Goal: Task Accomplishment & Management: Complete application form

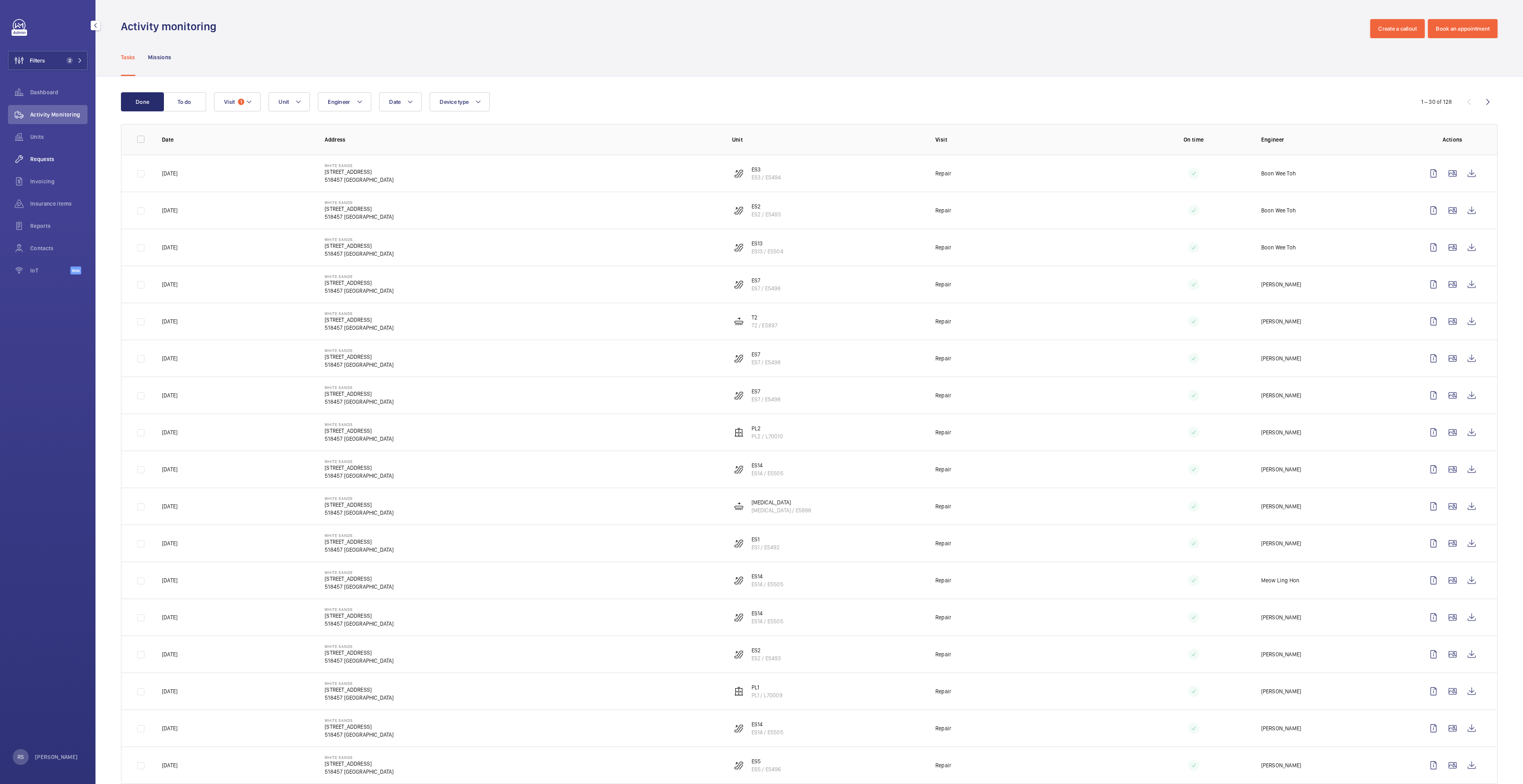
click at [47, 162] on span "Requests" at bounding box center [59, 159] width 57 height 8
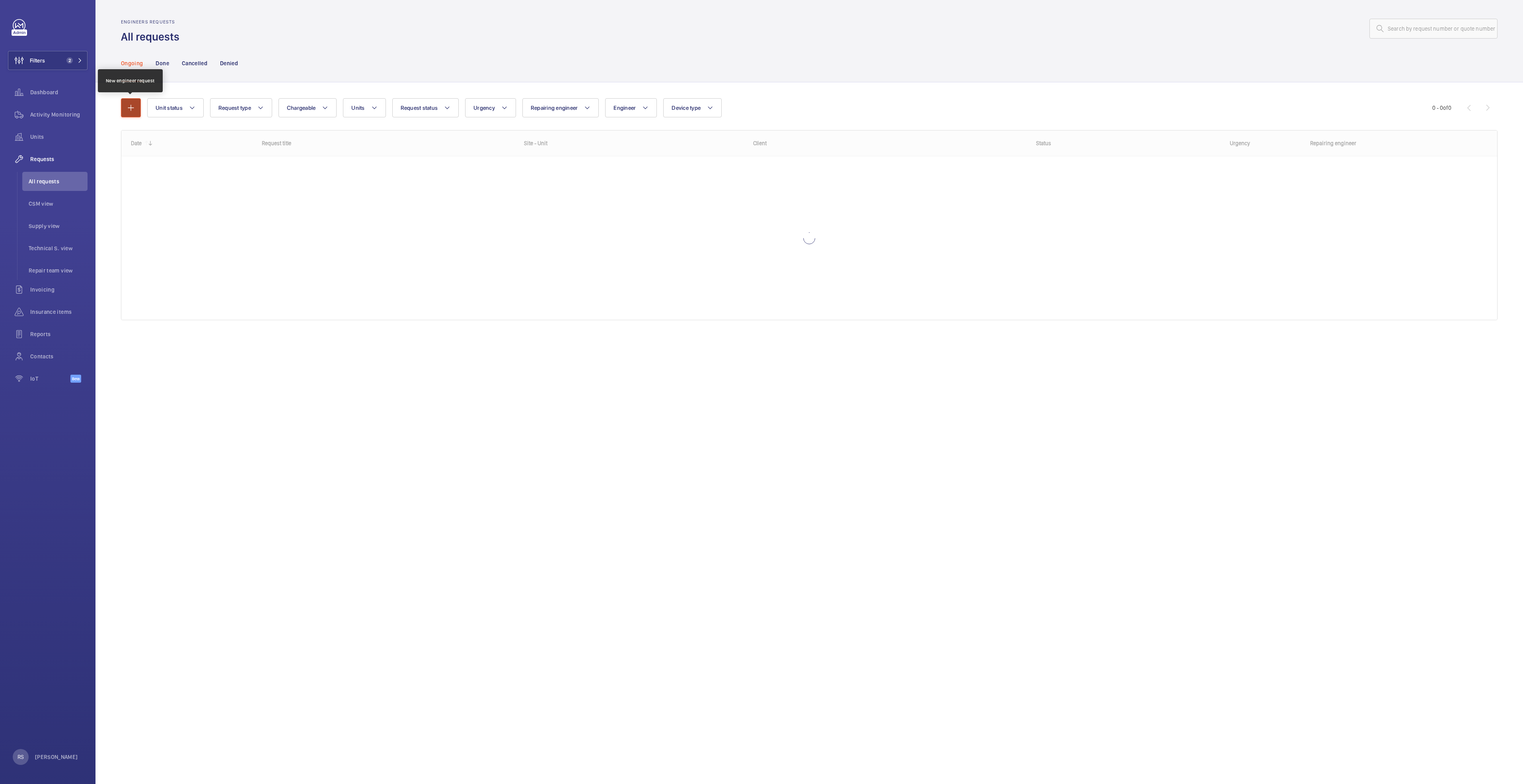
click at [124, 108] on button "button" at bounding box center [131, 107] width 20 height 19
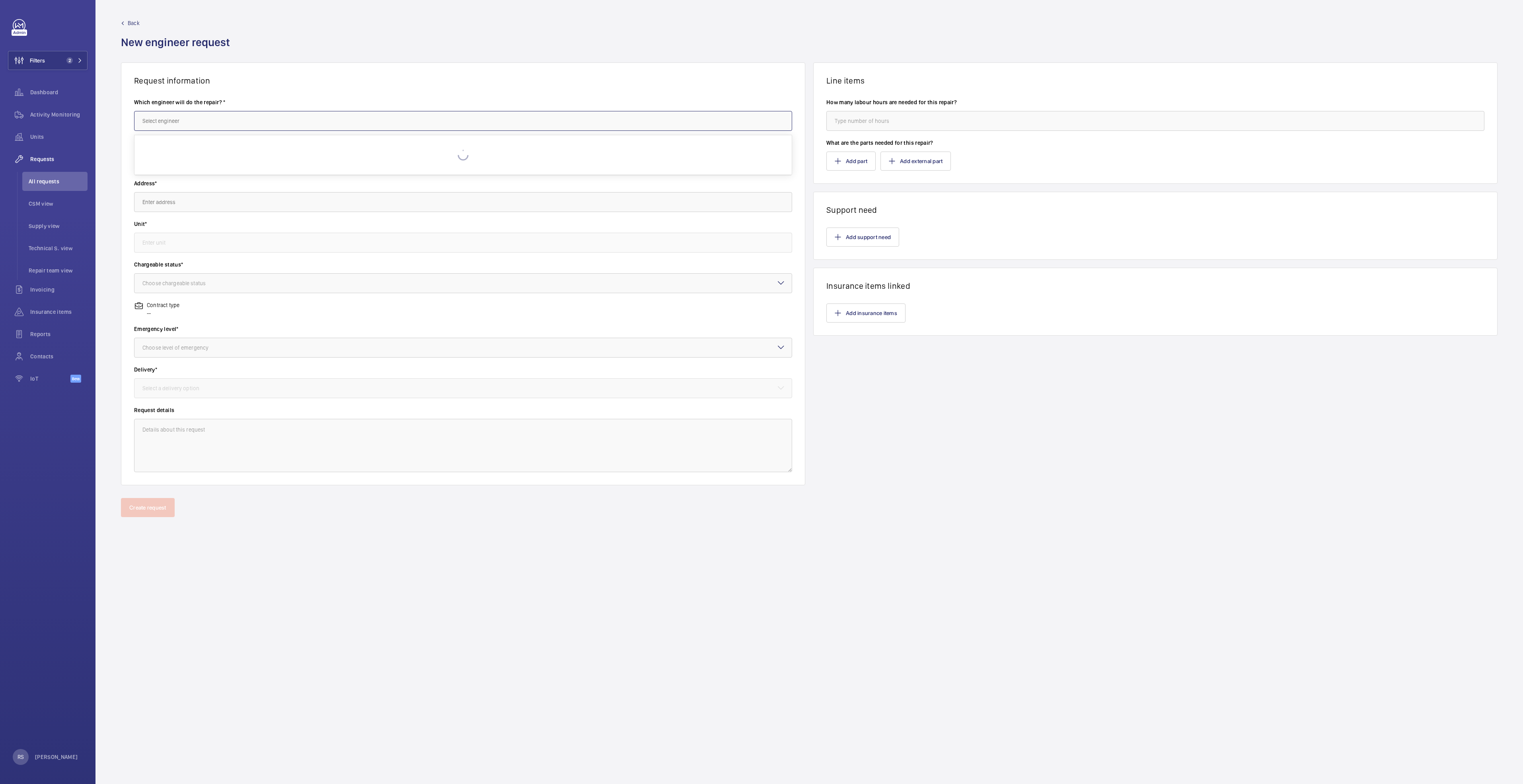
click at [177, 114] on input "text" at bounding box center [463, 121] width 658 height 20
click at [192, 147] on mat-option "[PERSON_NAME]" at bounding box center [463, 144] width 657 height 19
type input "[PERSON_NAME]"
click at [185, 165] on input "text" at bounding box center [463, 161] width 658 height 20
type input "Replacement of step chain and Handrail"
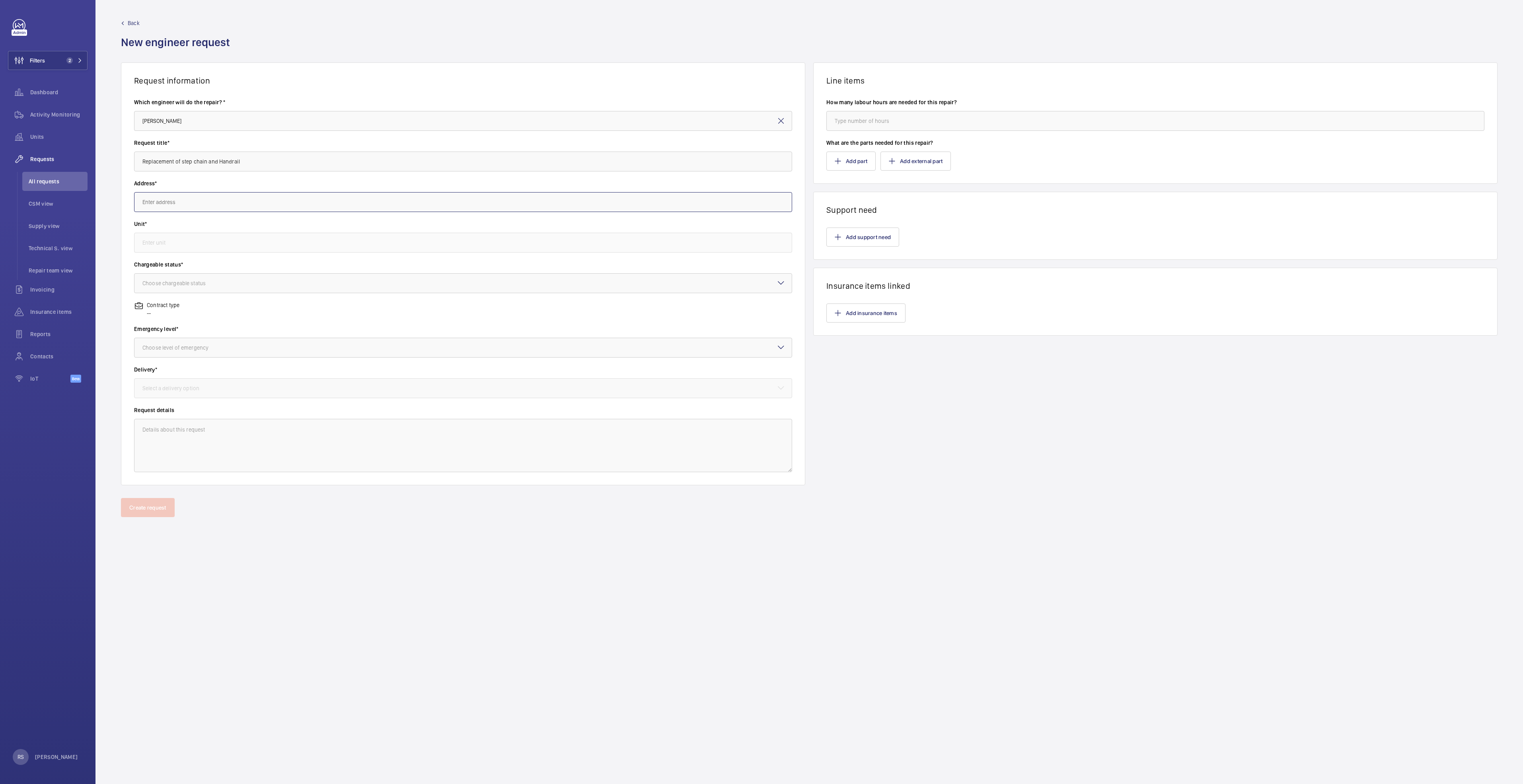
click at [201, 195] on input "text" at bounding box center [463, 202] width 658 height 20
click at [184, 230] on mat-option "White Sands 1 Pasir Ris Central St 3, 518457 SINGAPORE" at bounding box center [463, 225] width 657 height 19
type input "White Sands 1 Pasir Ris Central St 3, 518457 SINGAPORE"
click at [201, 251] on input "text" at bounding box center [463, 243] width 658 height 20
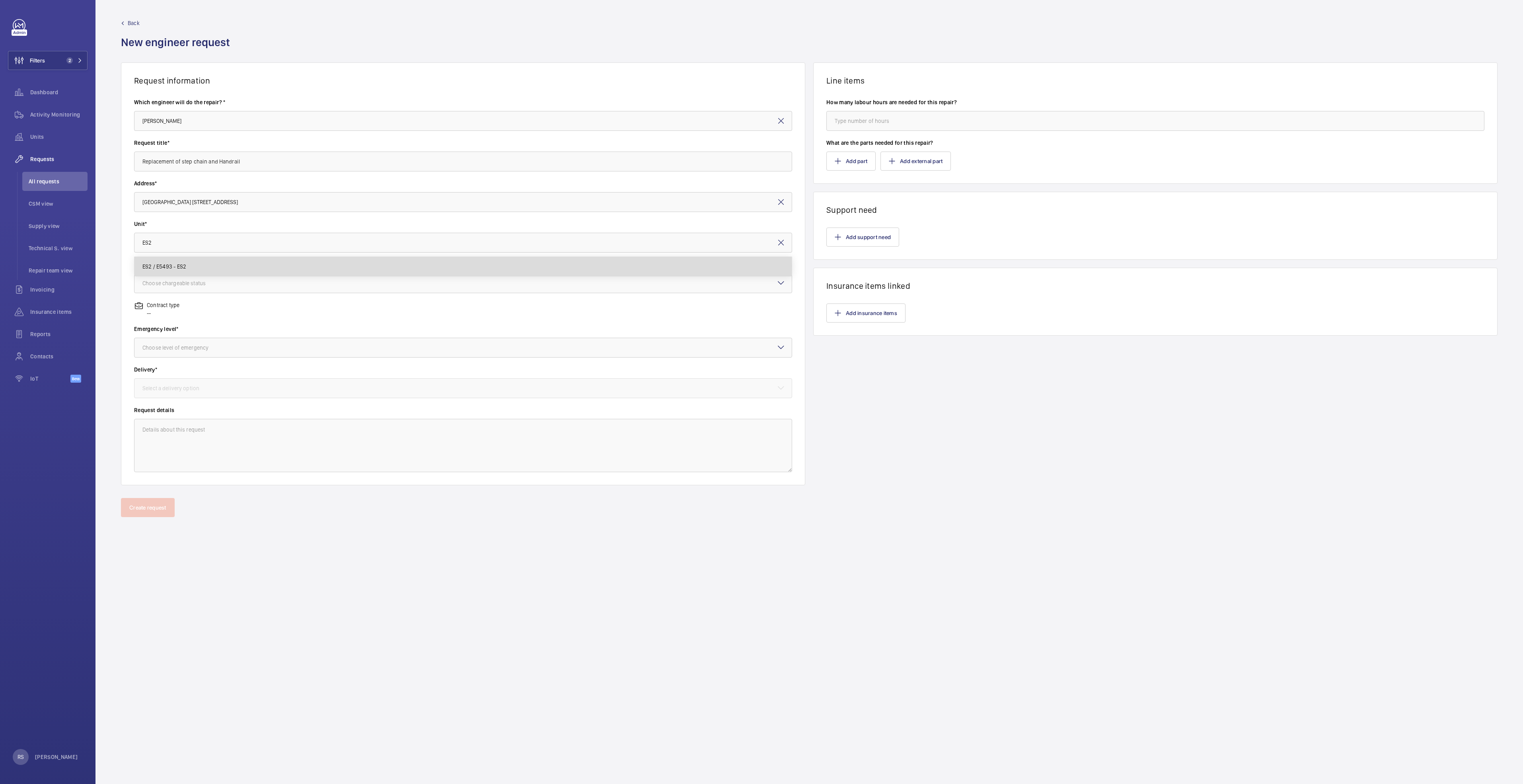
click at [201, 265] on mat-option "ES2 / E5493 - ES2" at bounding box center [463, 266] width 657 height 19
type input "ES2 / E5493 - ES2"
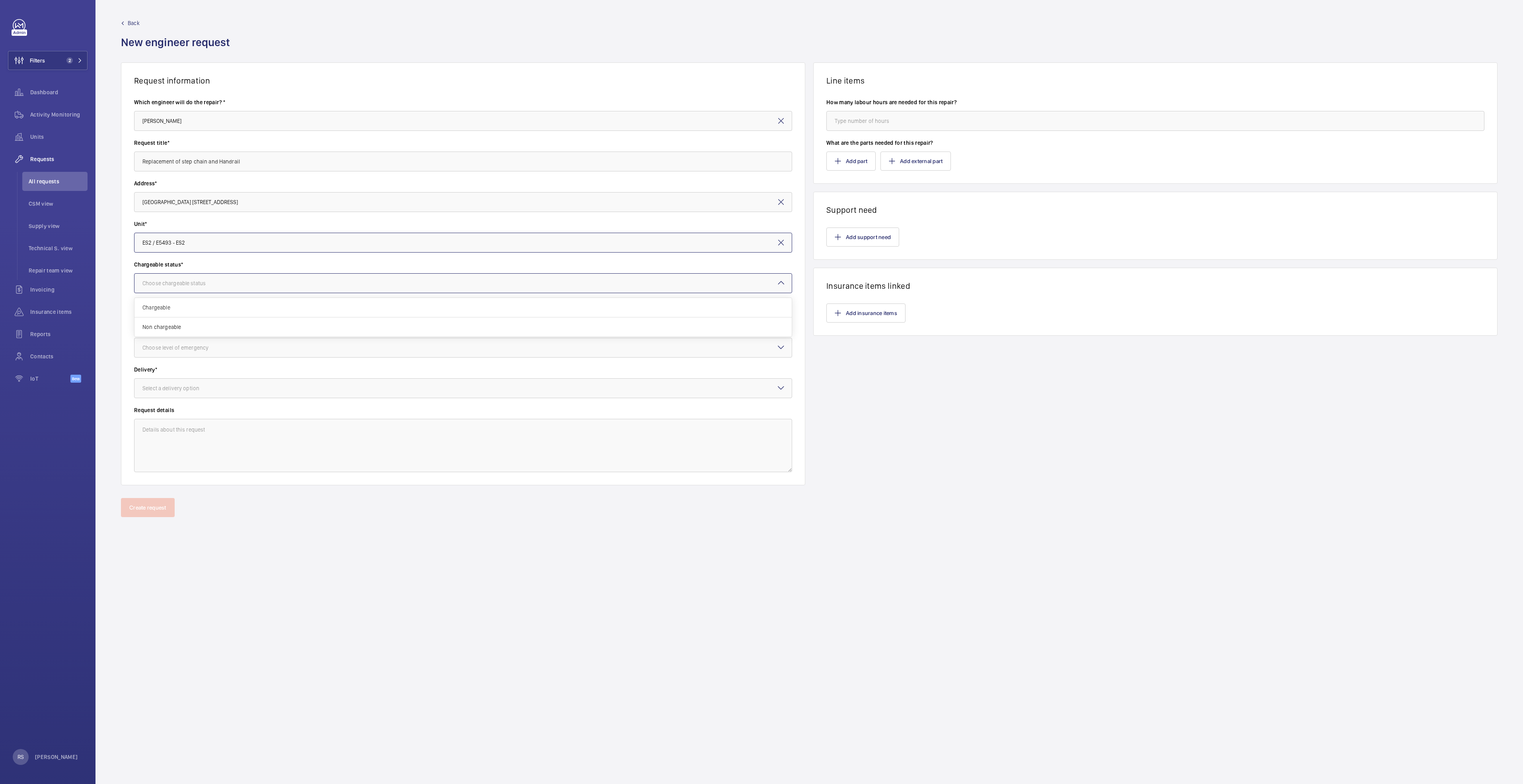
click at [199, 280] on div "Choose chargeable status" at bounding box center [184, 283] width 83 height 8
click at [196, 309] on span "Chargeable" at bounding box center [463, 307] width 641 height 8
click at [185, 335] on wm-front-input-dropdown "Emergency level* Choose level of emergency" at bounding box center [463, 341] width 658 height 33
click at [188, 346] on div "Choose level of emergency" at bounding box center [185, 348] width 86 height 8
click at [190, 415] on div "Urgent" at bounding box center [463, 411] width 657 height 19
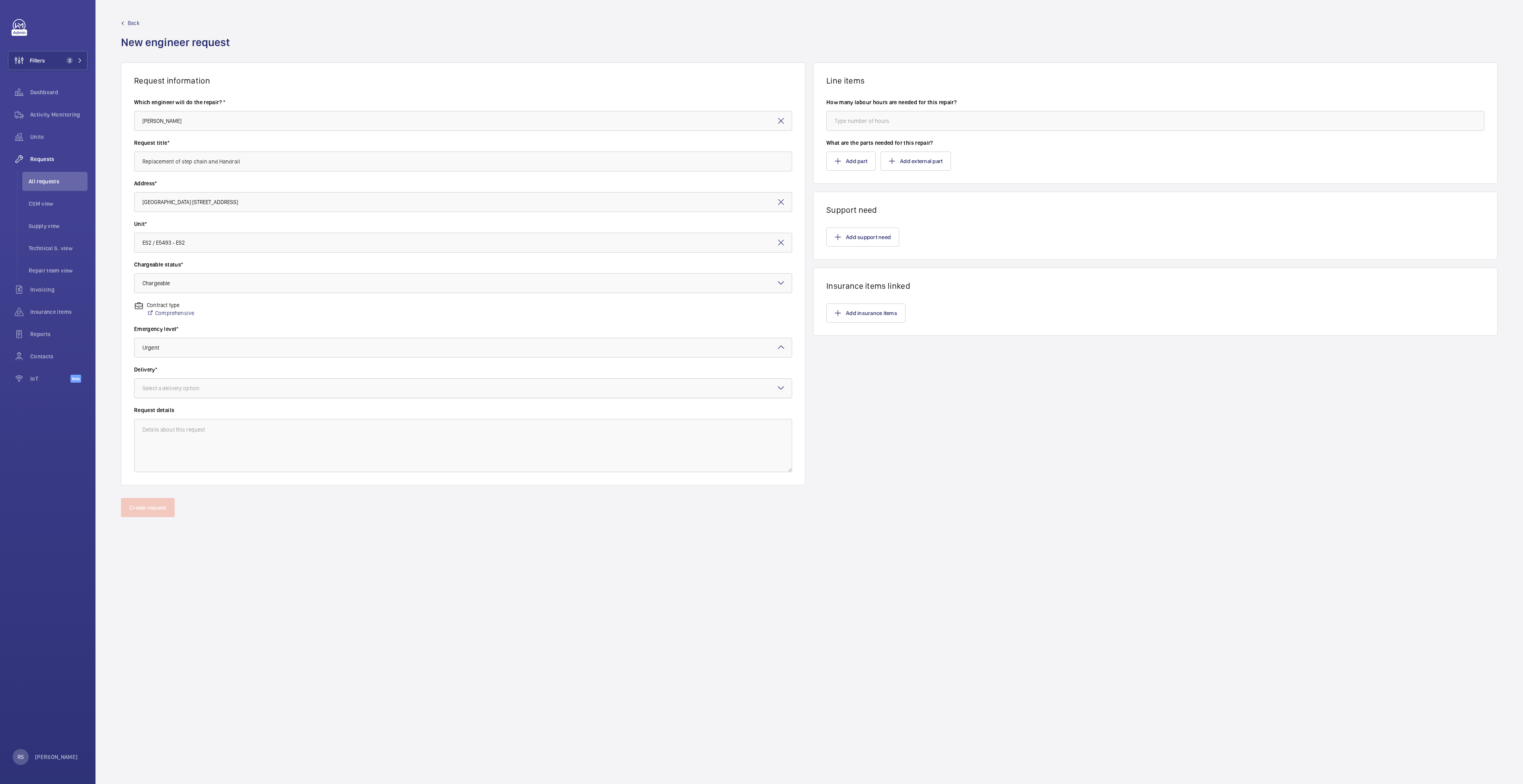
click at [192, 394] on div at bounding box center [463, 388] width 657 height 19
click at [193, 416] on span "Part already taken" at bounding box center [463, 412] width 641 height 8
click at [888, 115] on input "number" at bounding box center [1155, 121] width 658 height 20
type input "24"
click at [849, 162] on button "Add part" at bounding box center [851, 161] width 49 height 19
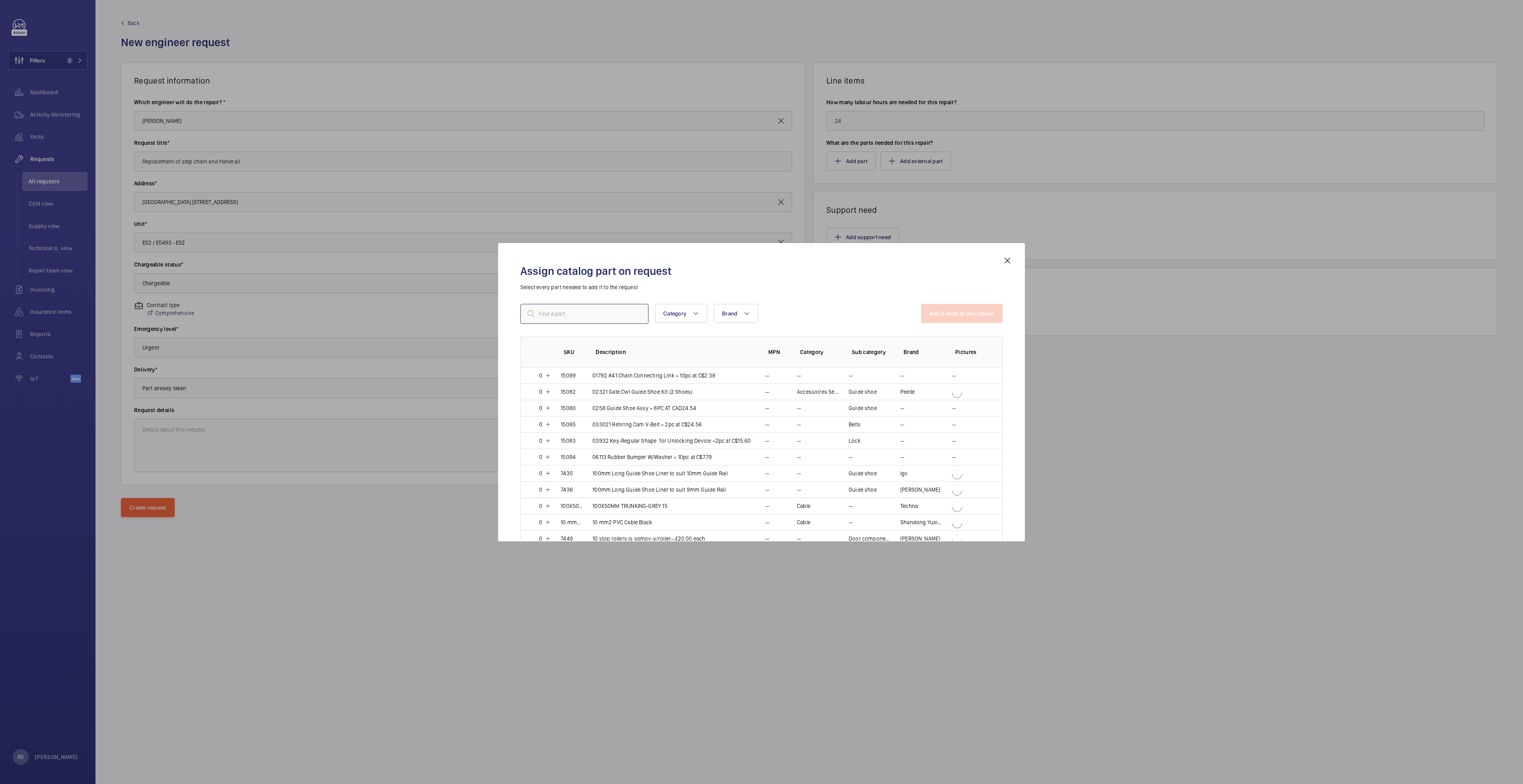
click at [562, 323] on input "text" at bounding box center [584, 314] width 128 height 20
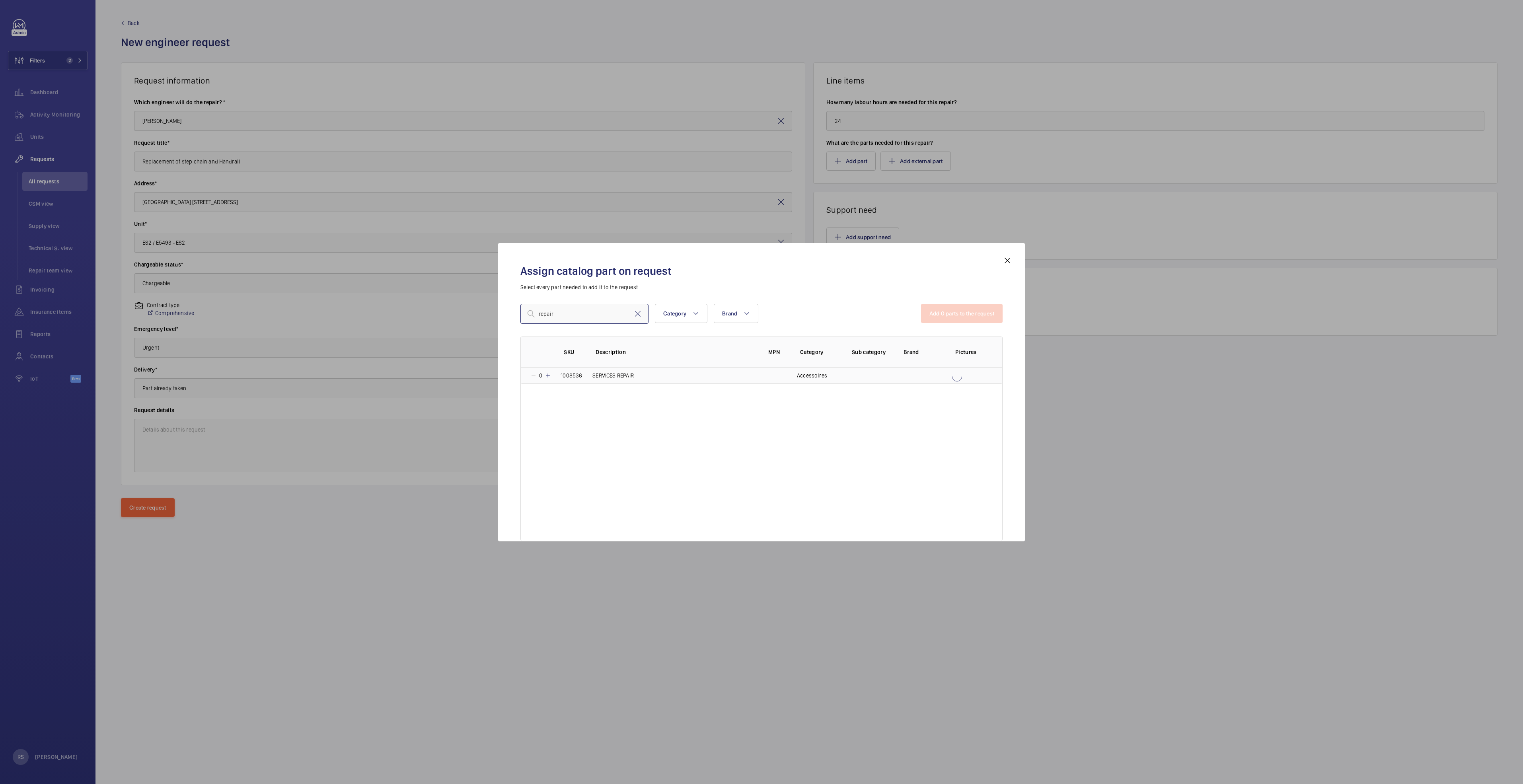
type input "repair"
click at [543, 373] on p "0" at bounding box center [540, 375] width 8 height 8
click at [957, 315] on button "Add 1 parts to the request" at bounding box center [962, 313] width 81 height 19
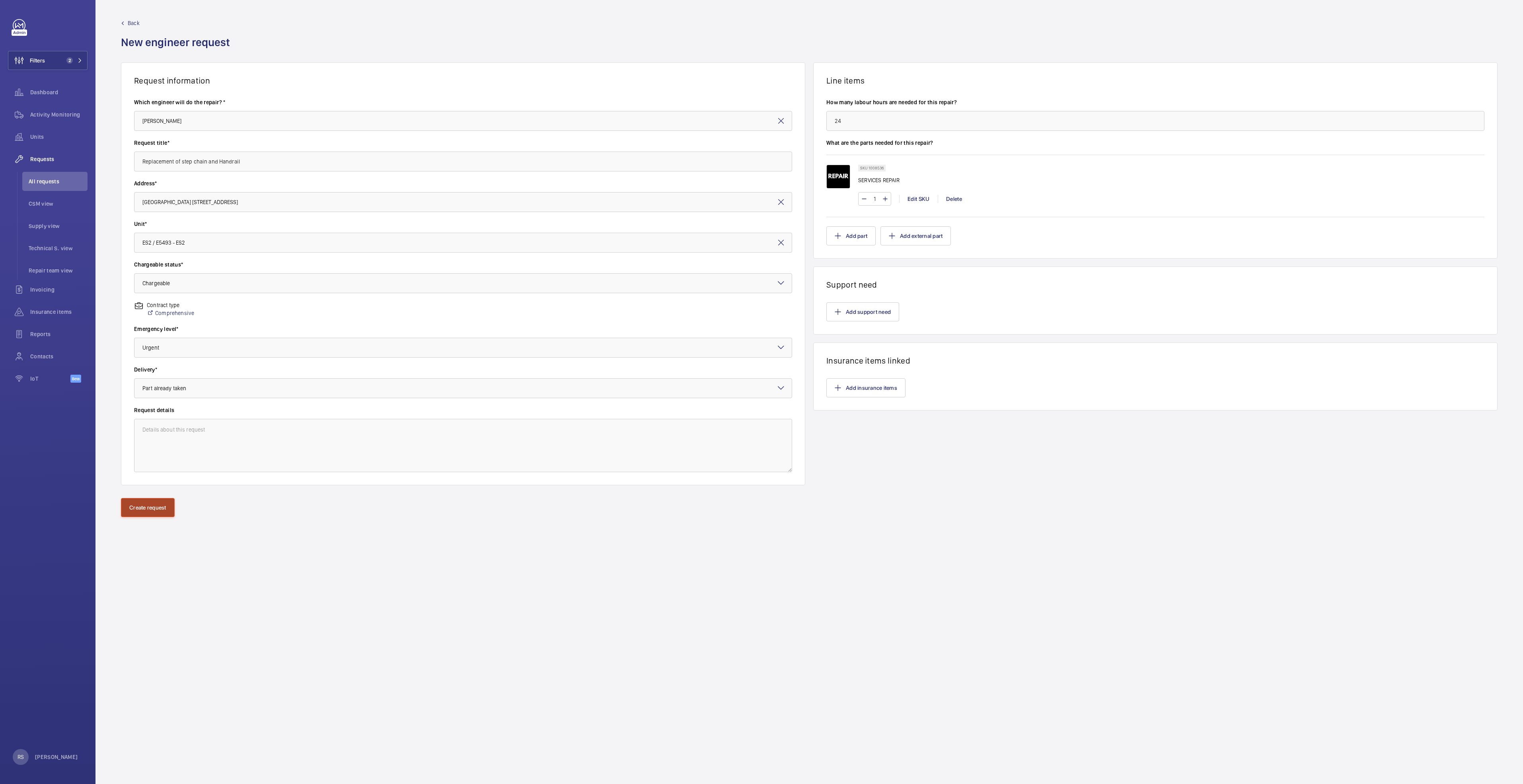
click at [152, 511] on button "Create request" at bounding box center [148, 507] width 54 height 19
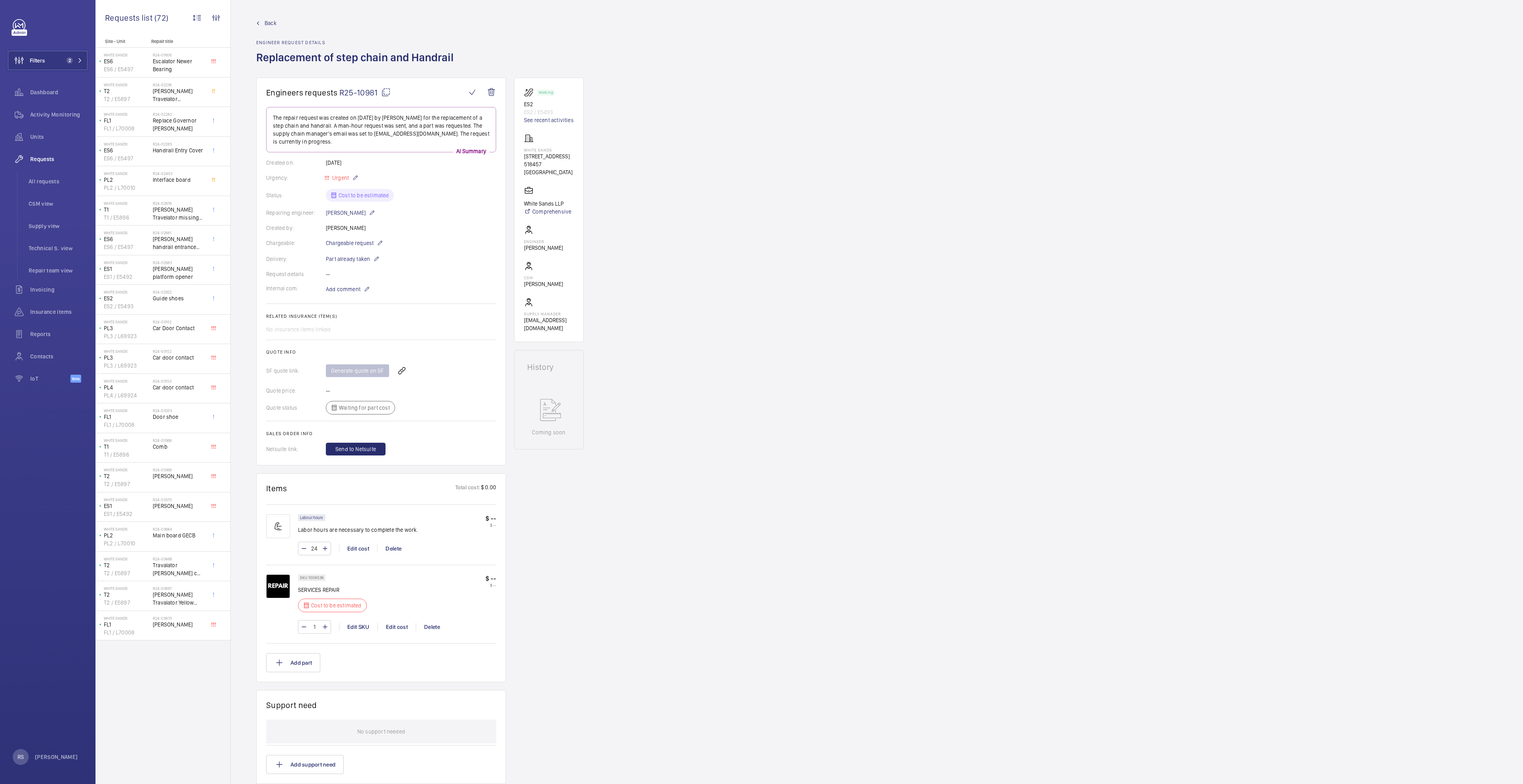
click at [494, 579] on p "$ --" at bounding box center [490, 578] width 10 height 9
click at [398, 633] on div "1 Edit SKU Edit cost Delete" at bounding box center [396, 627] width 198 height 14
click at [398, 623] on div "Edit cost" at bounding box center [396, 627] width 38 height 8
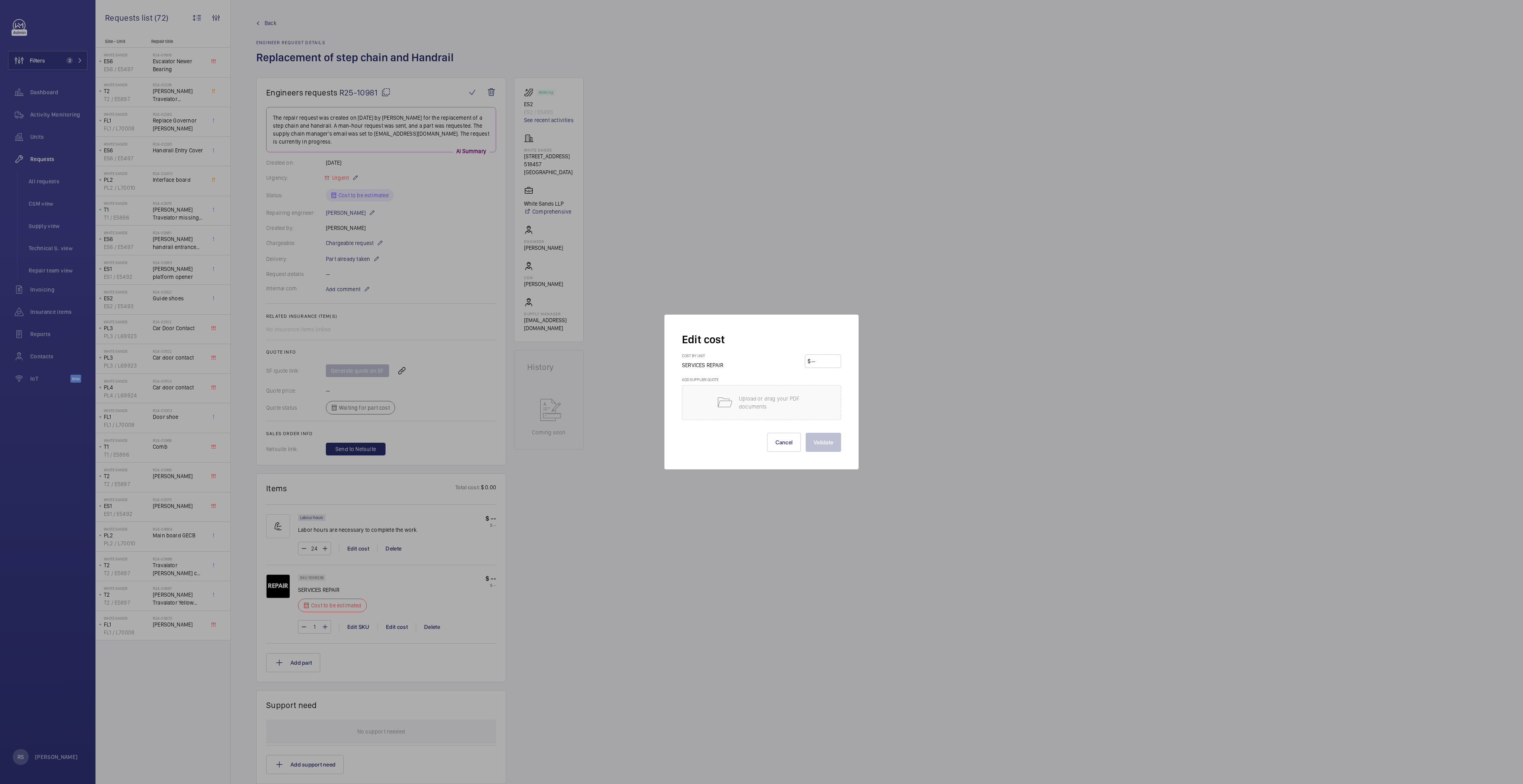
click at [828, 364] on input "number" at bounding box center [824, 361] width 28 height 13
type input "5950"
click at [827, 442] on button "Validate" at bounding box center [823, 442] width 35 height 19
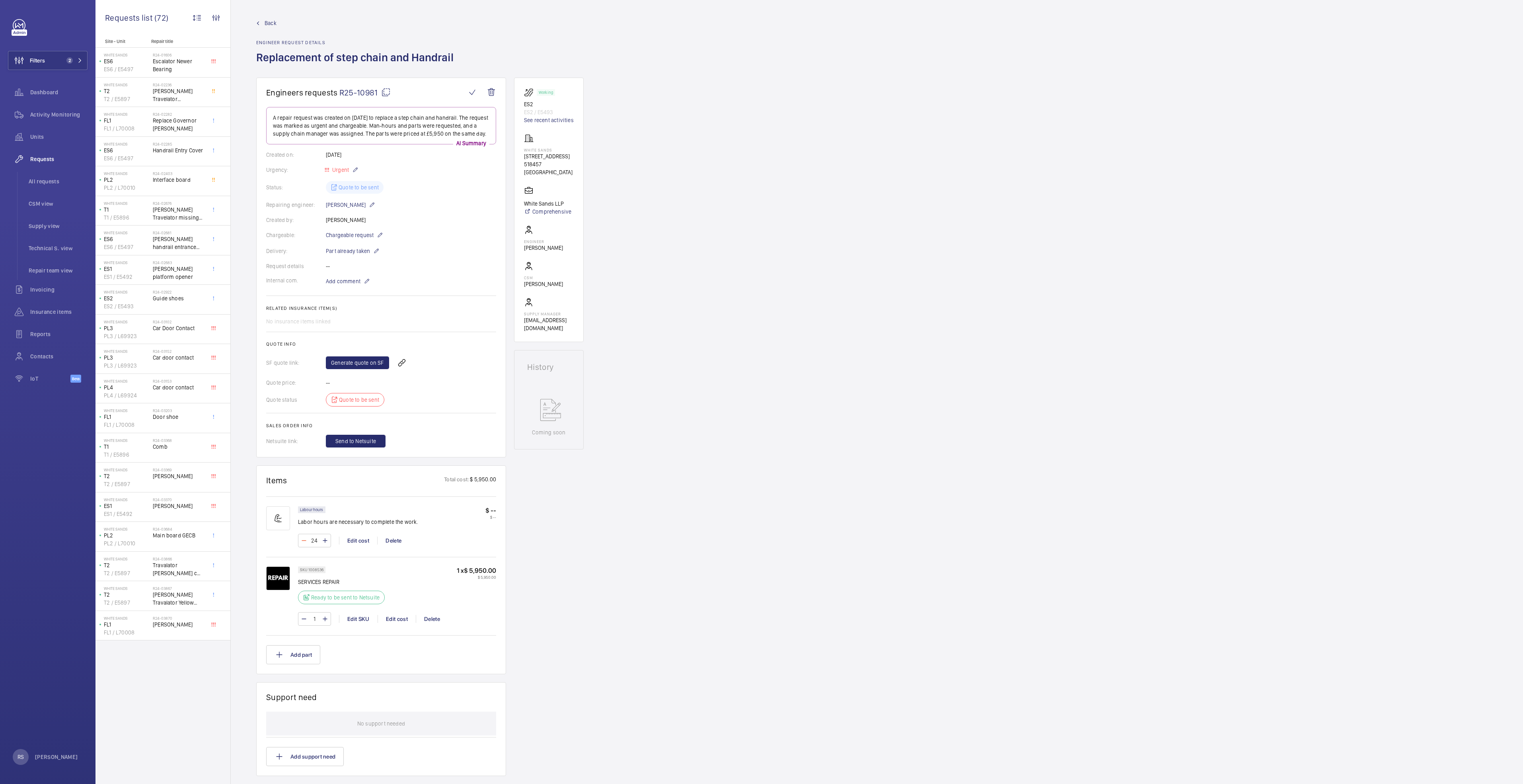
click at [304, 545] on mat-icon at bounding box center [304, 540] width 6 height 9
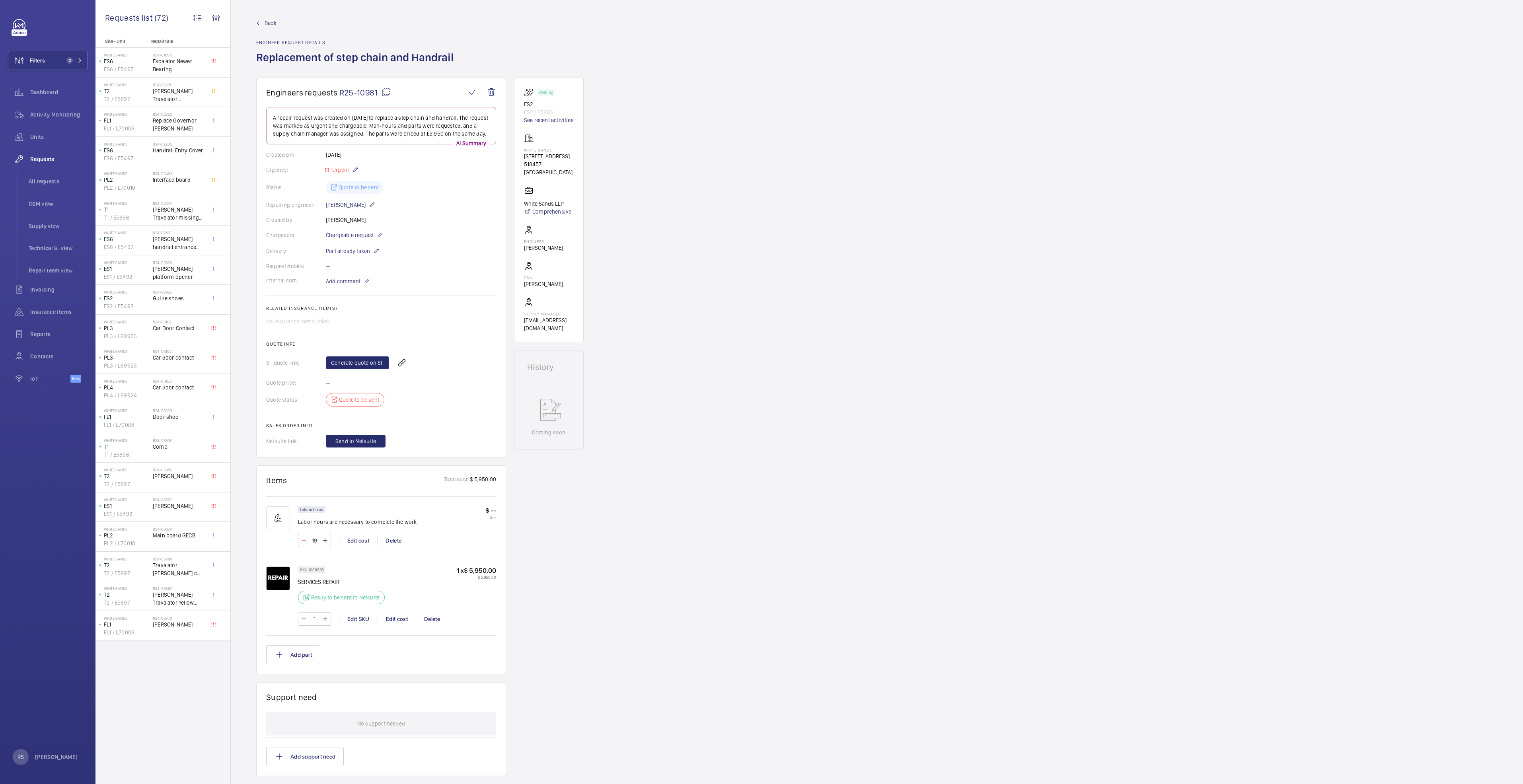
click at [304, 545] on mat-icon at bounding box center [304, 540] width 6 height 9
type input "17"
click at [304, 547] on wm-front-input-numeric-stepper "17" at bounding box center [314, 540] width 33 height 14
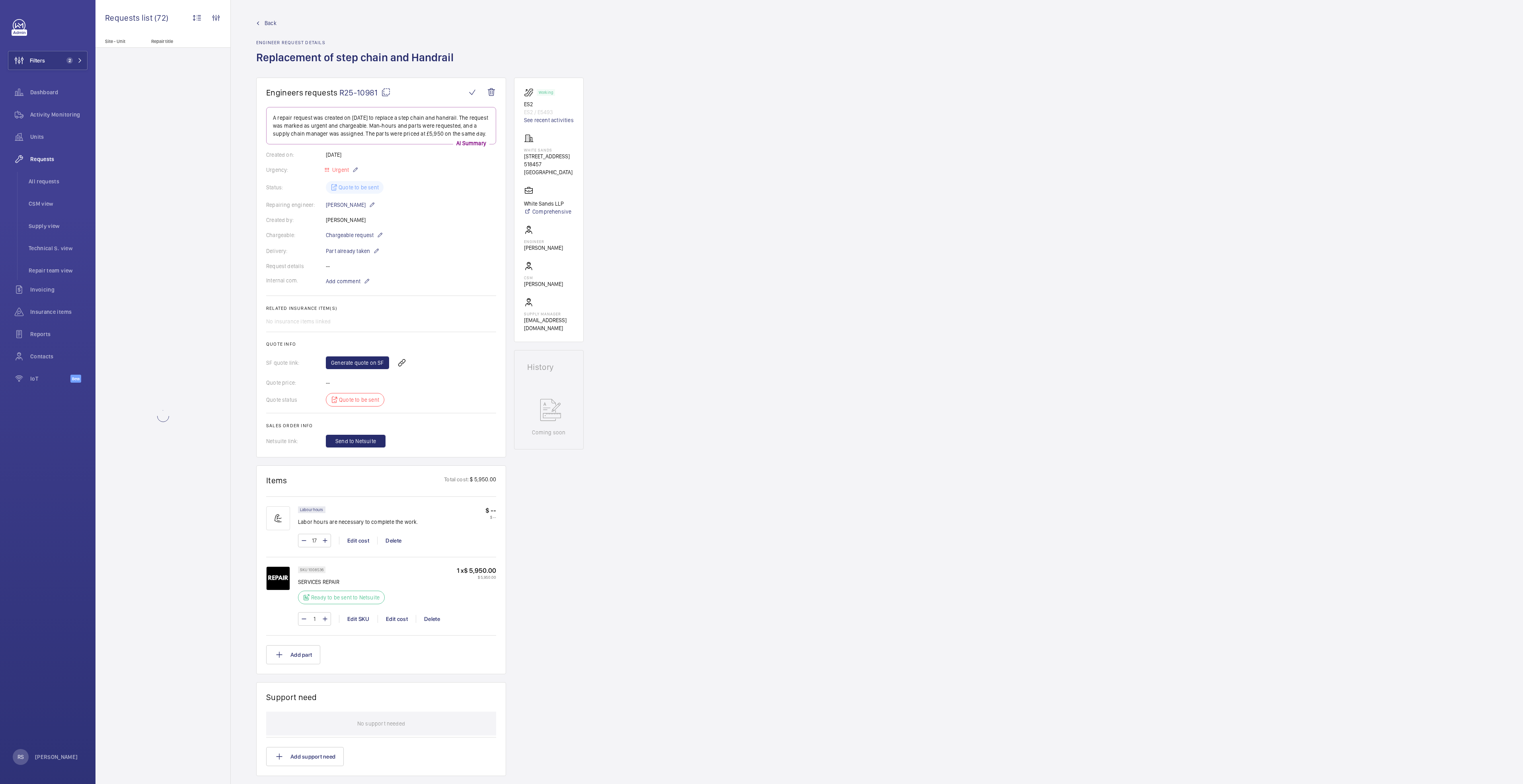
click at [304, 545] on mat-icon at bounding box center [304, 540] width 6 height 9
type input "16"
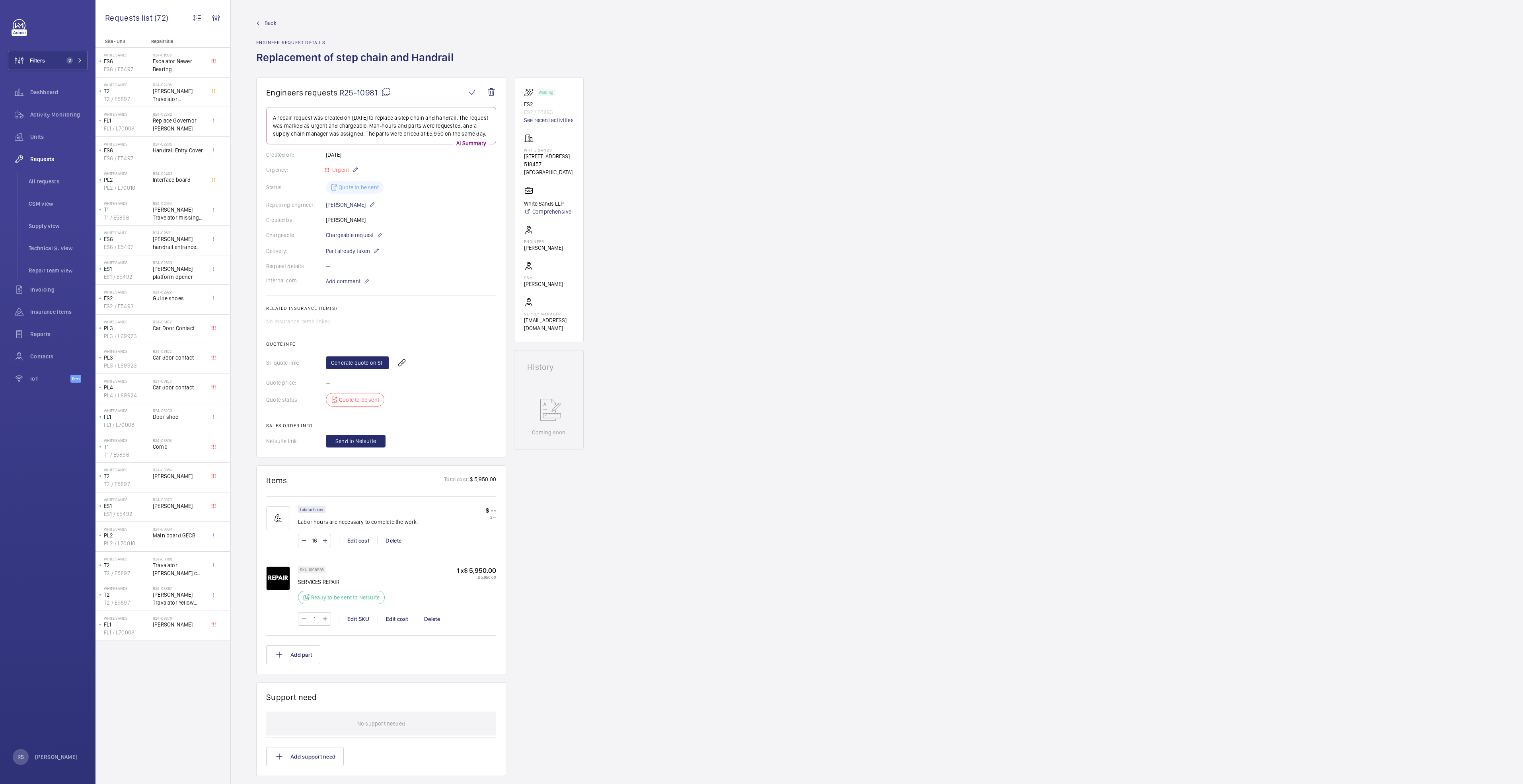
click at [321, 547] on input "16" at bounding box center [314, 540] width 15 height 13
click at [325, 545] on mat-icon at bounding box center [325, 540] width 6 height 9
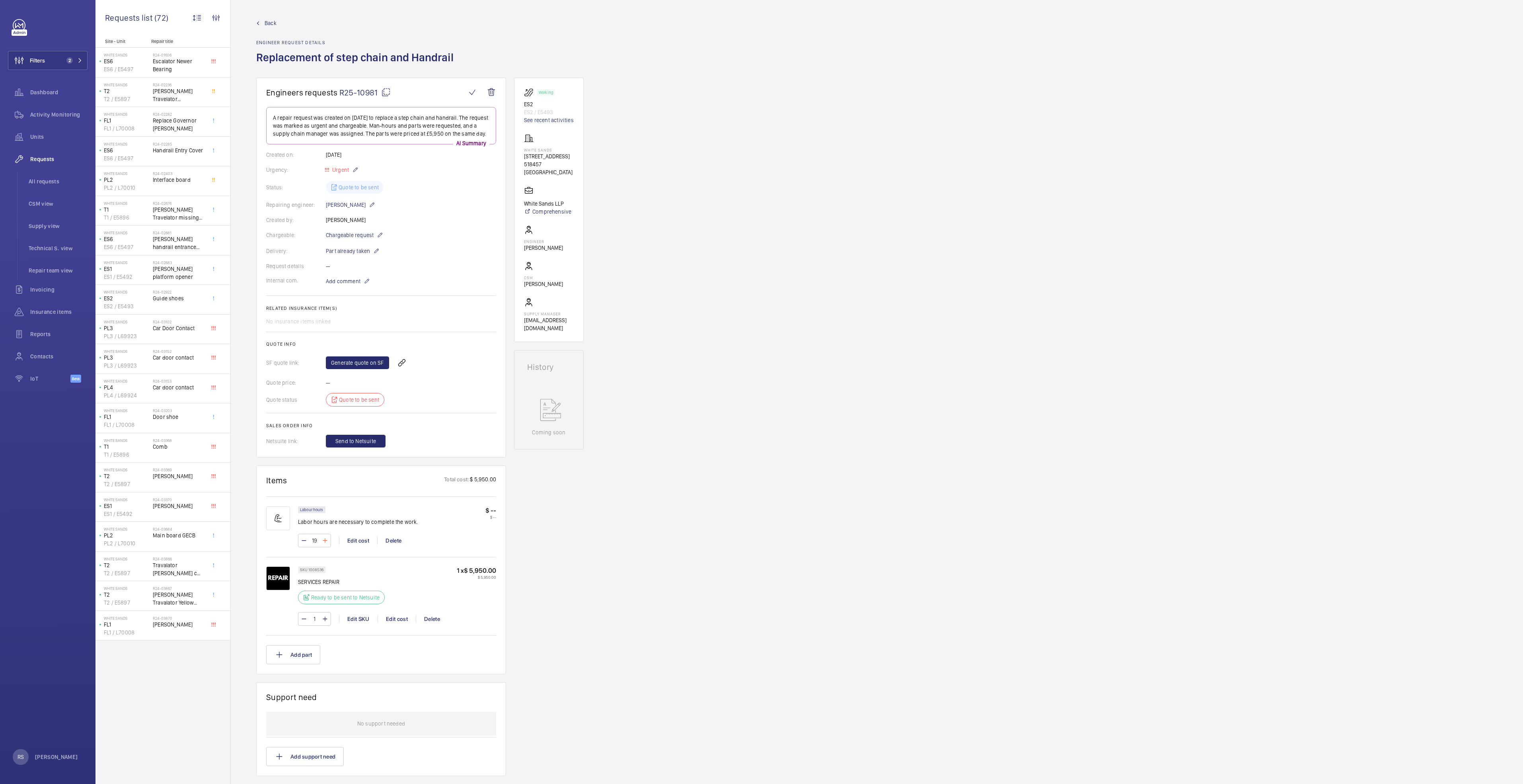
type input "20"
click at [325, 547] on wm-front-input-numeric-stepper "20" at bounding box center [314, 540] width 33 height 14
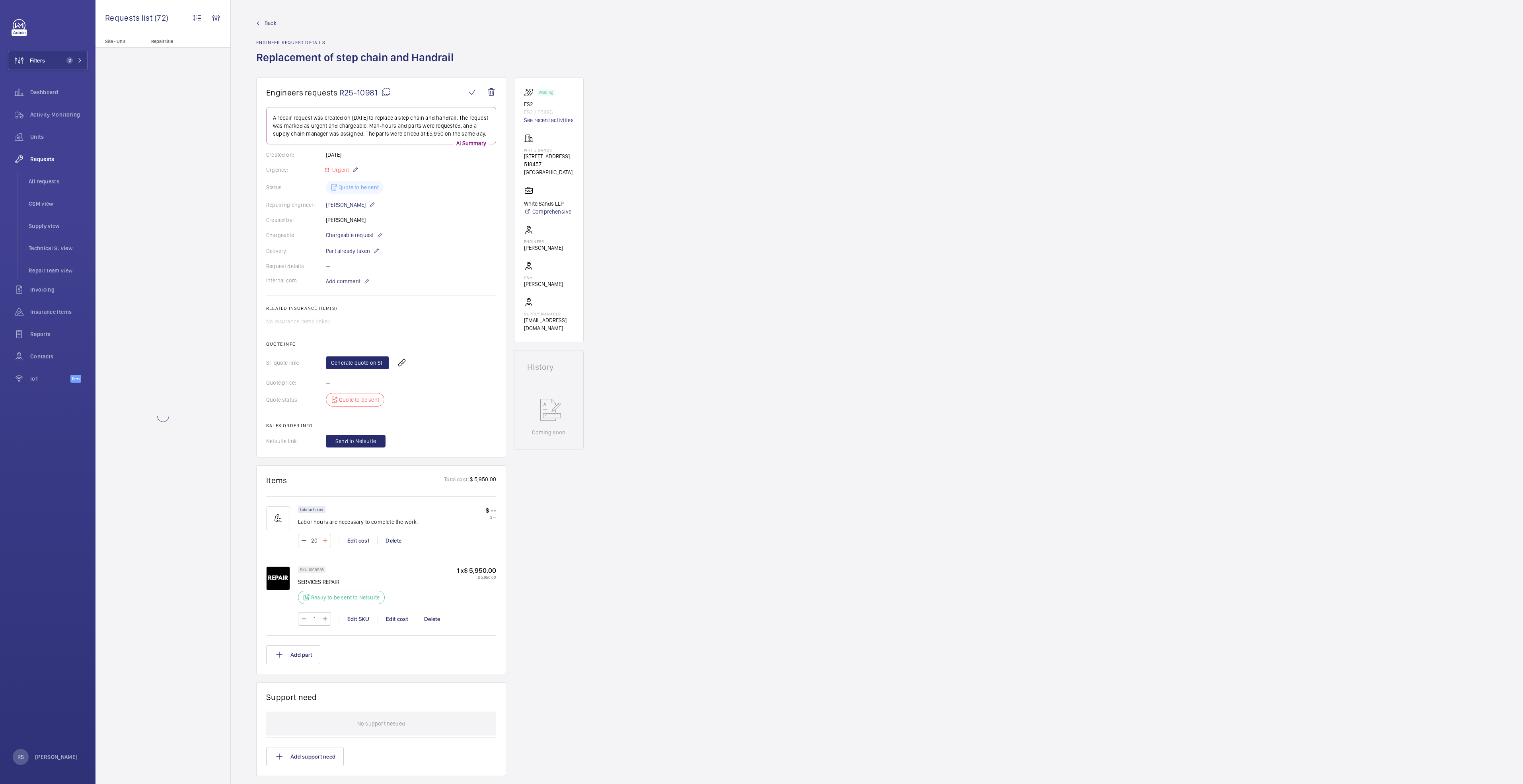
click at [325, 545] on mat-icon at bounding box center [325, 540] width 6 height 9
type input "22"
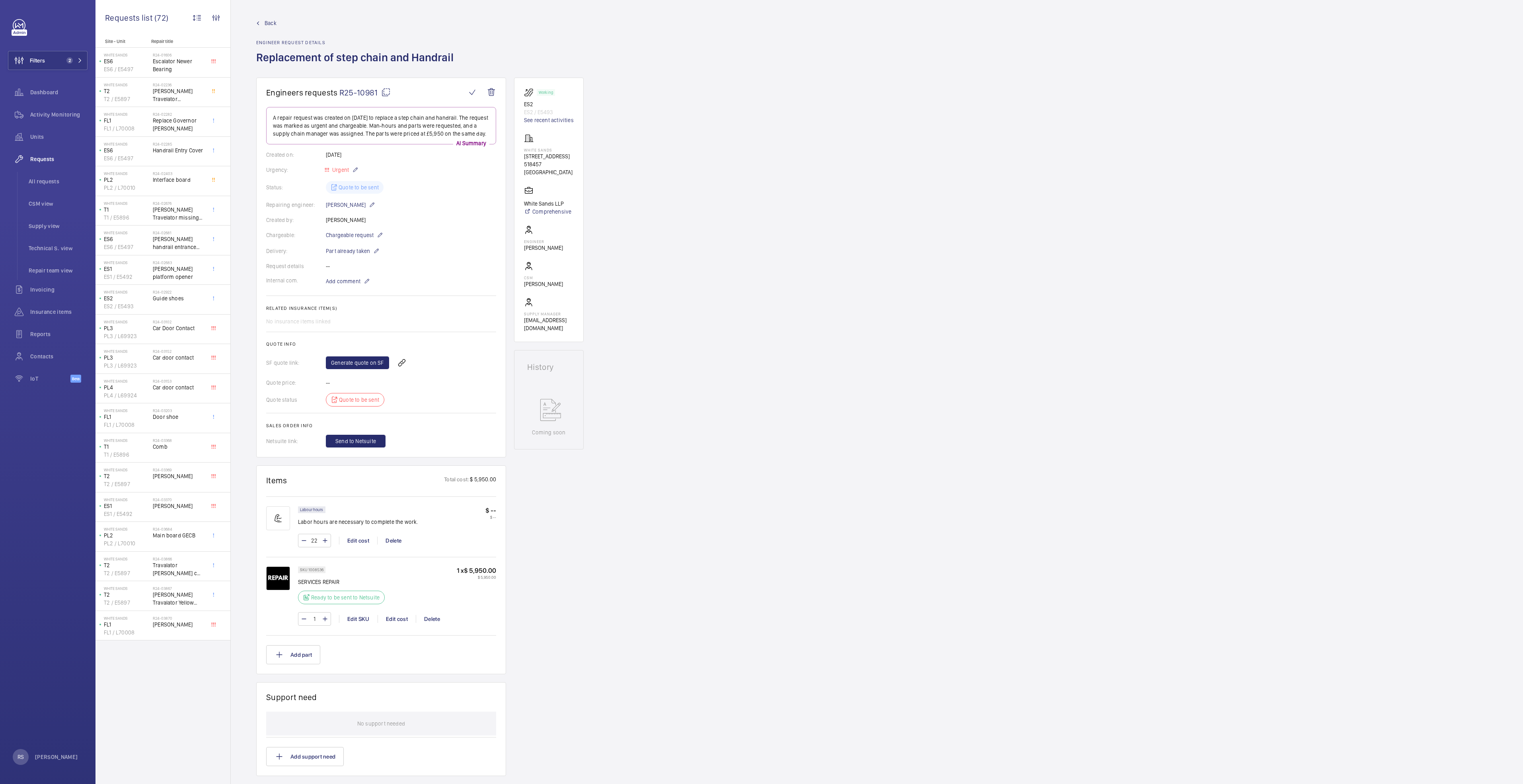
click at [325, 547] on wm-front-input-numeric-stepper "22" at bounding box center [314, 540] width 33 height 14
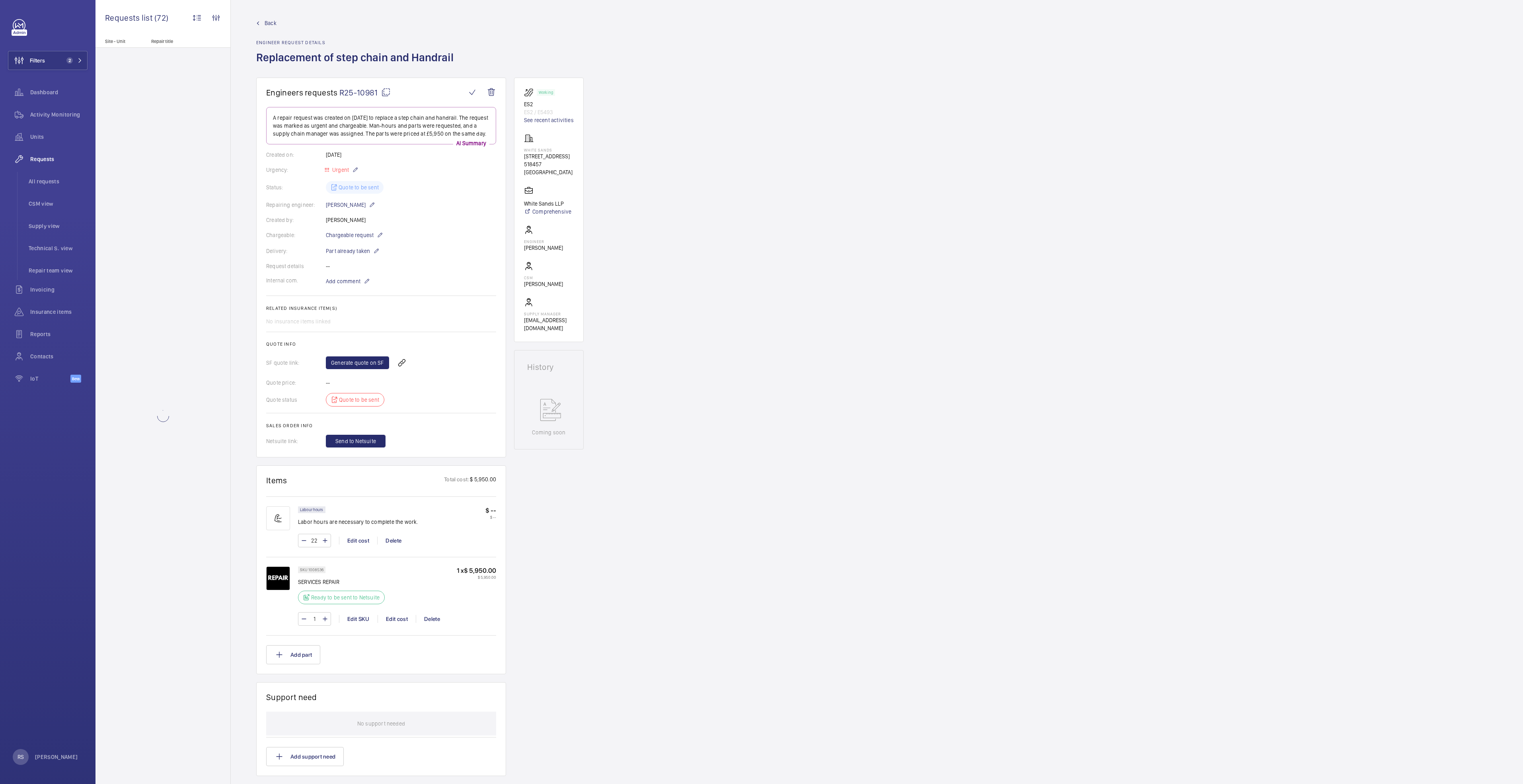
click at [325, 545] on mat-icon at bounding box center [325, 540] width 6 height 9
type input "23"
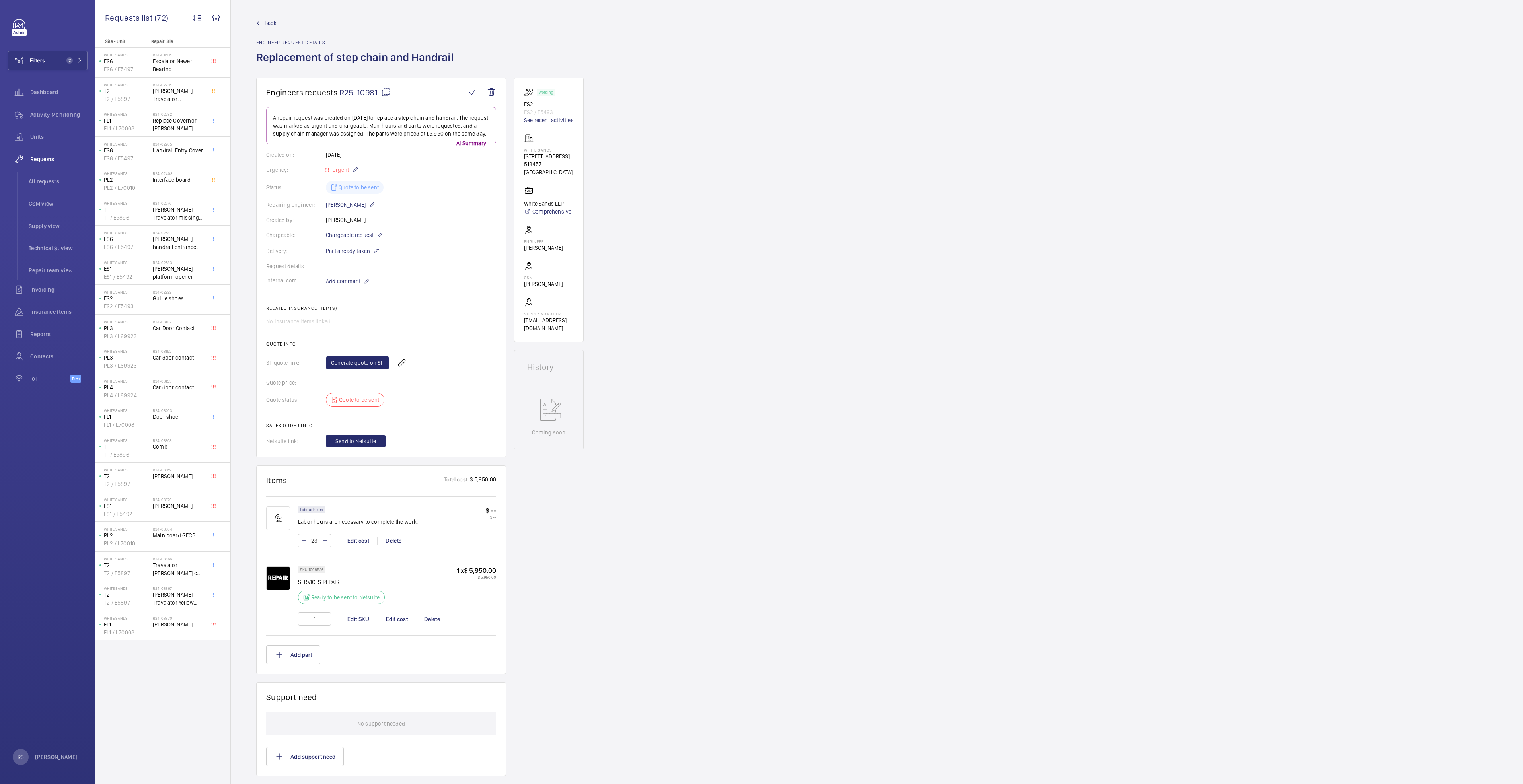
click at [325, 547] on wm-front-input-numeric-stepper "23" at bounding box center [314, 540] width 33 height 14
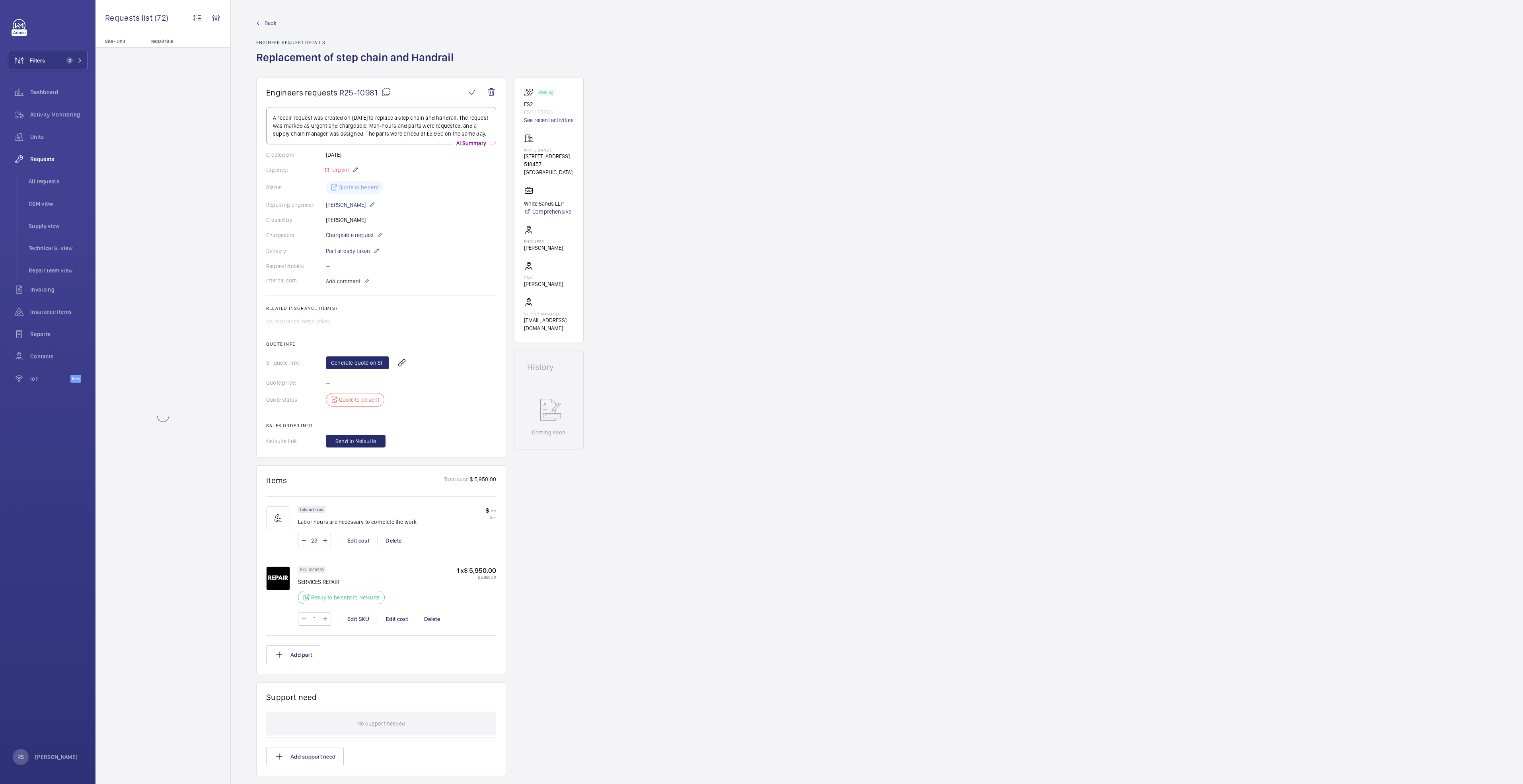
click at [325, 545] on mat-icon at bounding box center [325, 540] width 6 height 9
type input "24"
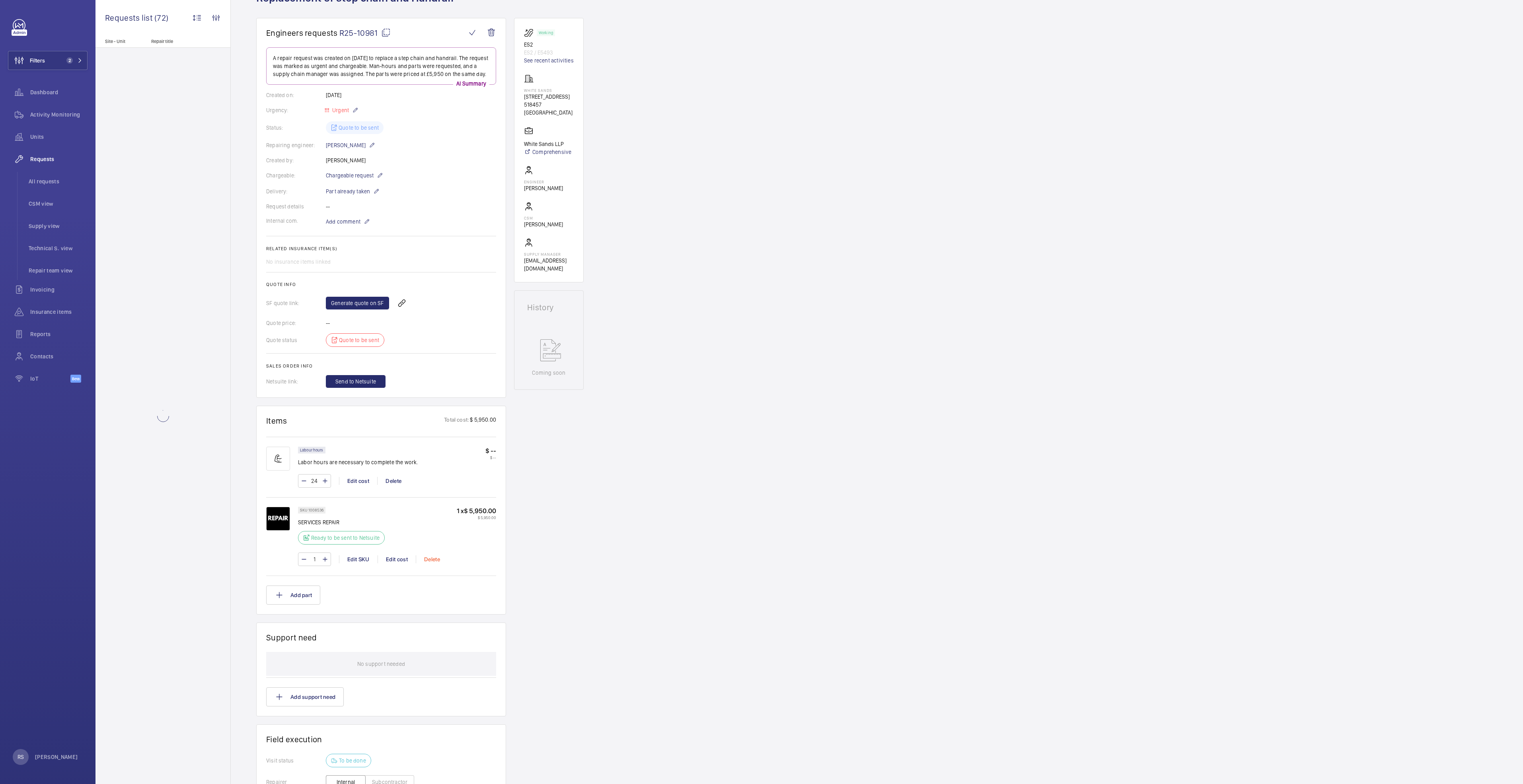
scroll to position [119, 0]
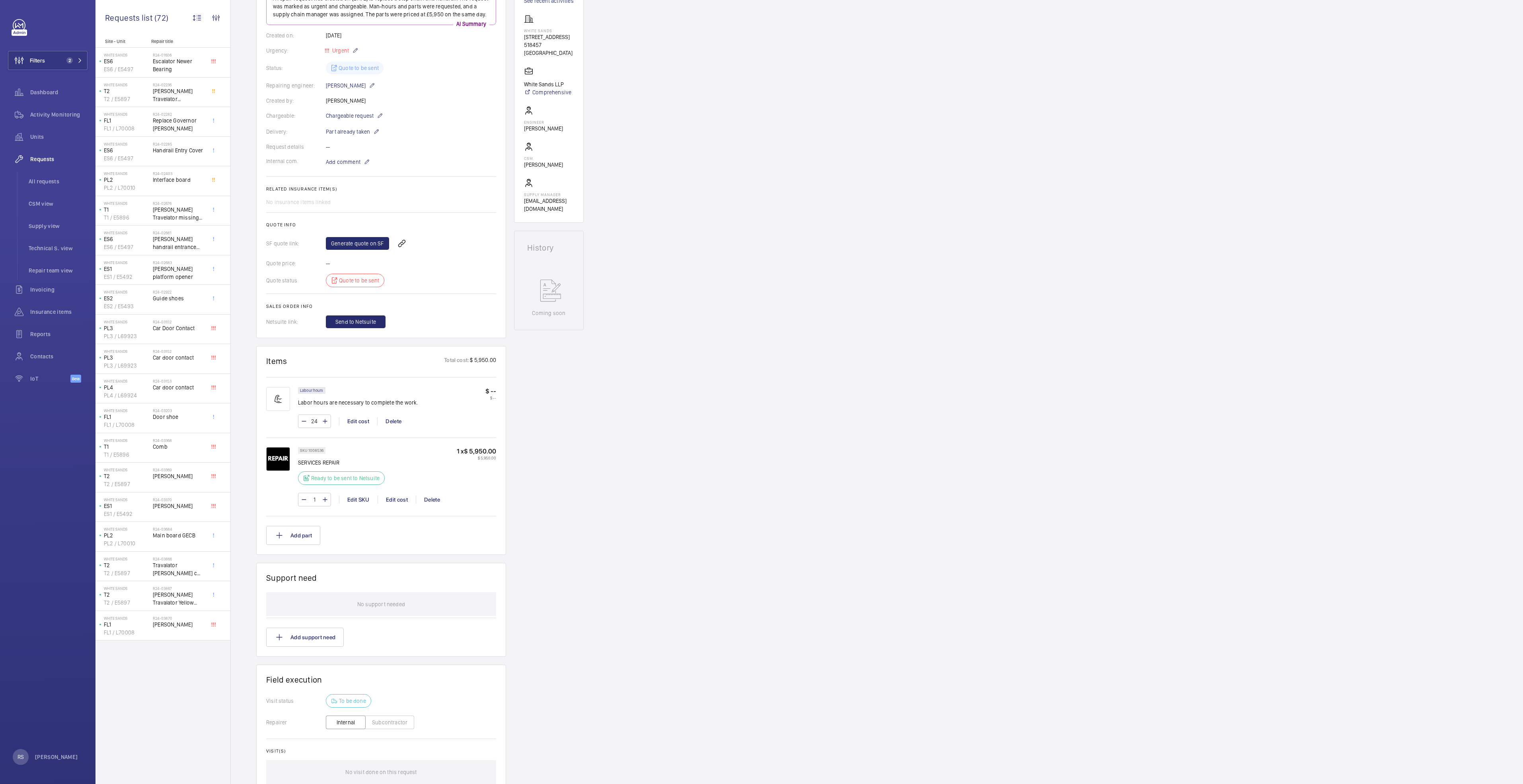
click at [569, 573] on div "Working ES2 ES2 / E5493 See recent activities White Sands 1 Pasir Ris Central S…" at bounding box center [548, 404] width 70 height 891
click at [400, 253] on wm-front-icon-button at bounding box center [401, 243] width 19 height 19
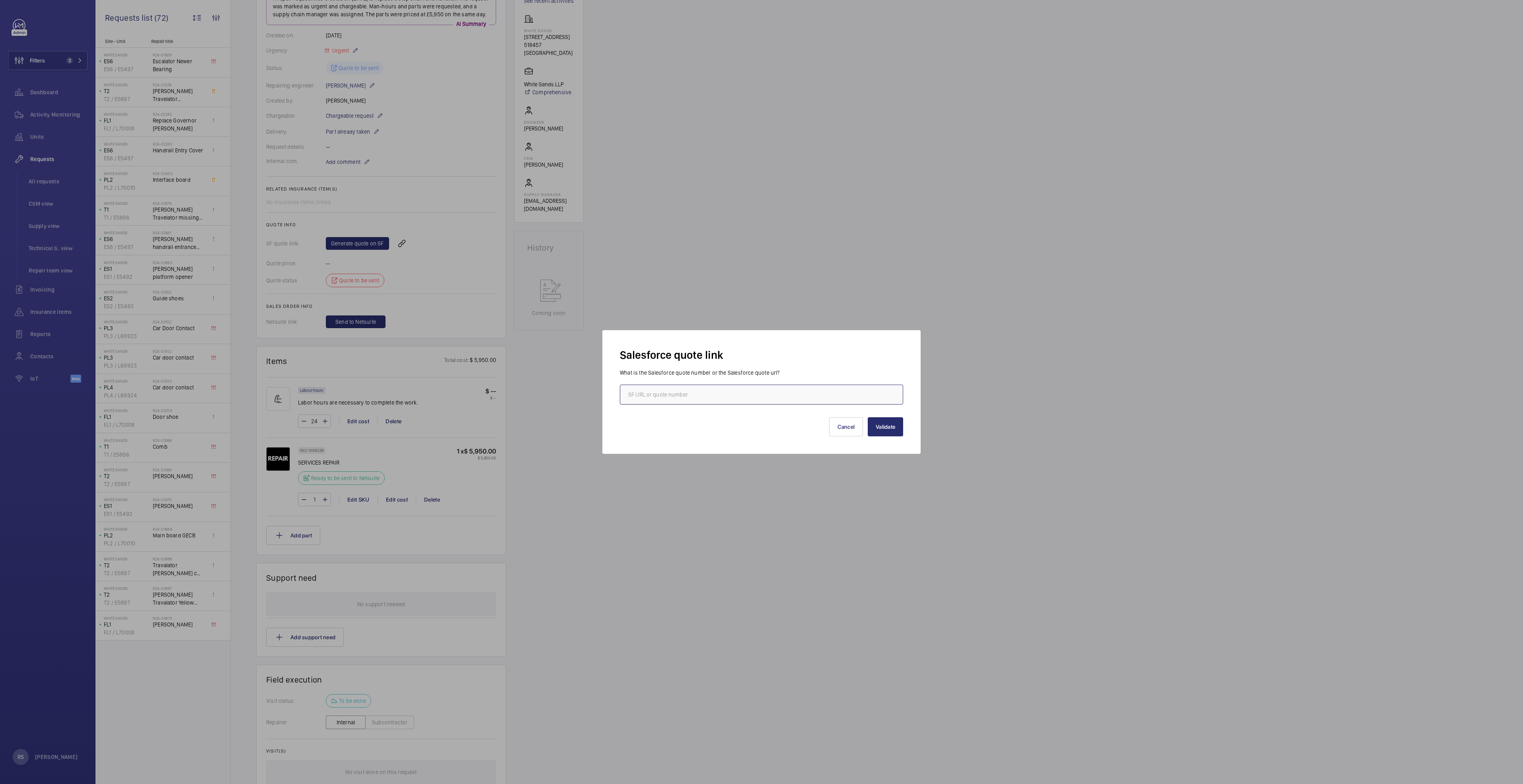
drag, startPoint x: 655, startPoint y: 393, endPoint x: 629, endPoint y: 386, distance: 26.9
click at [654, 393] on input "text" at bounding box center [762, 394] width 283 height 20
click at [711, 399] on input "text" at bounding box center [762, 394] width 283 height 20
type input "00019040"
click at [876, 428] on button "Validate" at bounding box center [885, 427] width 35 height 19
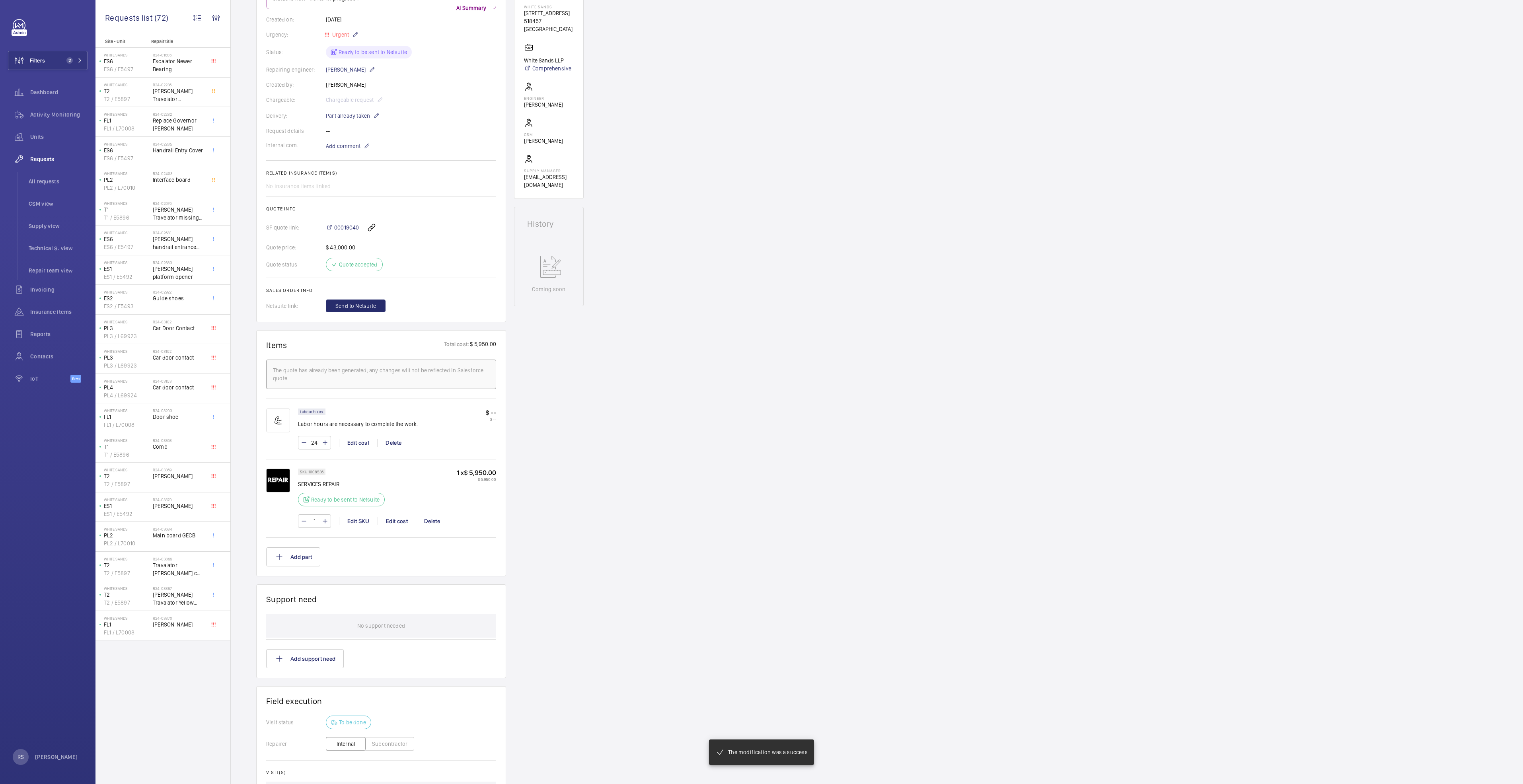
scroll to position [0, 0]
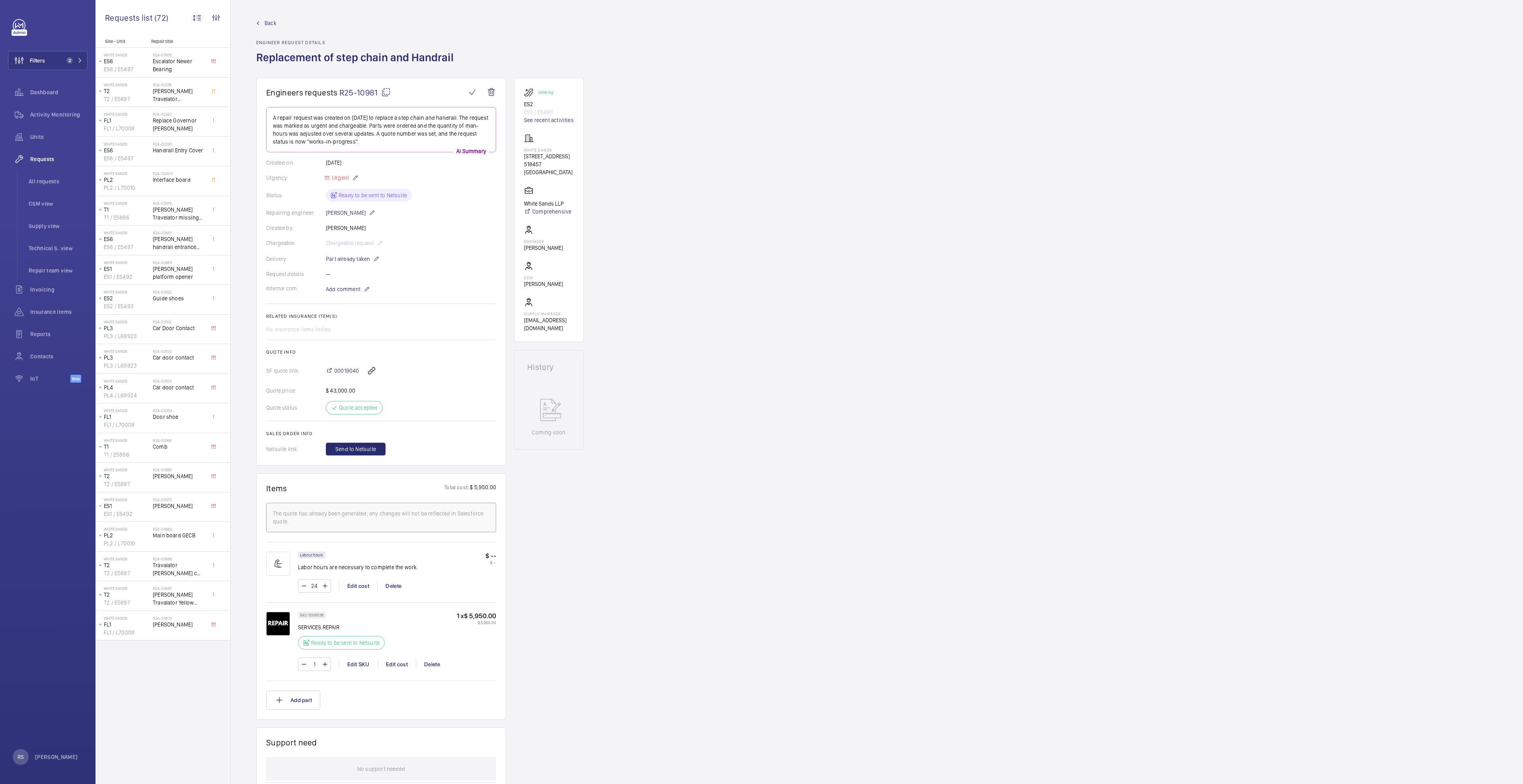
click at [265, 20] on span "Back" at bounding box center [270, 23] width 12 height 8
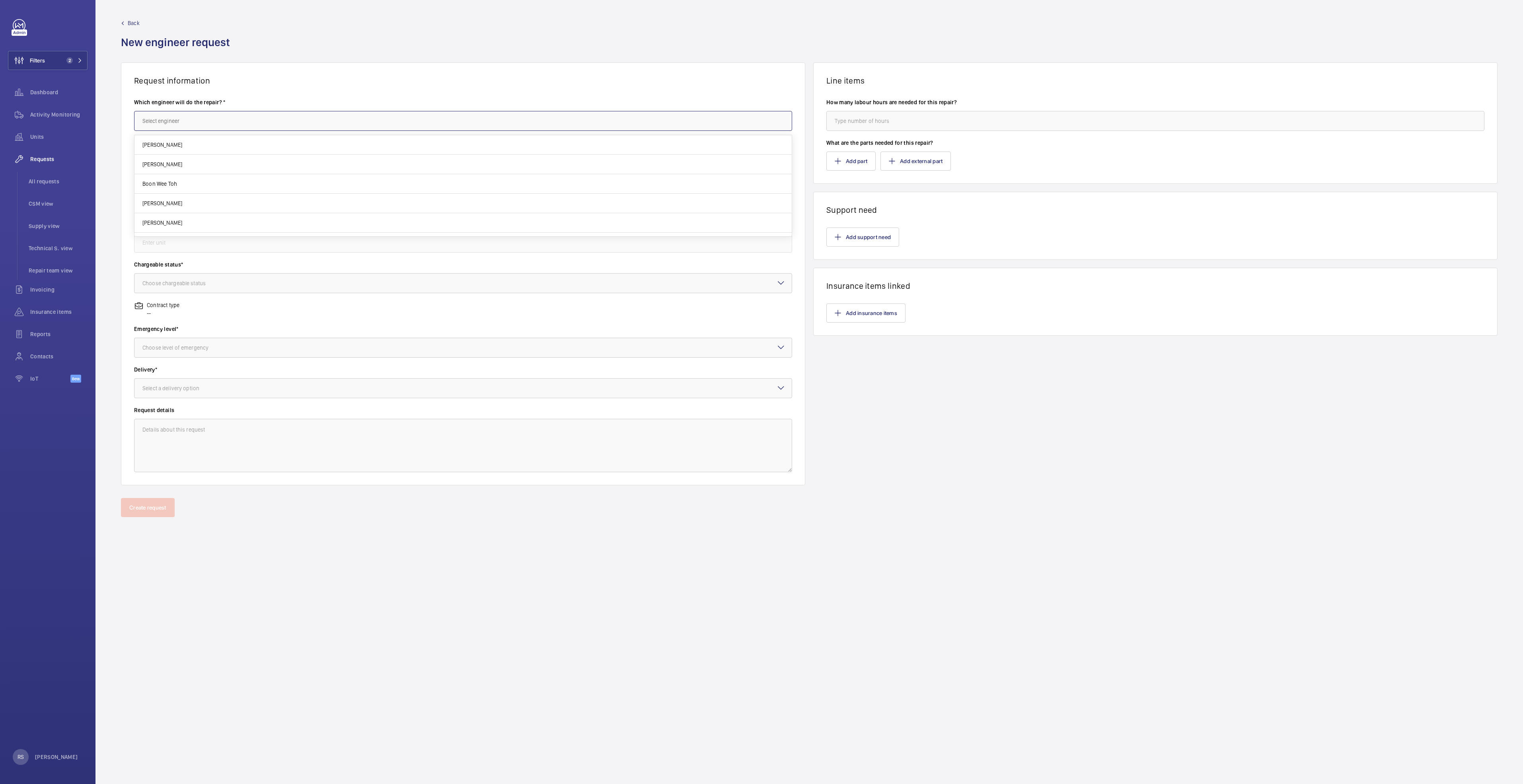
click at [246, 117] on input "text" at bounding box center [463, 121] width 658 height 20
click at [194, 144] on span "[PERSON_NAME] Dela [PERSON_NAME]" at bounding box center [189, 144] width 93 height 8
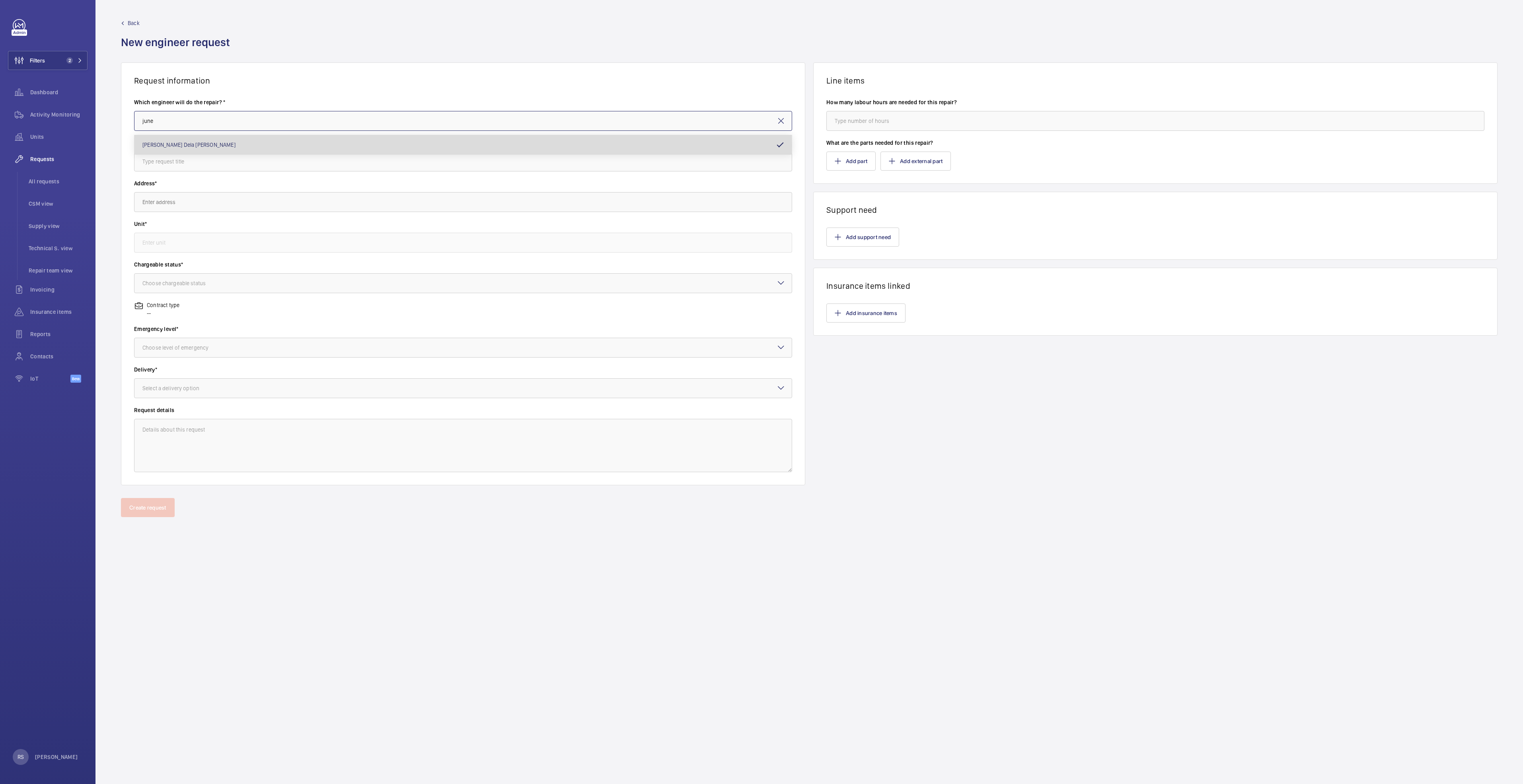
type input "[PERSON_NAME] Dela [PERSON_NAME]"
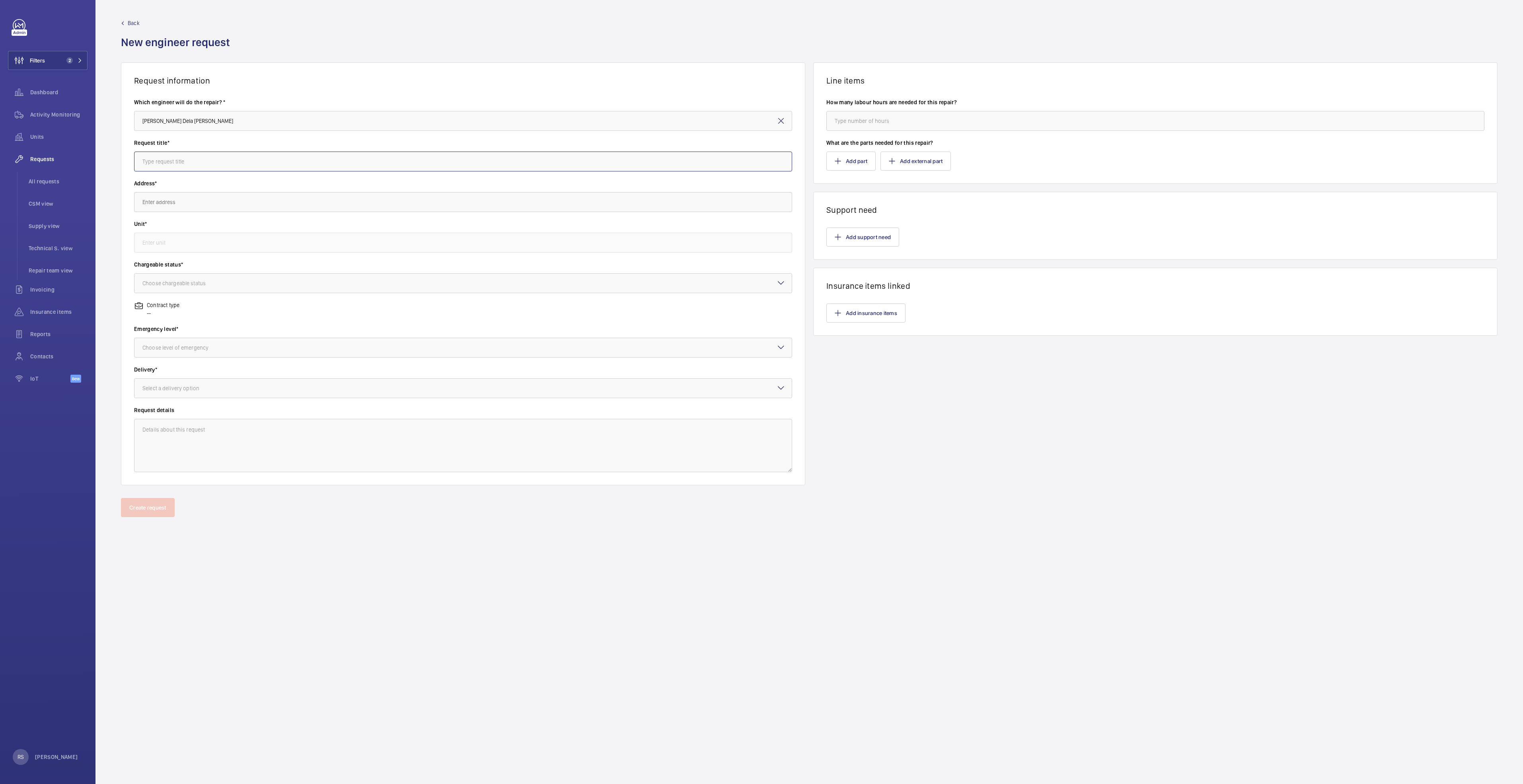
click at [193, 165] on input "text" at bounding box center [463, 161] width 658 height 20
click at [204, 155] on input "text" at bounding box center [463, 161] width 658 height 20
type input "Replacement of step chain and Handrails for NPC South wing"
click at [250, 204] on input "text" at bounding box center [463, 202] width 658 height 20
click at [229, 243] on span "[GEOGRAPHIC_DATA] ([GEOGRAPHIC_DATA]) [STREET_ADDRESS]" at bounding box center [219, 245] width 153 height 8
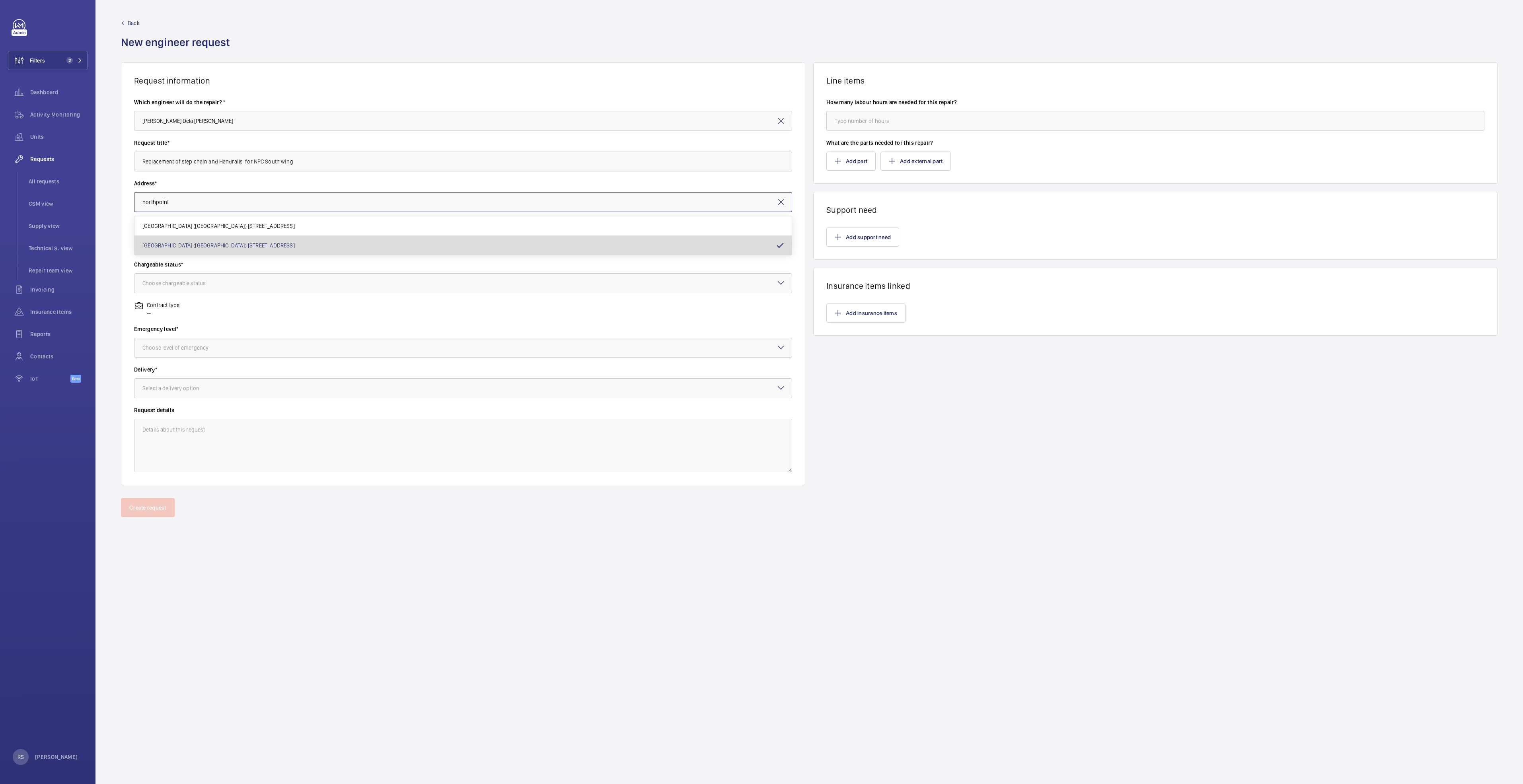
type input "[GEOGRAPHIC_DATA] ([GEOGRAPHIC_DATA]) [STREET_ADDRESS]"
click at [229, 243] on input "text" at bounding box center [463, 243] width 658 height 20
click at [166, 346] on span "ES16 / E4089 - E16" at bounding box center [165, 348] width 44 height 8
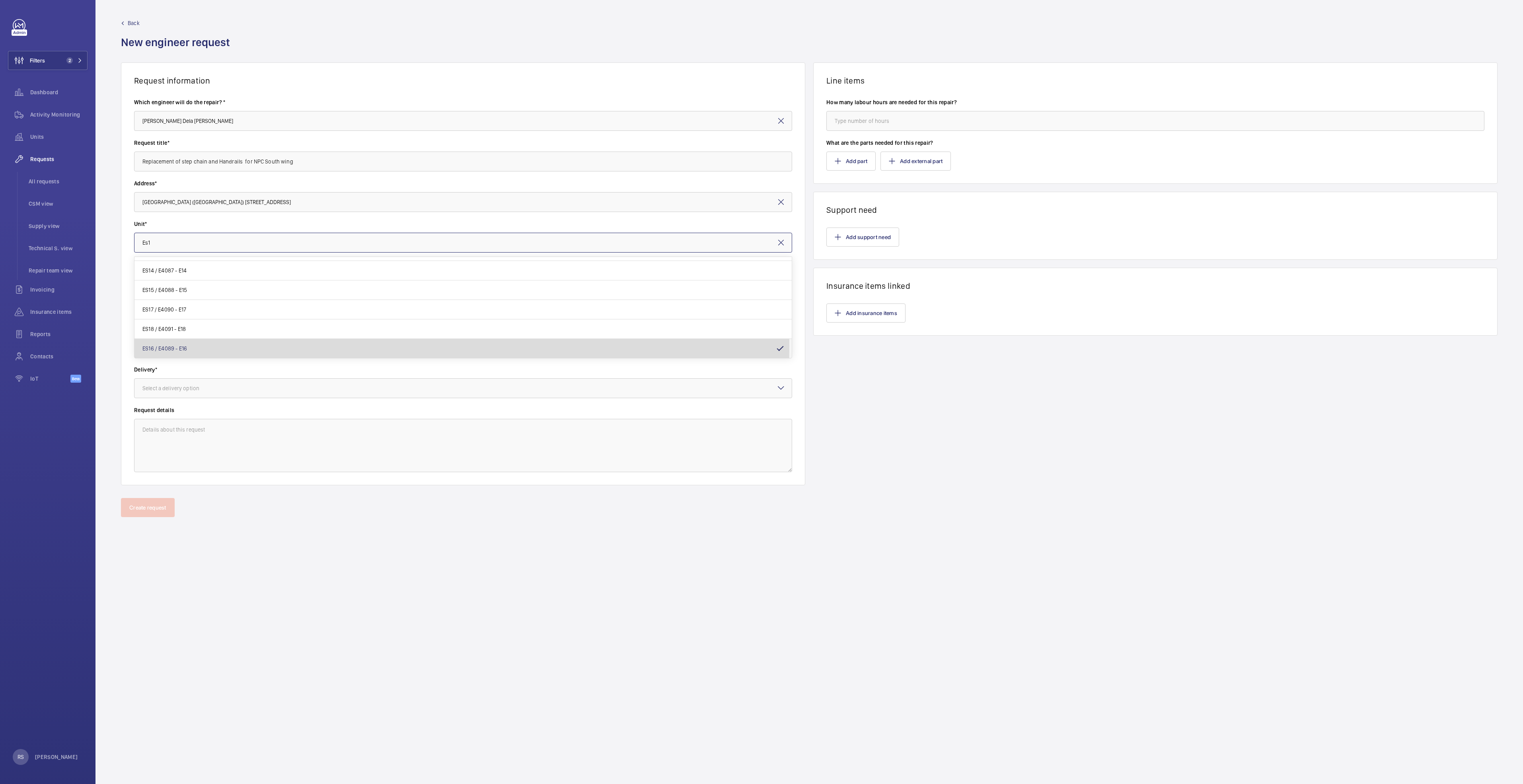
type input "ES16 / E4089 - E16"
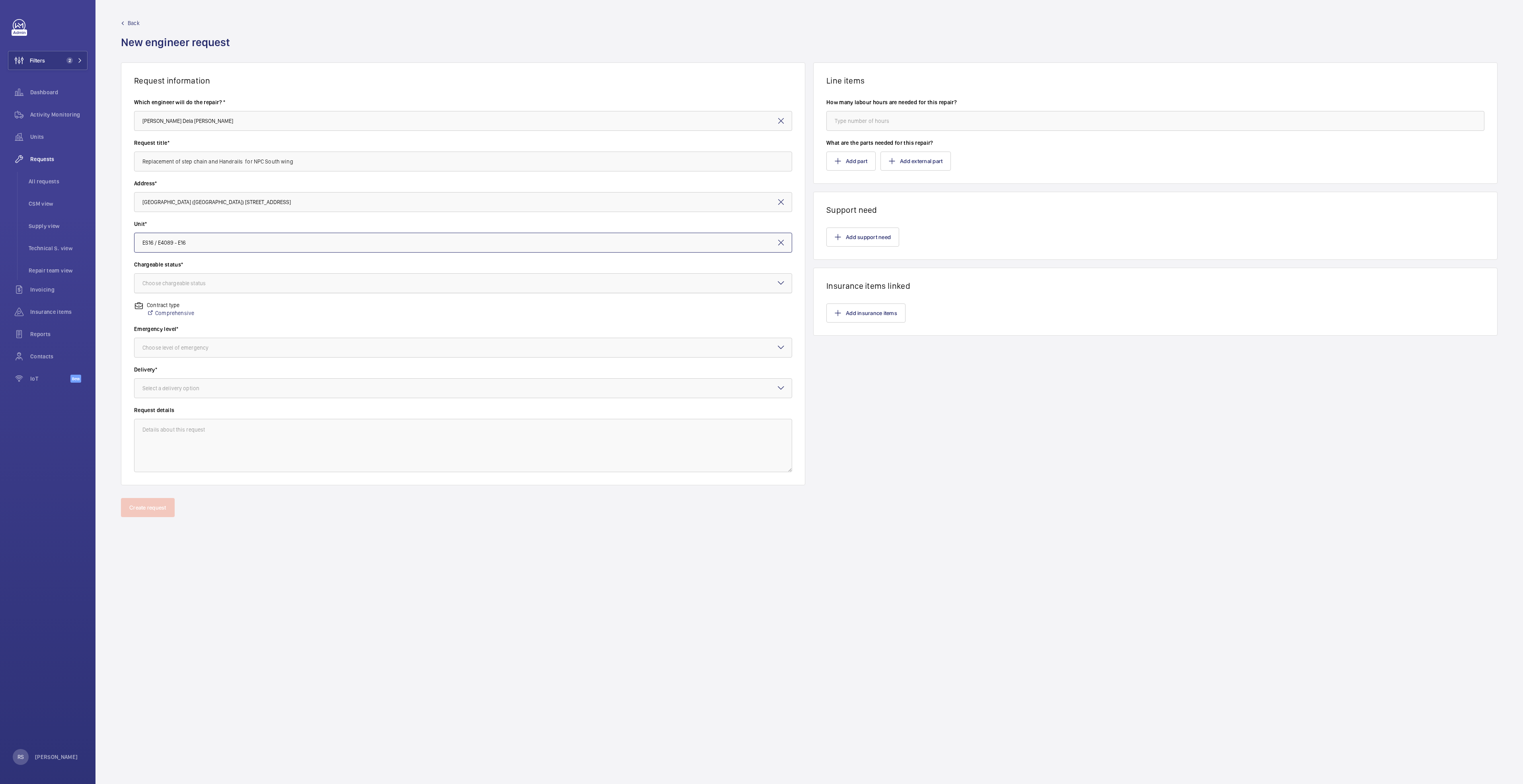
click at [203, 278] on div at bounding box center [463, 283] width 657 height 19
click at [186, 310] on span "Chargeable" at bounding box center [463, 307] width 641 height 8
click at [196, 351] on div at bounding box center [463, 348] width 657 height 19
click at [176, 411] on span "Urgent" at bounding box center [463, 411] width 641 height 8
click at [204, 387] on div "Select a delivery option" at bounding box center [181, 388] width 77 height 8
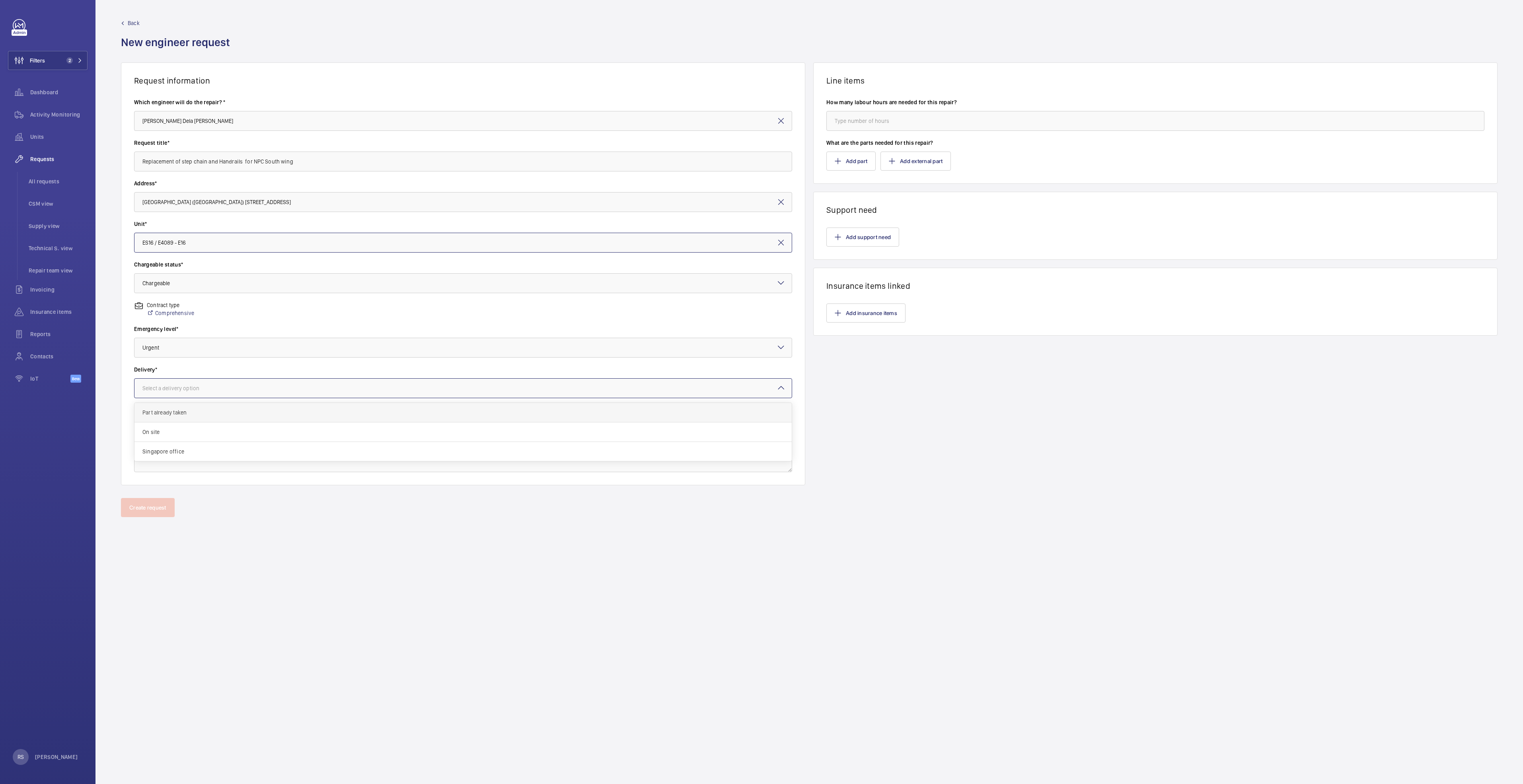
click at [196, 411] on span "Part already taken" at bounding box center [463, 412] width 641 height 8
click at [865, 123] on input "number" at bounding box center [1155, 121] width 658 height 20
type input "42"
click at [857, 158] on button "Add part" at bounding box center [851, 161] width 49 height 19
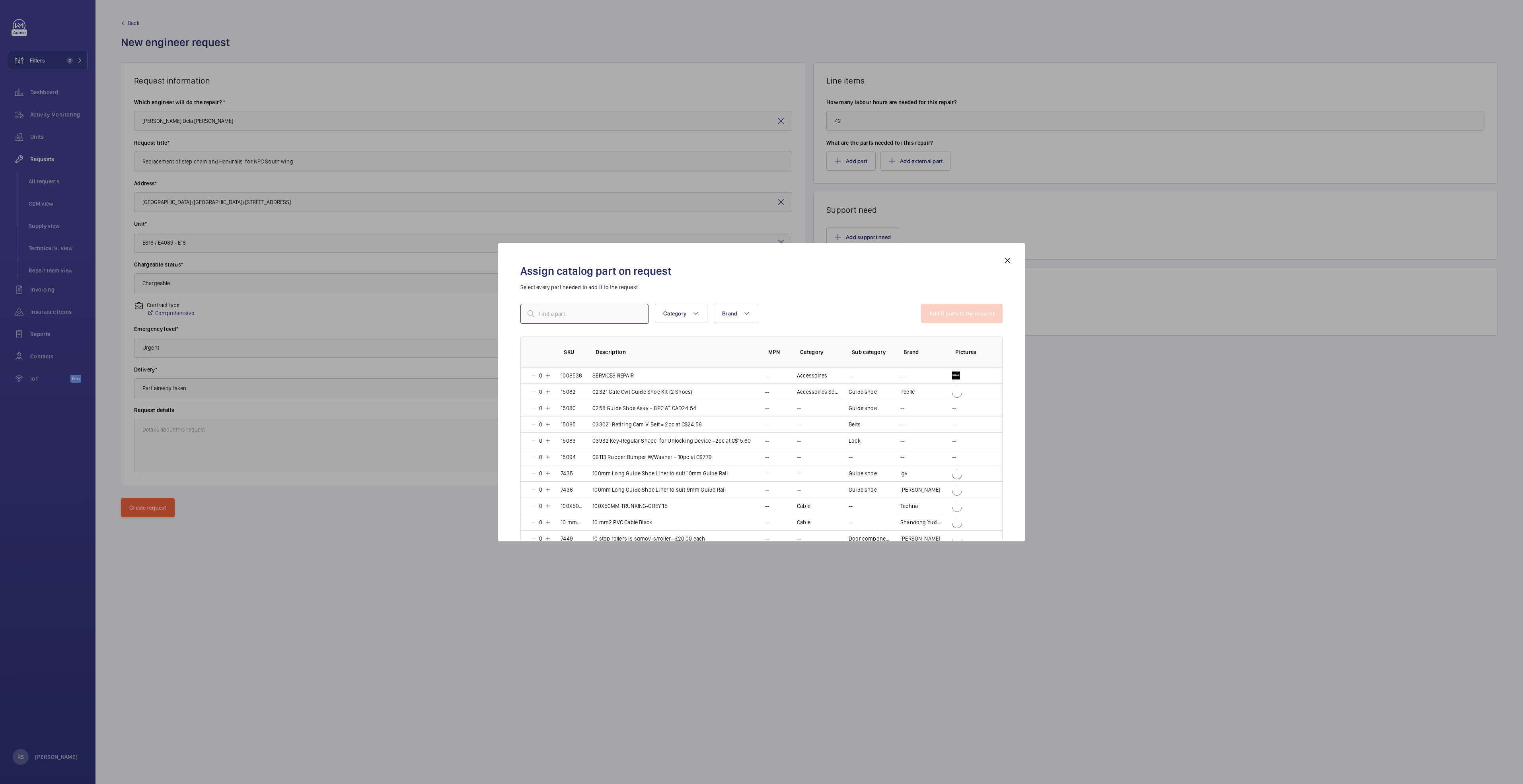
click at [581, 317] on input "text" at bounding box center [584, 314] width 128 height 20
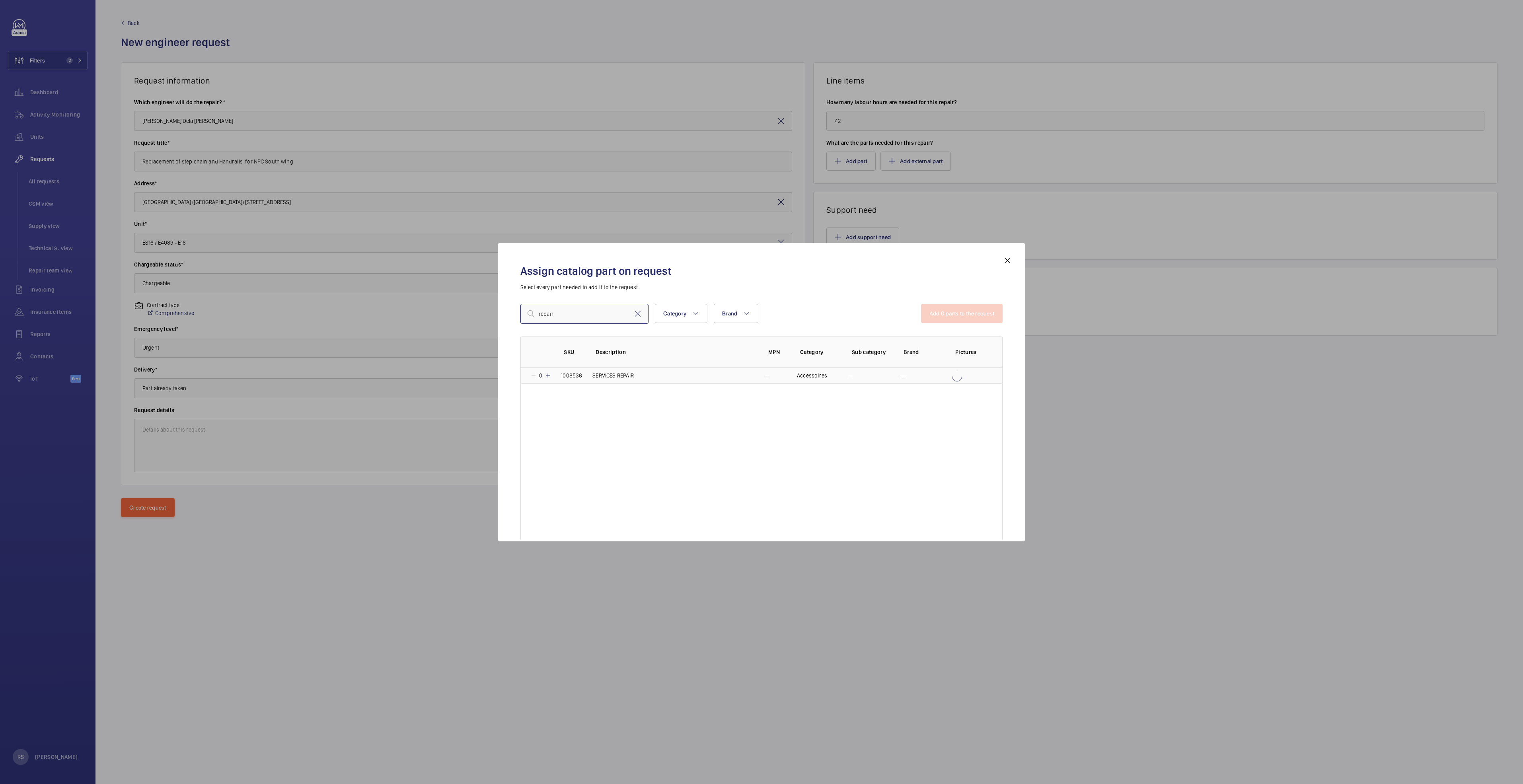
type input "repair"
click at [545, 375] on mat-icon at bounding box center [548, 375] width 6 height 6
click at [952, 311] on button "Add 1 parts to the request" at bounding box center [962, 313] width 81 height 19
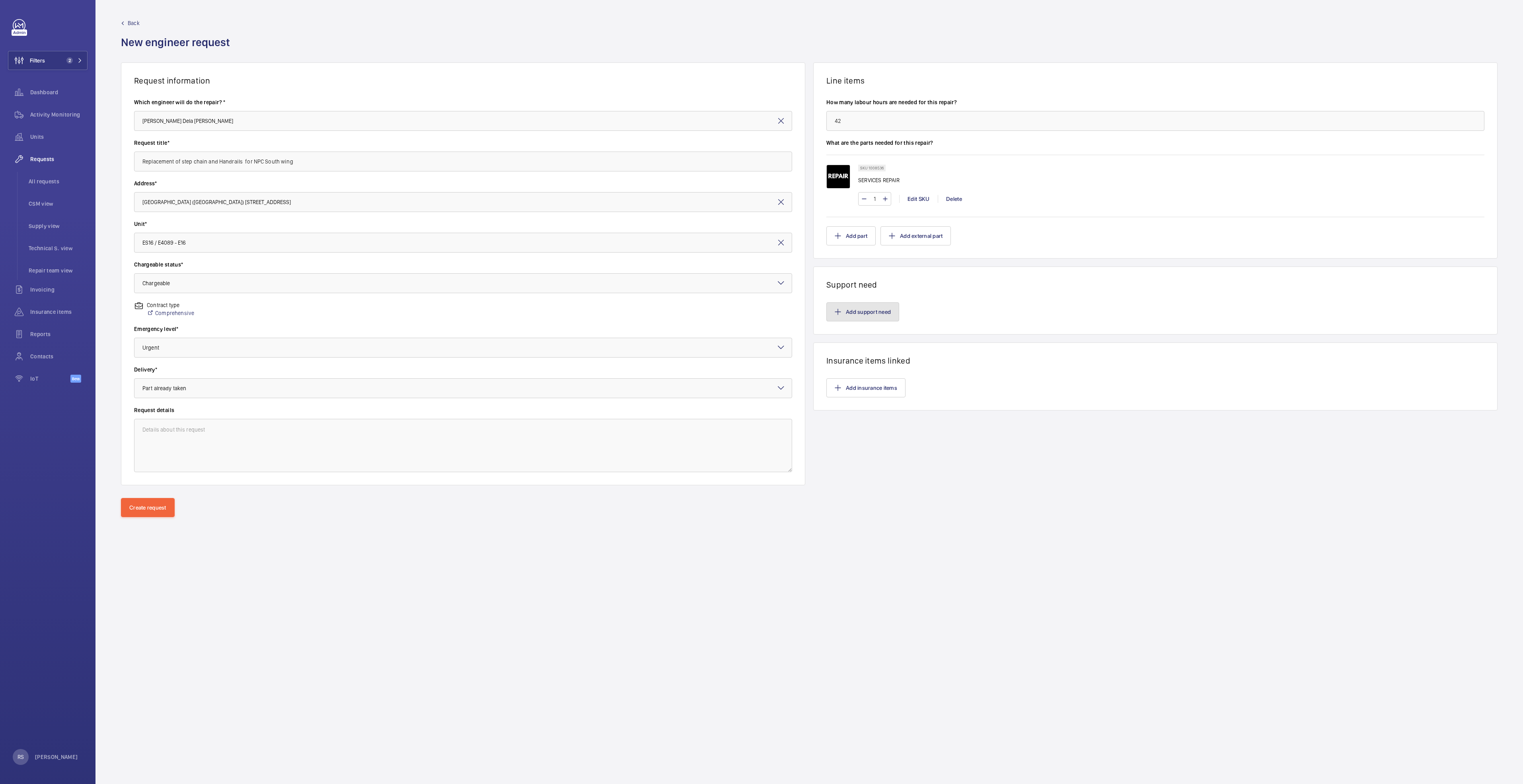
click at [849, 317] on button "Add support need" at bounding box center [863, 312] width 73 height 19
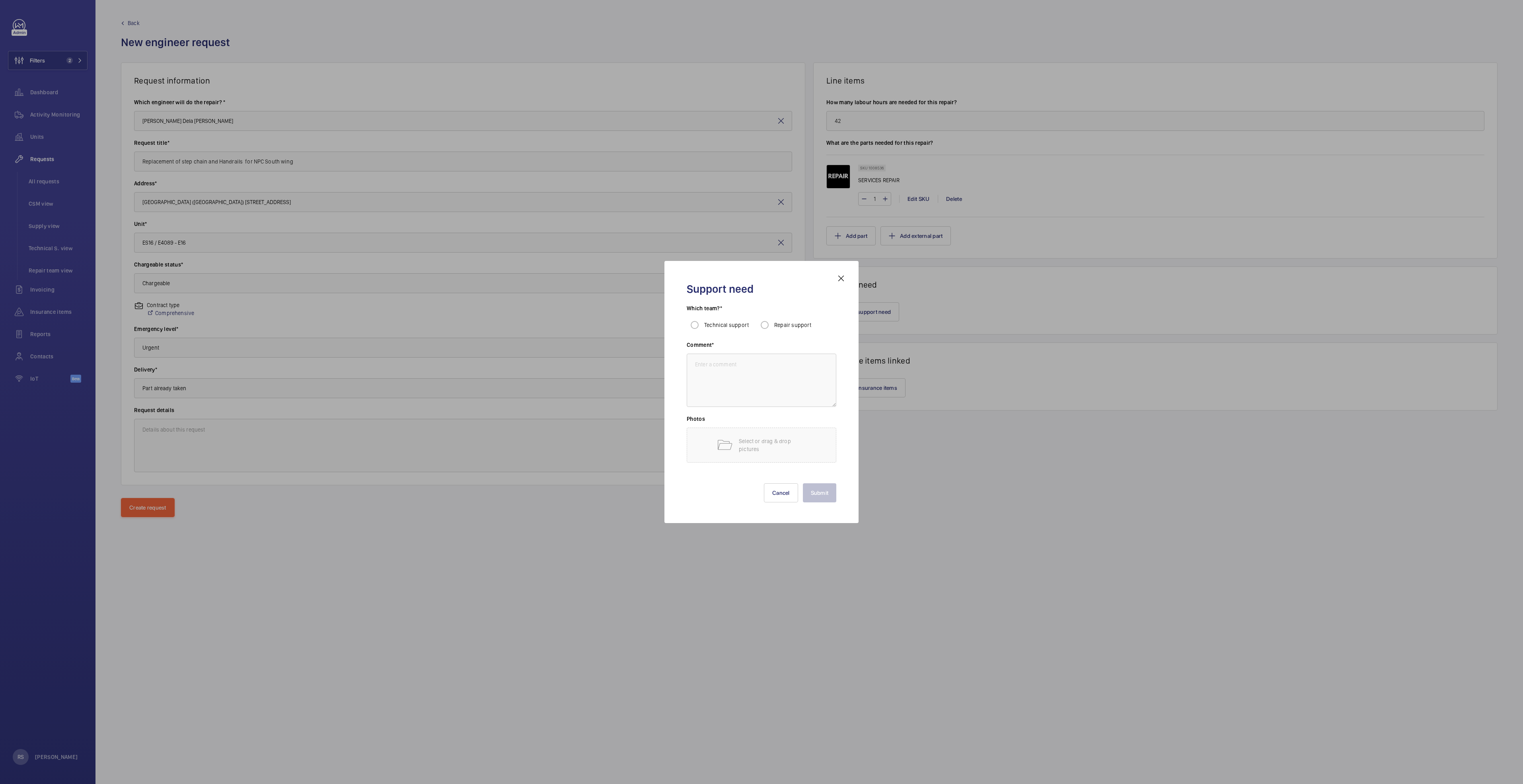
click at [786, 318] on div "Repair support" at bounding box center [784, 325] width 55 height 16
click at [774, 322] on span "Repair support" at bounding box center [793, 325] width 38 height 6
click at [773, 322] on input "Repair support" at bounding box center [765, 325] width 16 height 16
radio input "true"
click at [736, 363] on textarea at bounding box center [762, 380] width 149 height 53
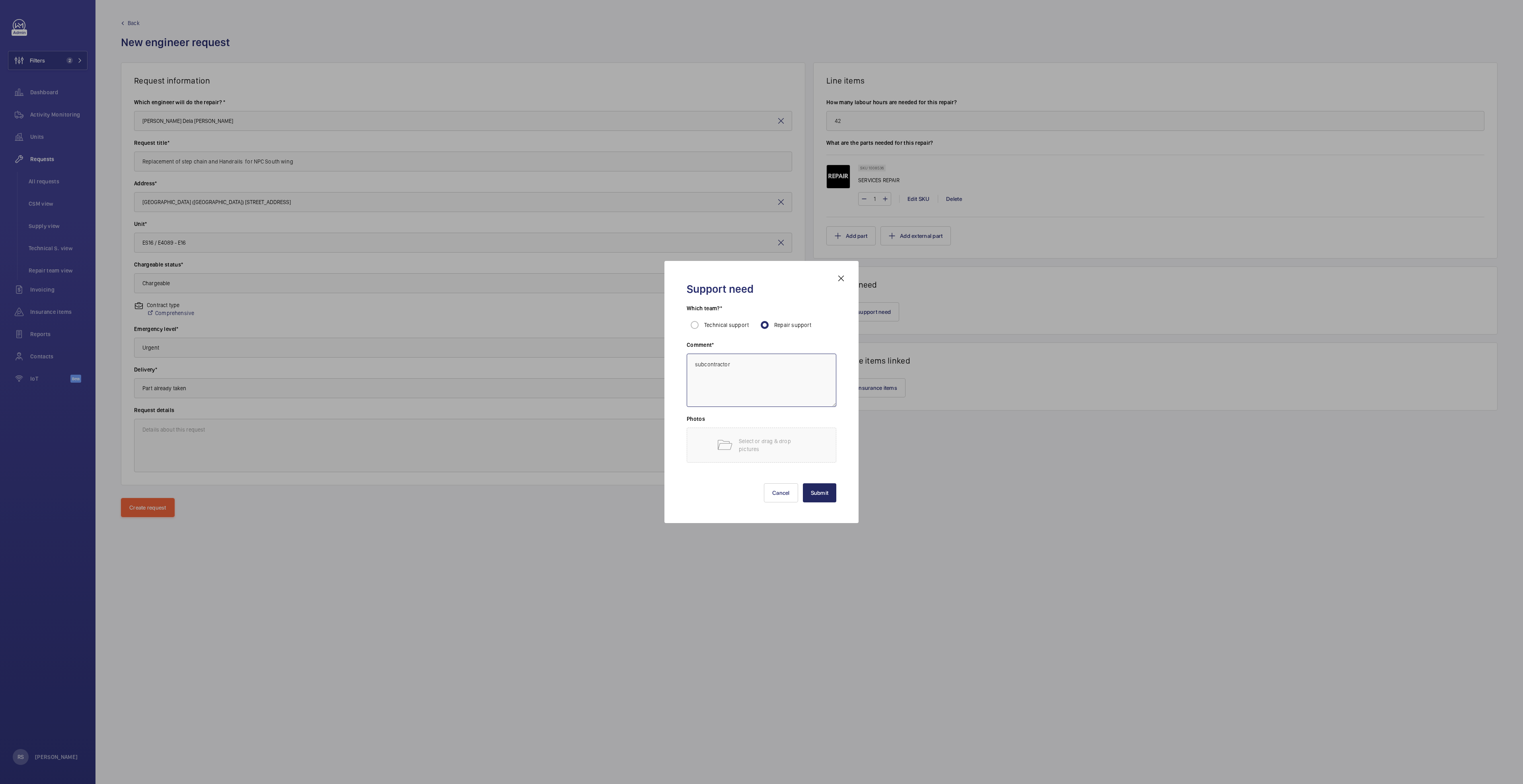
type textarea "subcontractor"
click at [823, 494] on button "Submit" at bounding box center [820, 493] width 34 height 19
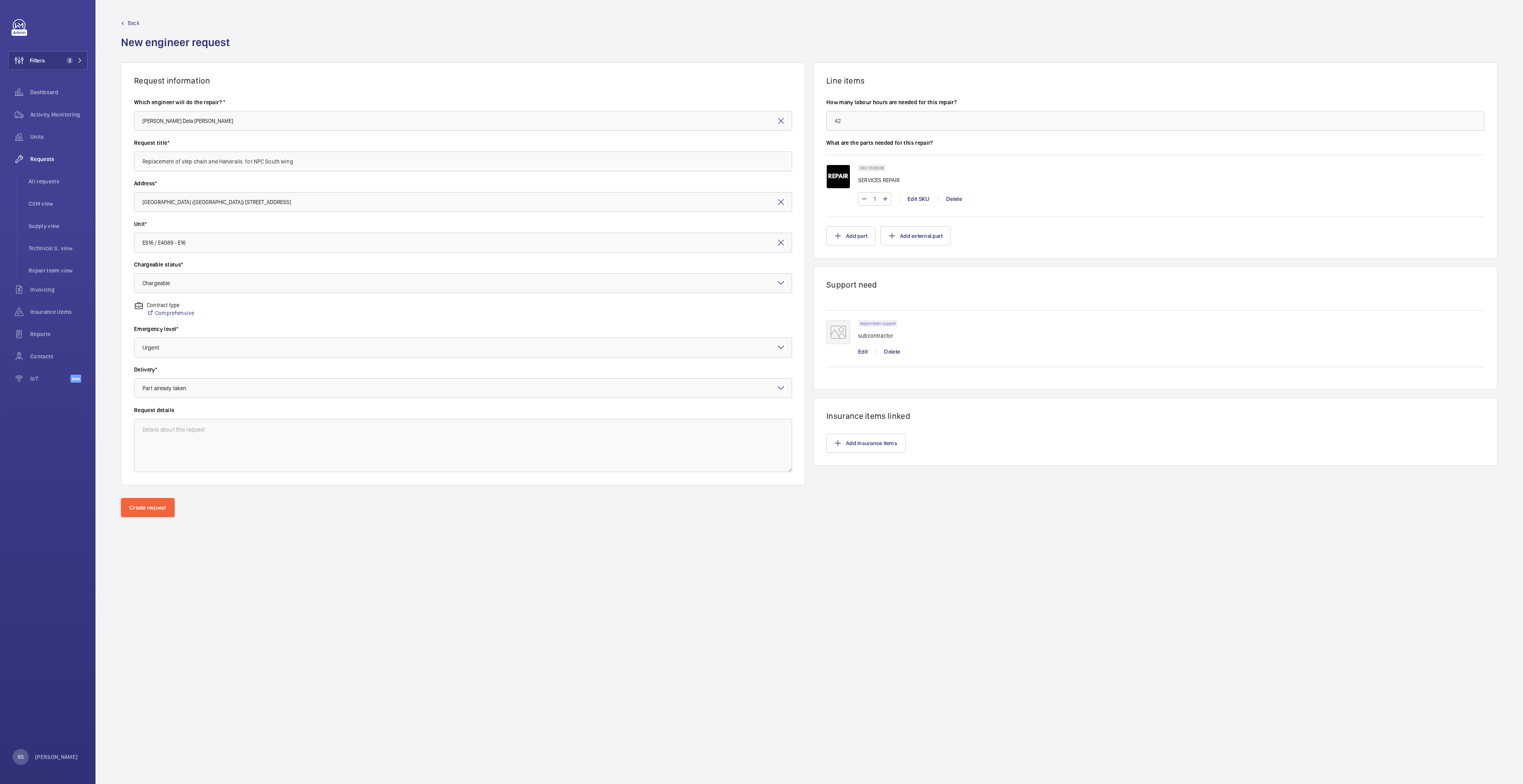
click at [831, 335] on mat-icon at bounding box center [838, 332] width 24 height 24
click at [860, 356] on div "Repair team support subcontractor Edit Delete" at bounding box center [1171, 342] width 626 height 43
click at [860, 347] on div "Repair team support subcontractor Edit Delete" at bounding box center [1171, 342] width 626 height 43
click at [863, 348] on div "Edit" at bounding box center [866, 351] width 17 height 8
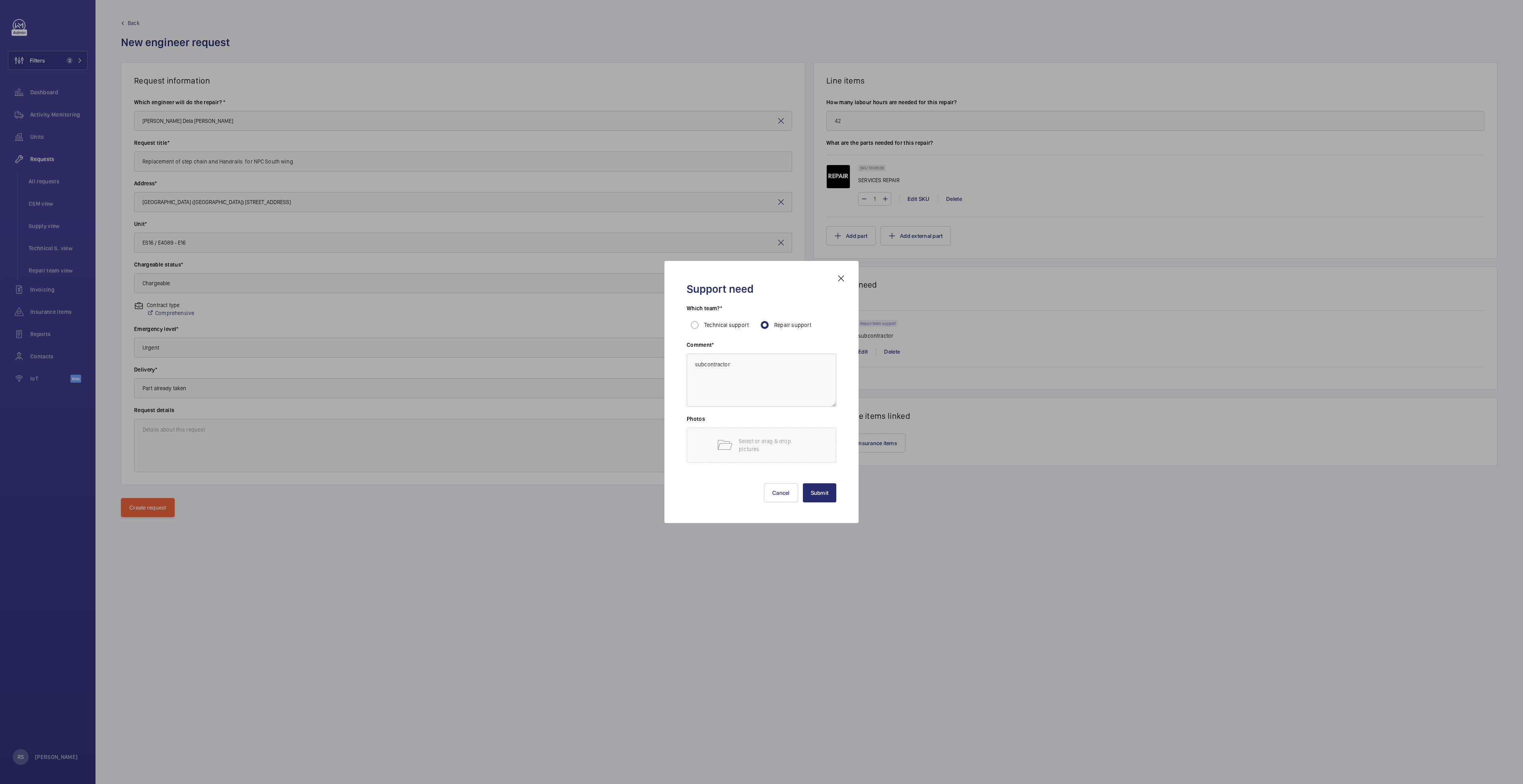
click at [857, 515] on div "Support need Which team?* Technical support Repair support Comment* subcontract…" at bounding box center [762, 392] width 194 height 262
click at [765, 483] on button "Cancel" at bounding box center [781, 493] width 34 height 19
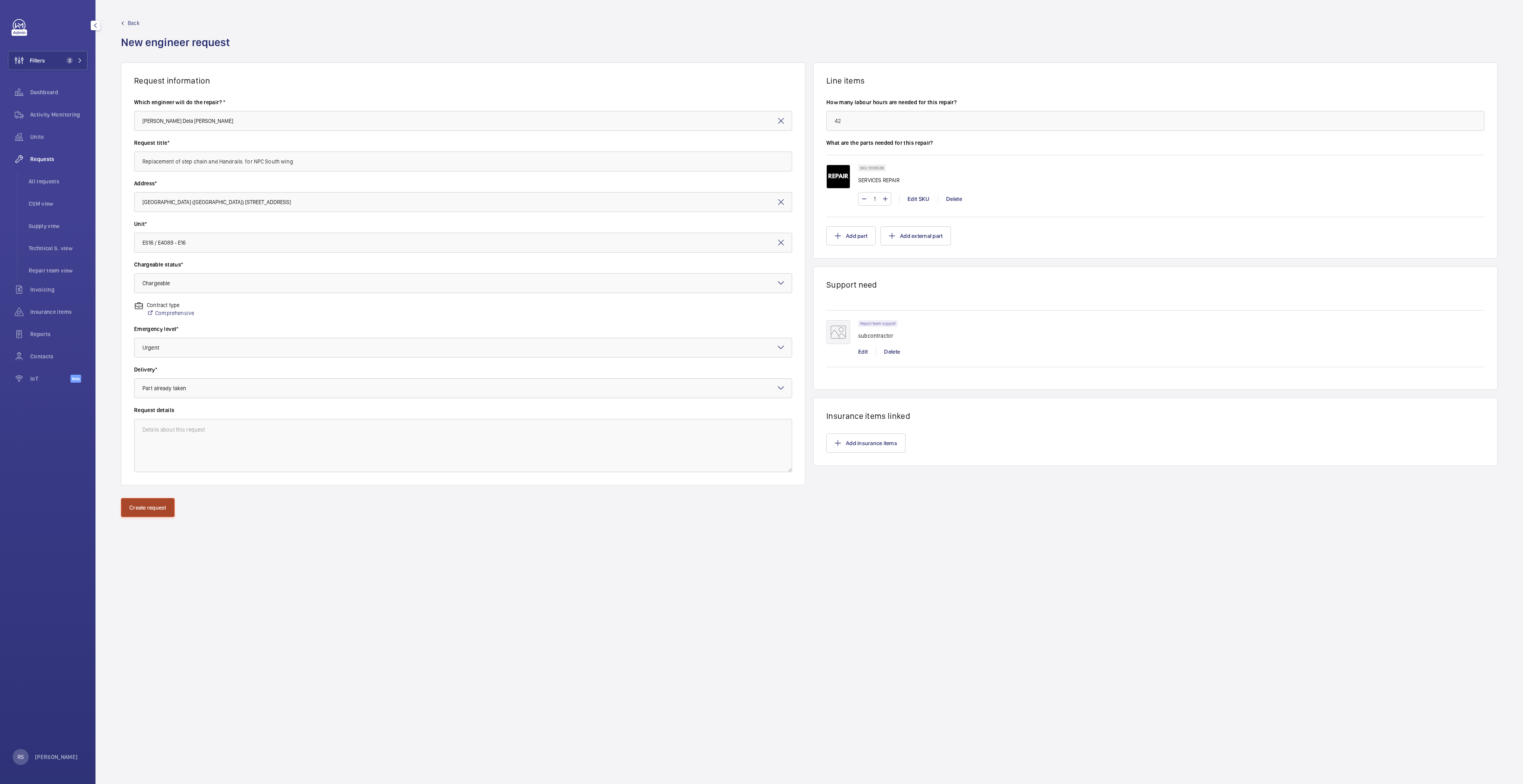
click at [130, 506] on button "Create request" at bounding box center [148, 507] width 54 height 19
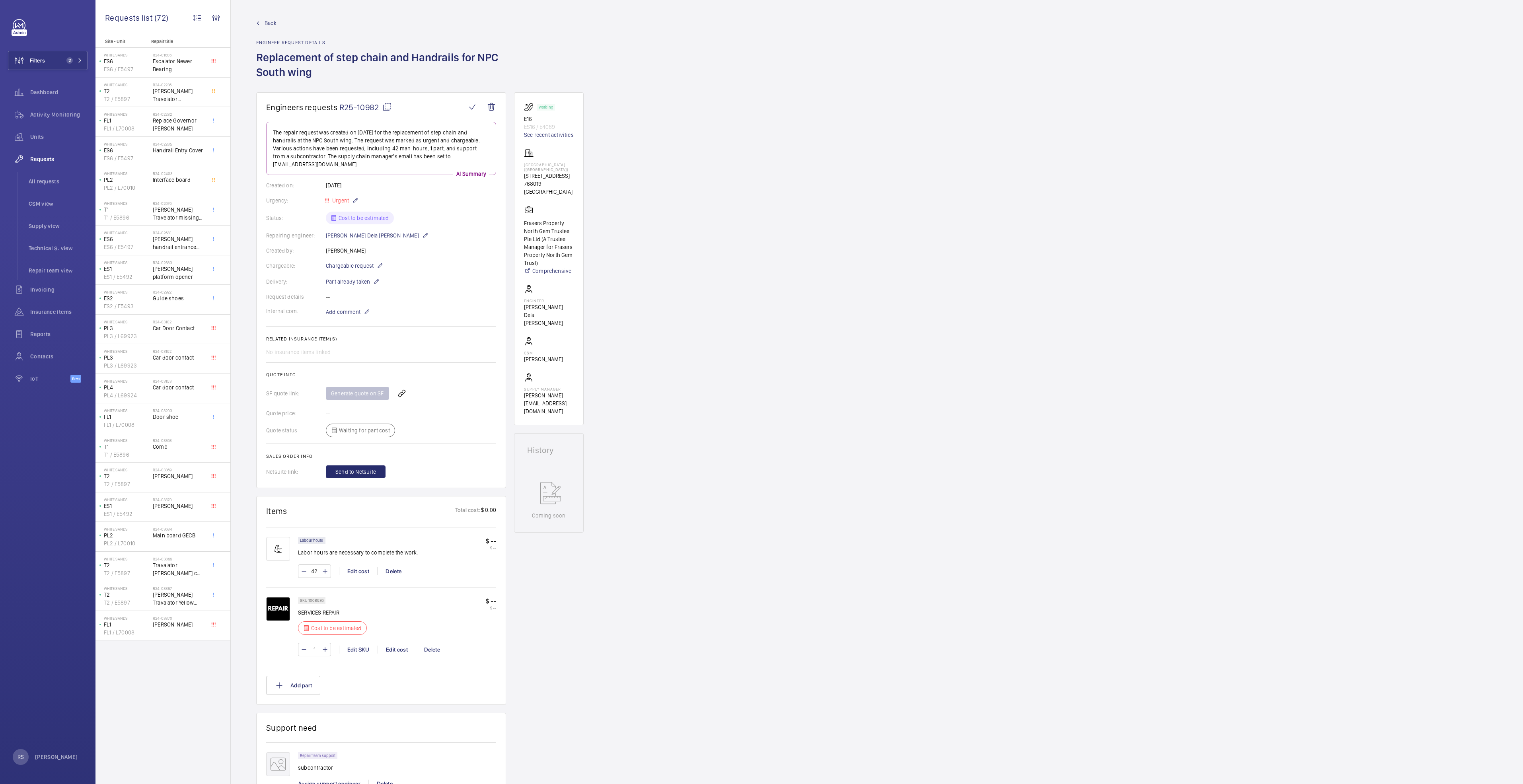
scroll to position [119, 0]
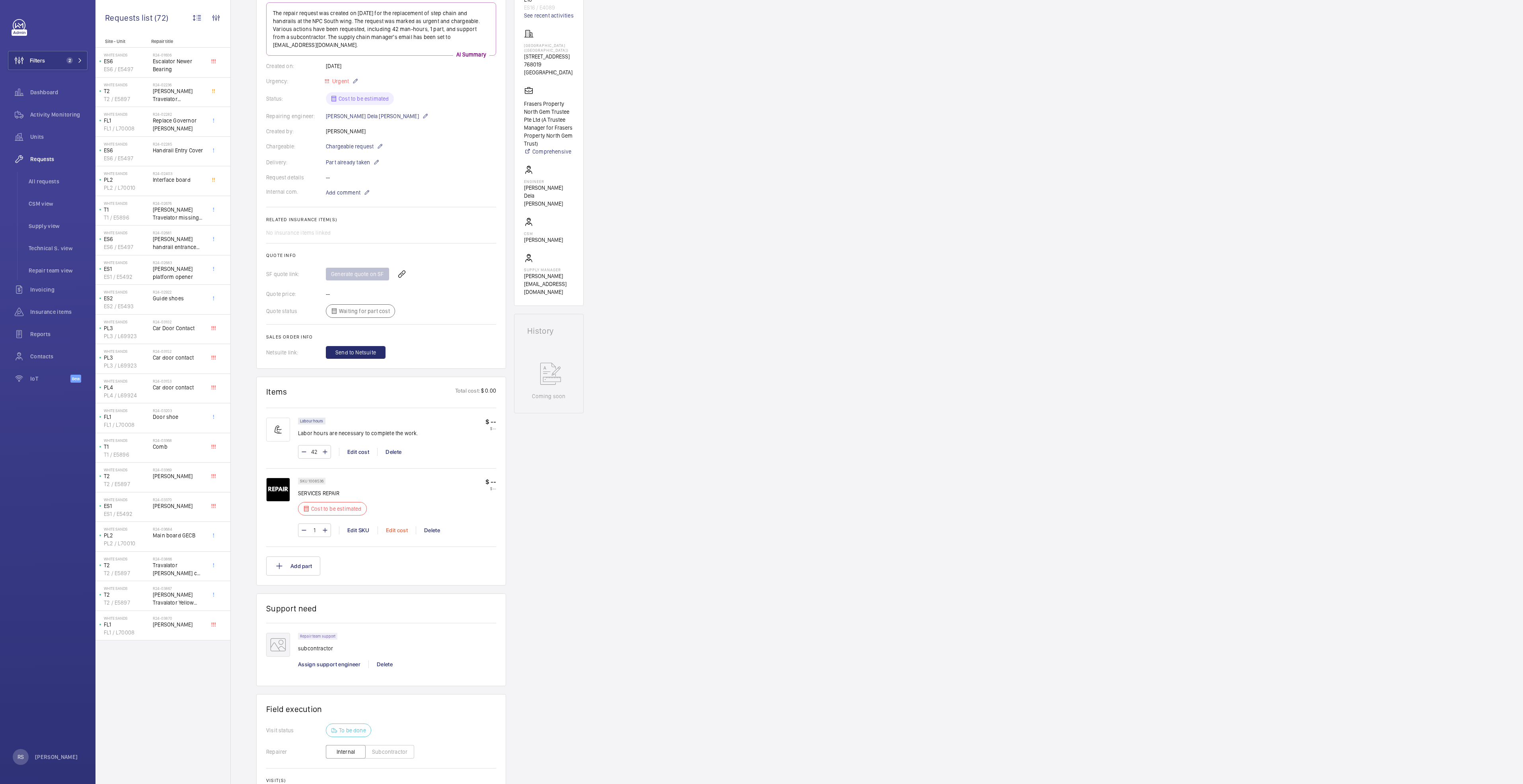
click at [403, 528] on div "Edit cost" at bounding box center [396, 530] width 38 height 8
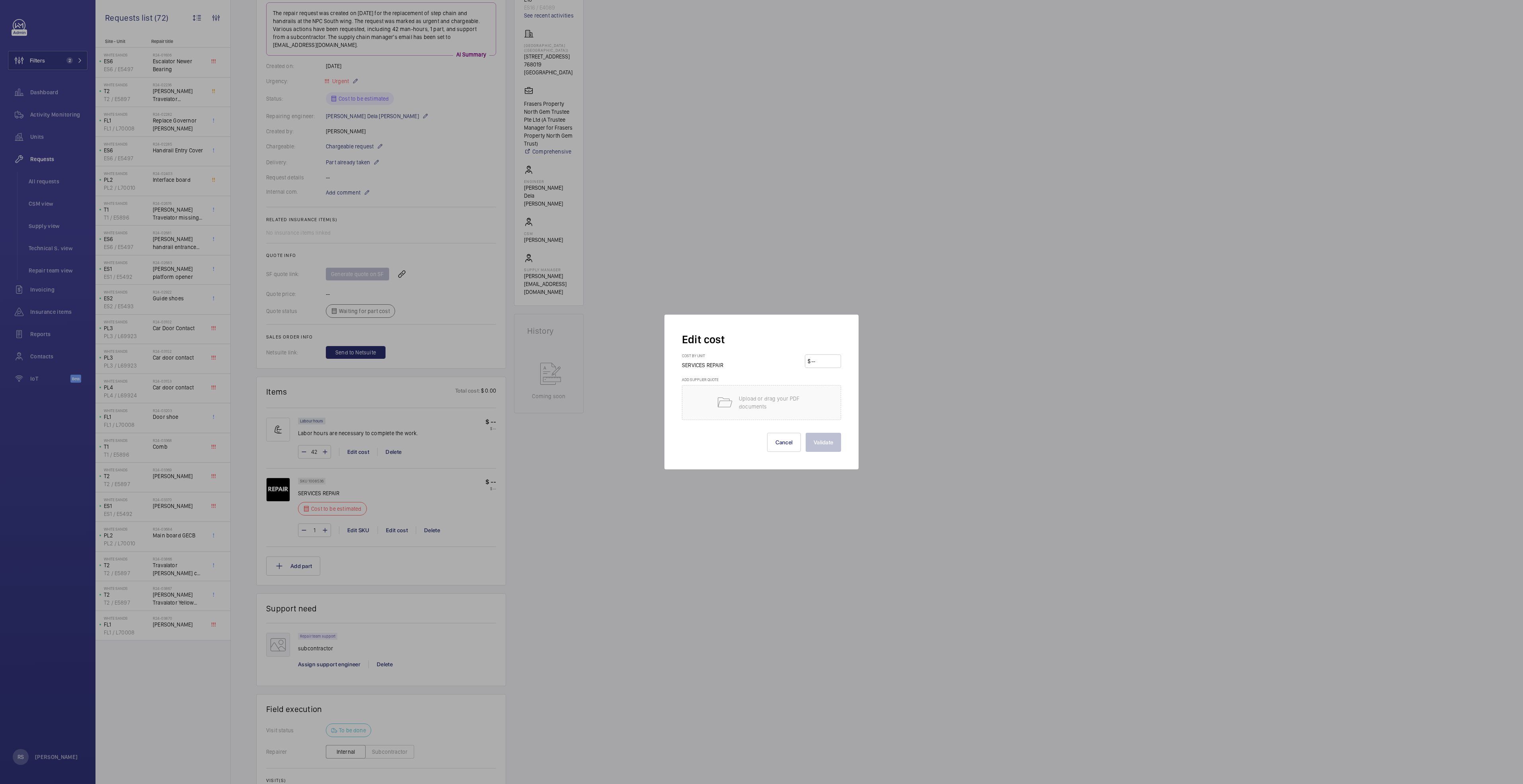
click at [832, 360] on input "number" at bounding box center [824, 361] width 28 height 13
type input "11150"
click at [838, 441] on button "Validate" at bounding box center [823, 442] width 35 height 19
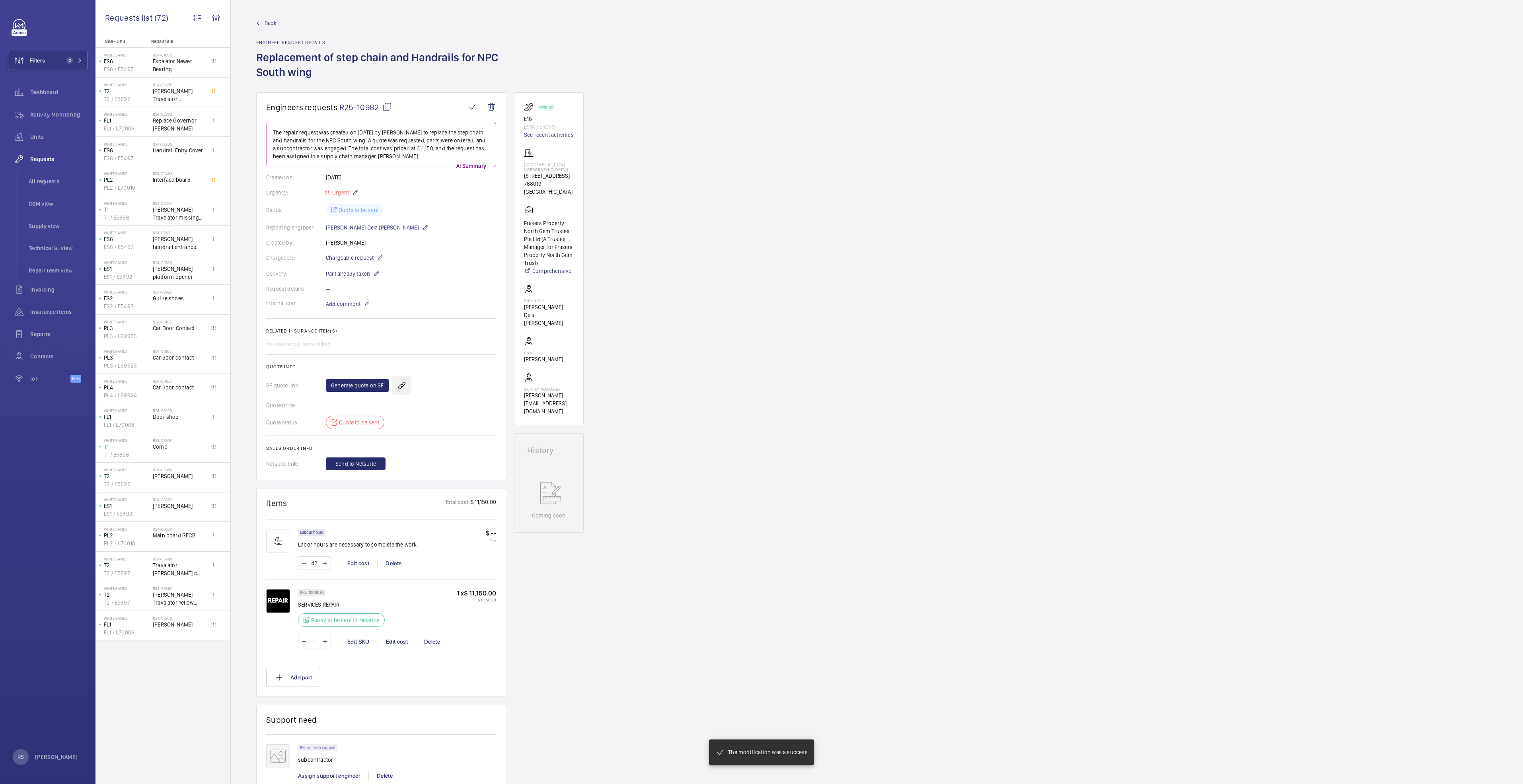
click at [398, 383] on wm-front-icon-button at bounding box center [401, 385] width 19 height 19
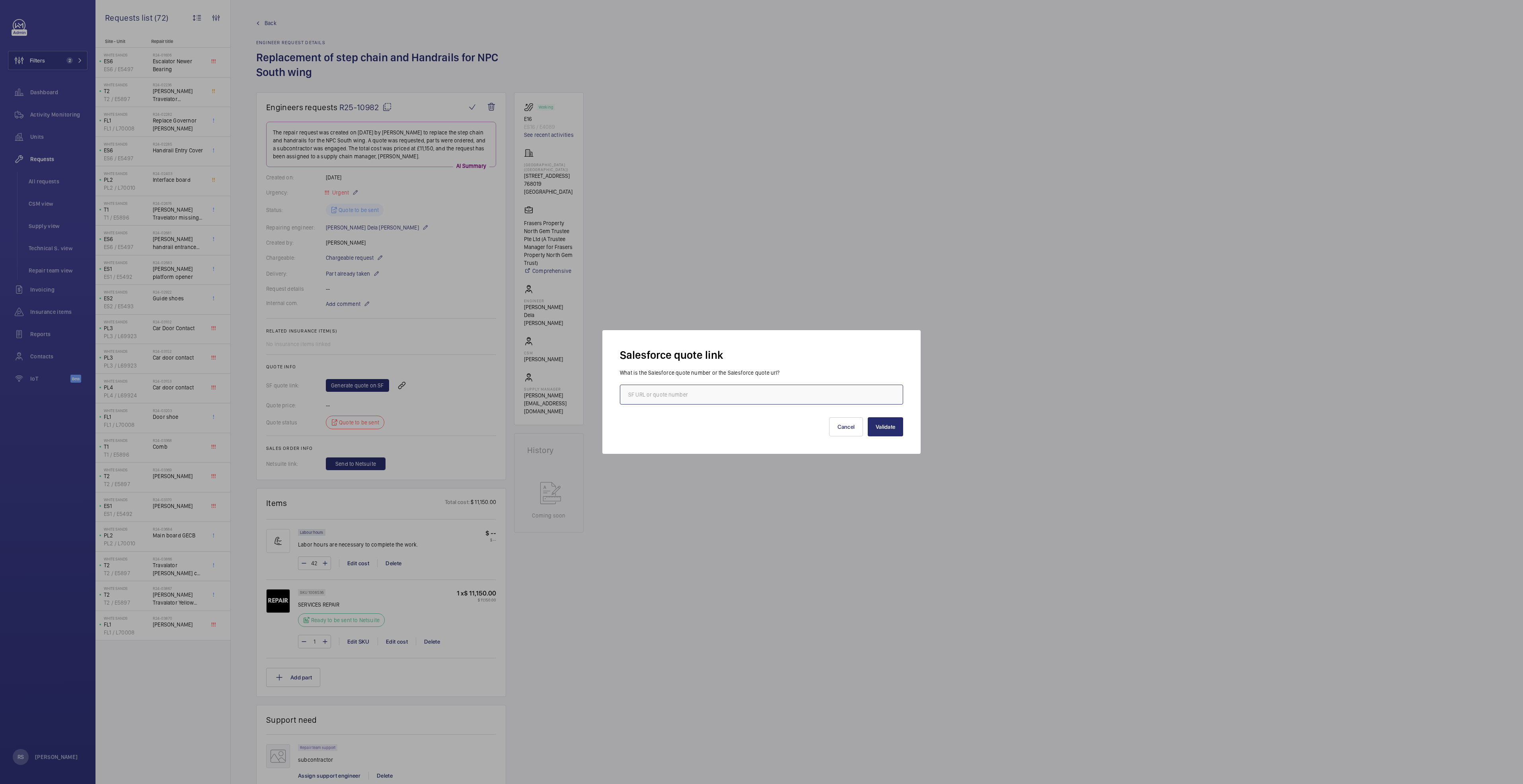
click at [718, 395] on input "text" at bounding box center [762, 394] width 283 height 20
type input "00017502"
click at [886, 433] on button "Validate" at bounding box center [885, 427] width 35 height 19
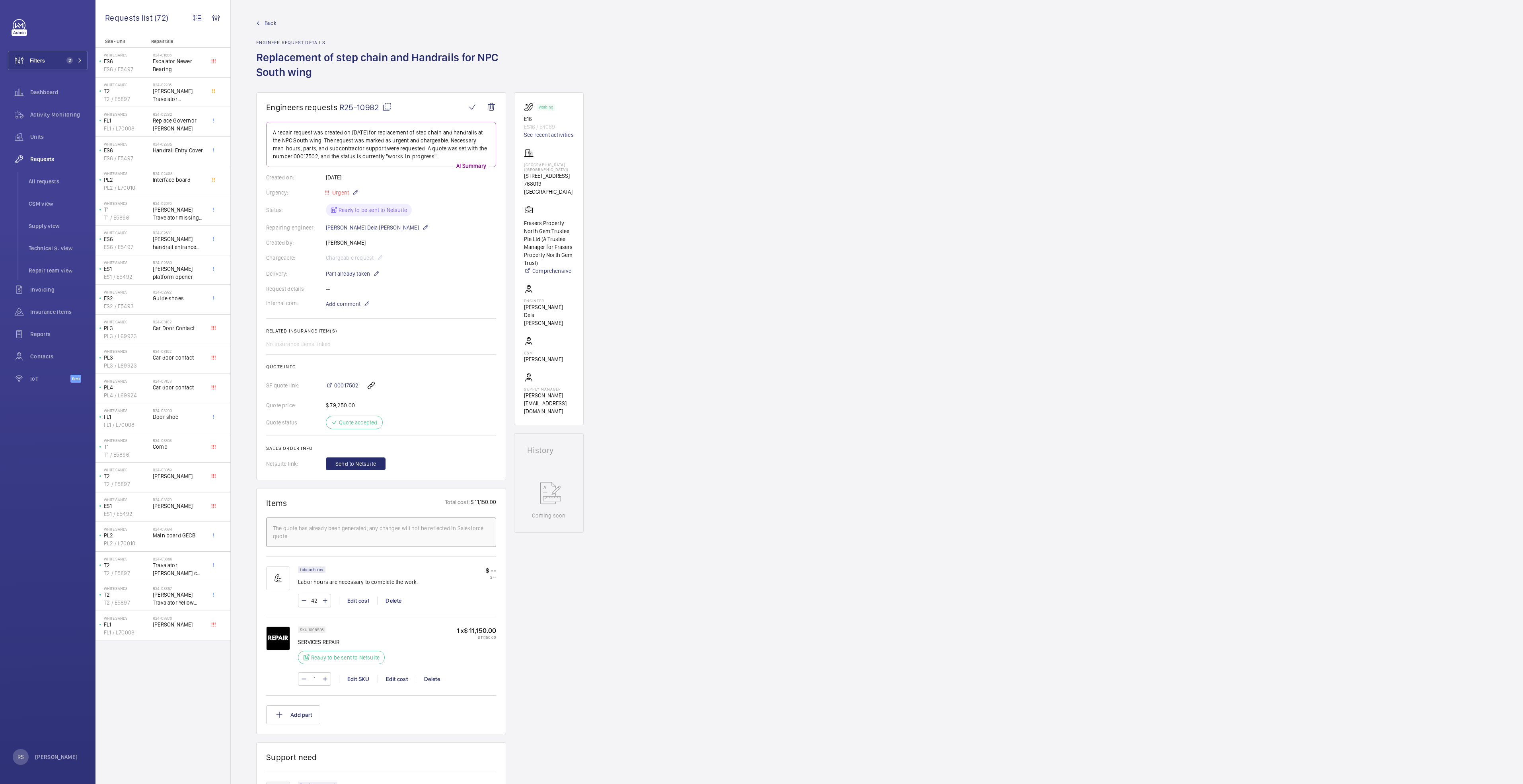
click at [259, 26] on link "Back" at bounding box center [381, 23] width 250 height 8
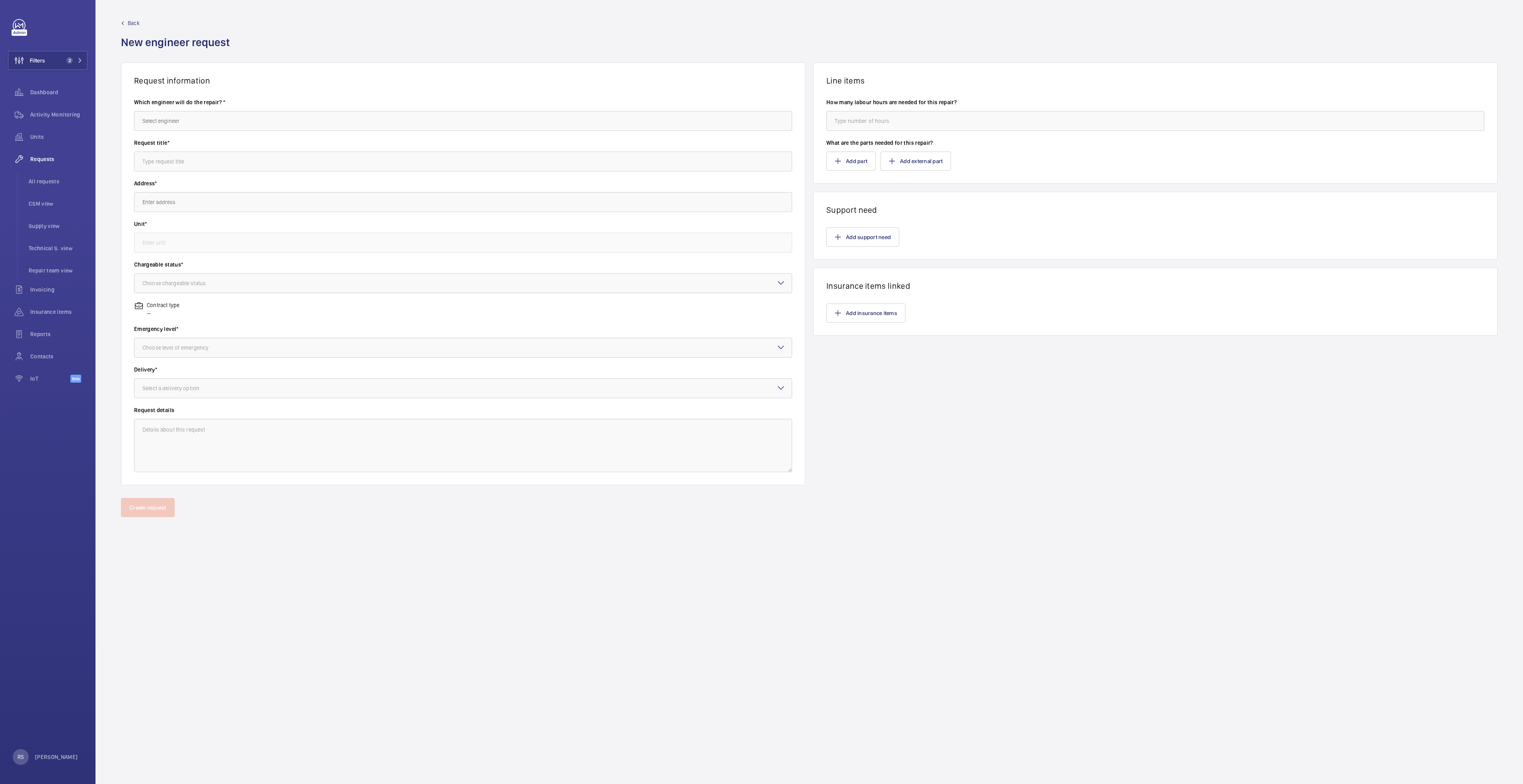
click at [269, 22] on div "Back New engineer request" at bounding box center [809, 41] width 1377 height 43
click at [44, 178] on span "All requests" at bounding box center [57, 181] width 59 height 8
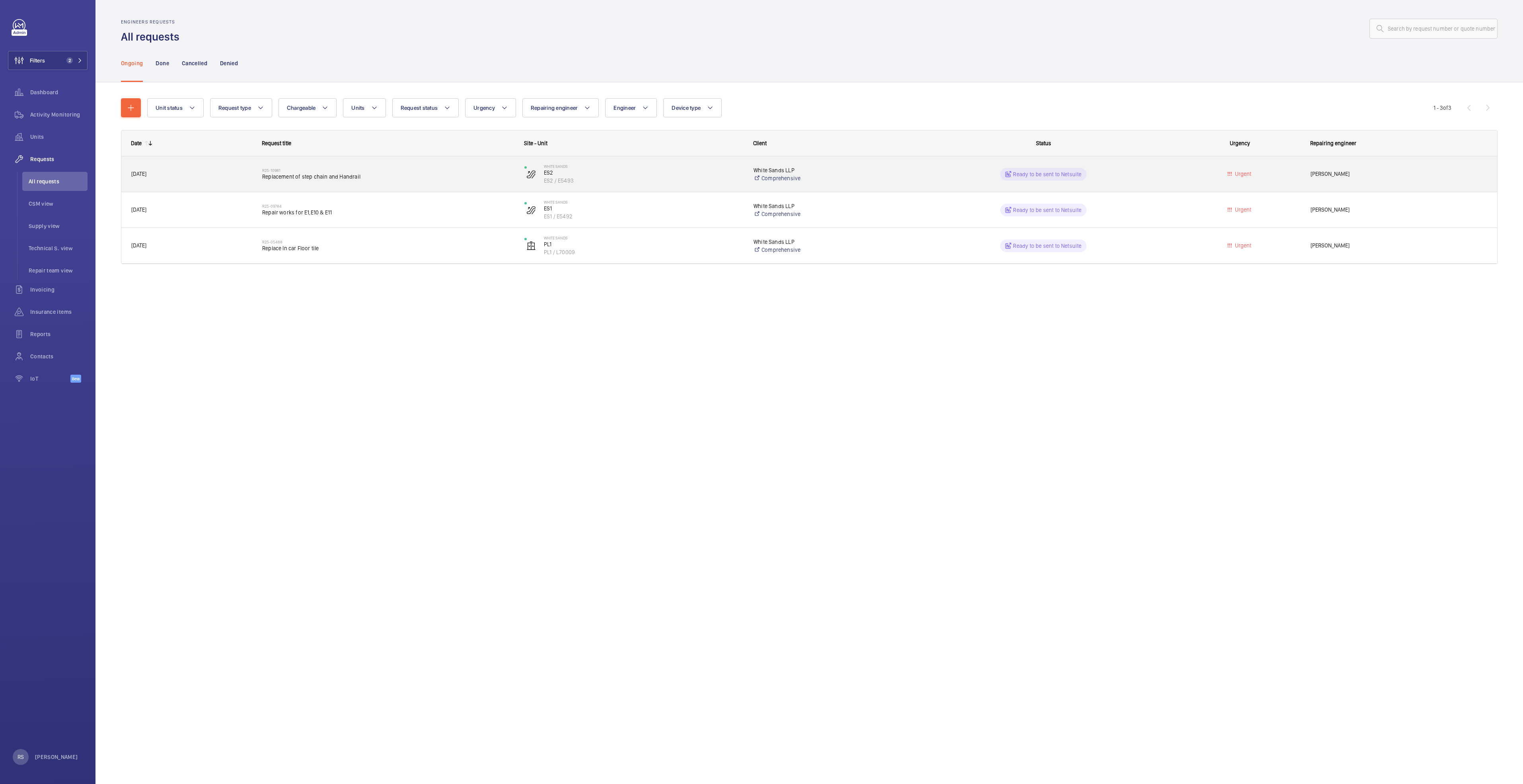
click at [325, 176] on span "Replacement of step chain and Handrail" at bounding box center [388, 177] width 252 height 8
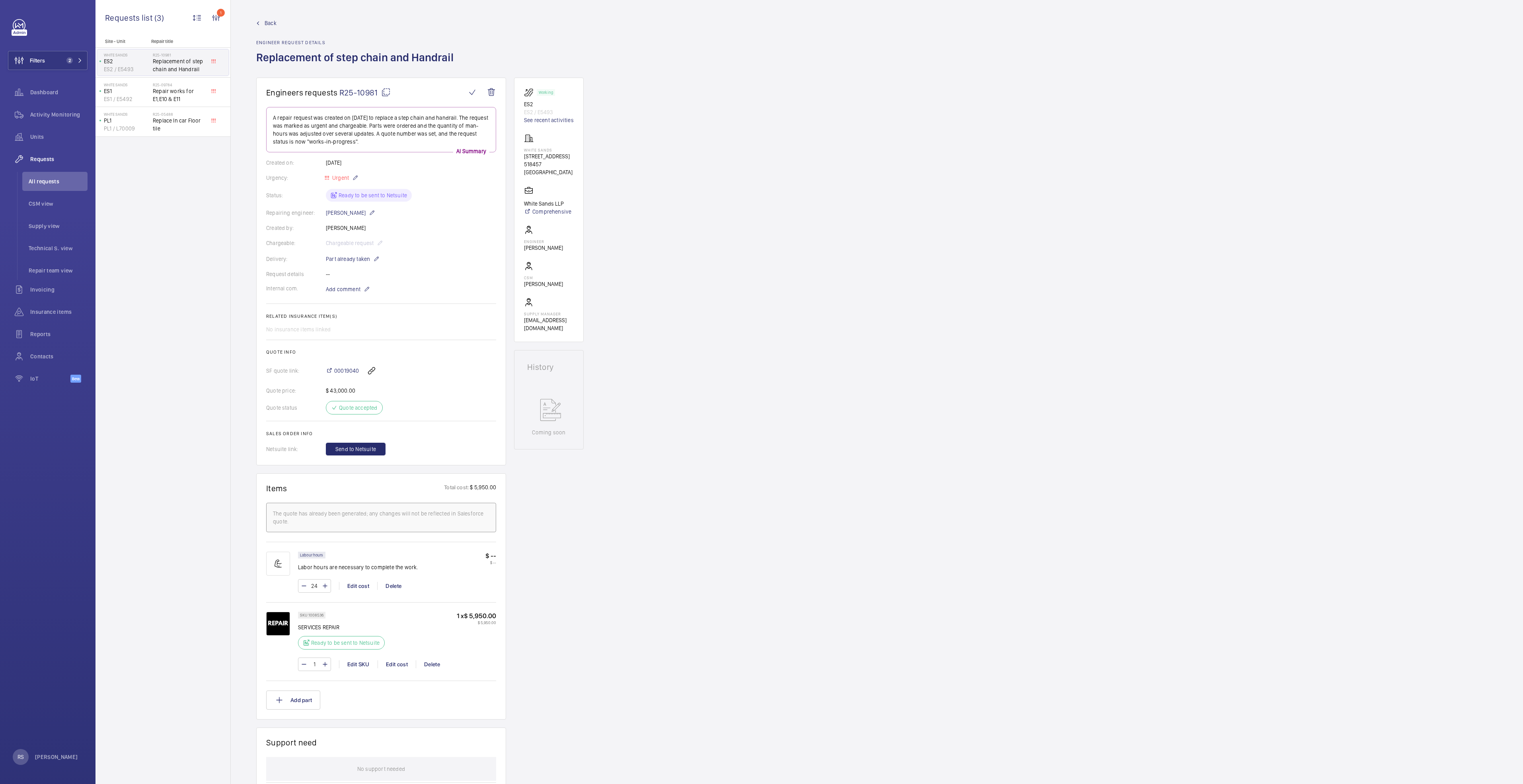
click at [263, 24] on link "Back" at bounding box center [357, 23] width 202 height 8
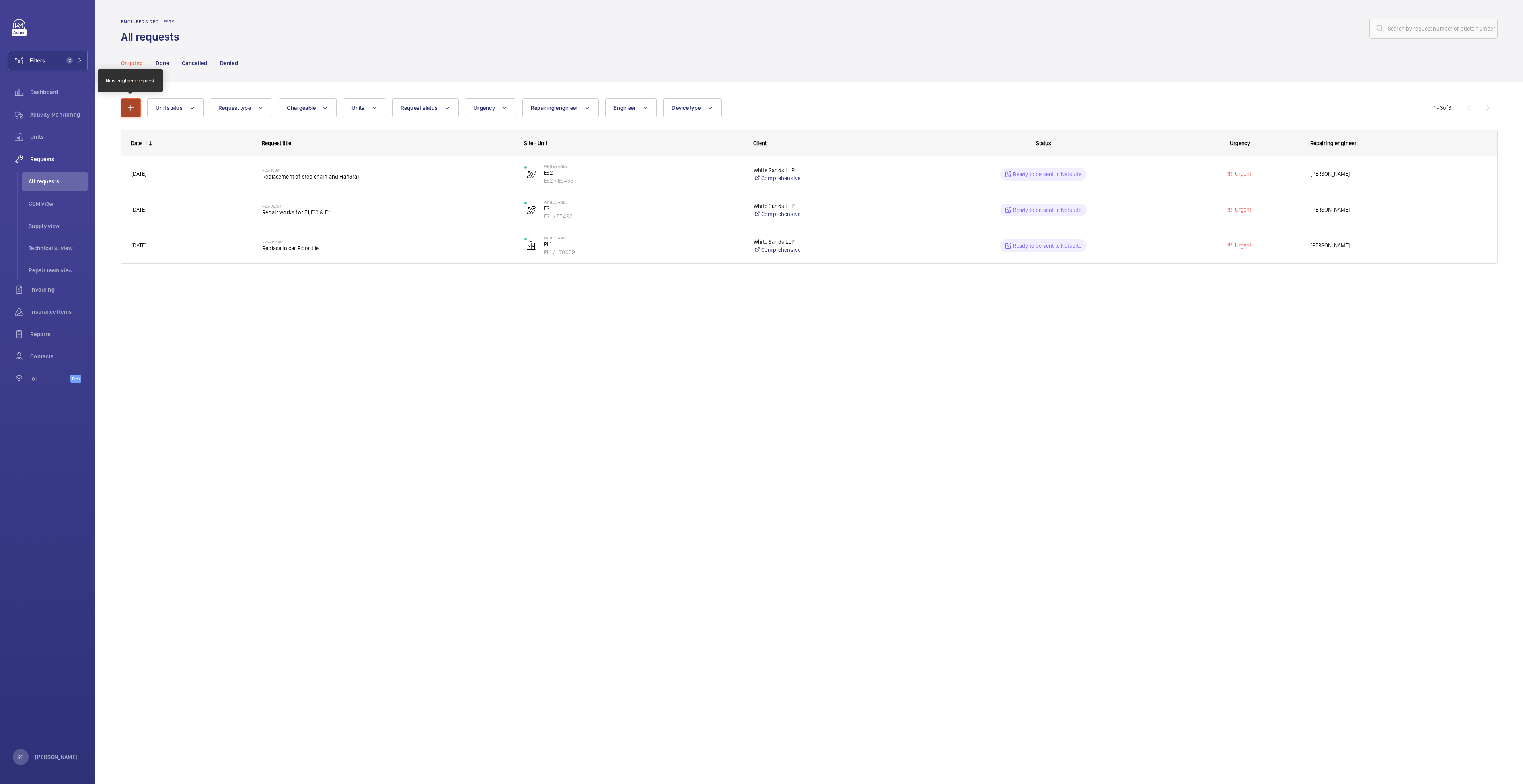
click at [134, 114] on button "button" at bounding box center [131, 107] width 20 height 19
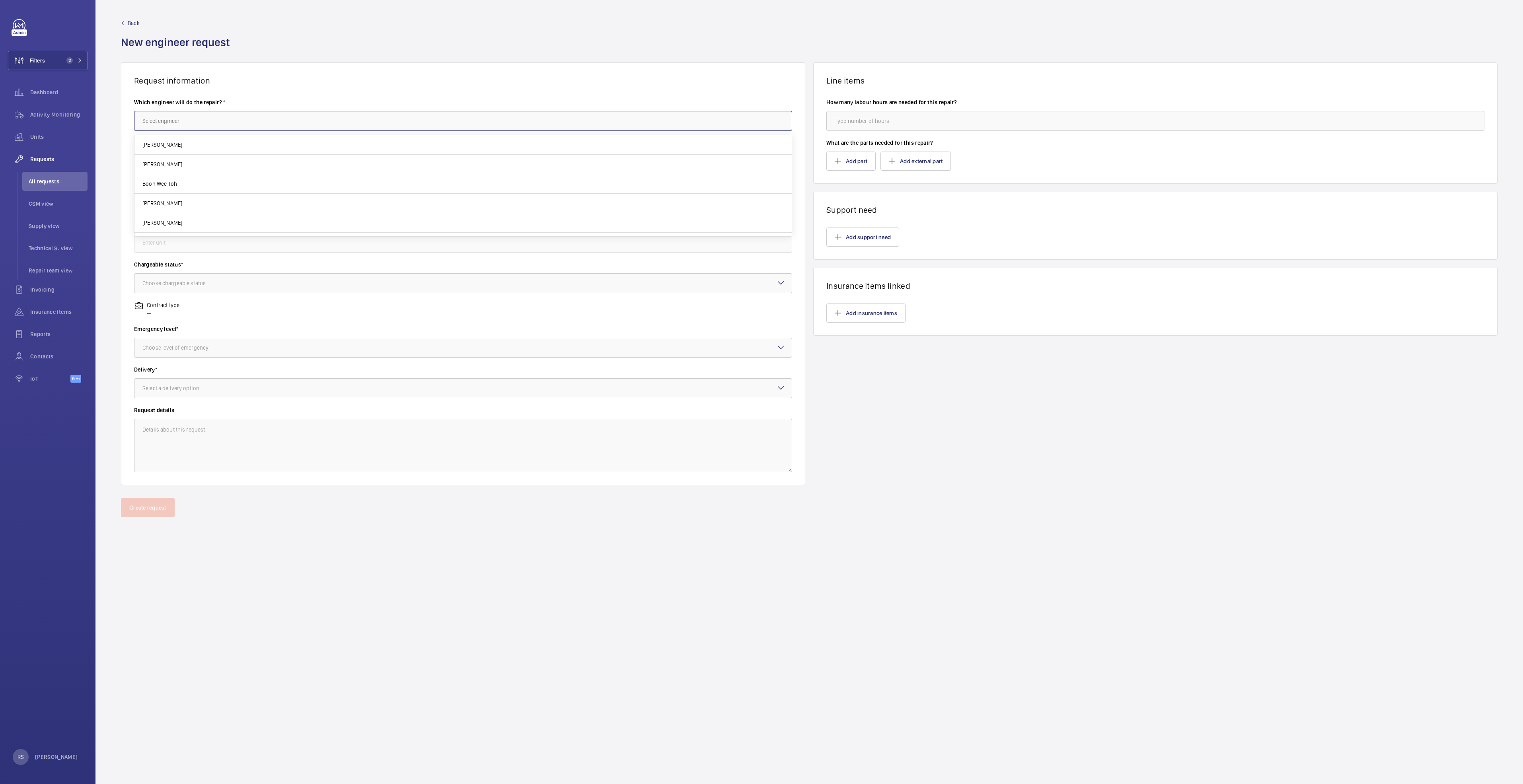
click at [214, 117] on input "text" at bounding box center [463, 121] width 658 height 20
click at [271, 122] on input "text" at bounding box center [463, 121] width 658 height 20
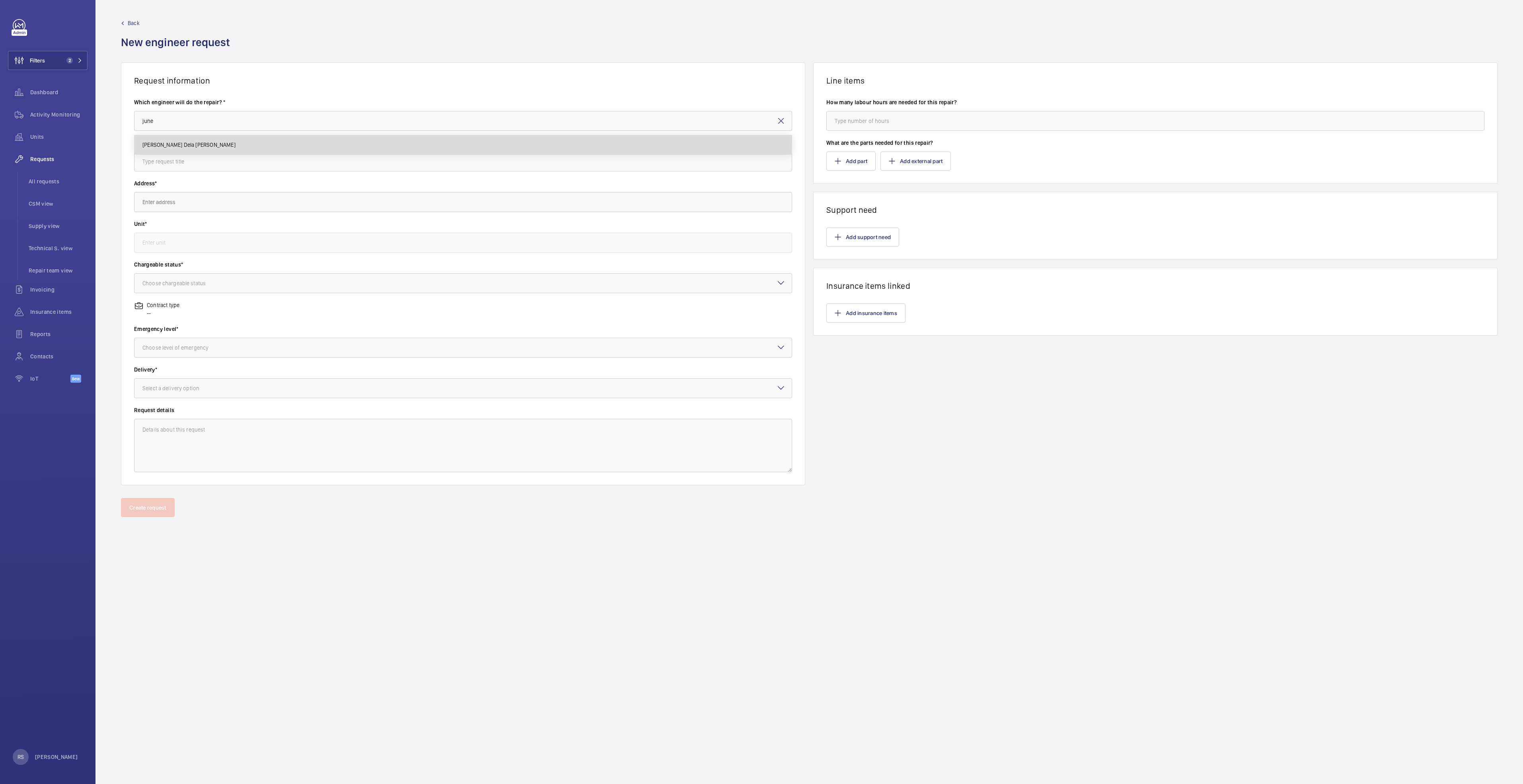
click at [183, 141] on span "[PERSON_NAME] Dela [PERSON_NAME]" at bounding box center [189, 144] width 93 height 8
type input "[PERSON_NAME] Dela [PERSON_NAME]"
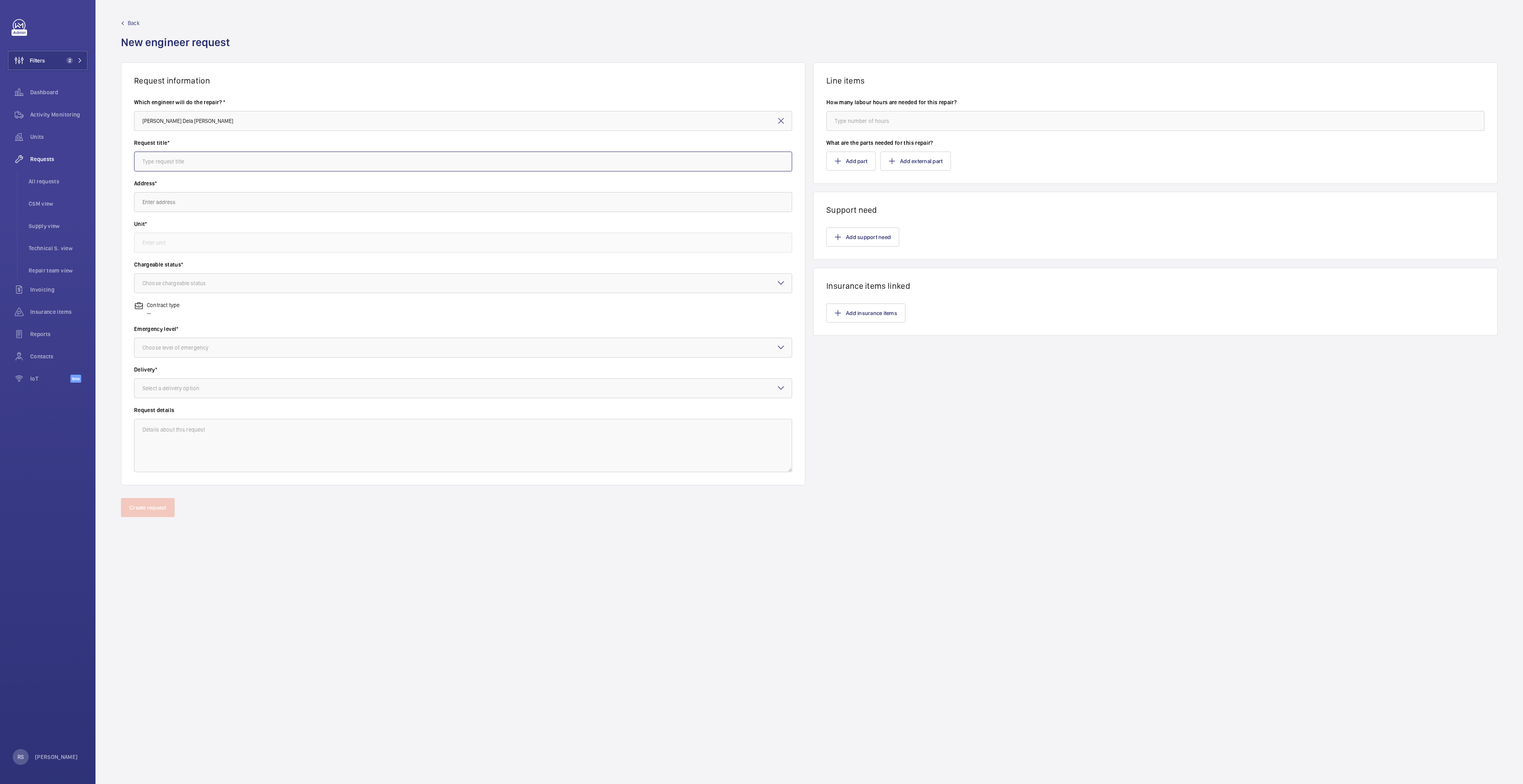
click at [182, 162] on input "text" at bounding box center [463, 161] width 658 height 20
type input "Replacement of step chain for NPC North wing"
click at [180, 205] on input "text" at bounding box center [463, 202] width 658 height 20
click at [198, 224] on span "[GEOGRAPHIC_DATA] ([GEOGRAPHIC_DATA]) [STREET_ADDRESS]" at bounding box center [219, 225] width 153 height 8
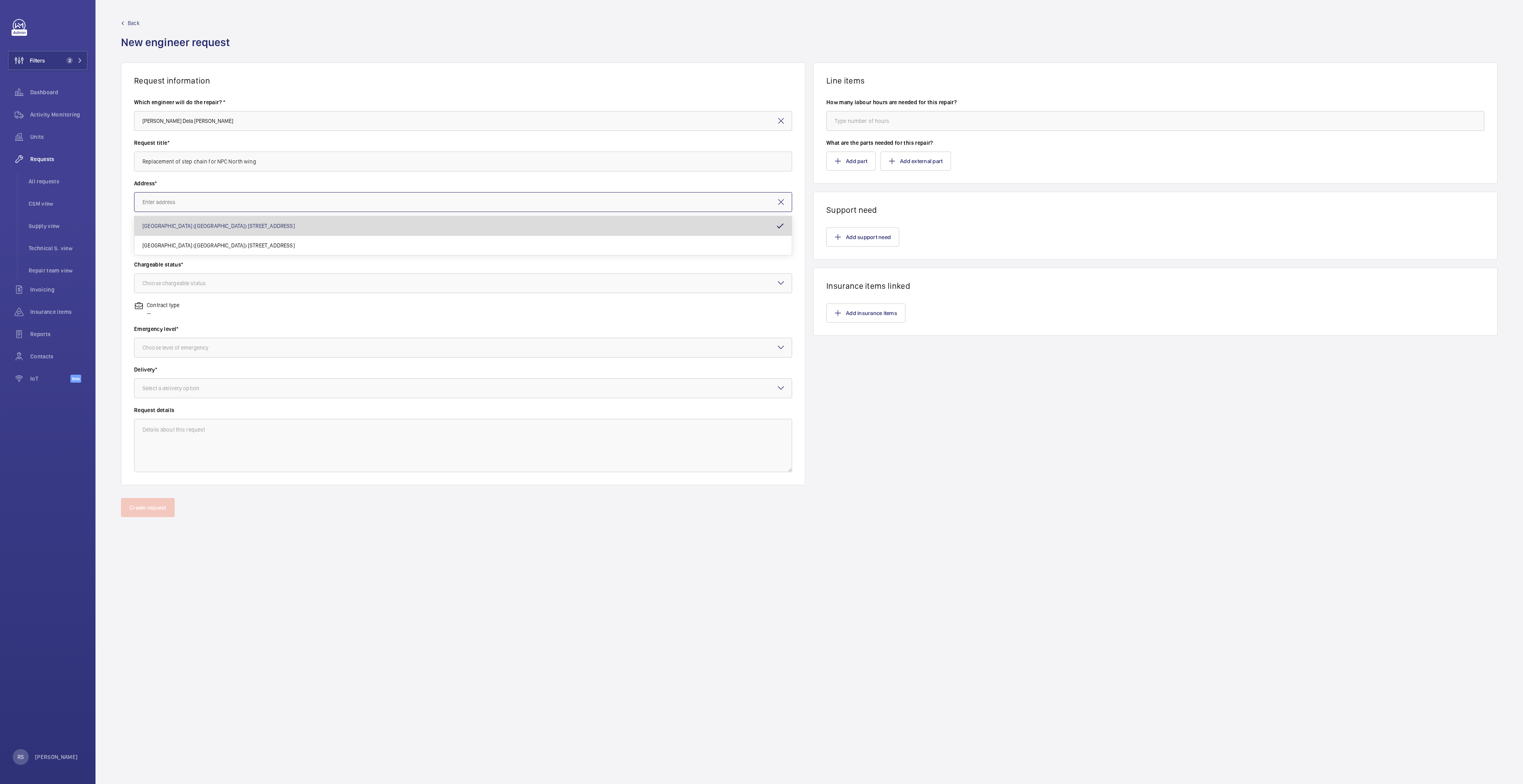
type input "[GEOGRAPHIC_DATA] ([GEOGRAPHIC_DATA]) [STREET_ADDRESS]"
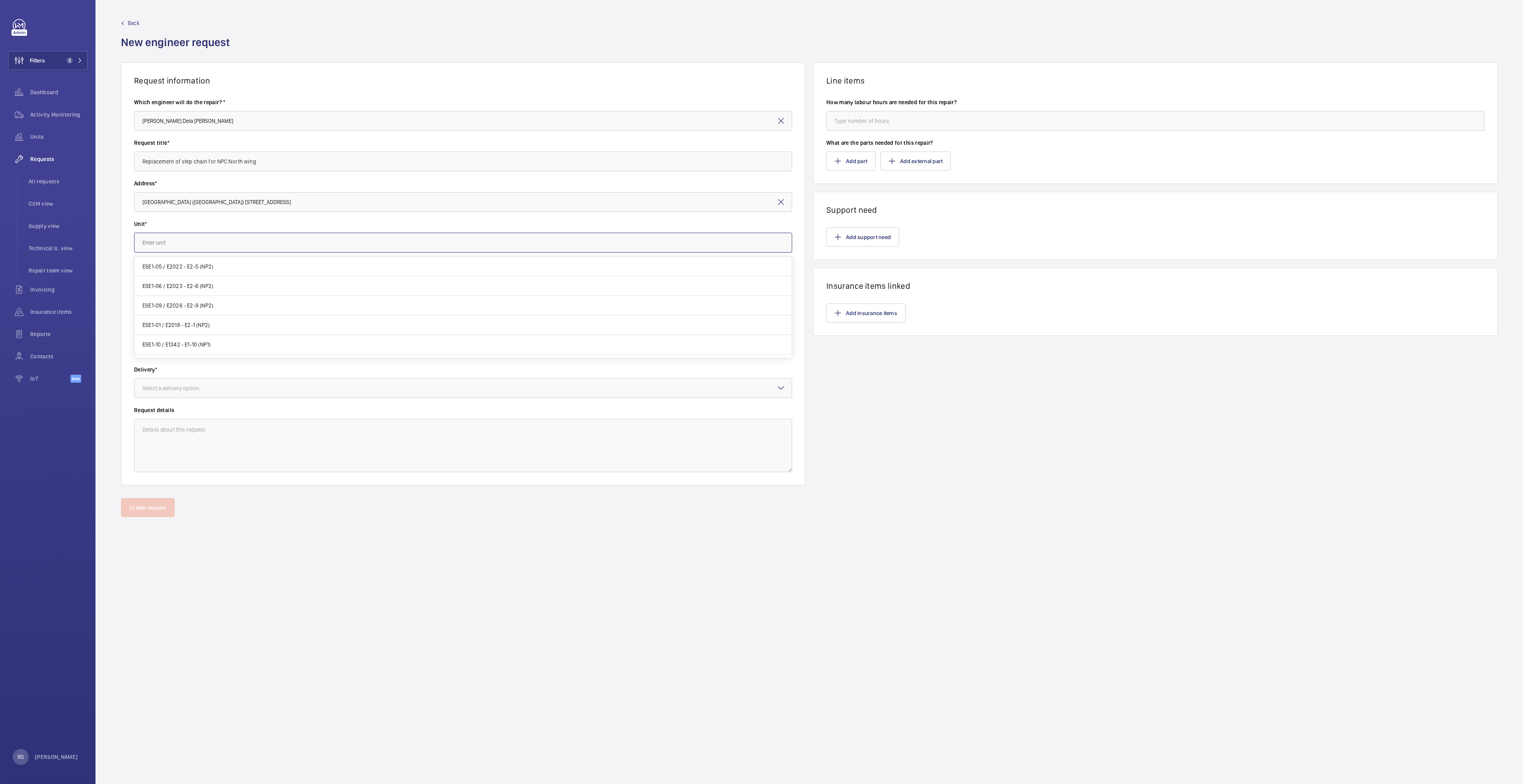
click at [213, 242] on input "text" at bounding box center [463, 243] width 658 height 20
click at [162, 296] on span "ESE1-04 / E2021 - E2-4 (NP2)" at bounding box center [177, 298] width 70 height 8
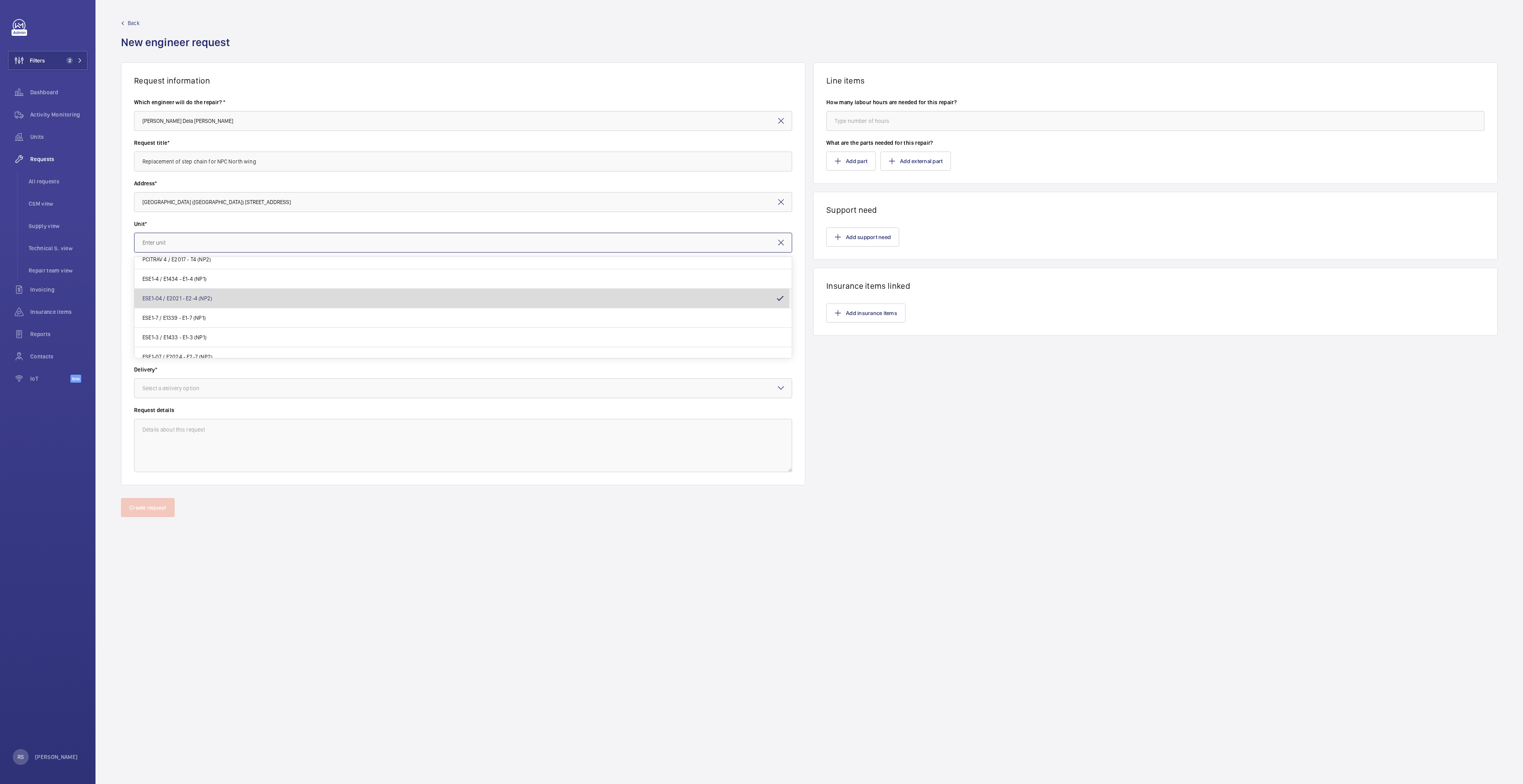
type input "ESE1-04 / E2021 - E2-4 (NP2)"
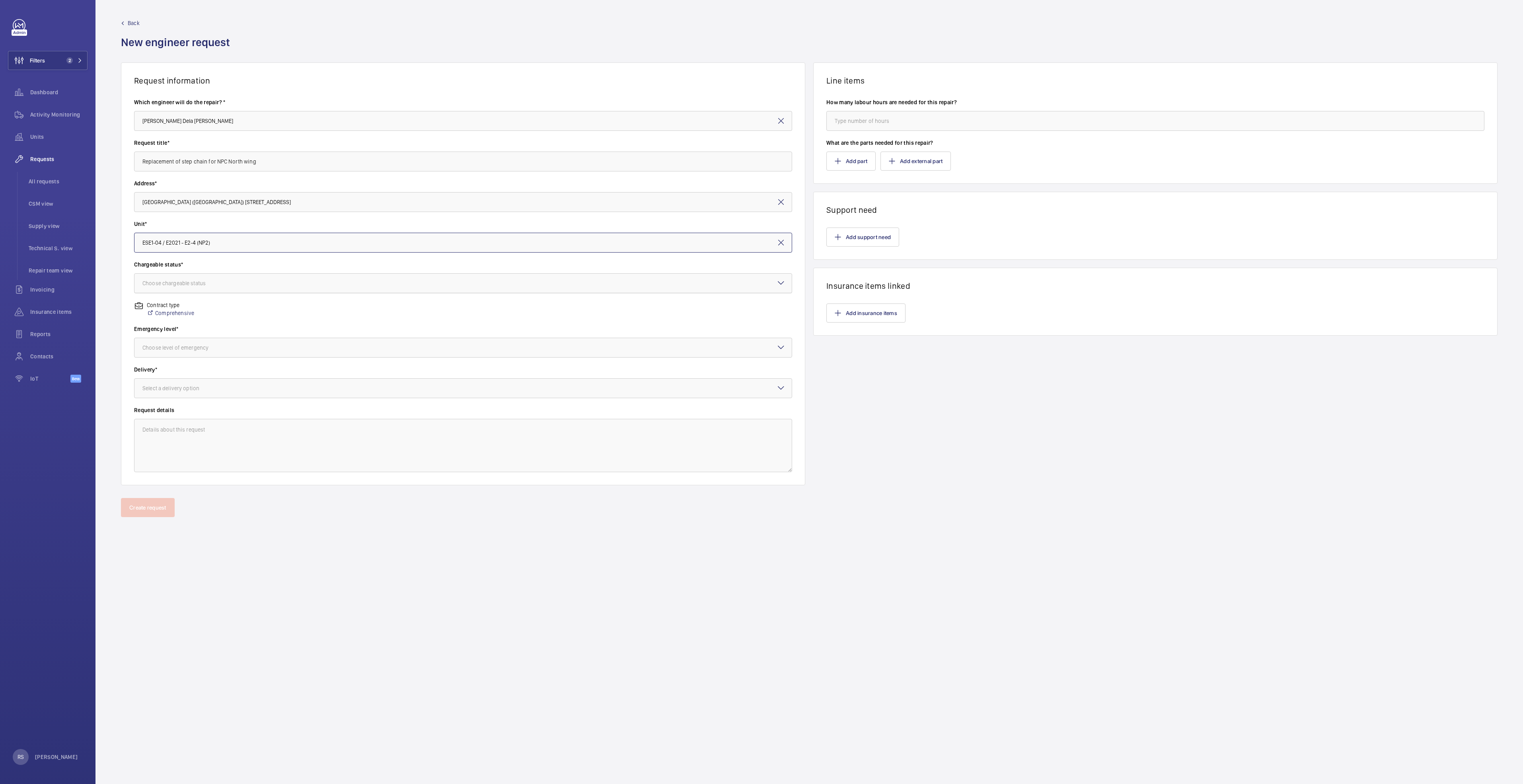
click at [170, 281] on div "Choose chargeable status" at bounding box center [184, 283] width 83 height 8
click at [175, 312] on div "Chargeable" at bounding box center [463, 307] width 657 height 20
click at [178, 357] on div at bounding box center [463, 348] width 657 height 19
click at [169, 416] on div "Urgent" at bounding box center [463, 411] width 657 height 19
click at [175, 384] on div at bounding box center [463, 388] width 657 height 19
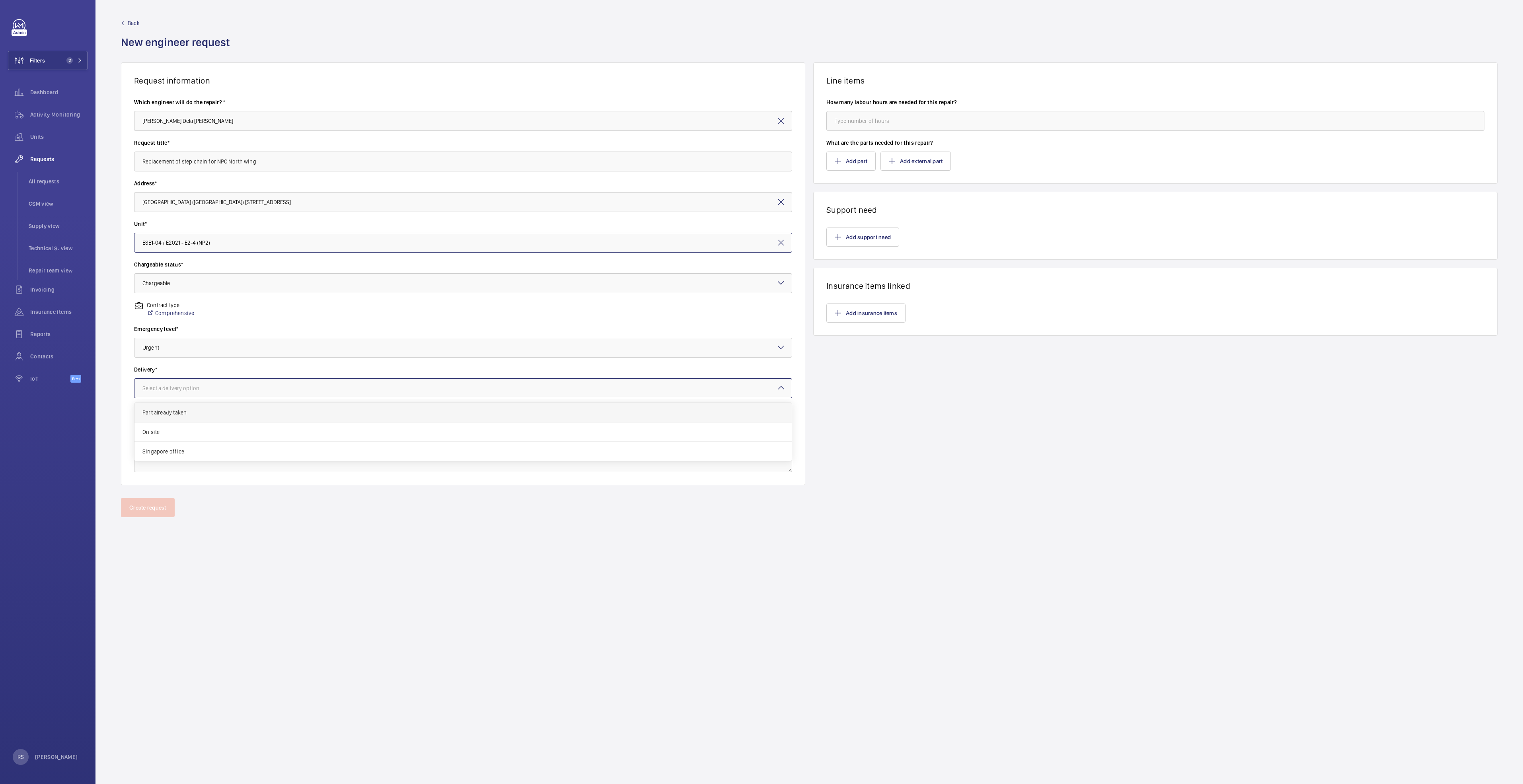
click at [174, 407] on div "Part already taken" at bounding box center [463, 413] width 657 height 20
click at [903, 123] on input "number" at bounding box center [1155, 121] width 658 height 20
type input "16"
click at [846, 153] on button "Add part" at bounding box center [851, 161] width 49 height 19
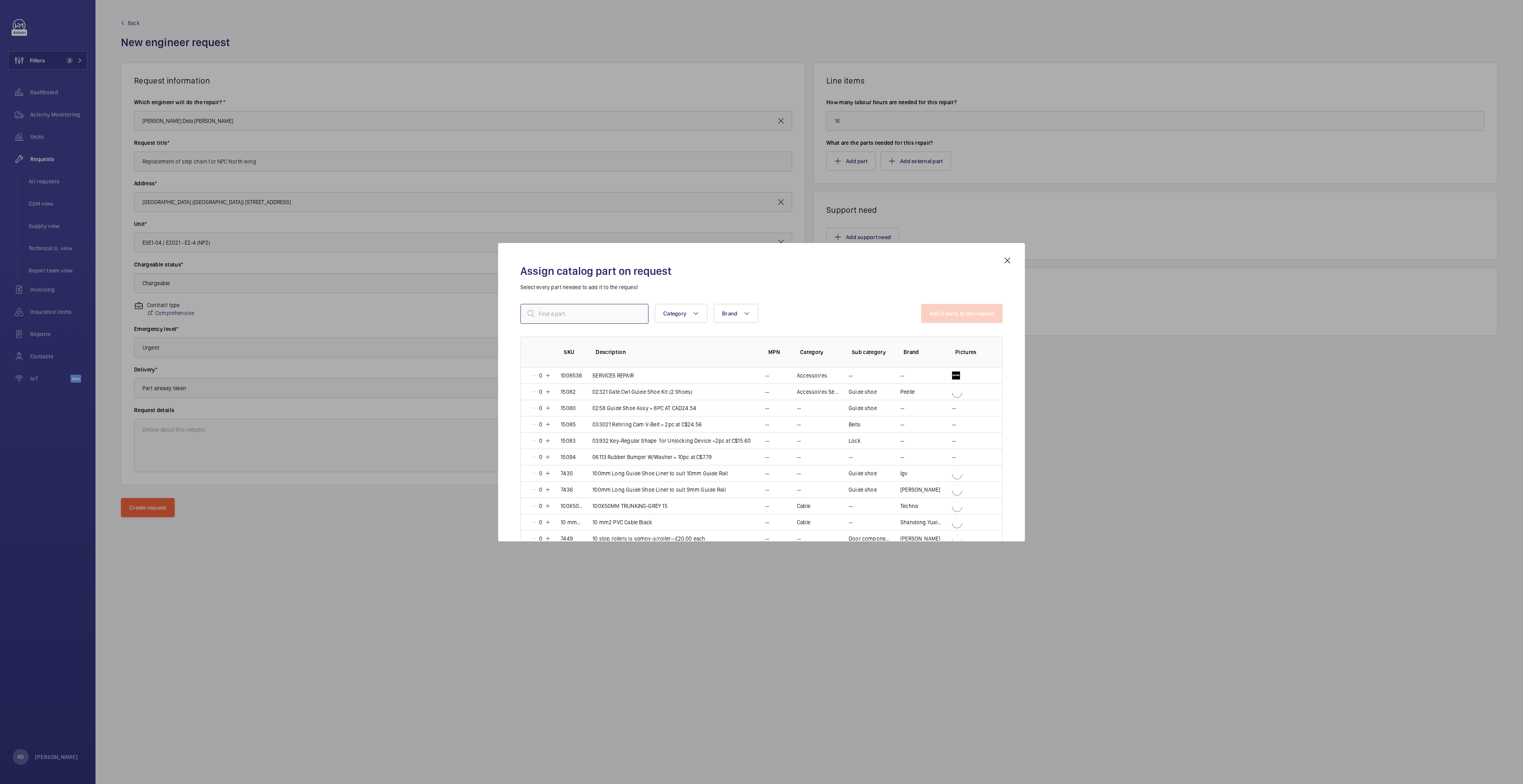
click at [575, 312] on input "text" at bounding box center [584, 314] width 128 height 20
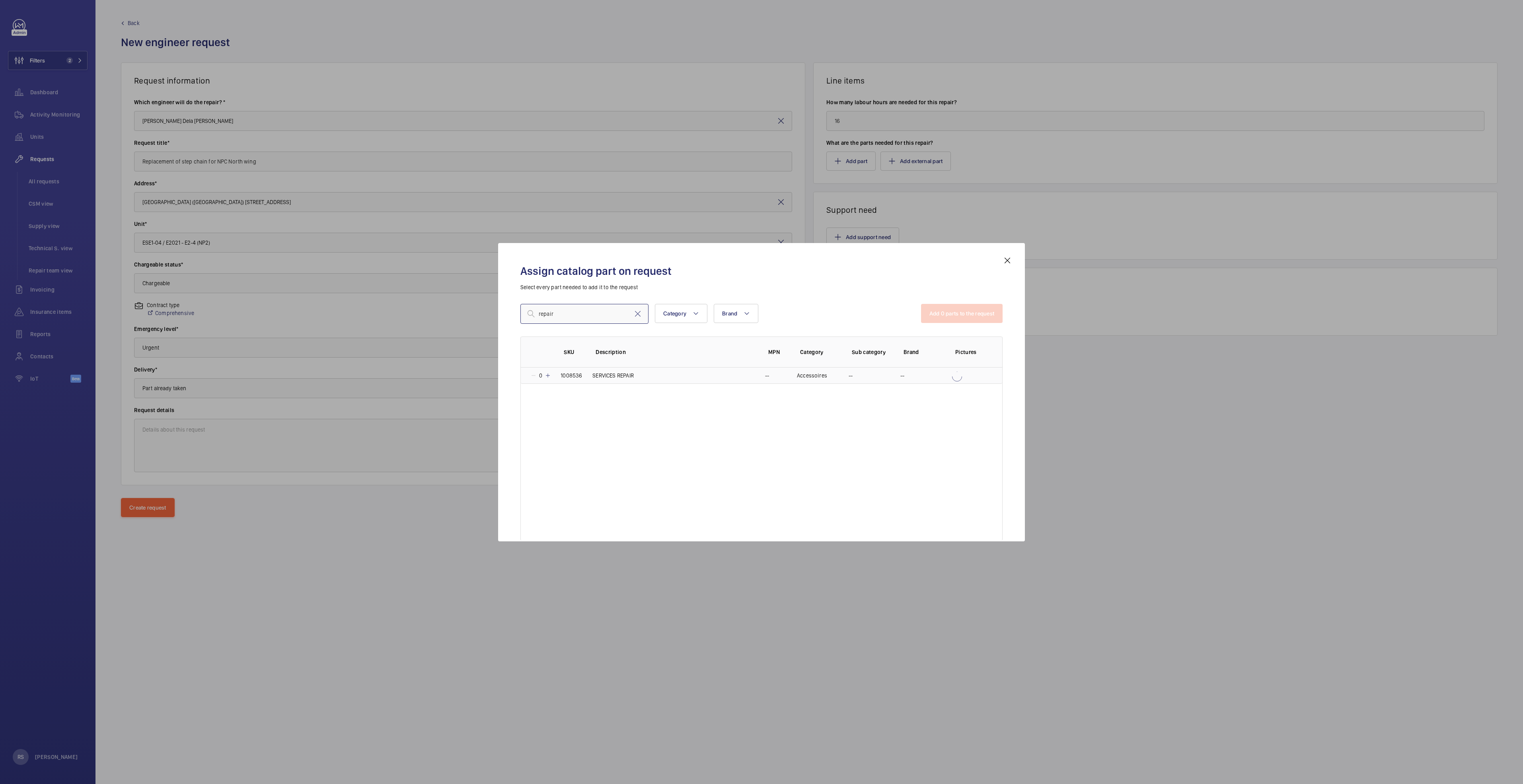
type input "repair"
click at [549, 379] on div "0" at bounding box center [540, 375] width 20 height 8
click at [963, 318] on button "Add 1 parts to the request" at bounding box center [962, 313] width 81 height 19
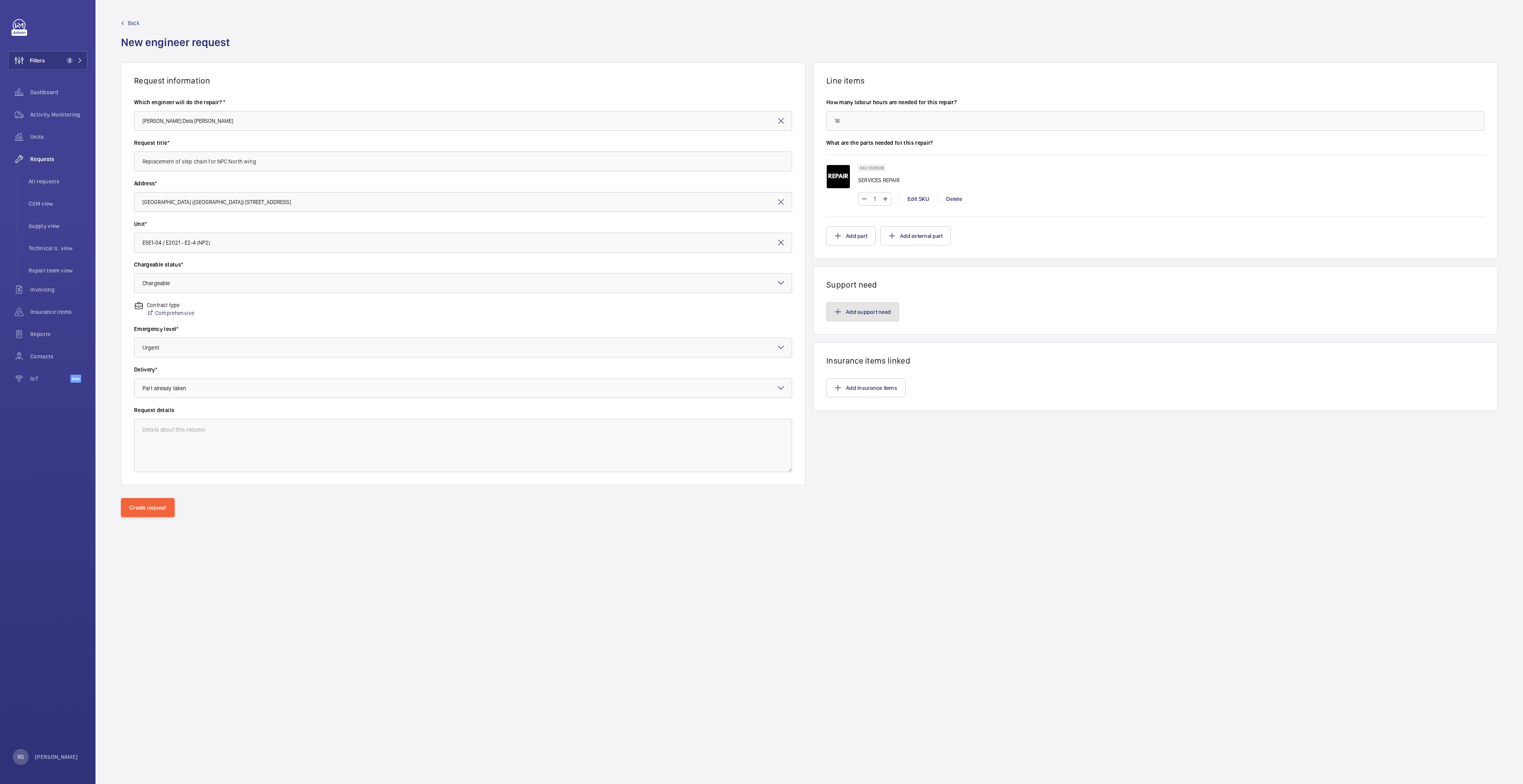
click at [837, 315] on button "Add support need" at bounding box center [863, 312] width 73 height 19
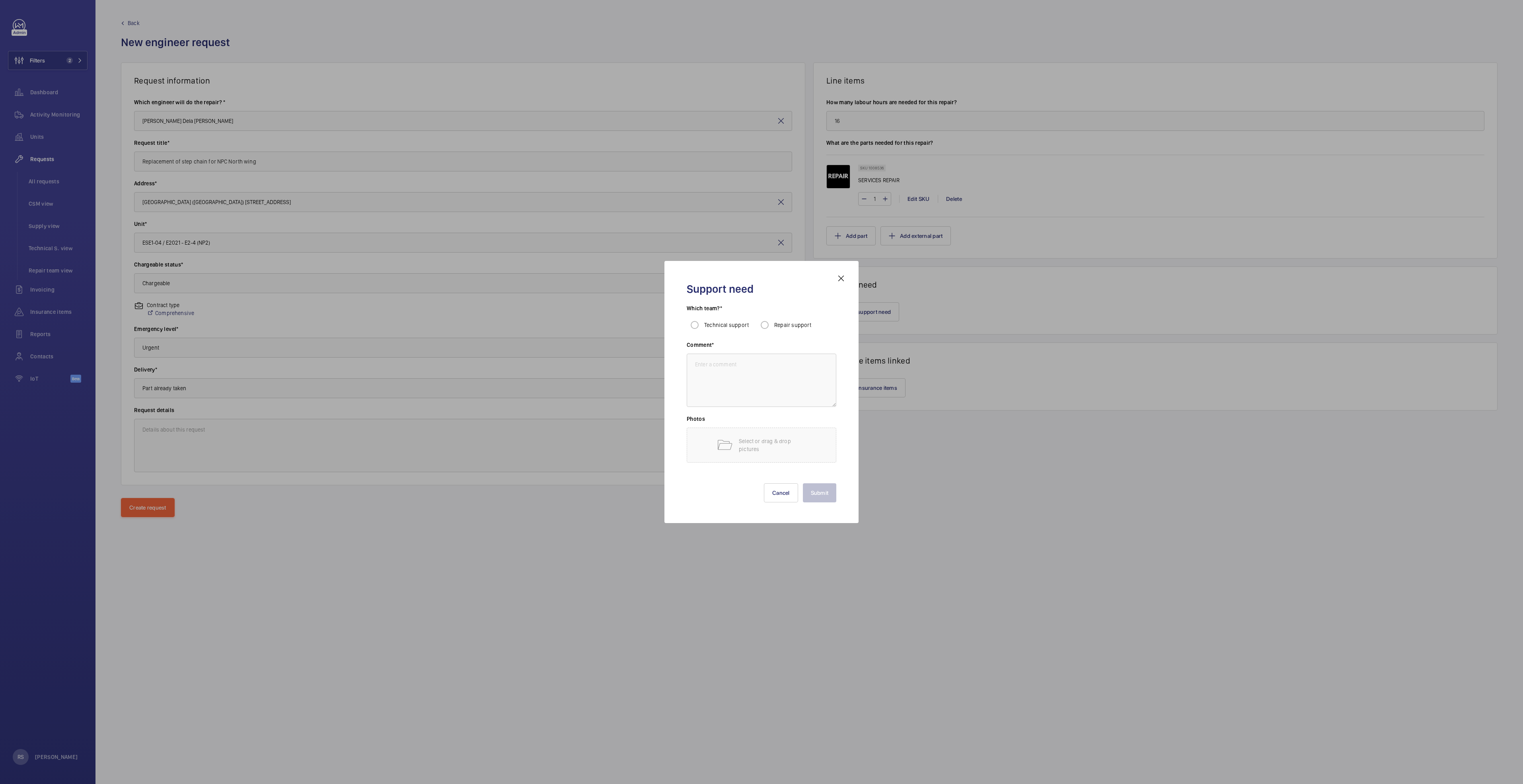
click at [849, 311] on div "Support need Which team?* Technical support Repair support Comment* Photos Sele…" at bounding box center [762, 392] width 194 height 262
click at [802, 326] on span "Repair support" at bounding box center [793, 325] width 38 height 6
click at [773, 326] on input "Repair support" at bounding box center [765, 325] width 16 height 16
radio input "true"
click at [765, 327] on input "Repair support" at bounding box center [765, 325] width 16 height 16
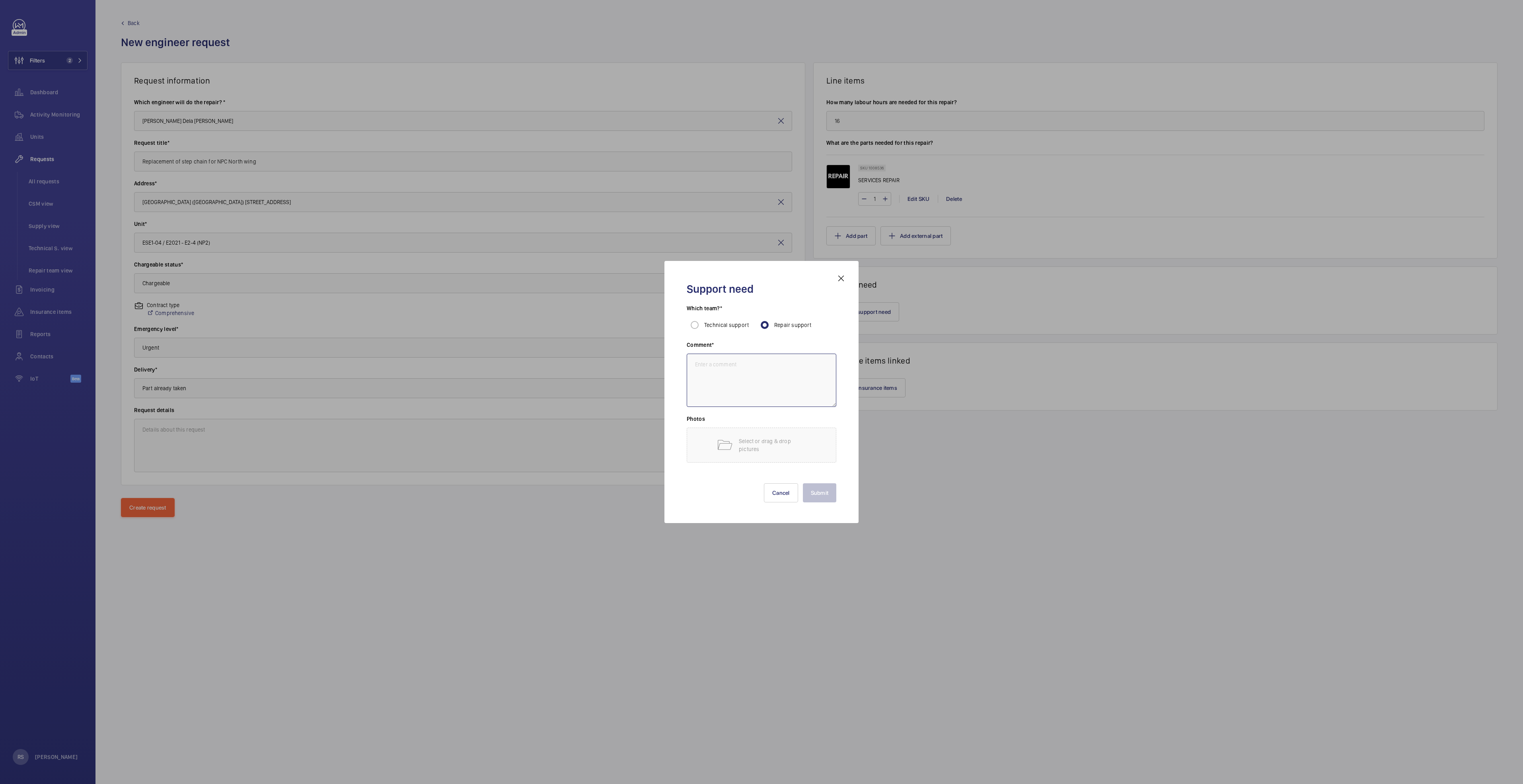
click at [765, 364] on textarea at bounding box center [762, 380] width 149 height 53
type textarea "subcon"
click at [829, 490] on button "Submit" at bounding box center [820, 493] width 34 height 19
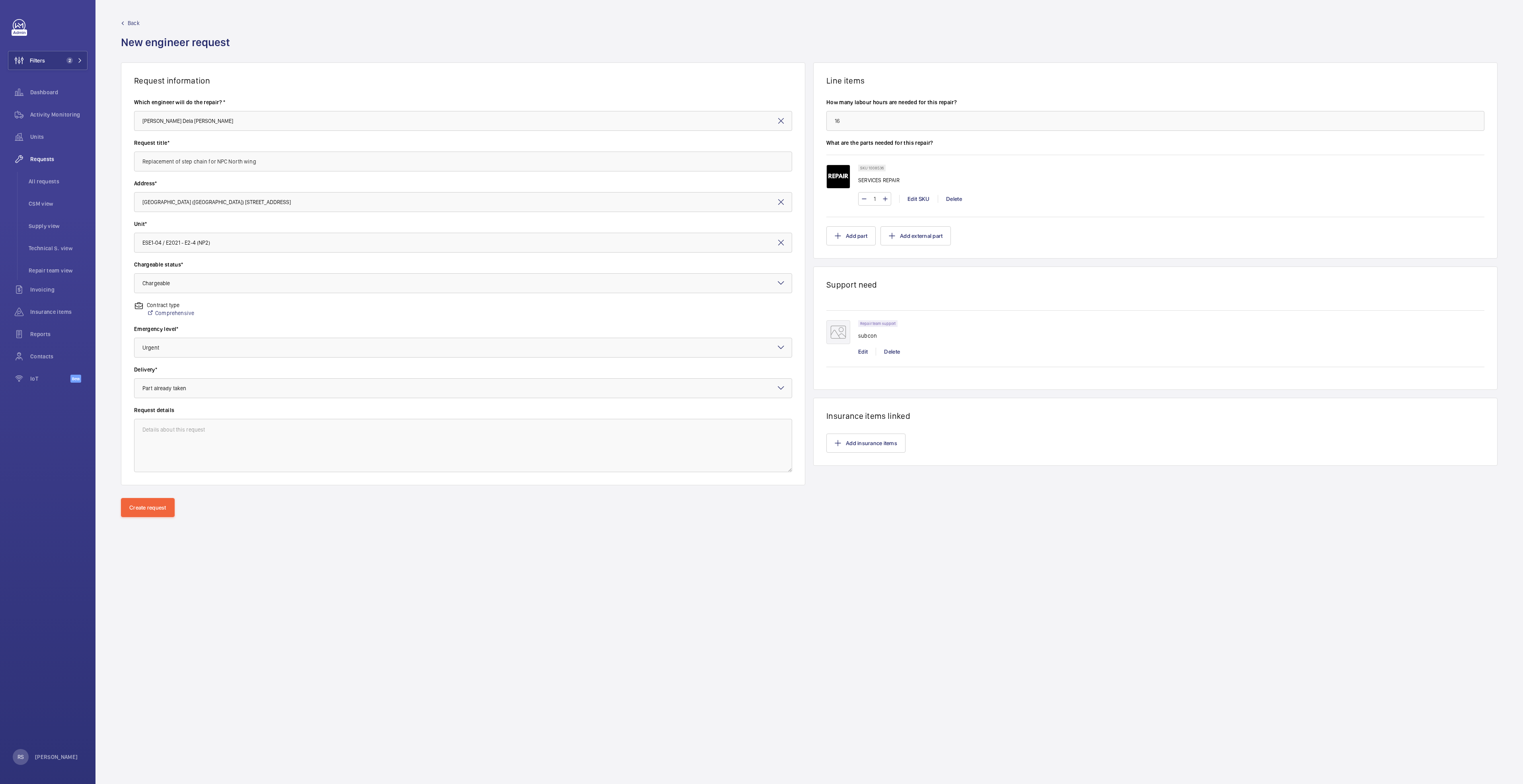
click at [1236, 596] on form "Back New engineer request Request information Which engineer will do the repair…" at bounding box center [809, 392] width 1427 height 784
click at [160, 497] on div "Request information Which engineer will do the repair? * June Jr Dela Cruz Chan…" at bounding box center [809, 280] width 1427 height 435
click at [153, 509] on button "Create request" at bounding box center [148, 507] width 54 height 19
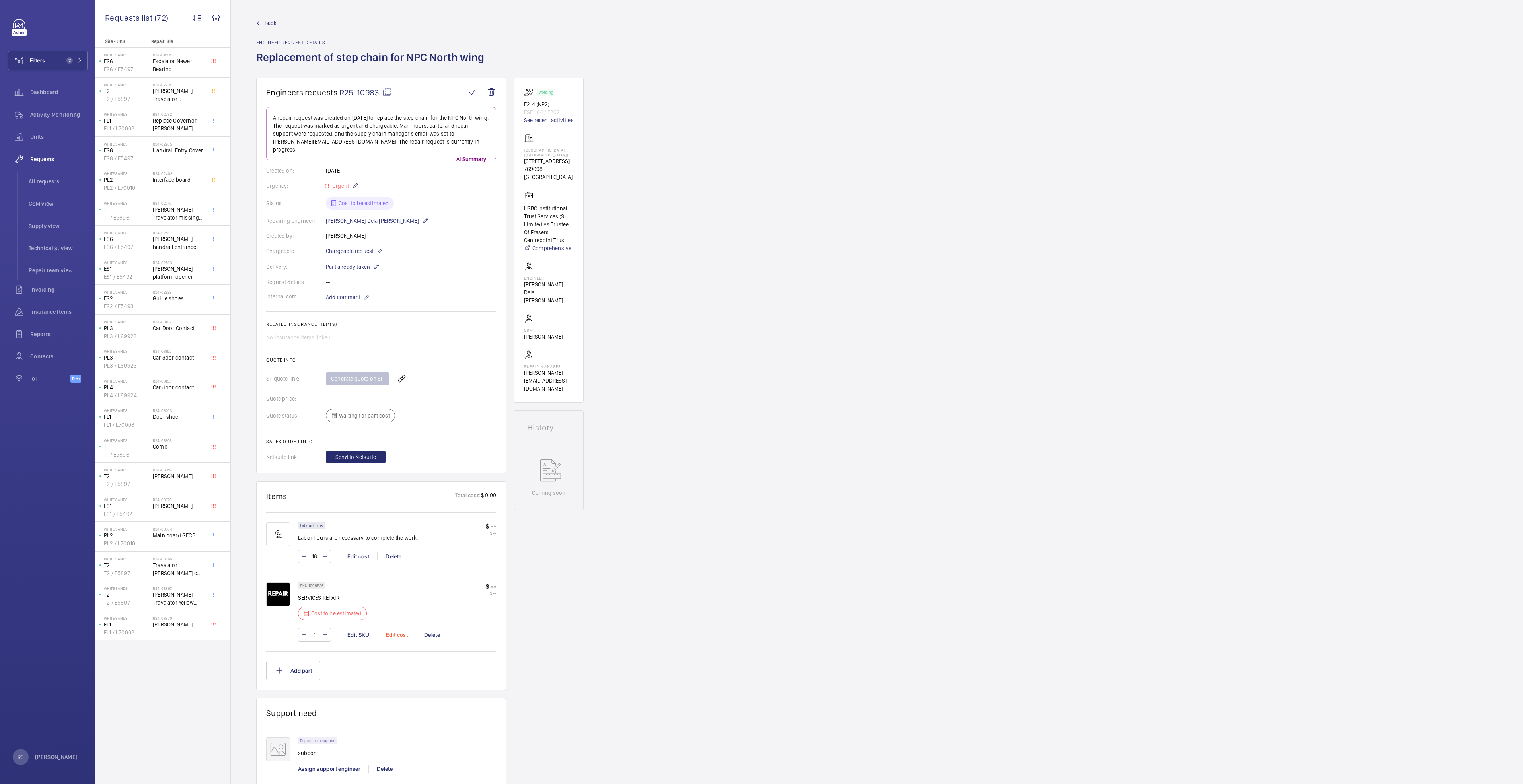
click at [393, 631] on div "Edit cost" at bounding box center [396, 635] width 38 height 8
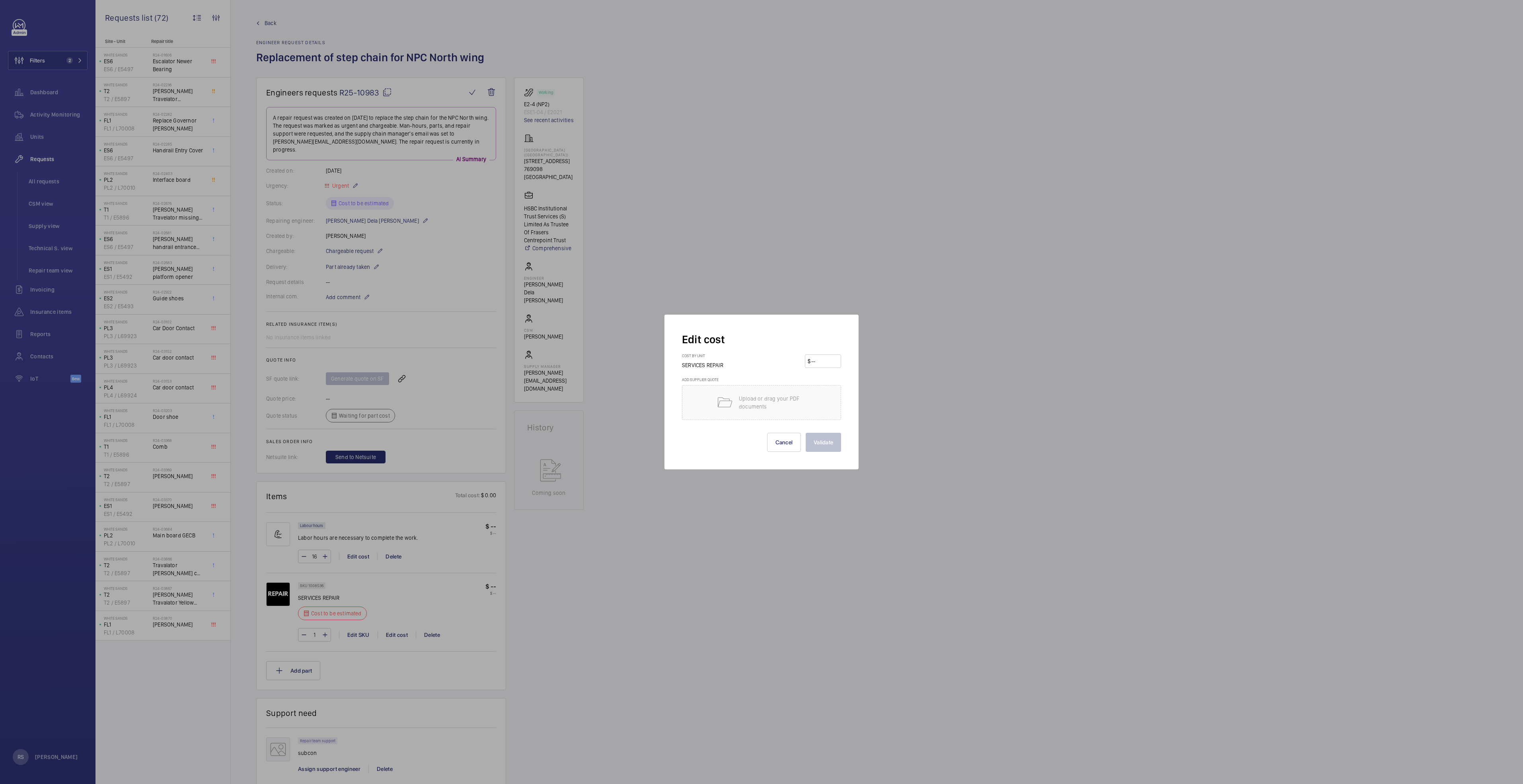
click at [818, 362] on input "number" at bounding box center [824, 361] width 28 height 13
type input "5600"
click at [816, 447] on button "Validate" at bounding box center [823, 442] width 35 height 19
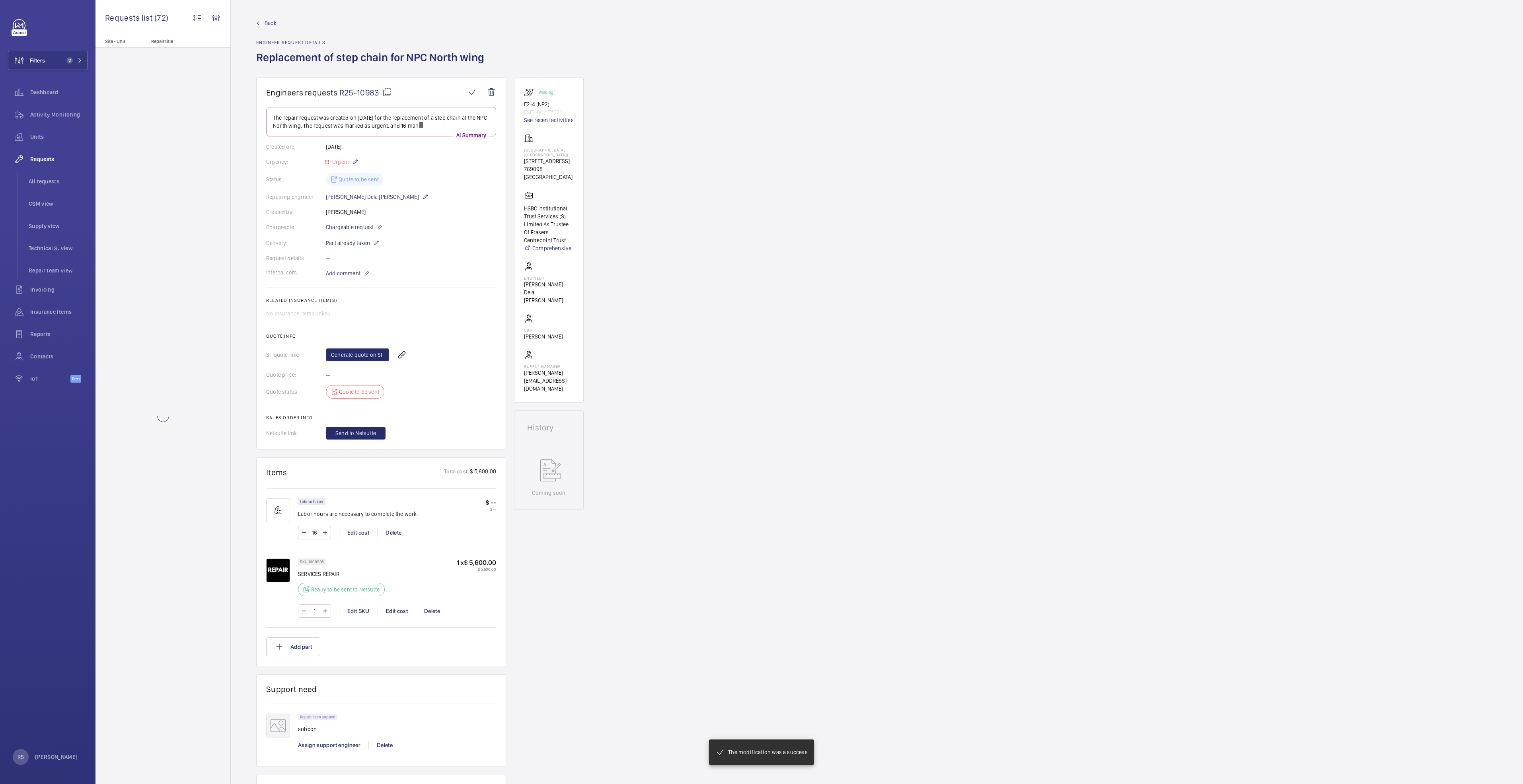
click at [398, 339] on h2 "Quote info" at bounding box center [381, 336] width 230 height 6
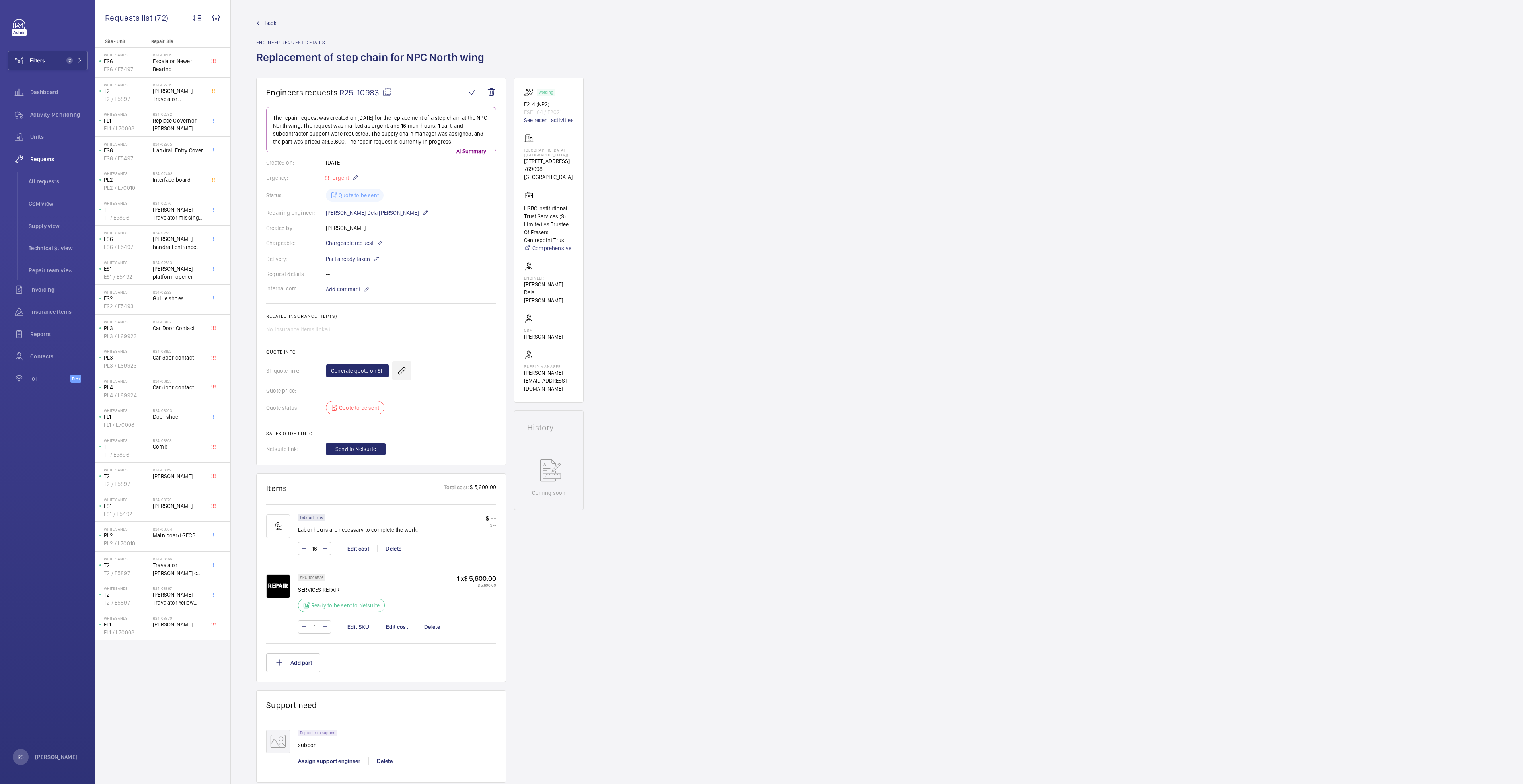
click at [394, 374] on wm-front-icon-button at bounding box center [401, 370] width 19 height 19
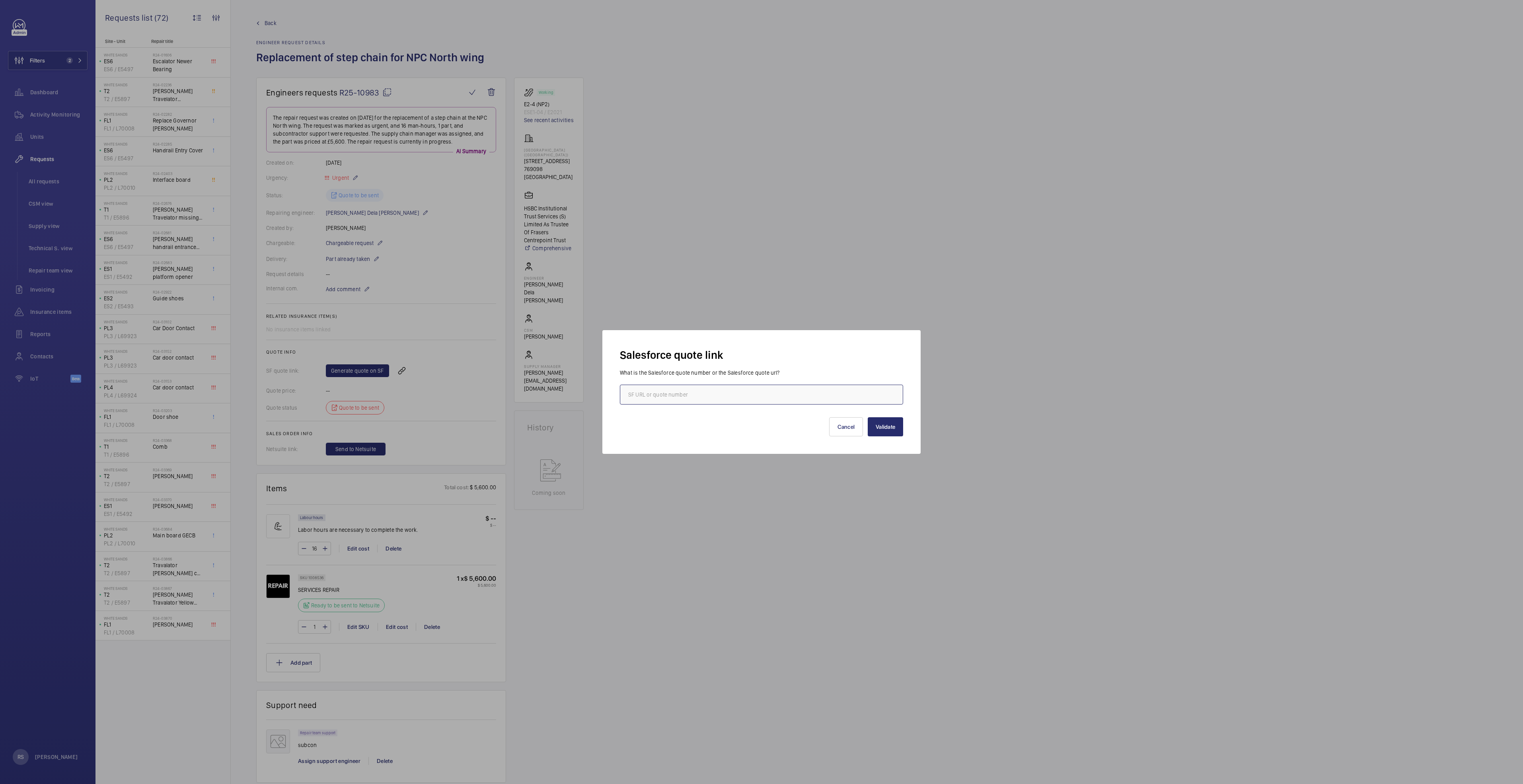
click at [676, 398] on input "text" at bounding box center [762, 394] width 283 height 20
type input "00017501"
click at [886, 425] on button "Validate" at bounding box center [885, 427] width 35 height 19
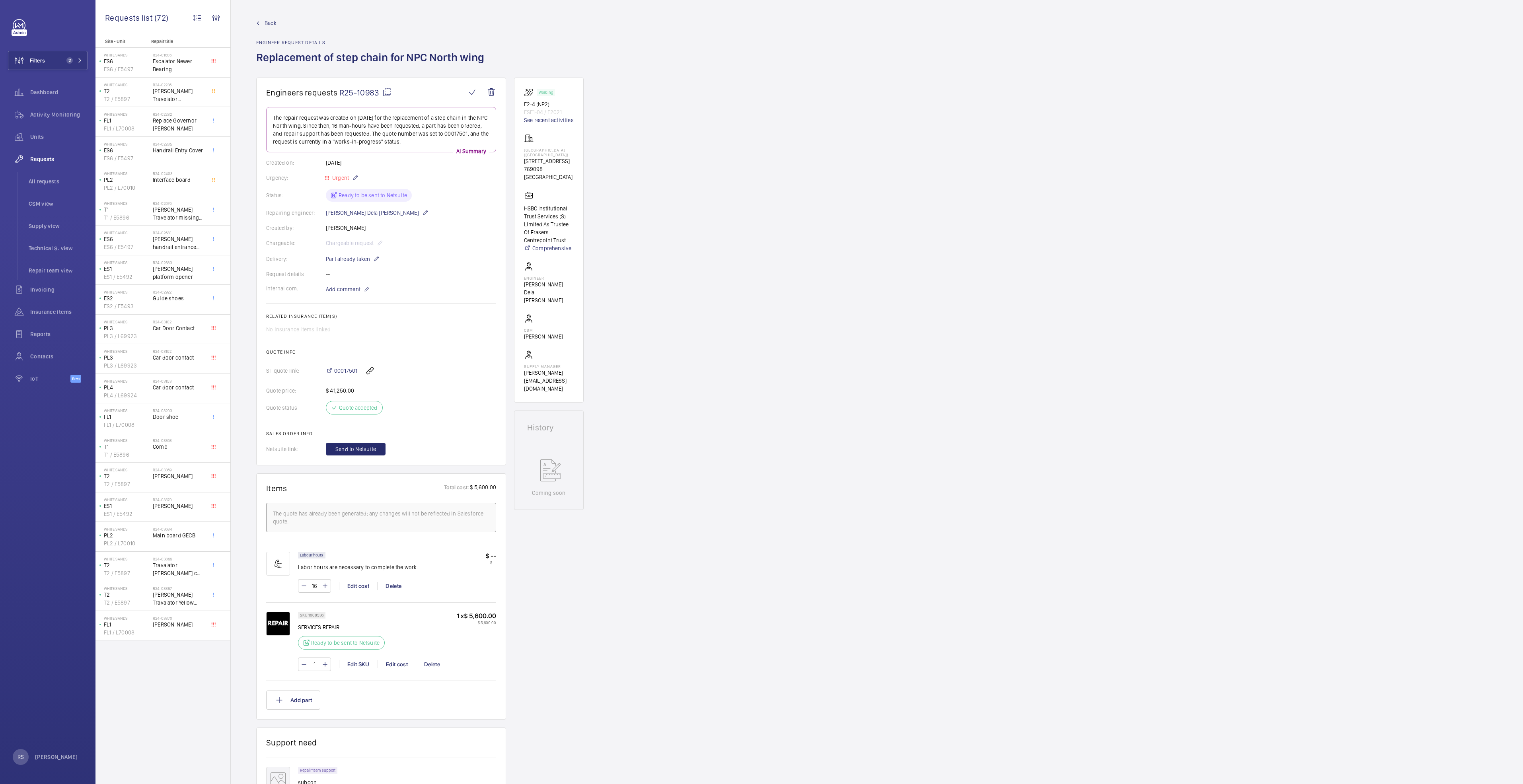
click at [261, 18] on wm-front-admin-header "Back Engineer request details Replacement of step chain for NPC North wing" at bounding box center [877, 39] width 1292 height 78
click at [264, 24] on link "Back" at bounding box center [372, 23] width 233 height 8
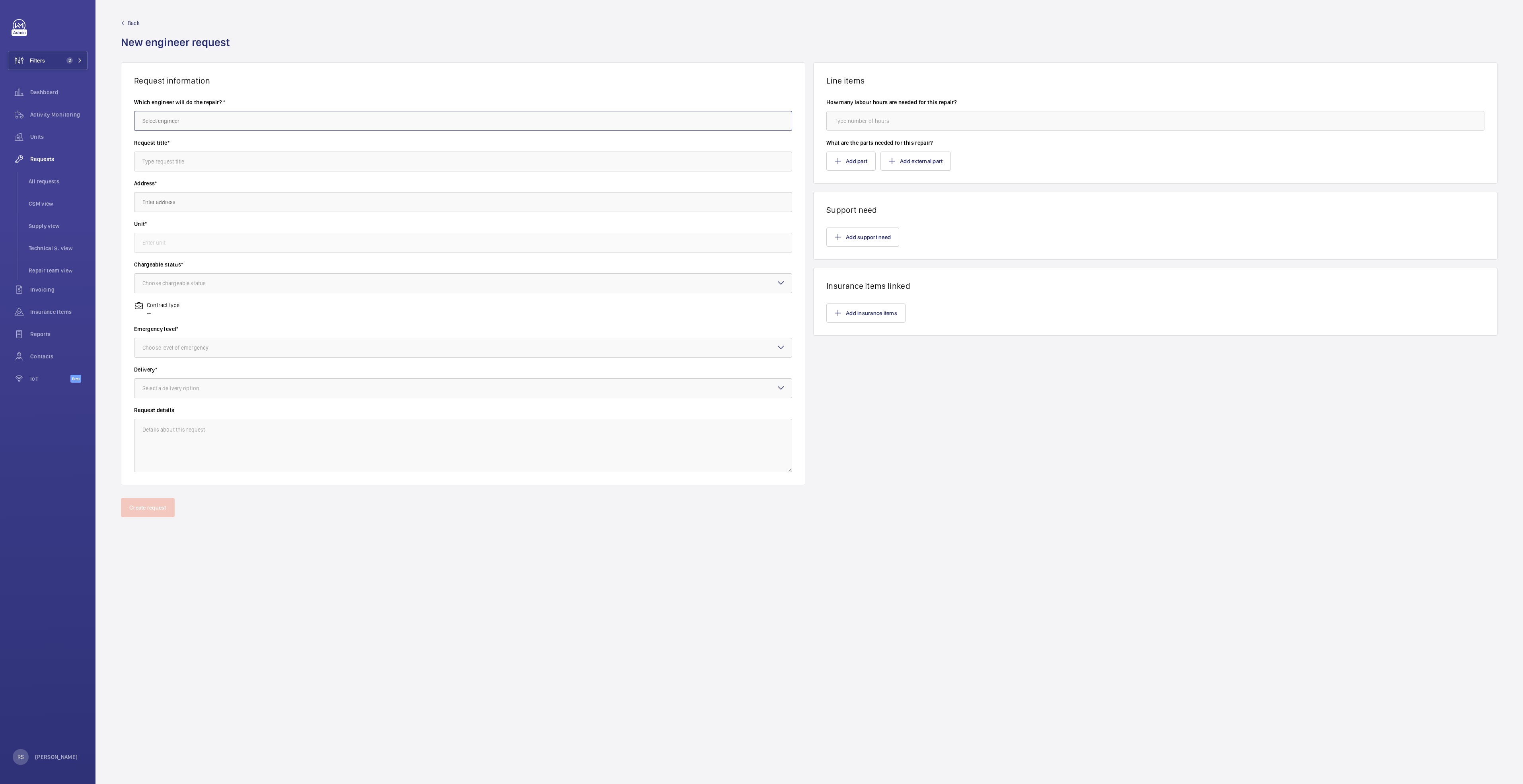
click at [172, 119] on input "text" at bounding box center [463, 121] width 658 height 20
click at [168, 146] on span "[PERSON_NAME]" at bounding box center [162, 144] width 40 height 8
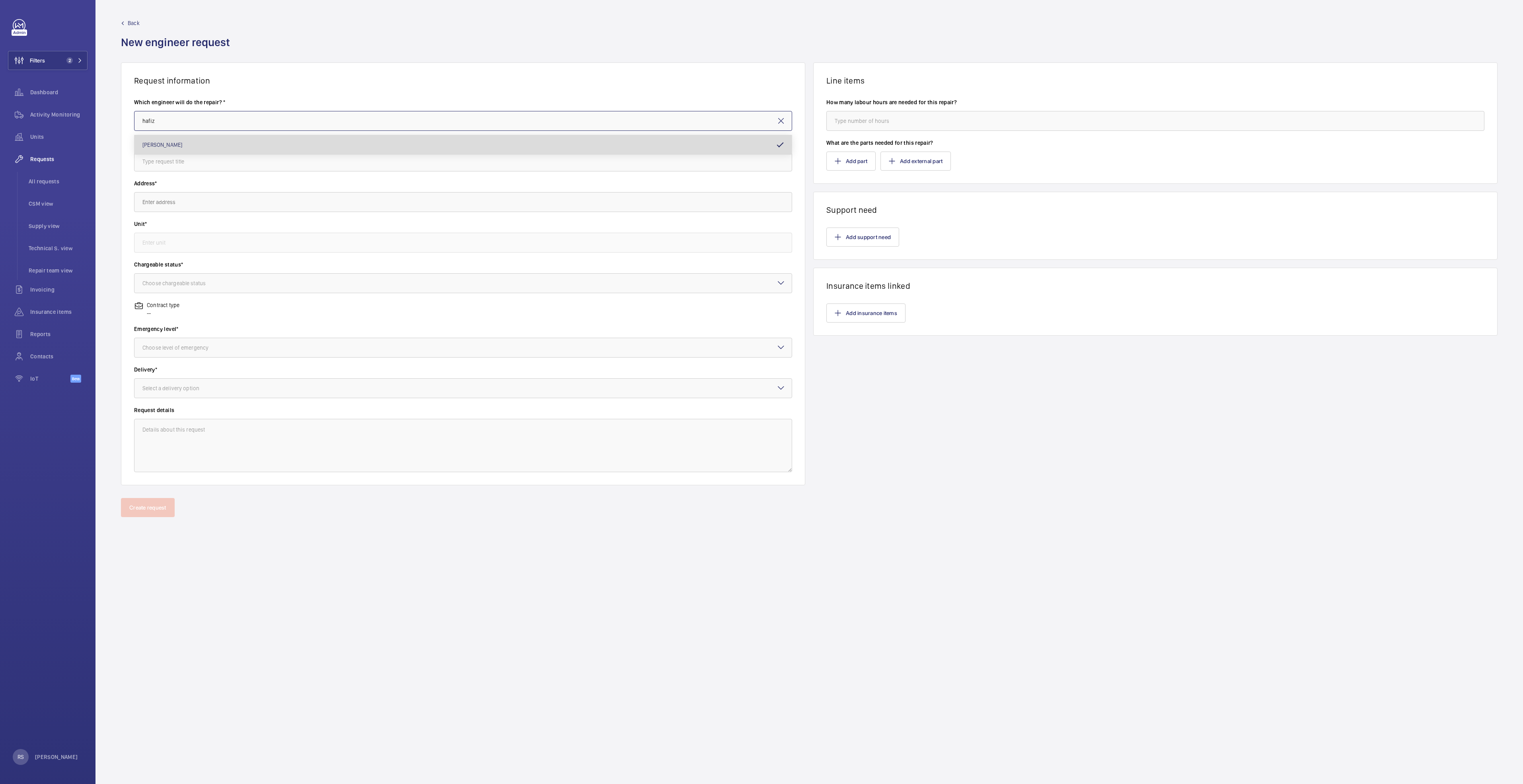
type input "[PERSON_NAME]"
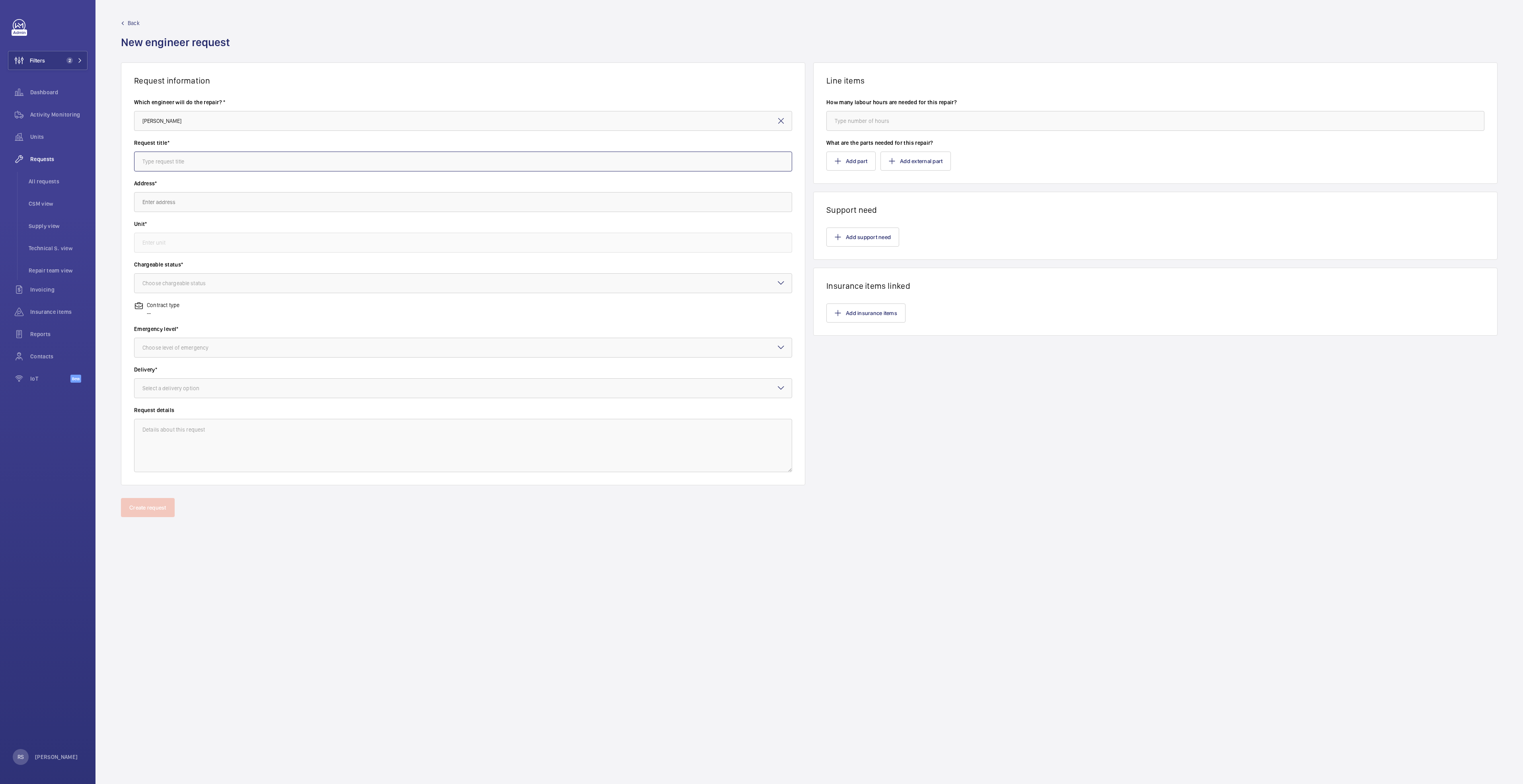
click at [210, 162] on input "text" at bounding box center [463, 161] width 658 height 20
type input "Replacement of step chain and Handrails"
click at [202, 209] on input "text" at bounding box center [463, 202] width 658 height 20
click at [202, 200] on input "text" at bounding box center [463, 202] width 658 height 20
click at [216, 227] on span "Waterway Point (FC Retail) 83 Punggol Central, 828761 SINGAPORE" at bounding box center [198, 225] width 112 height 8
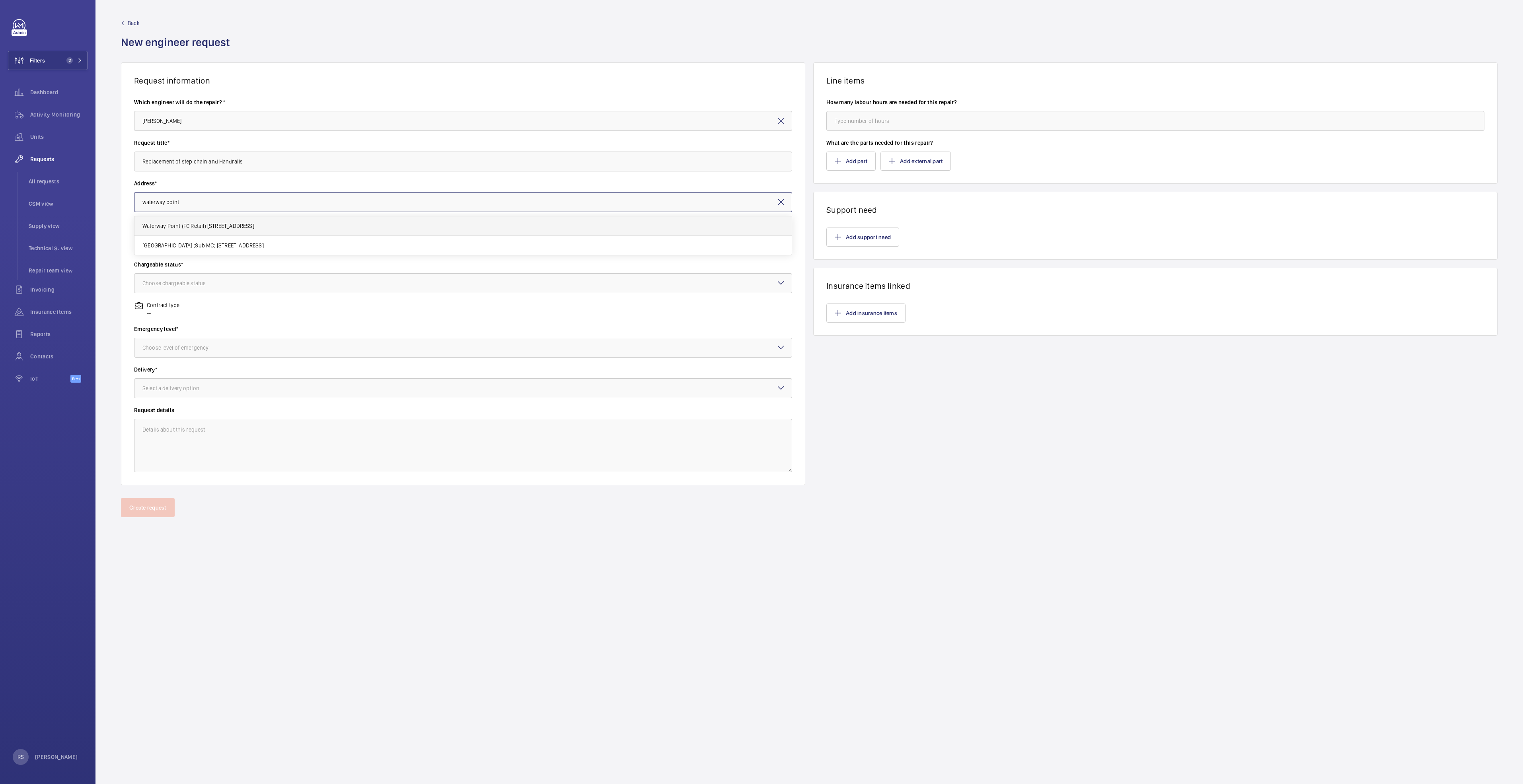
type input "Waterway Point (FC Retail) 83 Punggol Central, 828761 SINGAPORE"
click at [214, 244] on input "text" at bounding box center [463, 243] width 658 height 20
click at [165, 267] on span "ES22 / E6971 - ES22" at bounding box center [167, 266] width 49 height 8
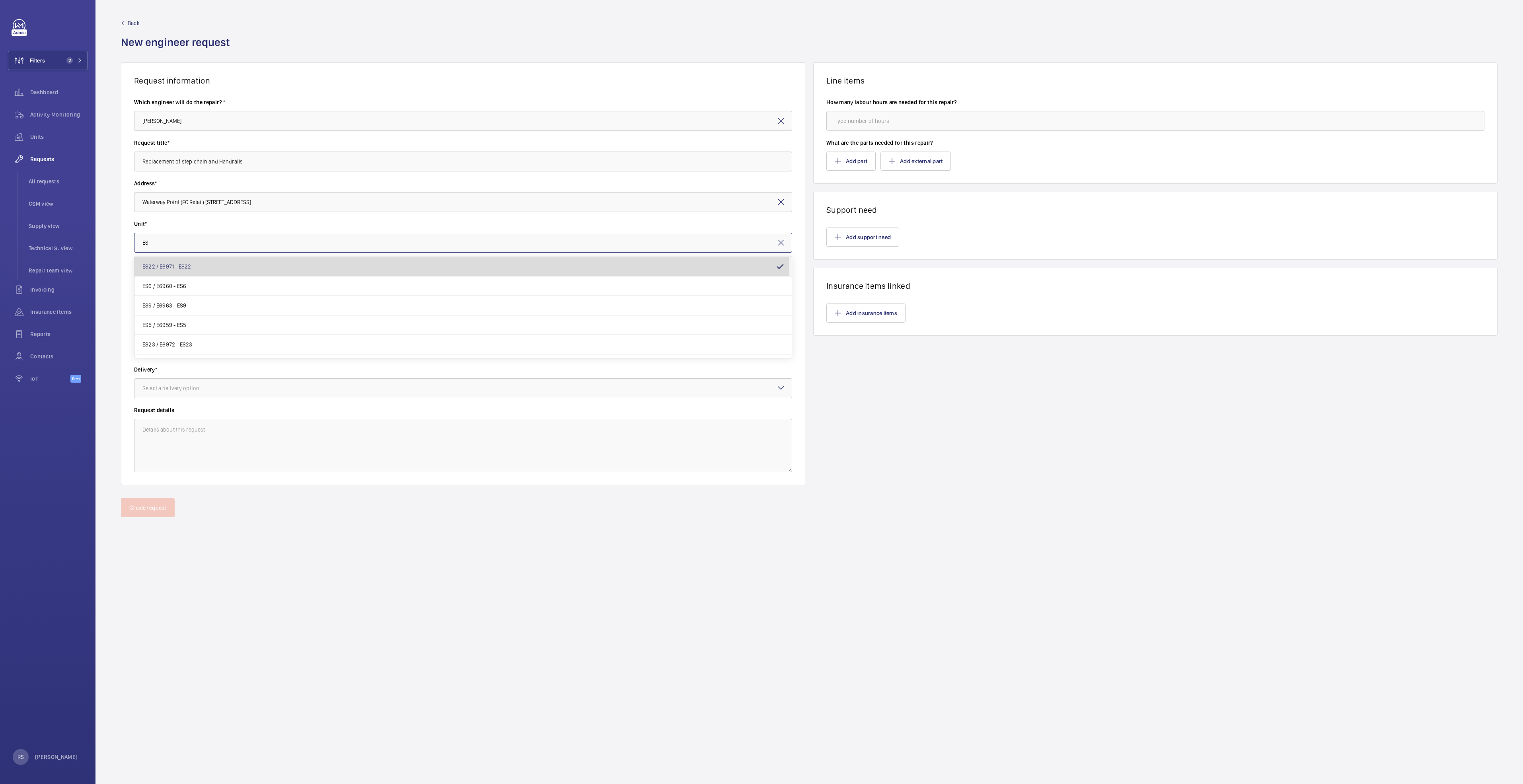
type input "ES22 / E6971 - ES22"
click at [176, 281] on div "Choose chargeable status" at bounding box center [184, 283] width 83 height 8
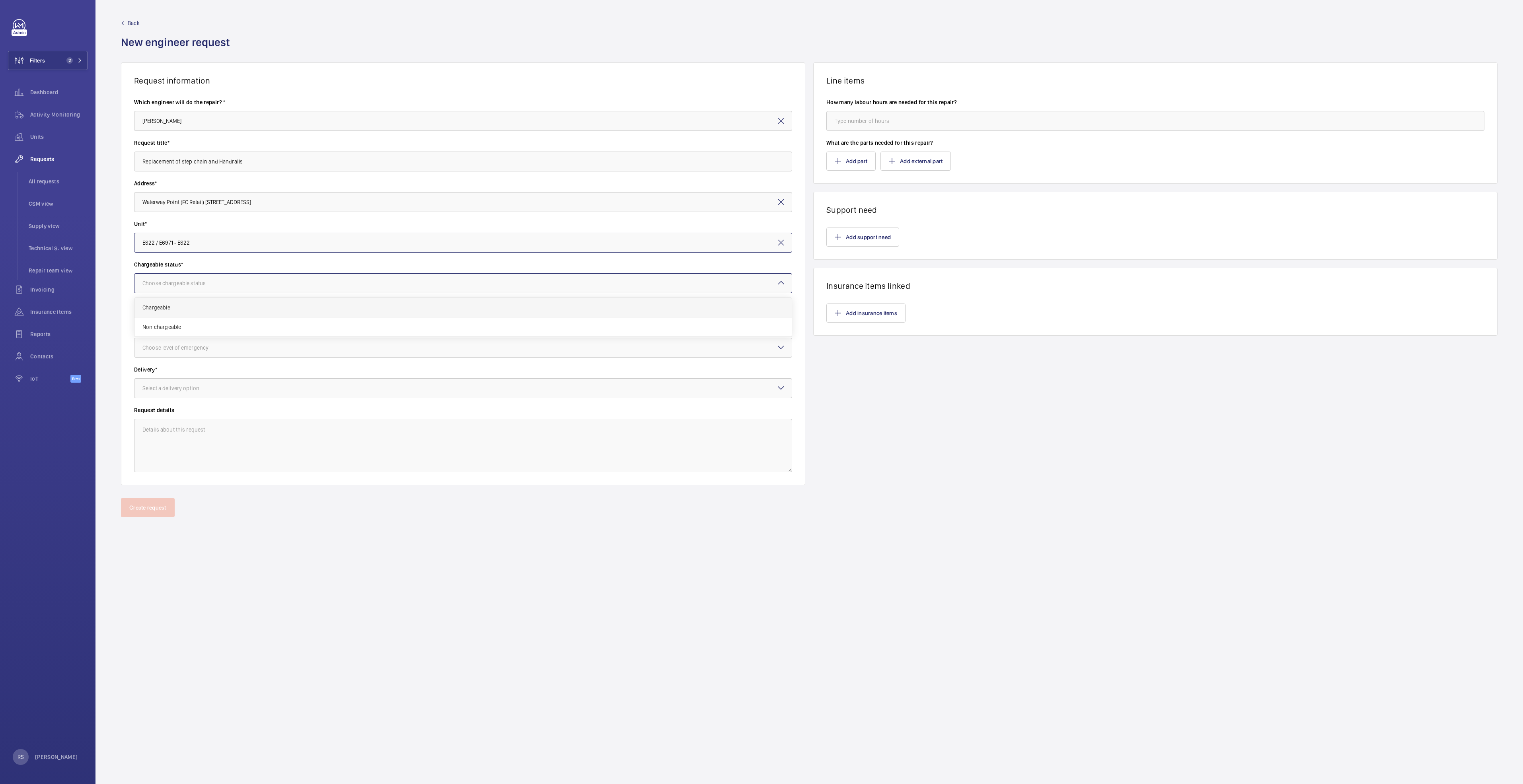
click at [183, 311] on div "Chargeable" at bounding box center [463, 307] width 657 height 20
click at [182, 348] on div "Choose level of emergency" at bounding box center [185, 348] width 86 height 8
click at [180, 412] on span "Urgent" at bounding box center [463, 411] width 641 height 8
click at [193, 389] on div "Select a delivery option" at bounding box center [181, 388] width 77 height 8
click at [189, 428] on span "On site" at bounding box center [463, 432] width 641 height 8
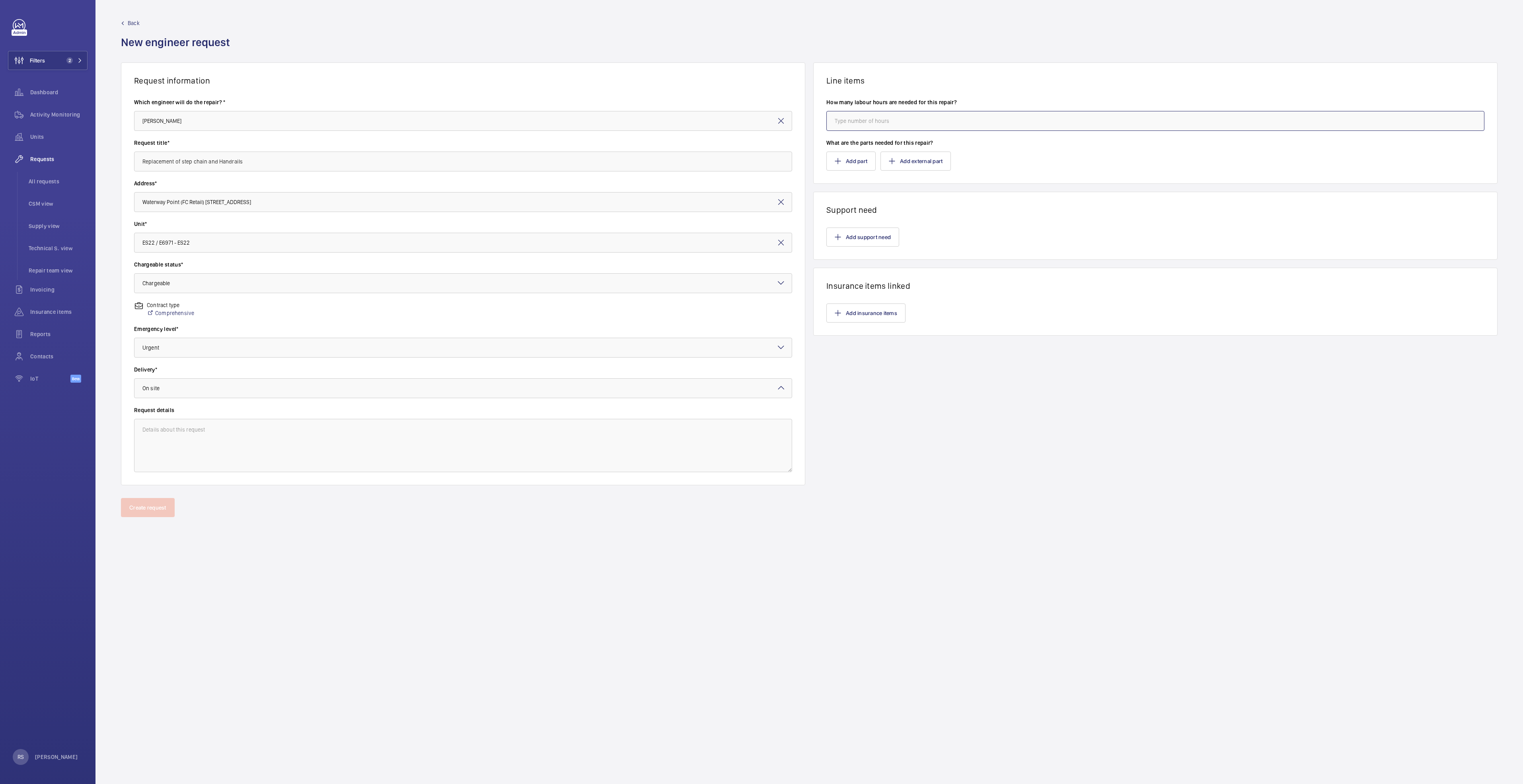
click at [881, 114] on input "number" at bounding box center [1155, 121] width 658 height 20
type input "64"
click at [852, 161] on button "Add part" at bounding box center [851, 161] width 49 height 19
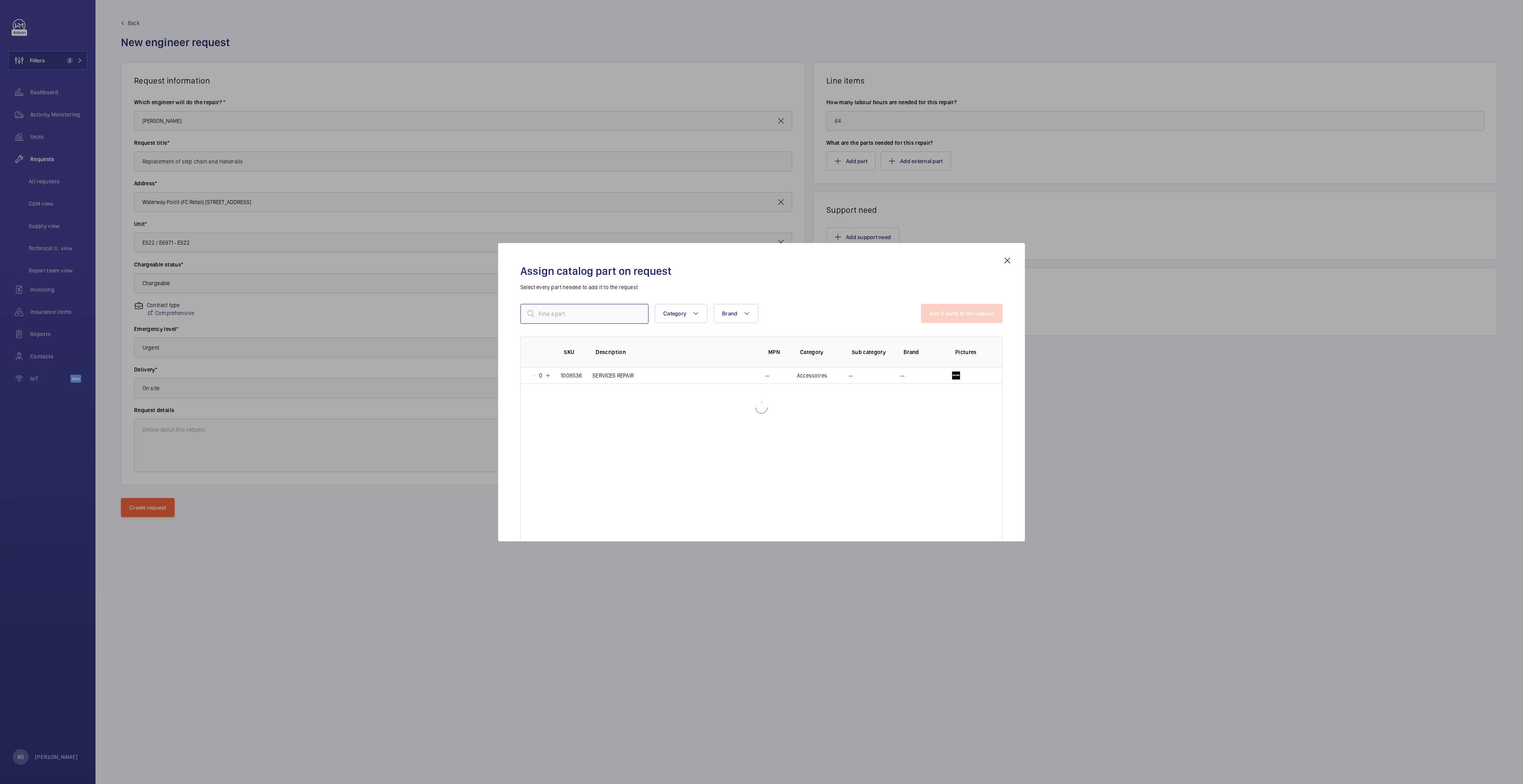
click at [619, 313] on input "text" at bounding box center [584, 314] width 128 height 20
type input "repair"
click at [545, 375] on mat-icon at bounding box center [548, 375] width 6 height 6
click at [997, 317] on button "Add 1 parts to the request" at bounding box center [962, 313] width 81 height 19
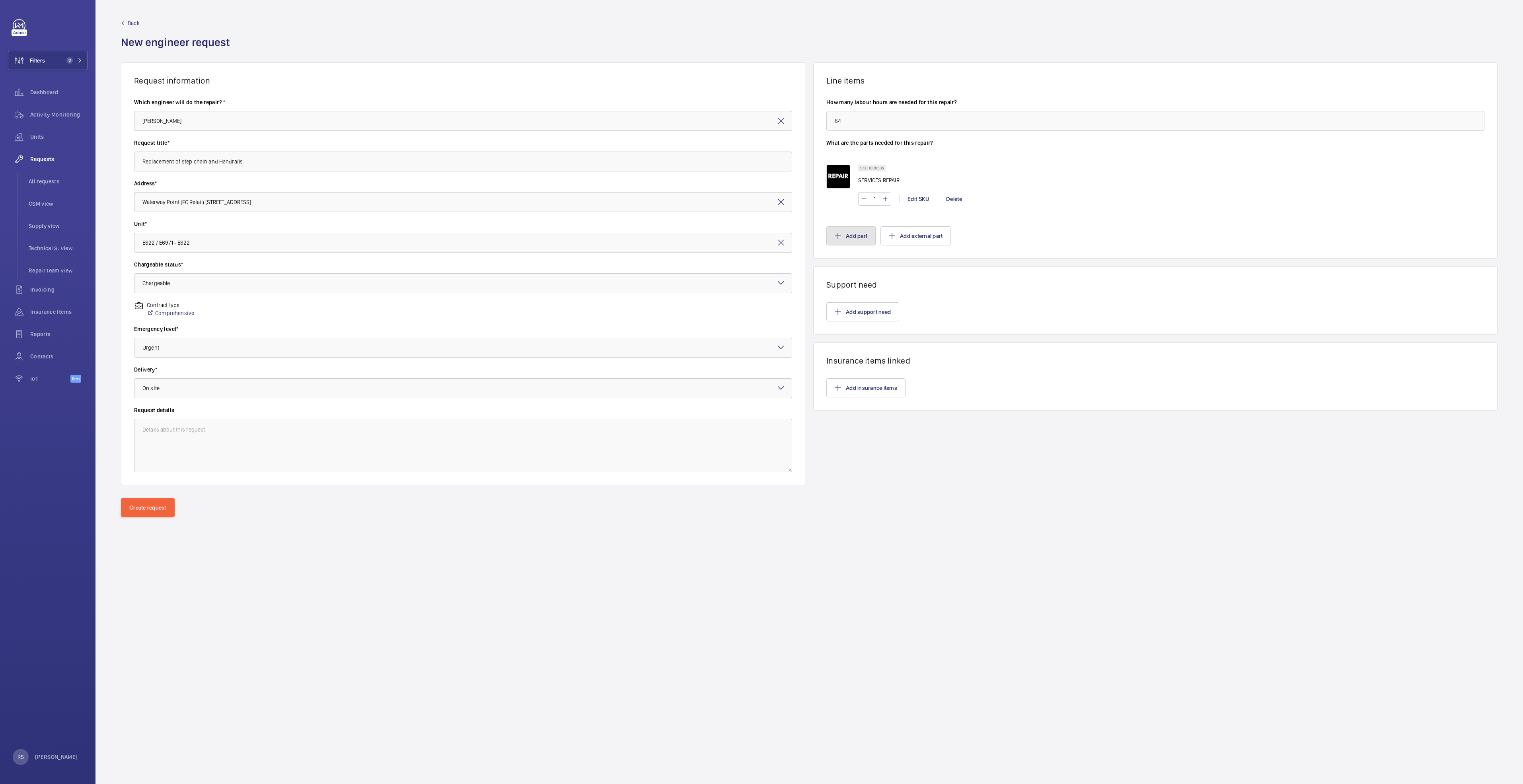
click at [844, 230] on button "Add part" at bounding box center [851, 236] width 49 height 19
click at [604, 302] on div "Contract type Comprehensive" at bounding box center [463, 313] width 658 height 24
click at [599, 320] on div "Contract type Comprehensive" at bounding box center [463, 313] width 658 height 24
click at [848, 314] on button "Add support need" at bounding box center [863, 312] width 73 height 19
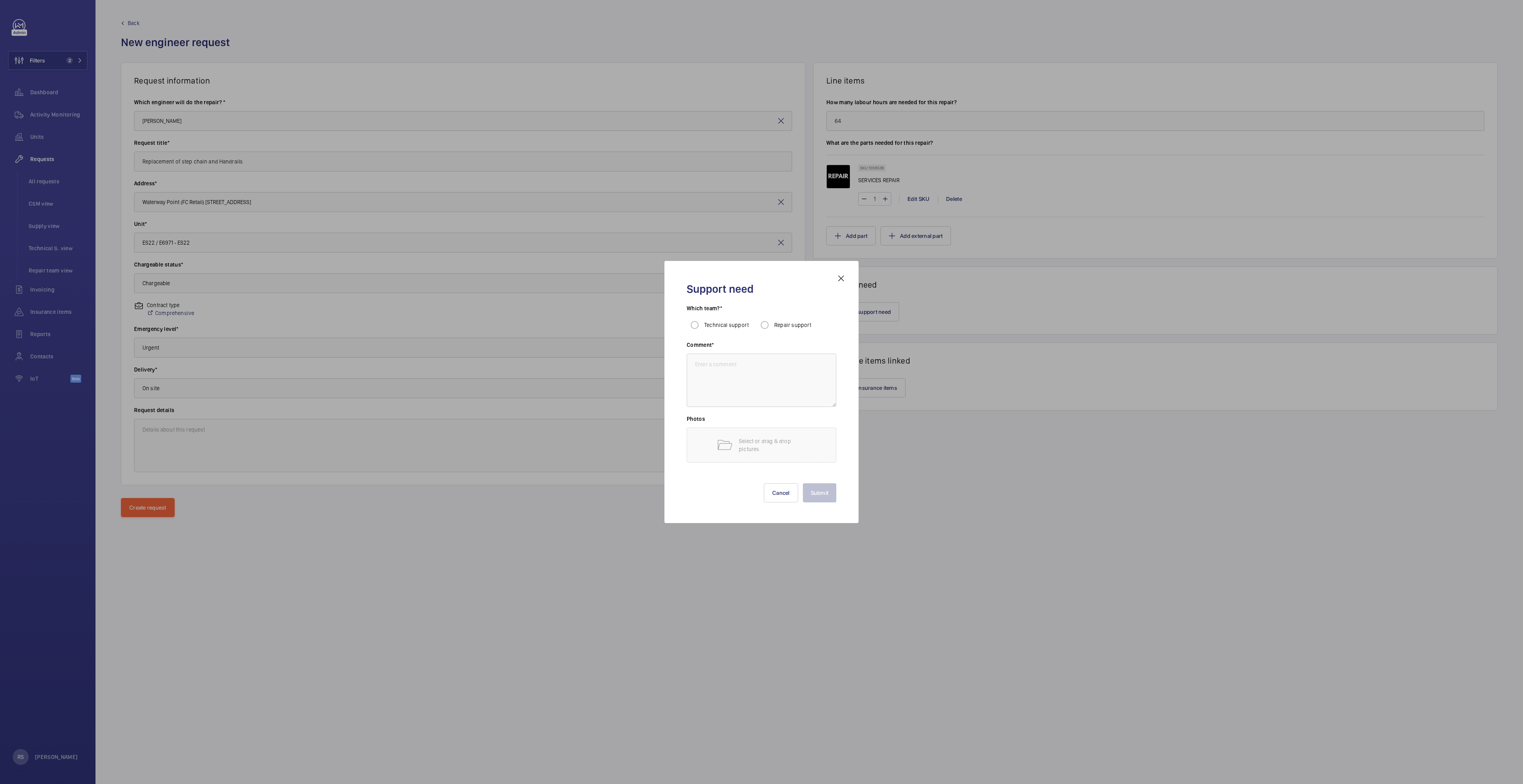
click at [787, 327] on span "Repair support" at bounding box center [793, 325] width 38 height 6
click at [773, 327] on input "Repair support" at bounding box center [765, 325] width 16 height 16
radio input "true"
click at [708, 365] on textarea at bounding box center [762, 380] width 149 height 53
type textarea "subcontractor"
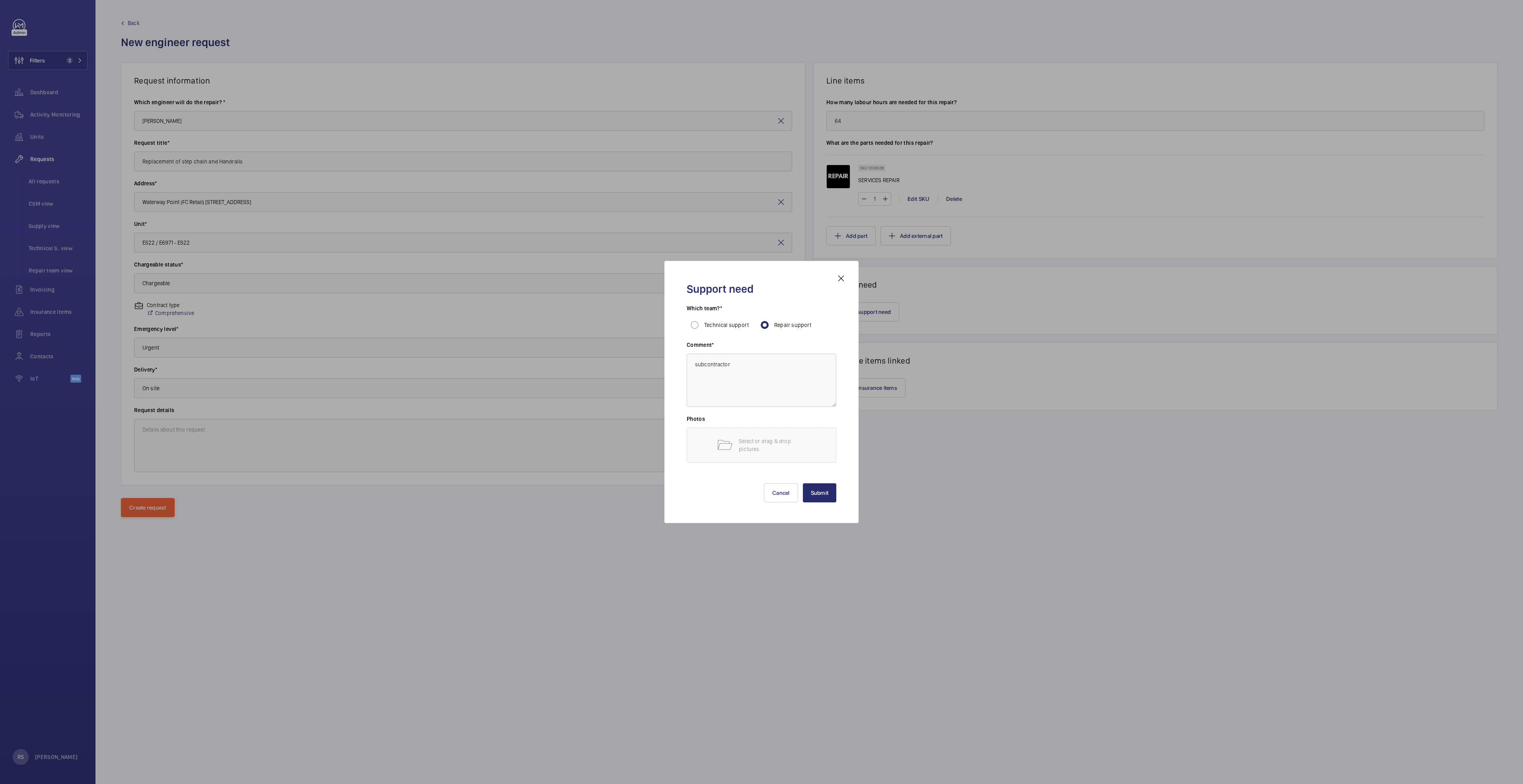
click at [817, 482] on div "Submit Cancel" at bounding box center [762, 486] width 149 height 32
click at [823, 488] on button "Submit" at bounding box center [820, 493] width 34 height 19
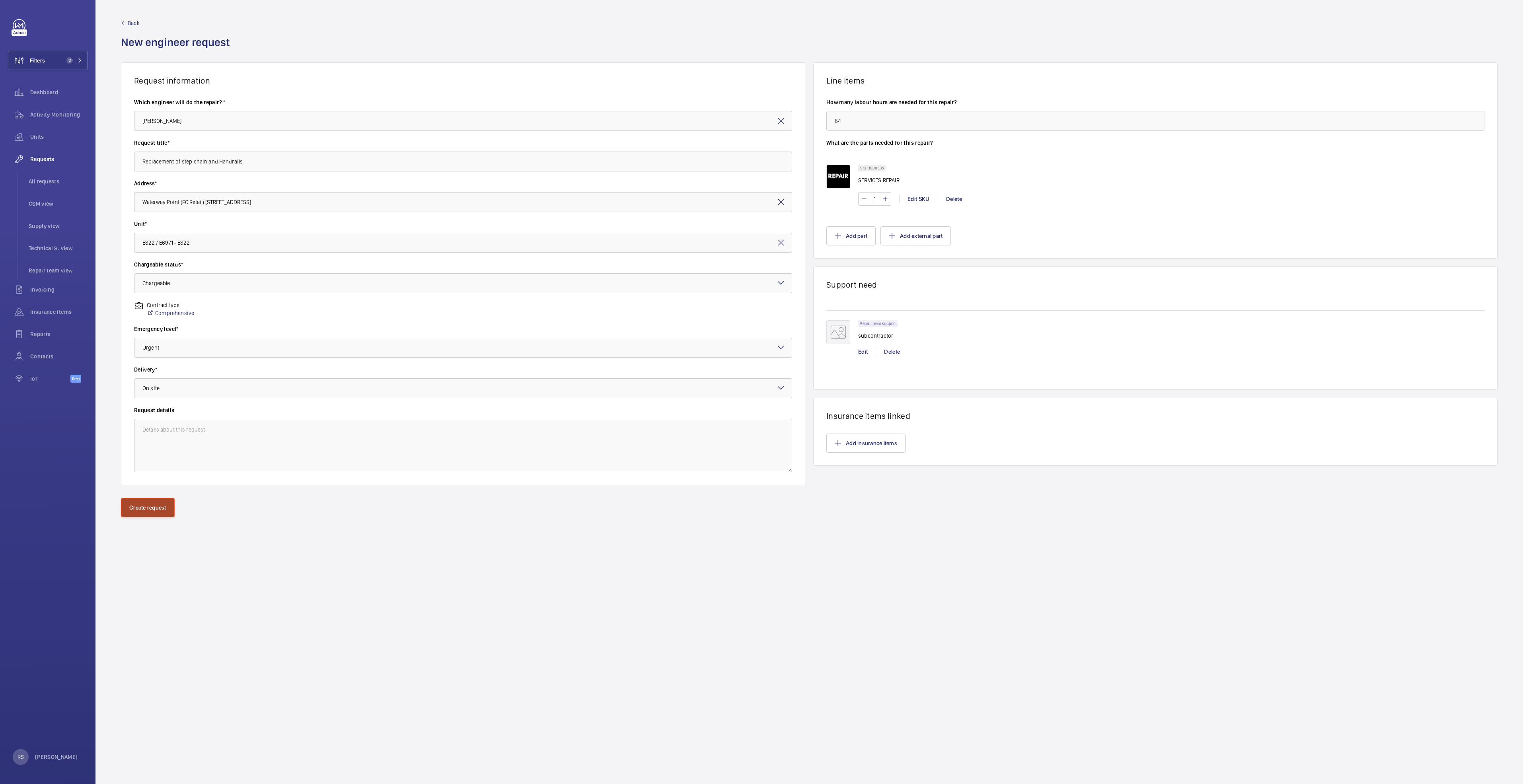
click at [135, 506] on button "Create request" at bounding box center [148, 507] width 54 height 19
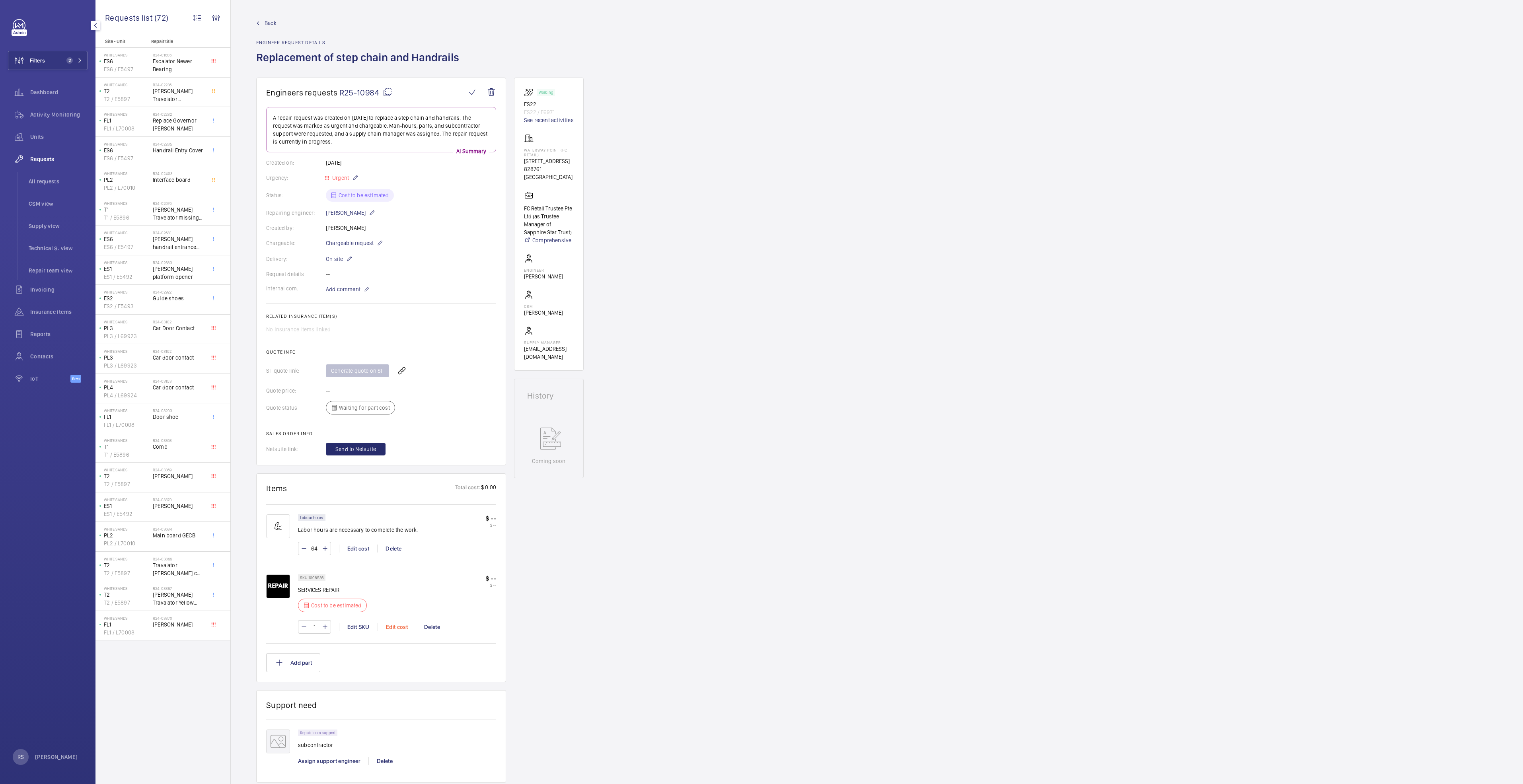
click at [398, 628] on div "Edit cost" at bounding box center [396, 627] width 38 height 8
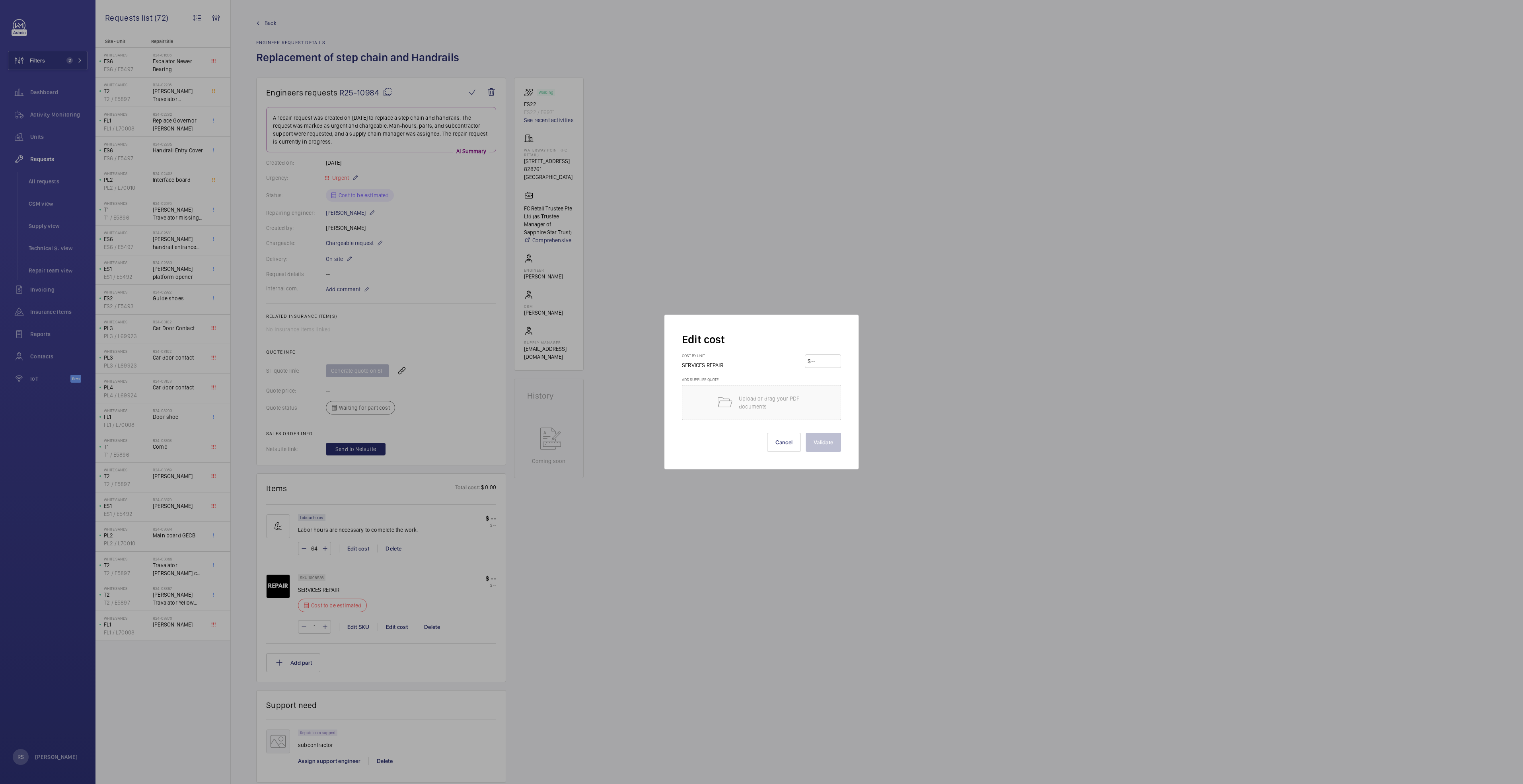
click at [816, 359] on input "number" at bounding box center [824, 361] width 28 height 13
type input "12900"
click at [811, 447] on button "Validate" at bounding box center [823, 442] width 35 height 19
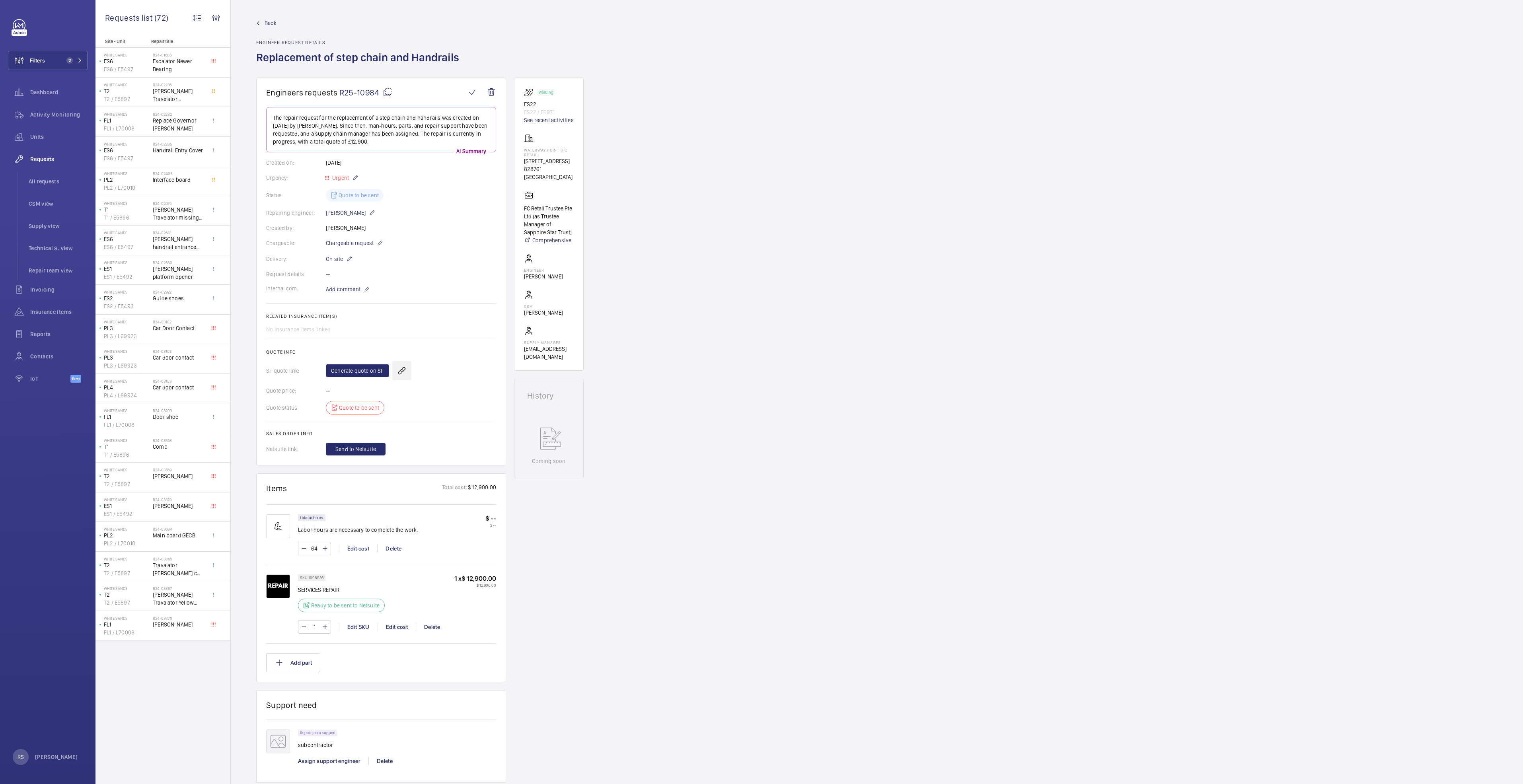
click at [398, 366] on wm-front-icon-button at bounding box center [401, 370] width 19 height 19
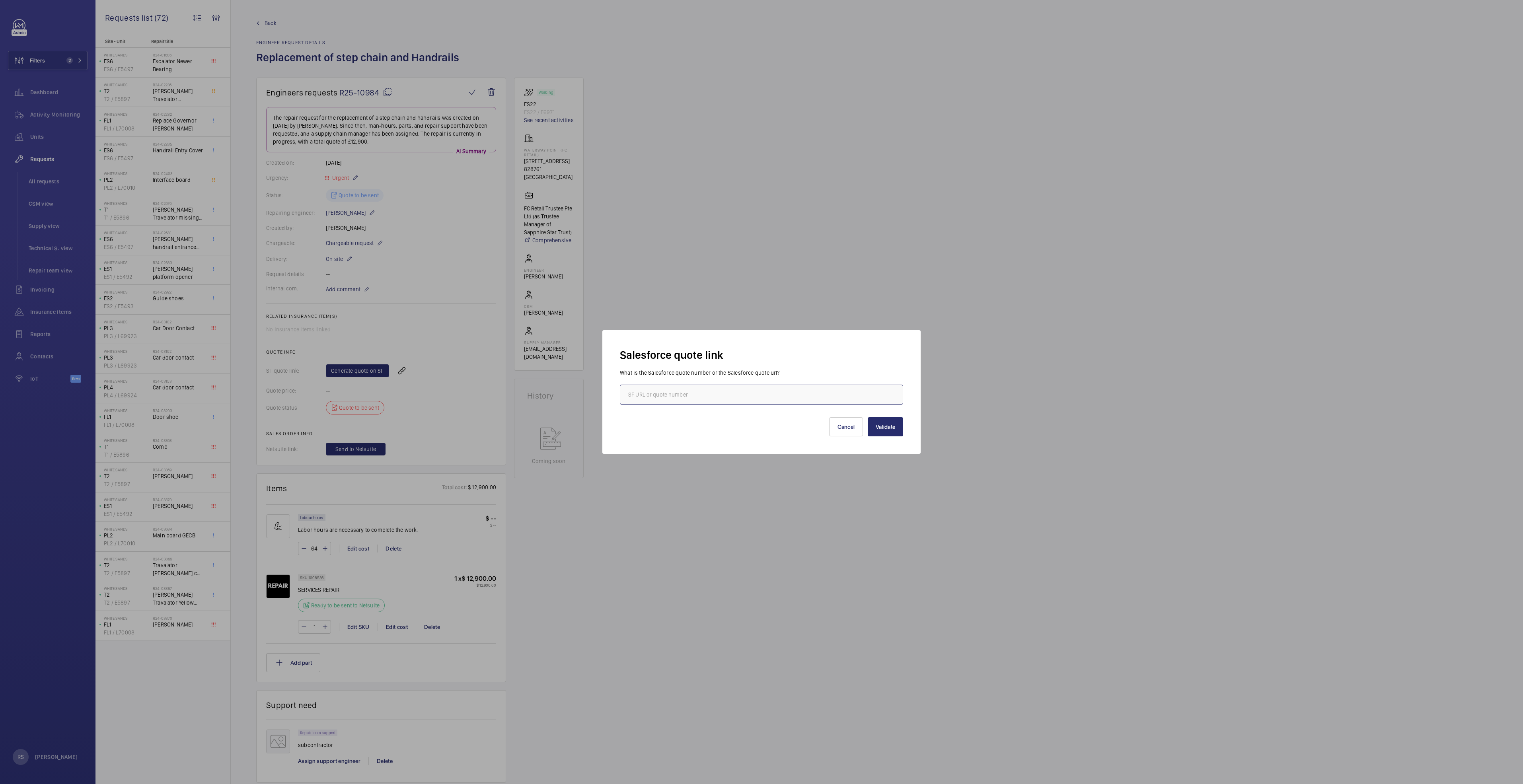
click at [790, 396] on input "text" at bounding box center [762, 394] width 283 height 20
click at [772, 393] on input "text" at bounding box center [762, 394] width 283 height 20
type input "00019158"
click at [879, 427] on button "Validate" at bounding box center [885, 427] width 35 height 19
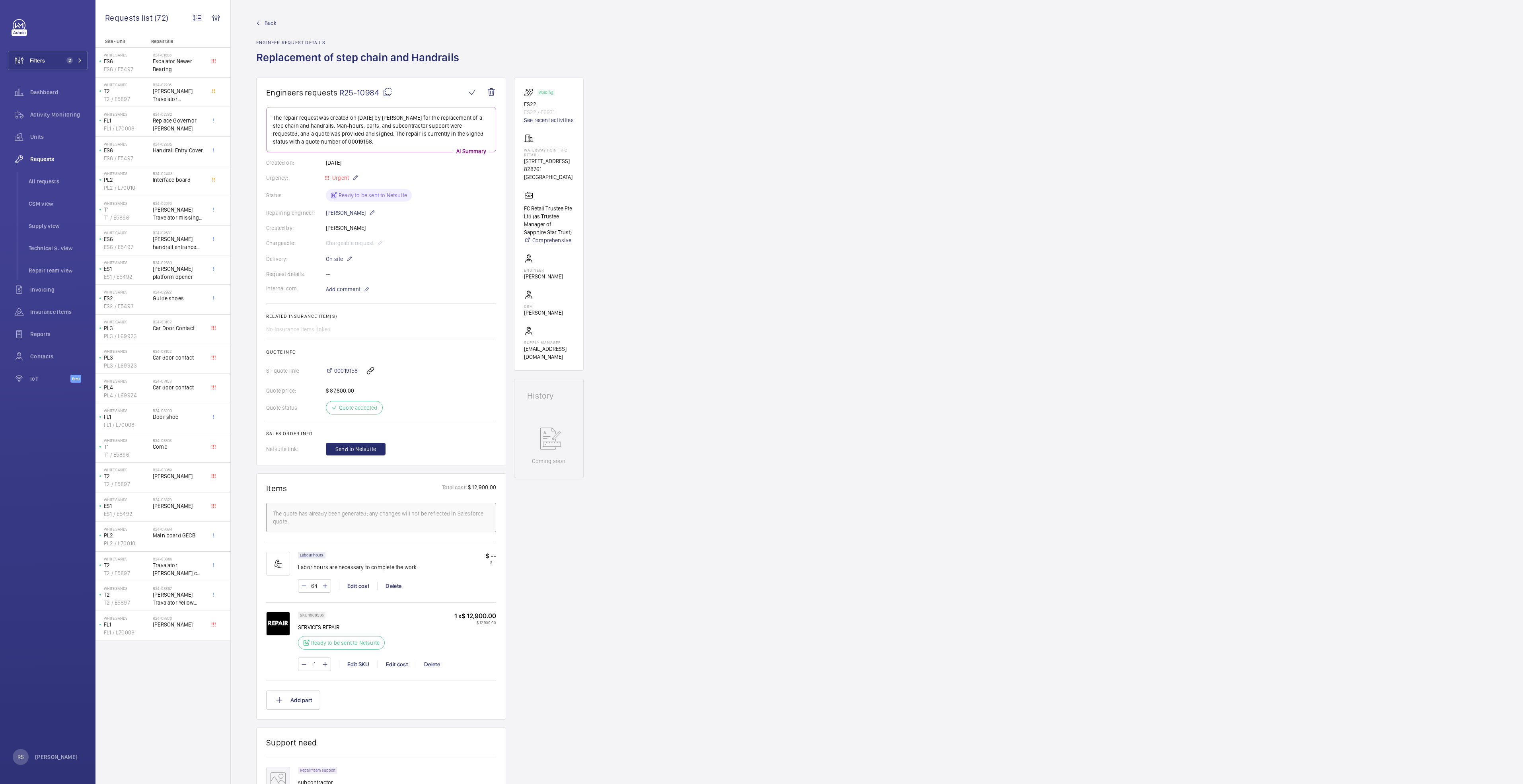
click at [272, 24] on span "Back" at bounding box center [270, 23] width 12 height 8
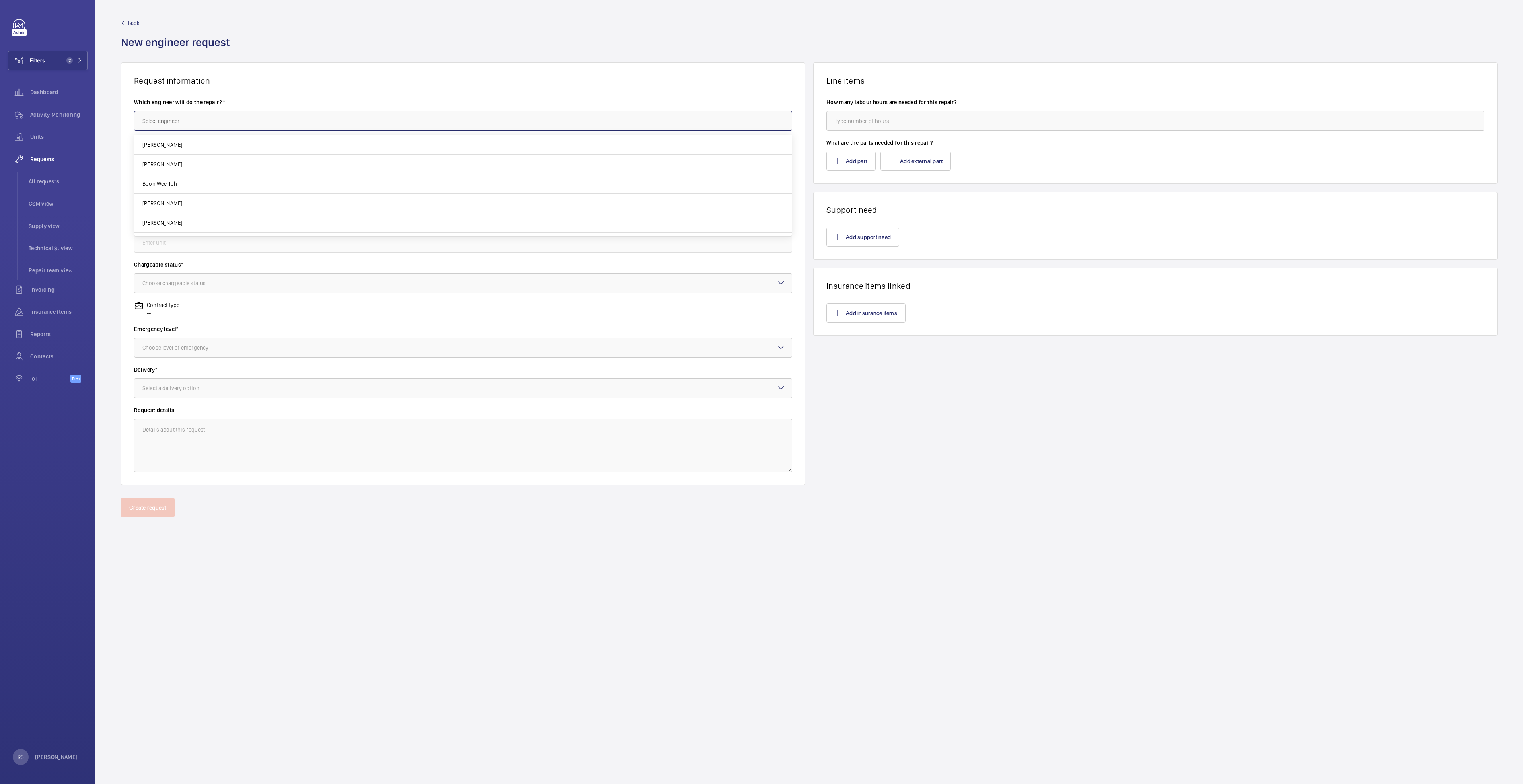
click at [264, 120] on input "text" at bounding box center [463, 121] width 658 height 20
click at [202, 127] on input "text" at bounding box center [463, 121] width 658 height 20
click at [175, 143] on span "[PERSON_NAME] Dela [PERSON_NAME]" at bounding box center [189, 144] width 93 height 8
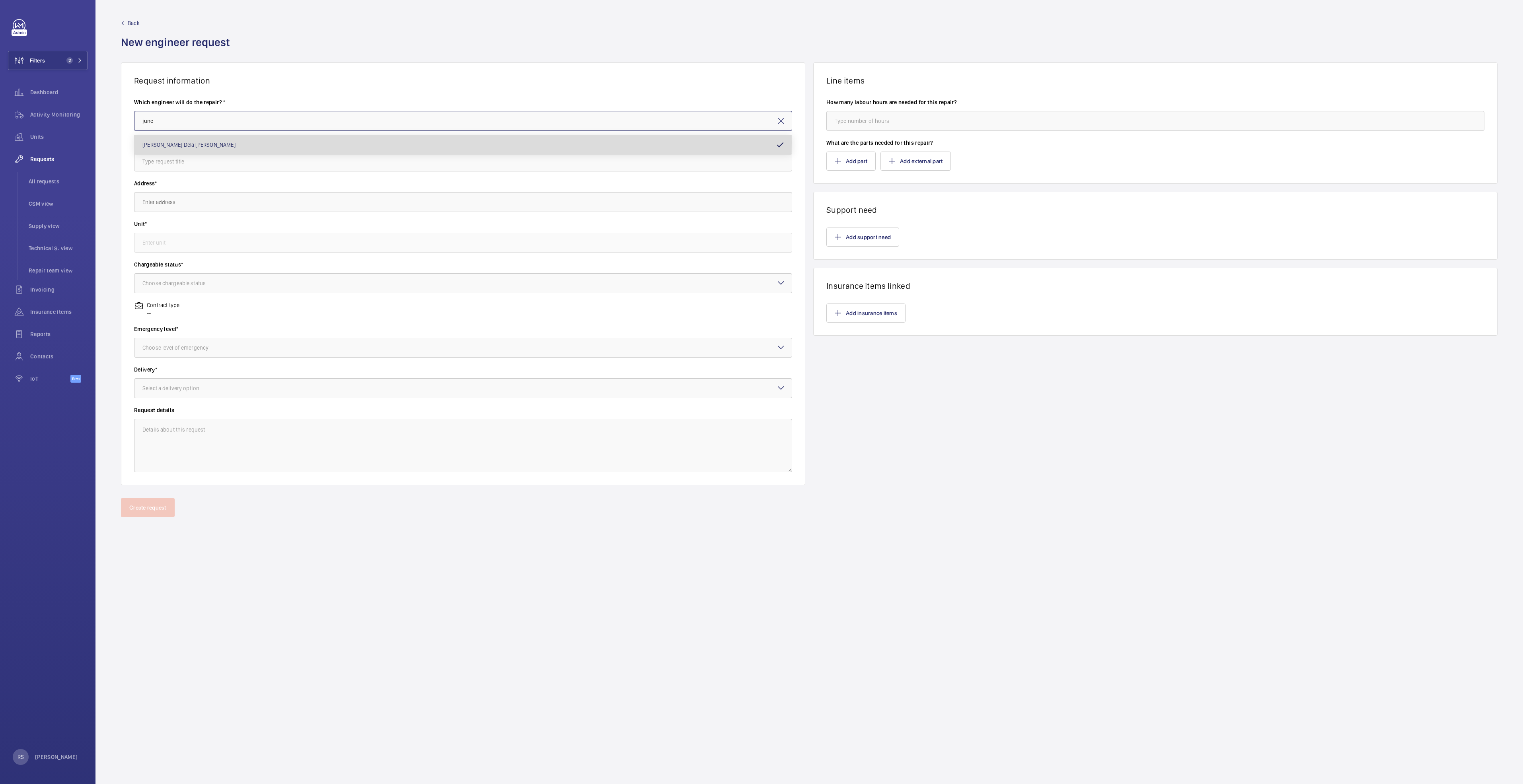
type input "[PERSON_NAME] Dela [PERSON_NAME]"
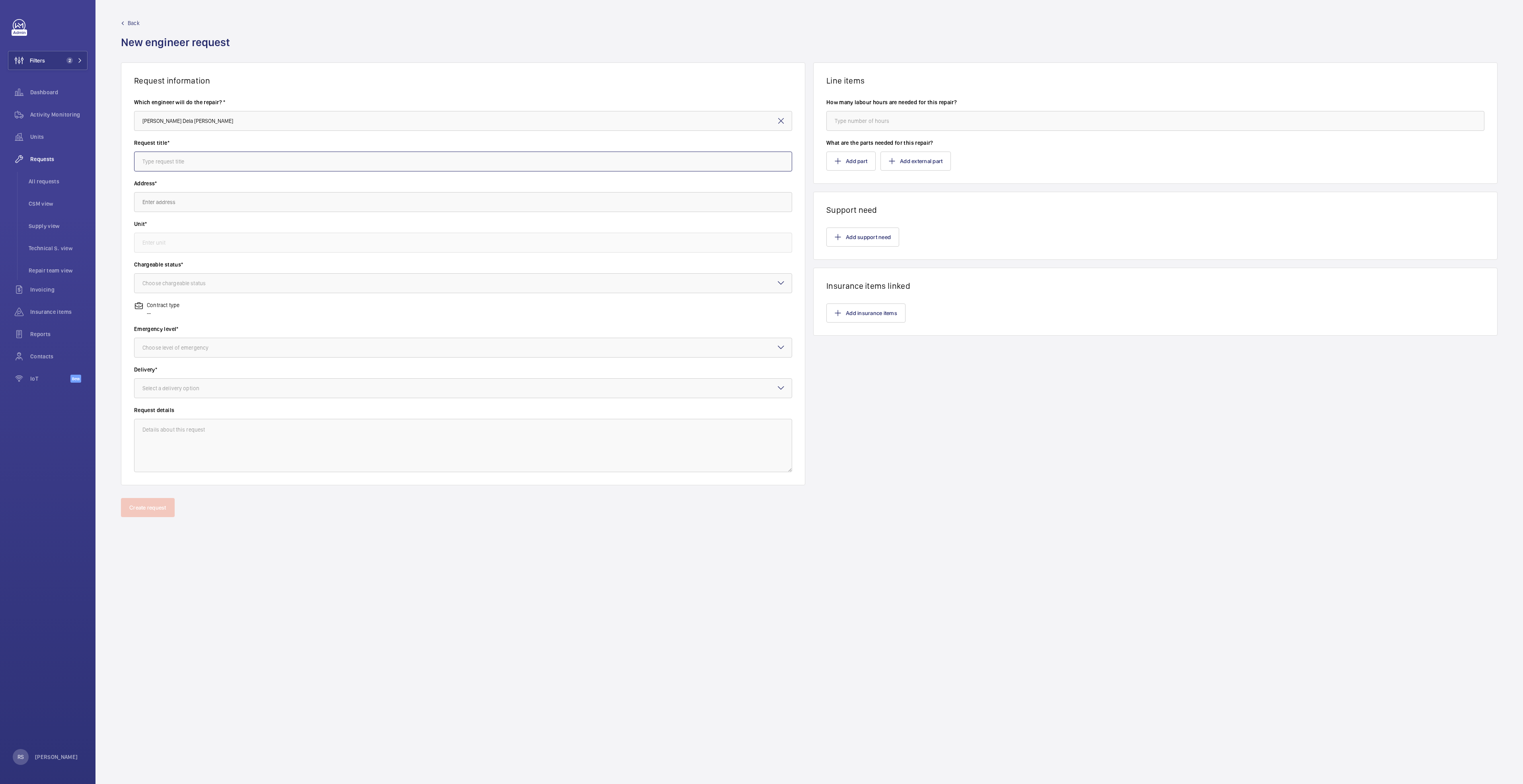
click at [179, 164] on input "text" at bounding box center [463, 161] width 658 height 20
type input "Replacement of Handrails"
click at [205, 208] on input "text" at bounding box center [463, 202] width 658 height 20
click at [189, 198] on input "text" at bounding box center [463, 202] width 658 height 20
click at [215, 228] on span "[GEOGRAPHIC_DATA] ([GEOGRAPHIC_DATA]) [STREET_ADDRESS]" at bounding box center [219, 225] width 153 height 8
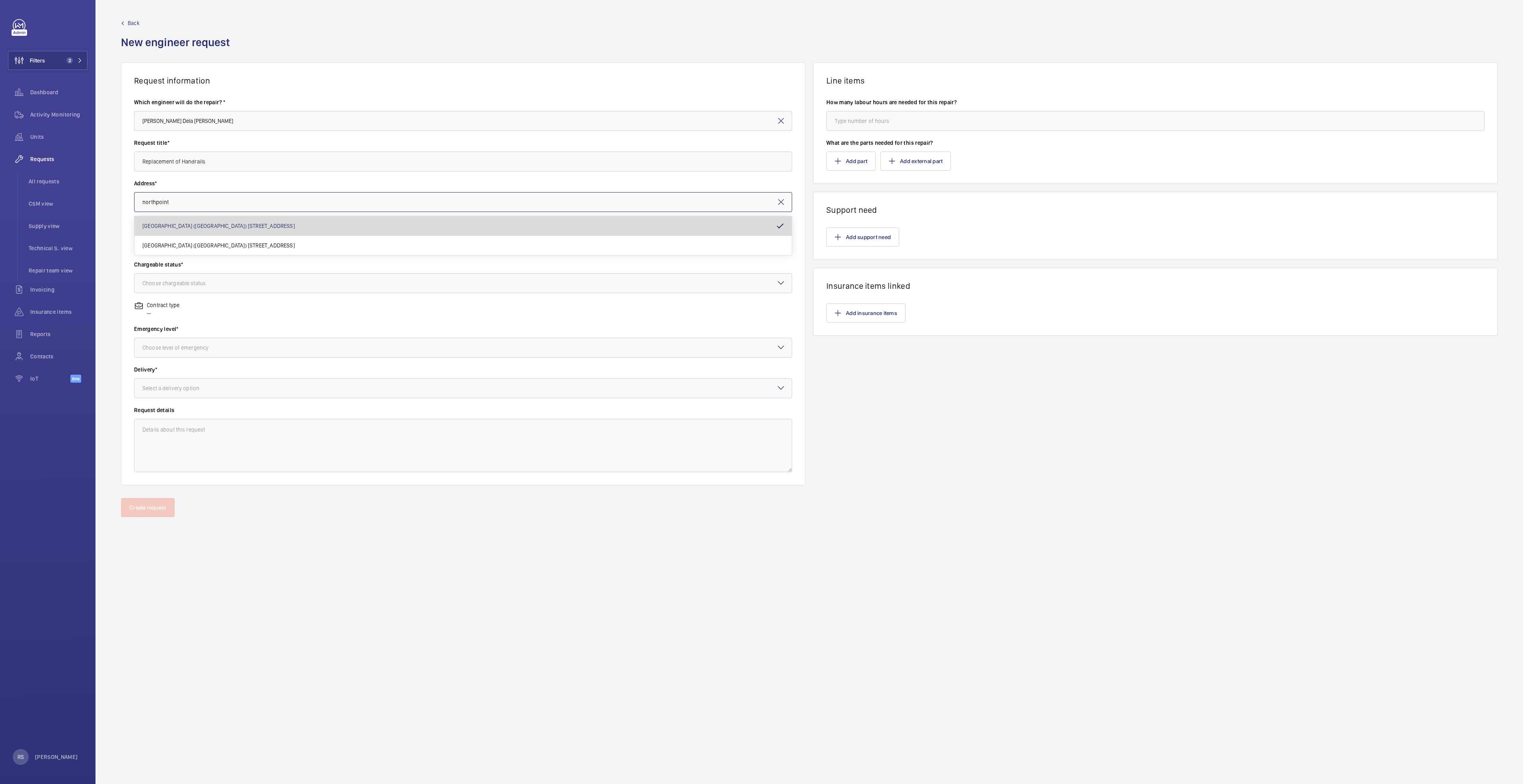
type input "[GEOGRAPHIC_DATA] ([GEOGRAPHIC_DATA]) [STREET_ADDRESS]"
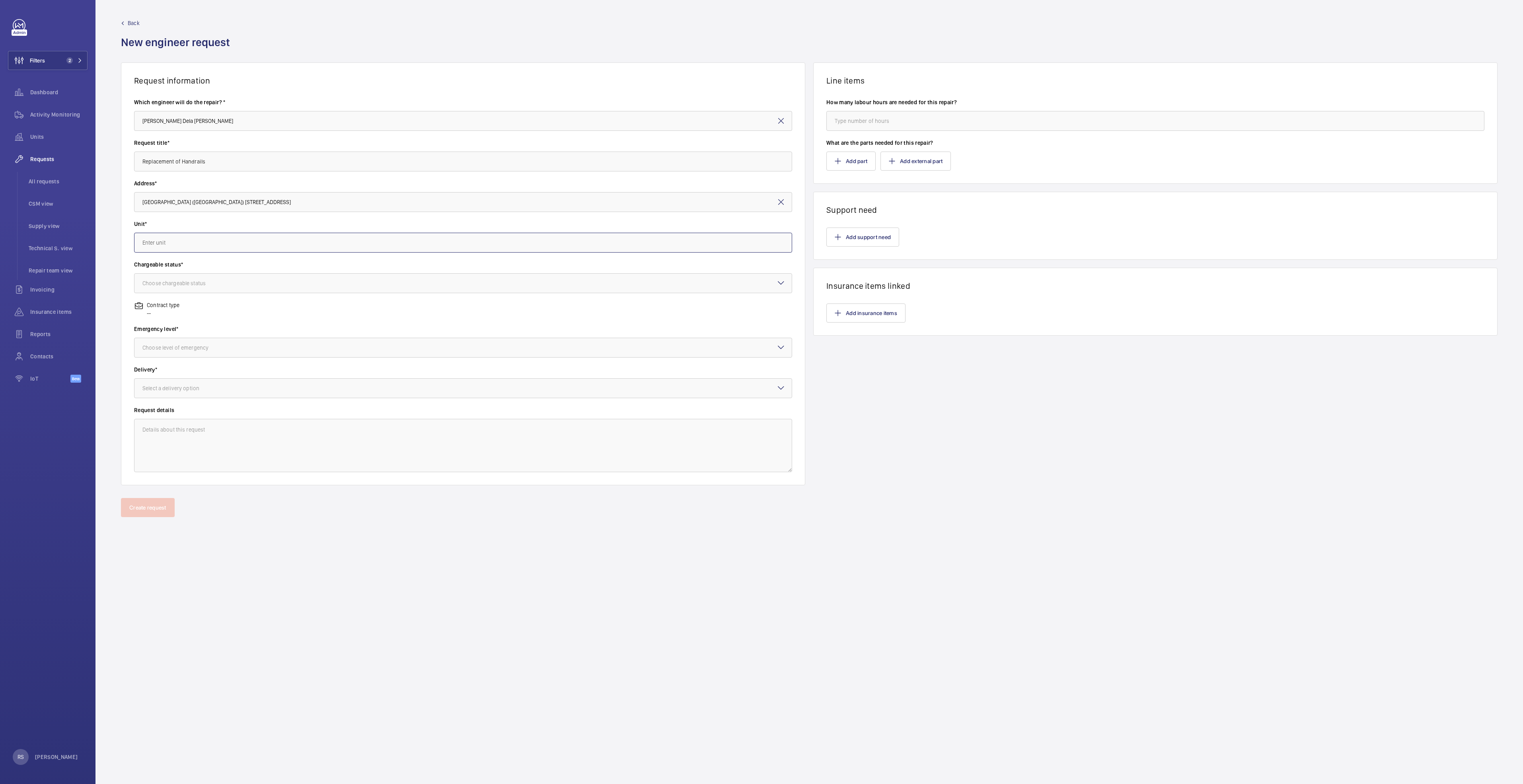
click at [208, 244] on input "text" at bounding box center [463, 243] width 658 height 20
click at [198, 319] on span "ESE1-3 / E1433 - E1-3 (NP1)" at bounding box center [175, 322] width 64 height 8
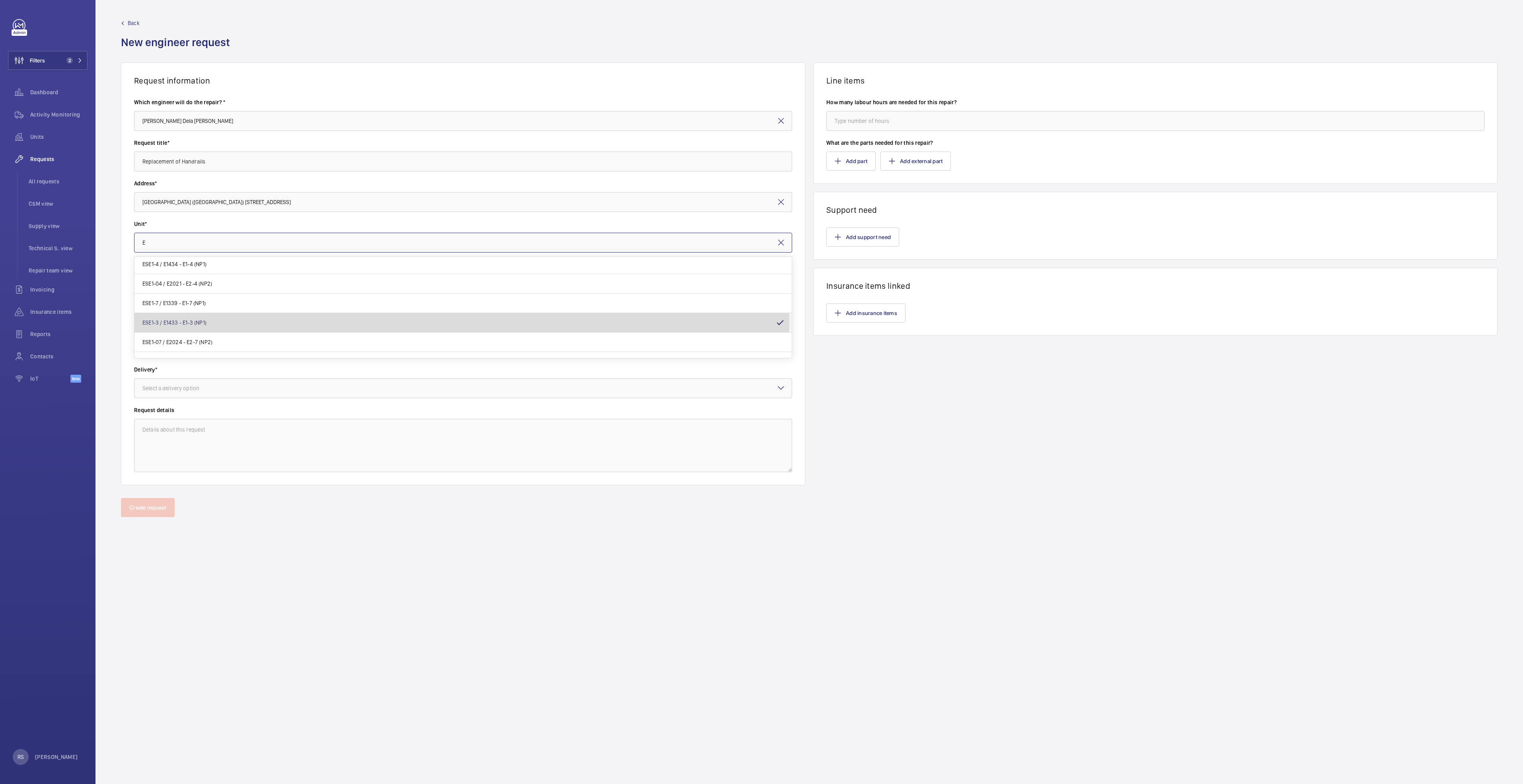
type input "ESE1-3 / E1433 - E1-3 (NP1)"
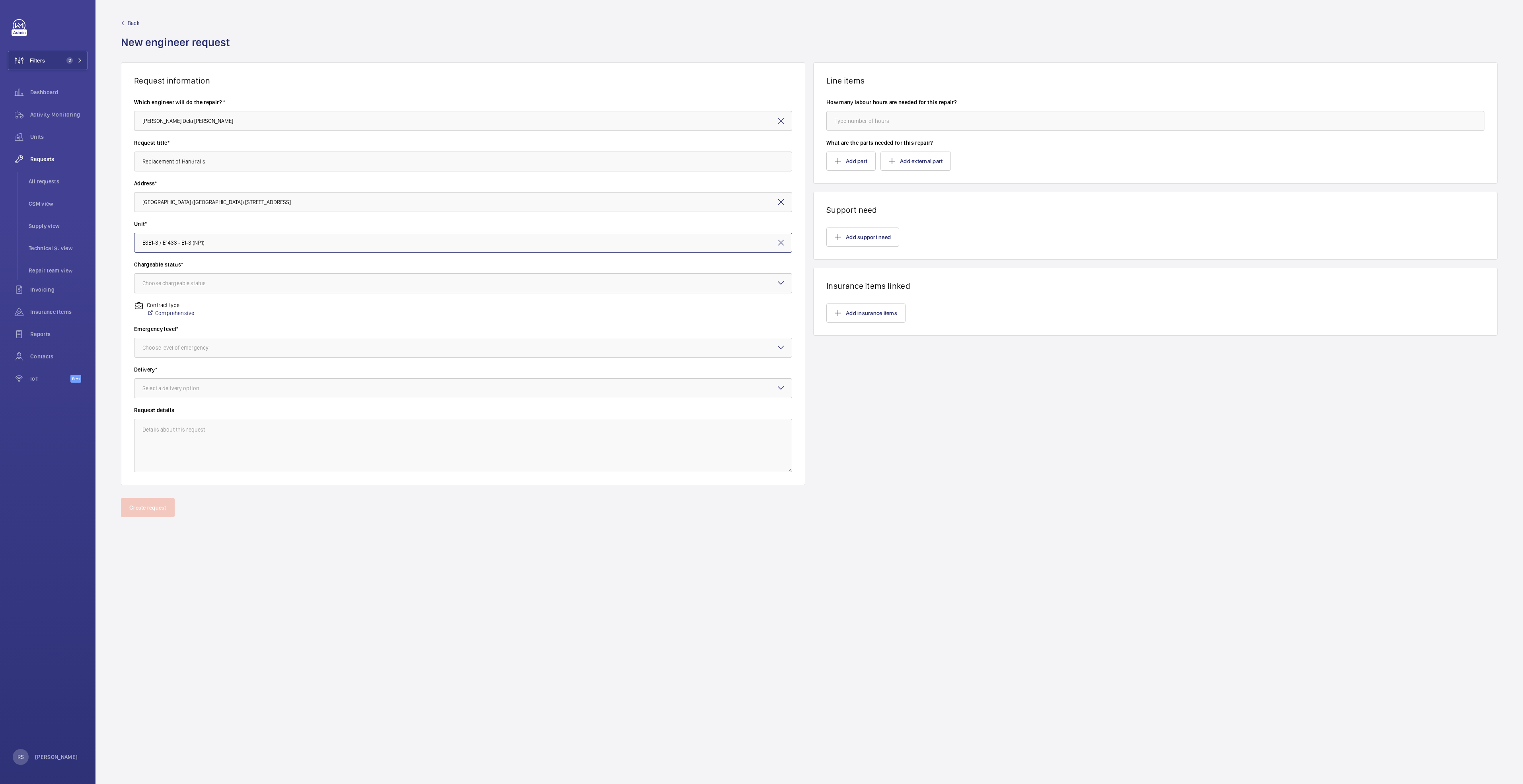
click at [183, 281] on div "Choose chargeable status" at bounding box center [184, 283] width 83 height 8
click at [177, 306] on span "Chargeable" at bounding box center [463, 307] width 641 height 8
click at [191, 332] on label "Emergency level*" at bounding box center [463, 328] width 658 height 8
click at [192, 347] on div "Choose level of emergency" at bounding box center [185, 348] width 86 height 8
click at [182, 412] on span "Urgent" at bounding box center [463, 411] width 641 height 8
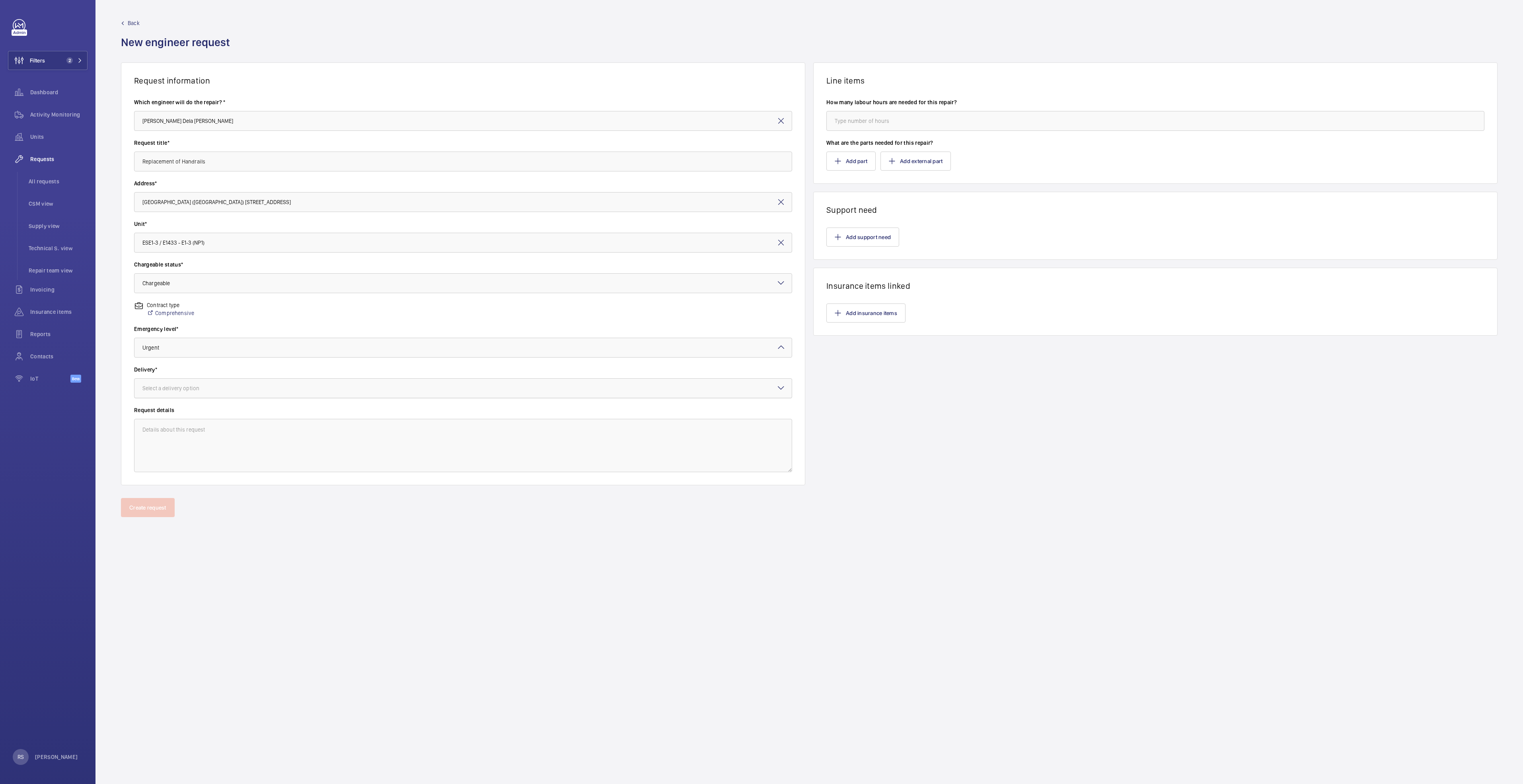
click at [190, 396] on div at bounding box center [463, 388] width 657 height 19
click at [182, 430] on span "On site" at bounding box center [463, 432] width 641 height 8
click at [886, 123] on input "number" at bounding box center [1155, 121] width 658 height 20
type input "40"
click at [855, 160] on button "Add part" at bounding box center [851, 161] width 49 height 19
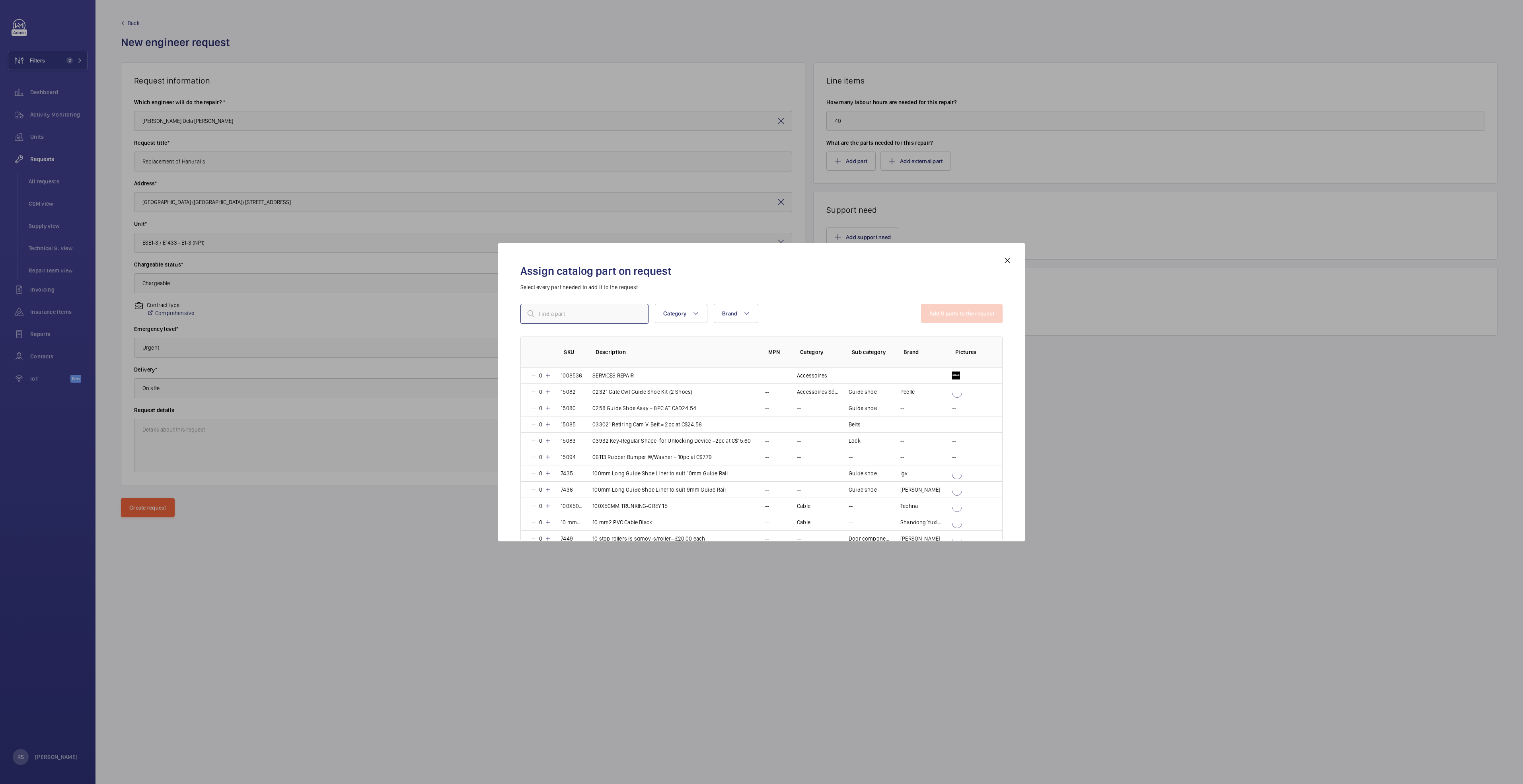
click at [572, 318] on input "text" at bounding box center [584, 314] width 128 height 20
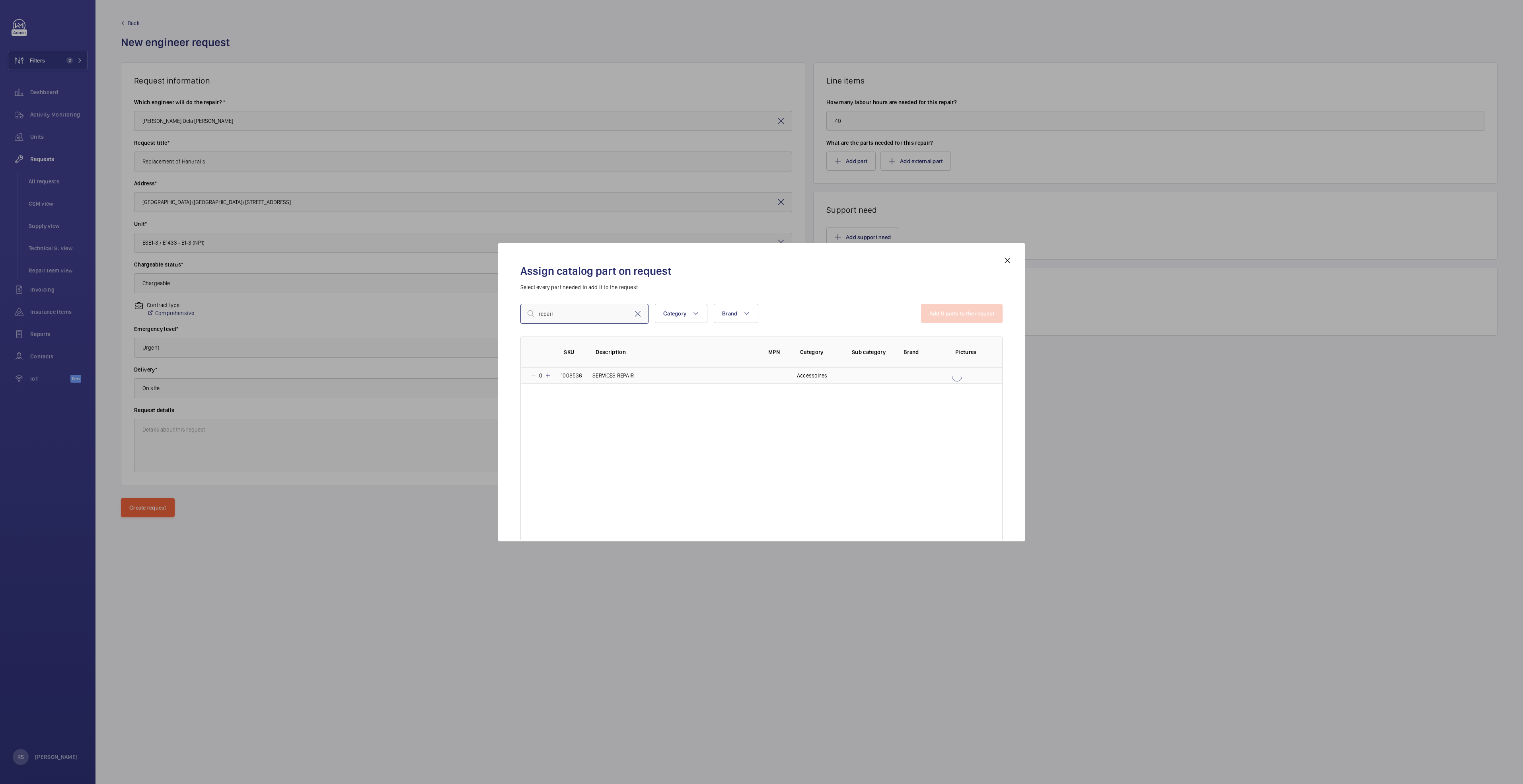
type input "repair"
click at [548, 375] on mat-icon at bounding box center [548, 375] width 6 height 6
click at [945, 328] on div "repair Category Brand More filters Reset all filters Add 1 parts to the request…" at bounding box center [762, 403] width 482 height 199
click at [945, 322] on button "Add 1 parts to the request" at bounding box center [962, 313] width 81 height 19
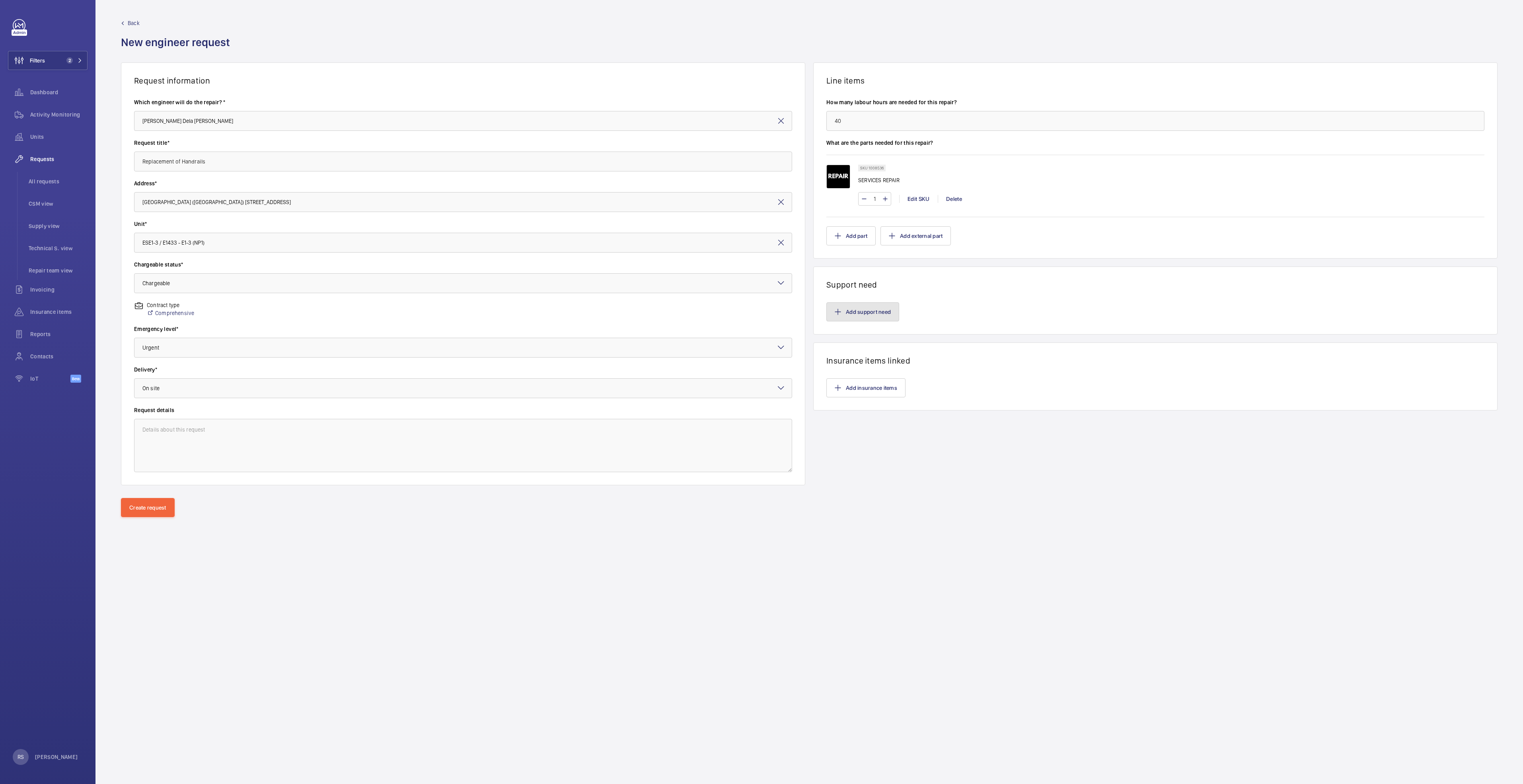
click at [840, 307] on button "Add support need" at bounding box center [863, 312] width 73 height 19
click at [844, 308] on div "Support need Which team?* Technical support Repair support Comment* Photos Sele…" at bounding box center [762, 392] width 194 height 262
click at [703, 323] on h3 "Which team?*" at bounding box center [762, 327] width 120 height 10
click at [765, 324] on input "Repair support" at bounding box center [765, 325] width 16 height 16
click at [758, 364] on div "Emergency level* Choose level of emergency × Urgent ×" at bounding box center [463, 345] width 658 height 41
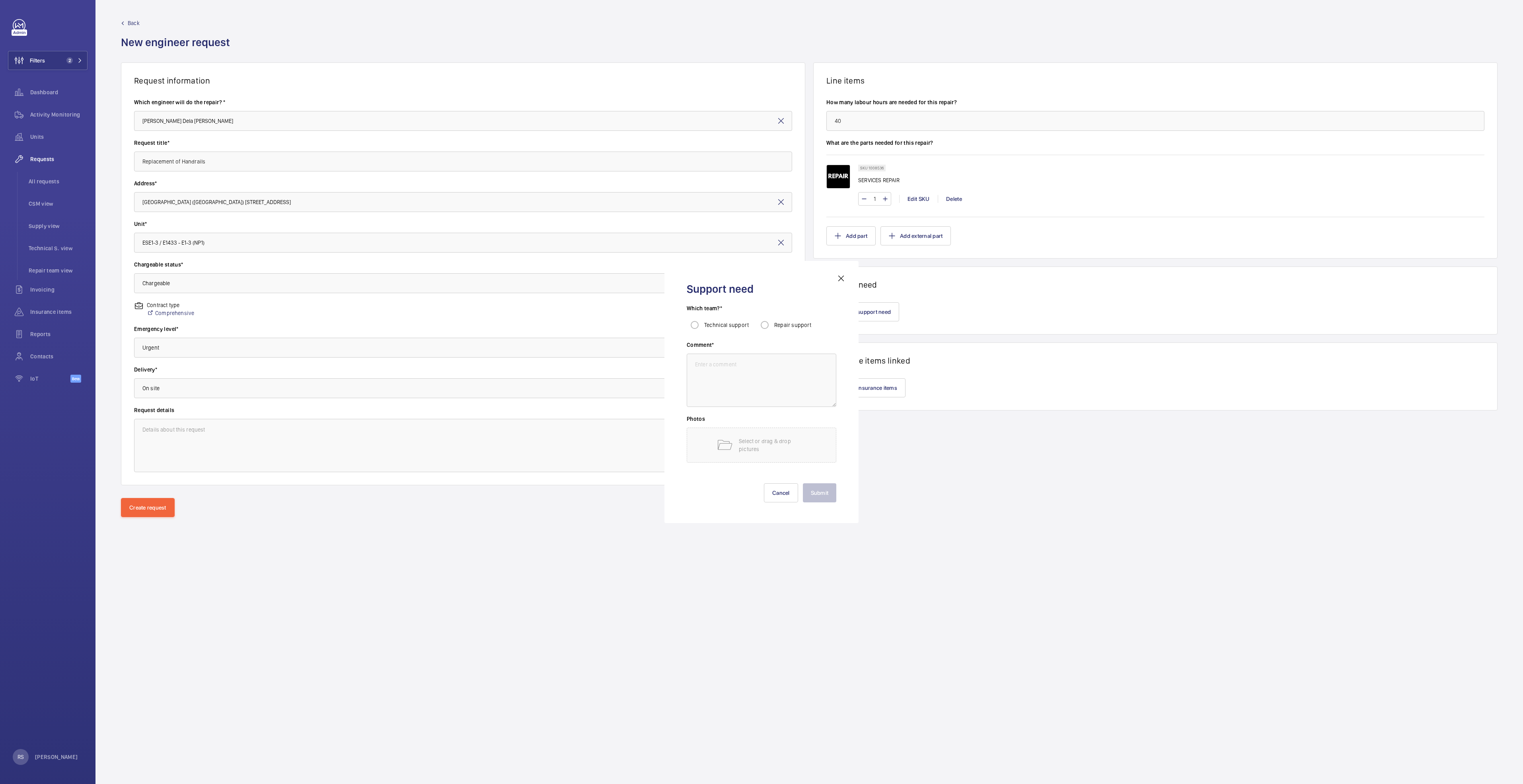
click at [750, 377] on wm-front-input-dropdown "Delivery* Select a delivery option × On site ×" at bounding box center [463, 382] width 658 height 33
click at [856, 312] on button "Add support need" at bounding box center [863, 312] width 73 height 19
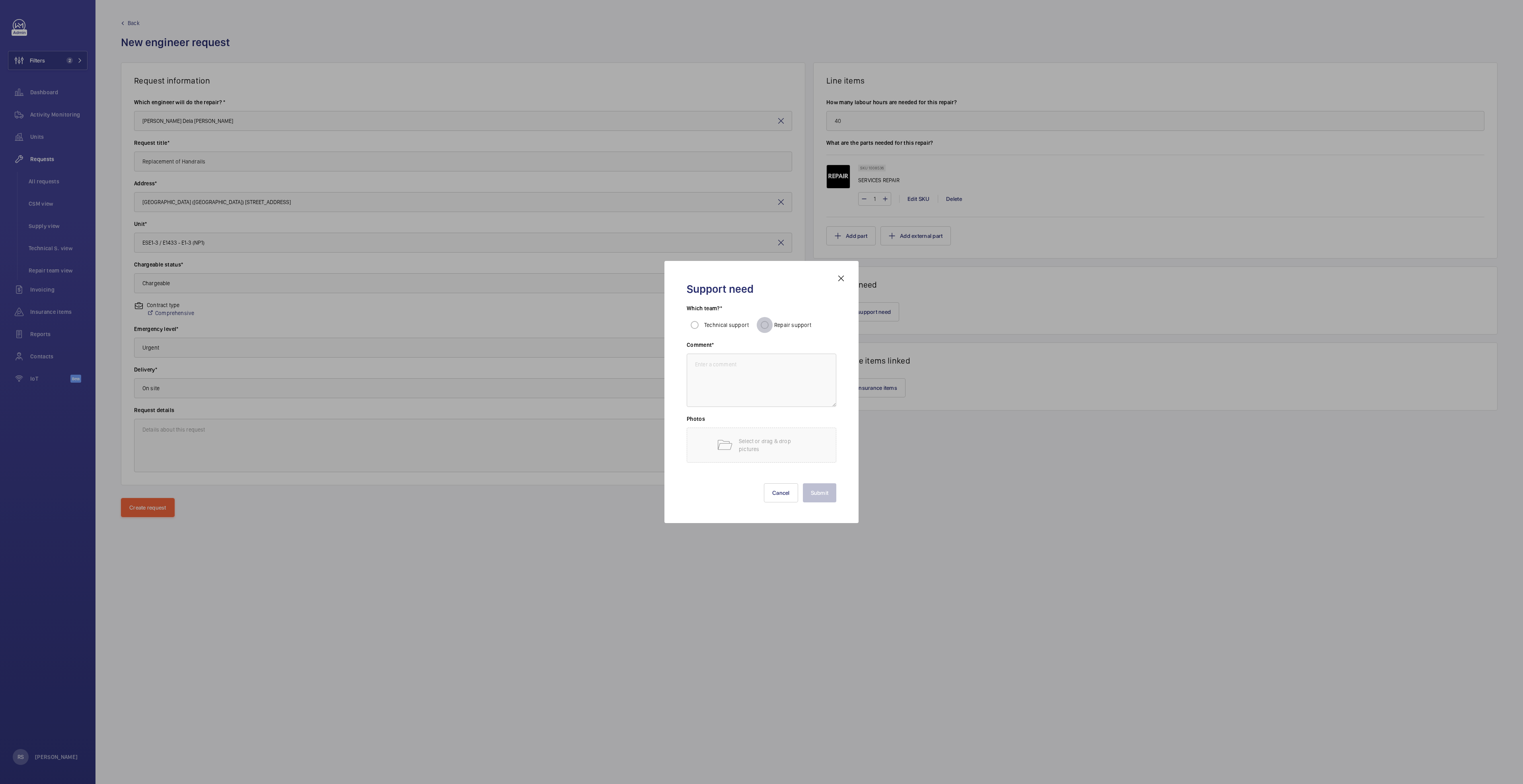
click at [770, 325] on input "Repair support" at bounding box center [765, 325] width 16 height 16
radio input "true"
click at [762, 364] on textarea at bounding box center [762, 380] width 149 height 53
type textarea "subcon"
click at [813, 498] on button "Submit" at bounding box center [820, 493] width 34 height 19
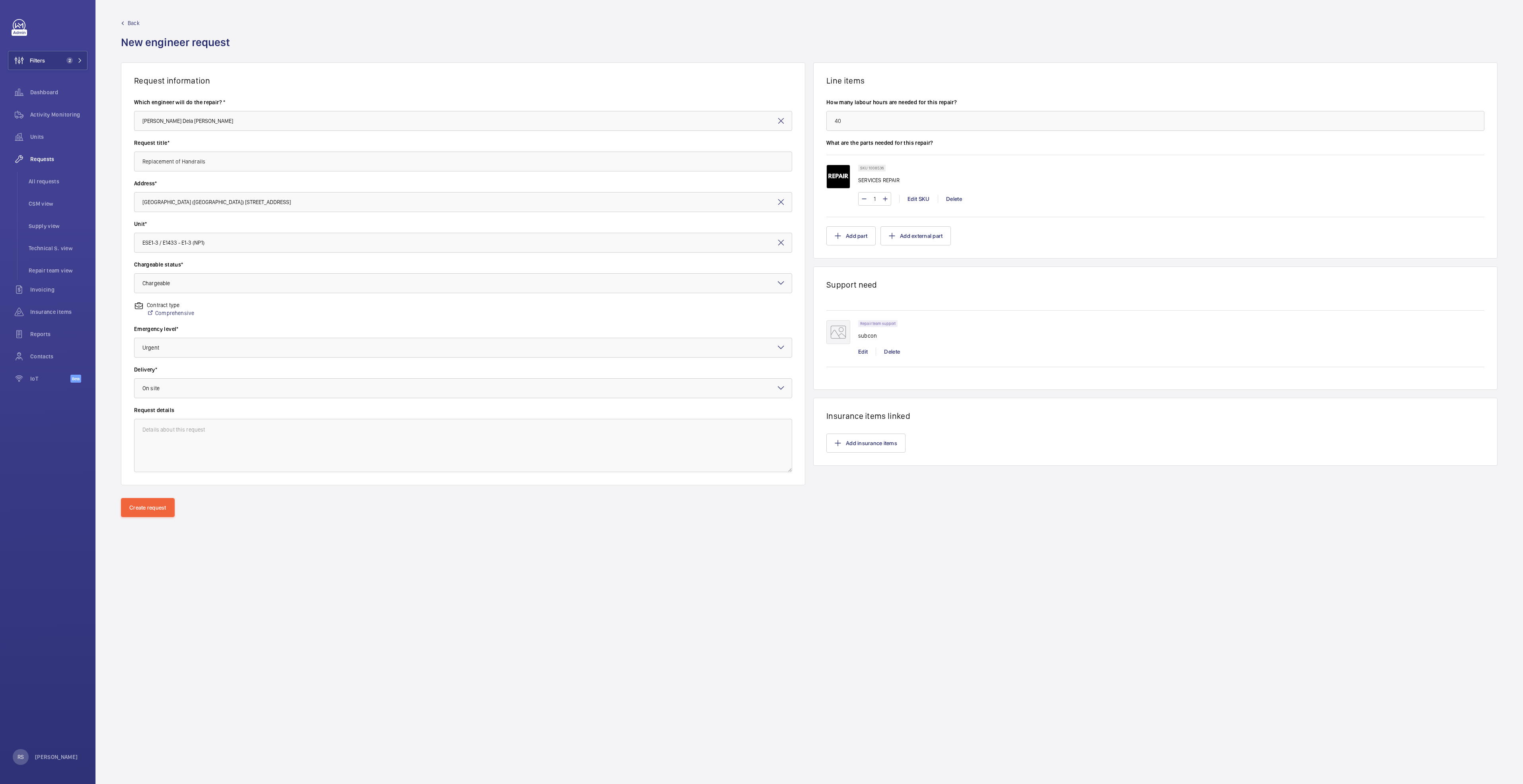
click at [133, 518] on div "Create request" at bounding box center [809, 520] width 1427 height 44
click at [136, 504] on button "Create request" at bounding box center [148, 507] width 54 height 19
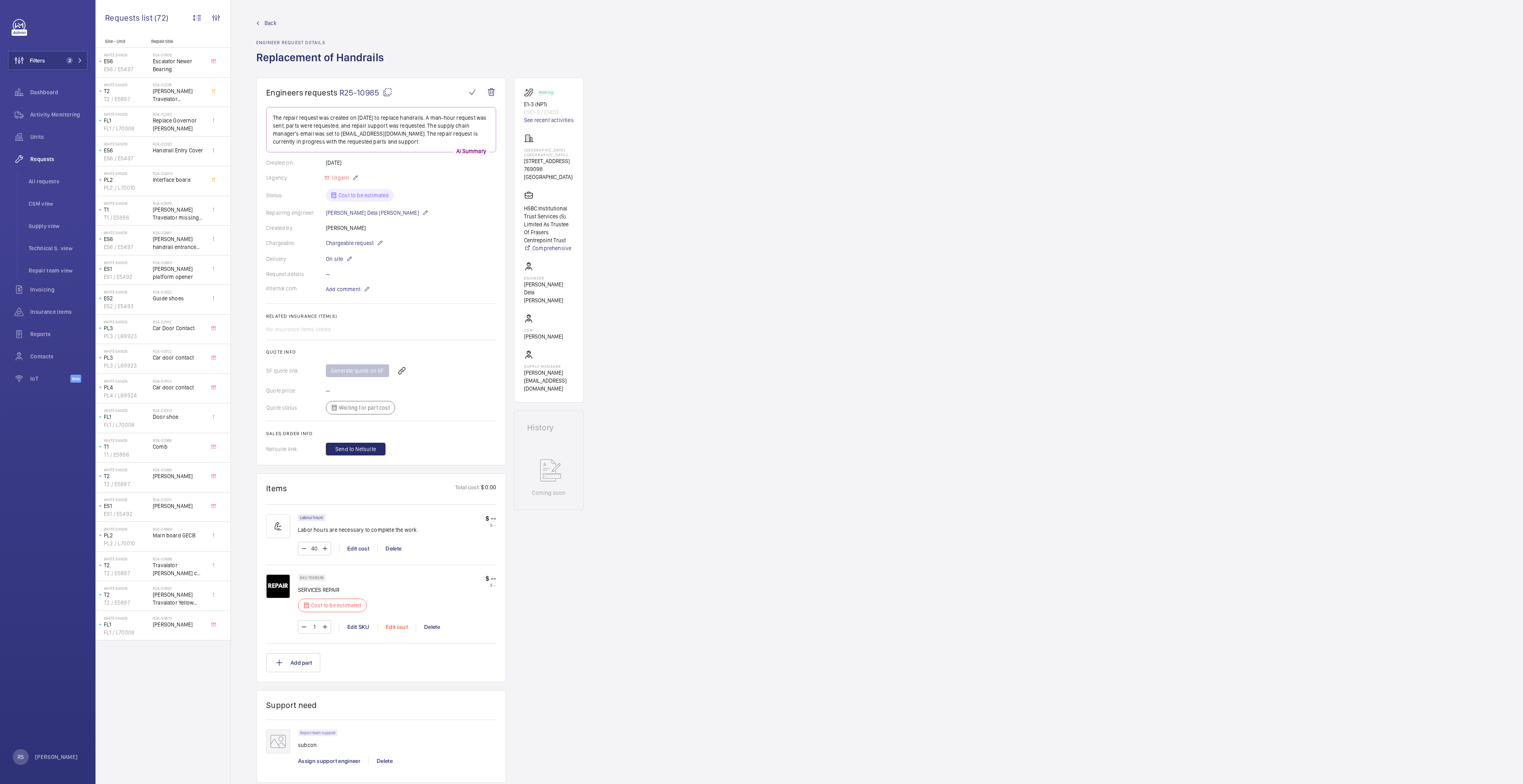
click at [404, 627] on div "Edit cost" at bounding box center [396, 627] width 38 height 8
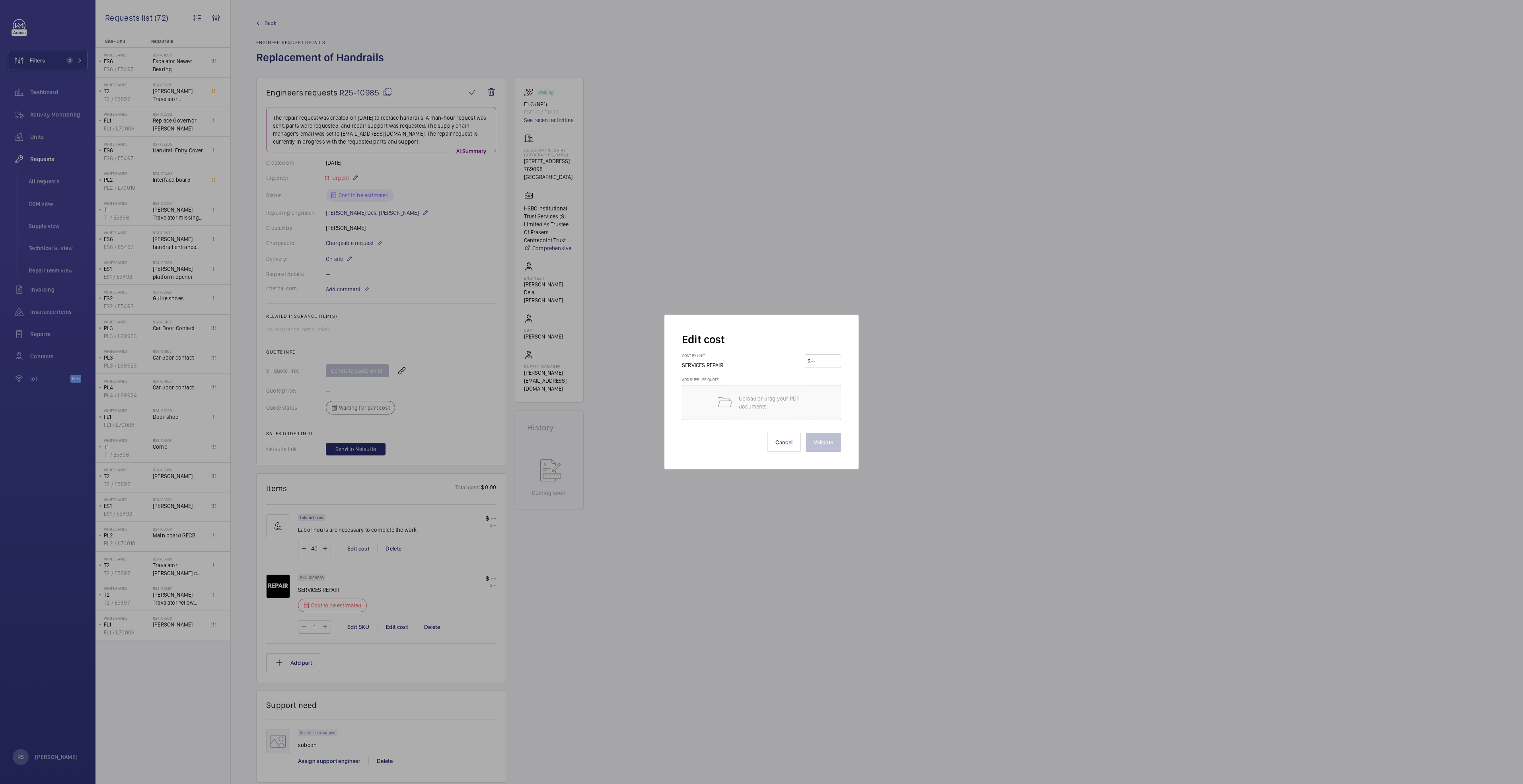
click at [824, 361] on input "number" at bounding box center [824, 361] width 28 height 13
type input "5250"
click at [837, 447] on button "Validate" at bounding box center [823, 442] width 35 height 19
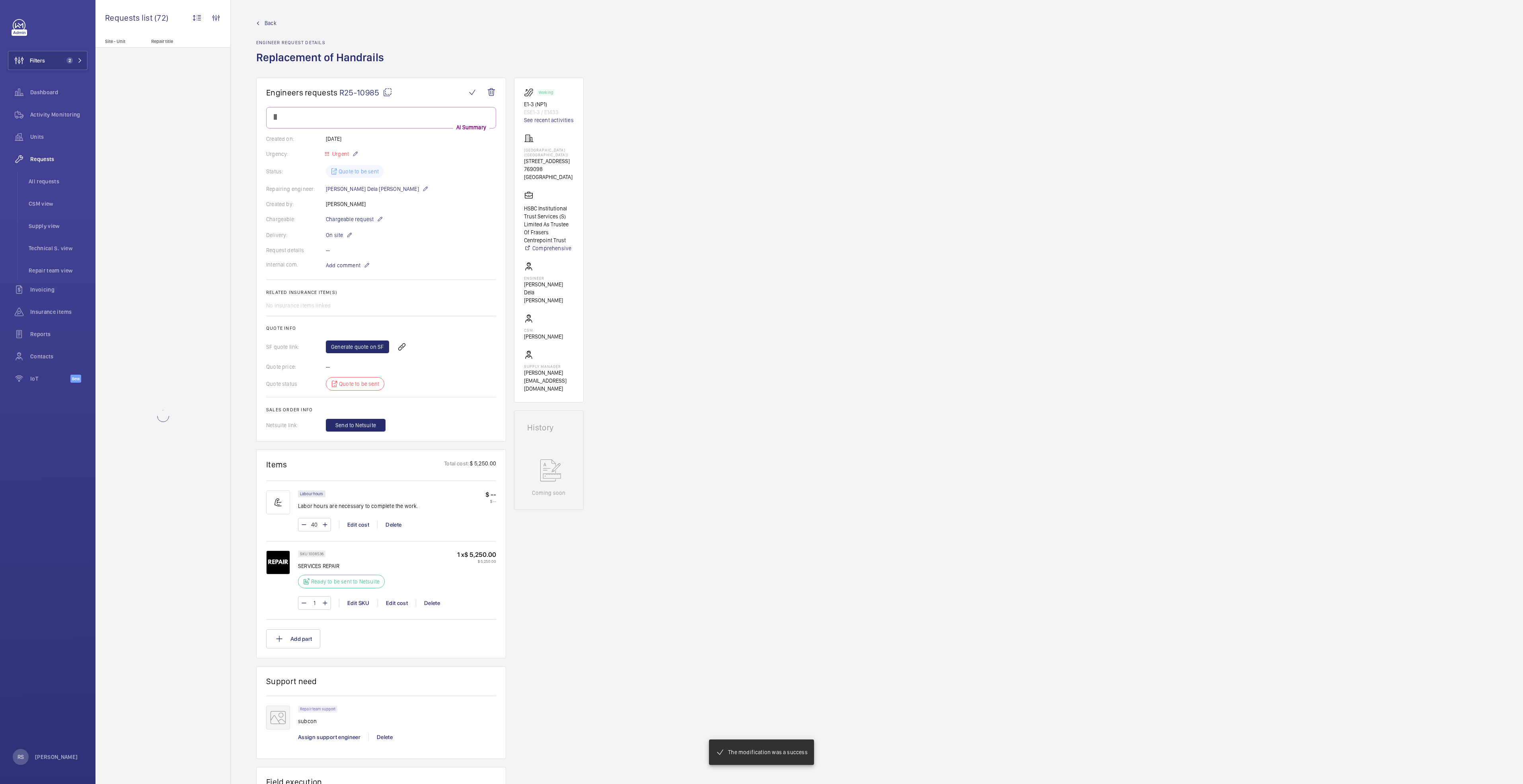
click at [397, 344] on wm-front-card-body "AI Summary Created on: 15/08/2025 Urgency: Urgent Status: Quote to be sent Repa…" at bounding box center [381, 269] width 230 height 325
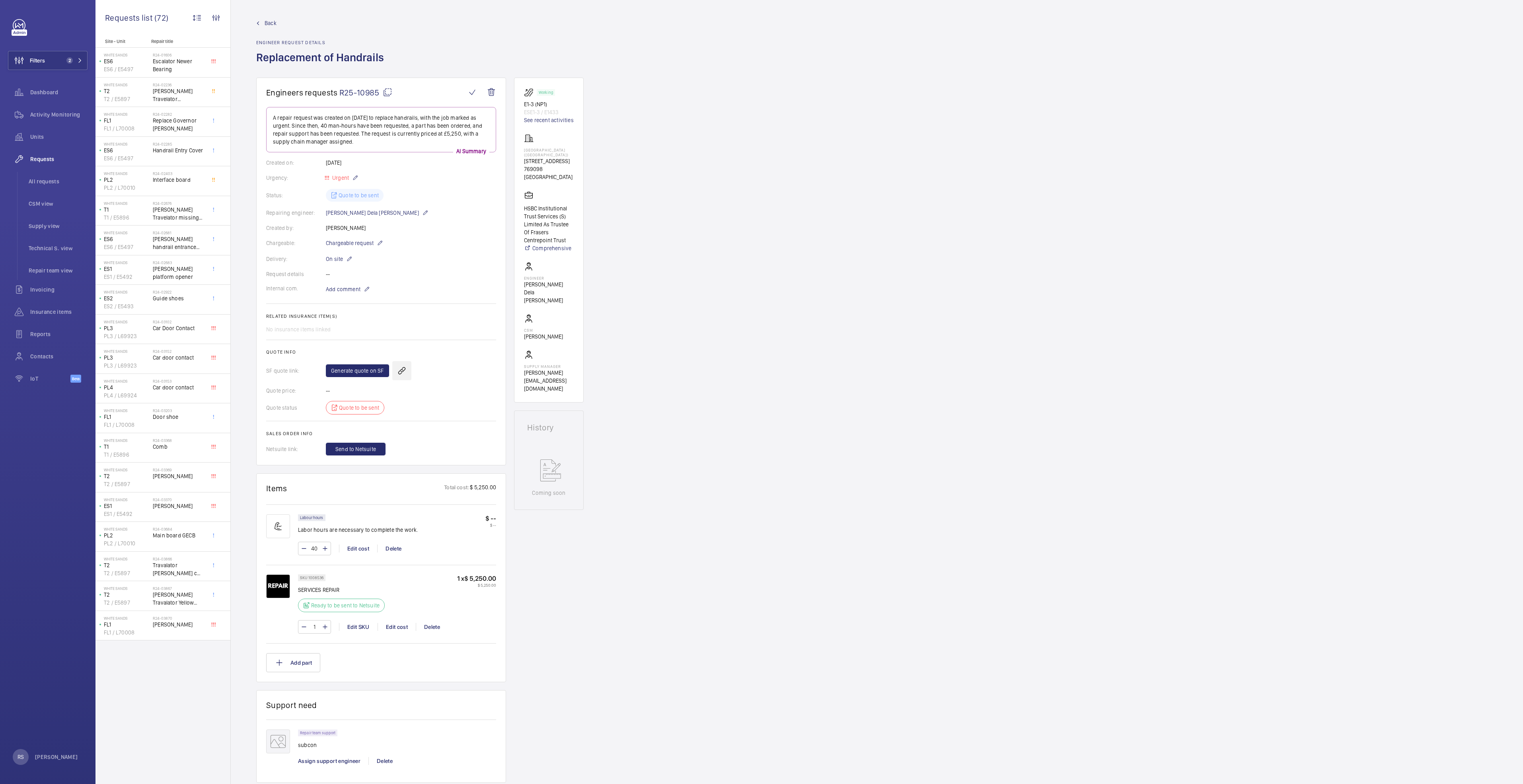
click at [402, 371] on wm-front-icon-button at bounding box center [401, 370] width 19 height 19
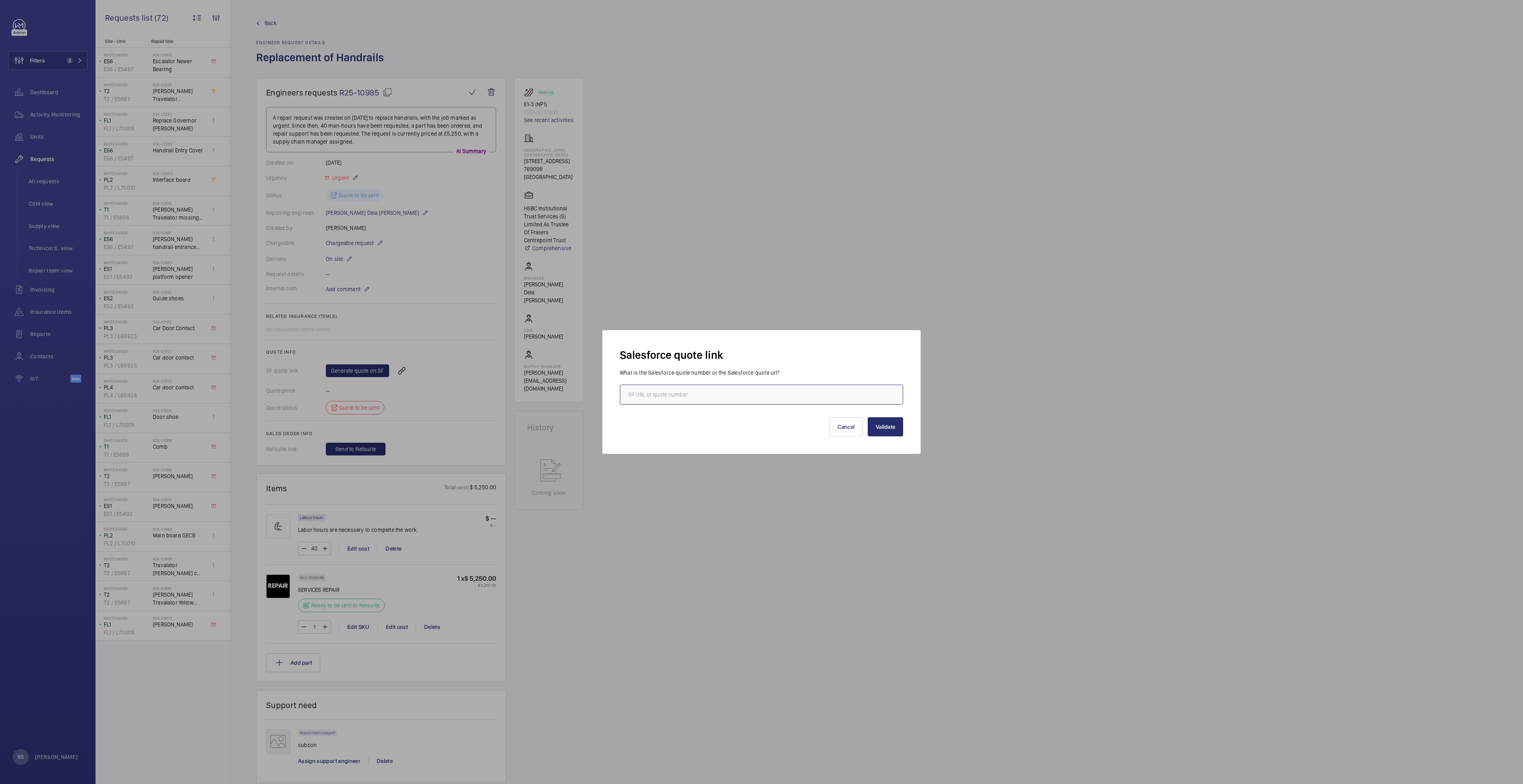
click at [751, 398] on input "text" at bounding box center [762, 394] width 283 height 20
type input "00017503"
click at [886, 433] on button "Validate" at bounding box center [885, 427] width 35 height 19
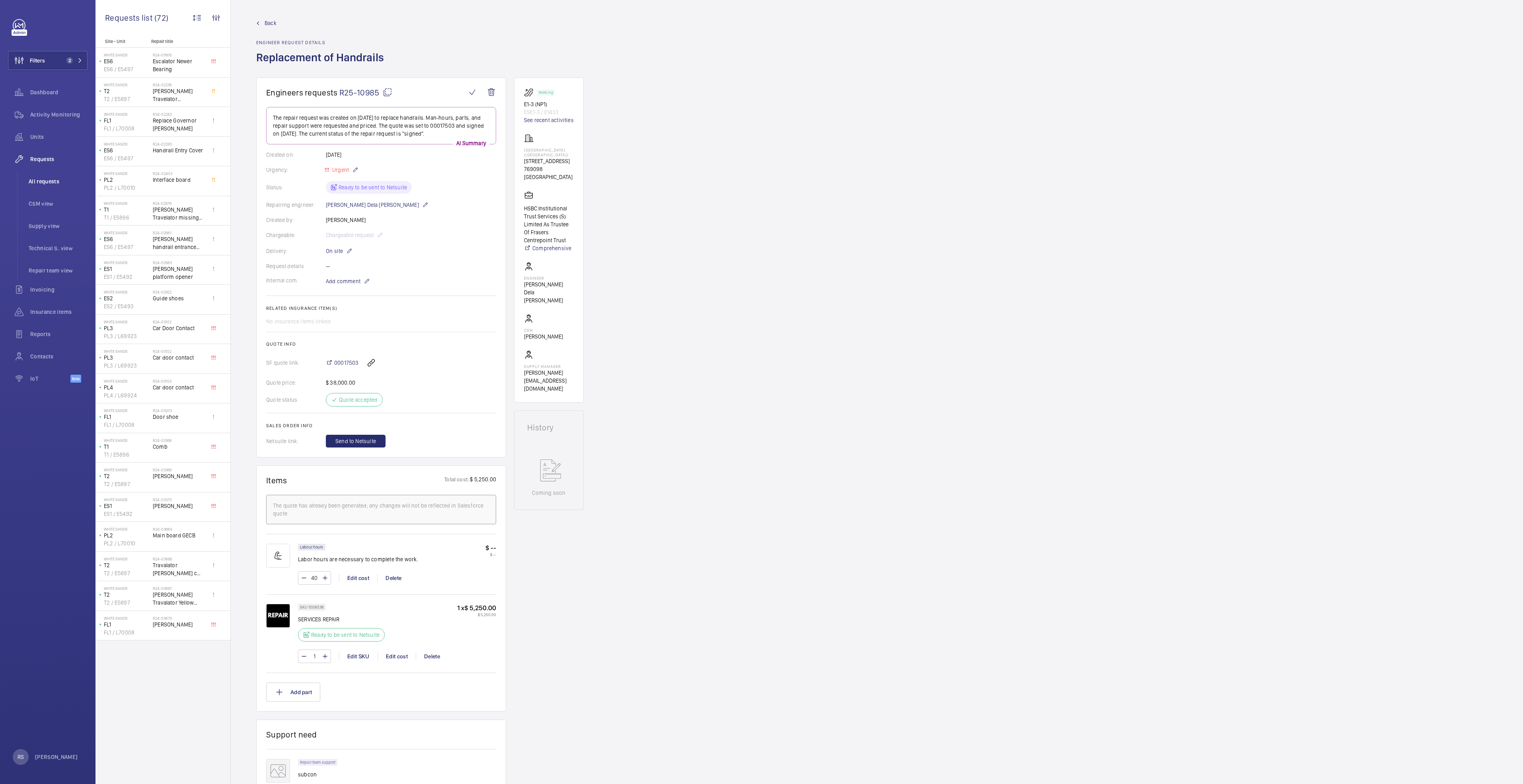
click at [264, 20] on span "Back" at bounding box center [270, 23] width 12 height 8
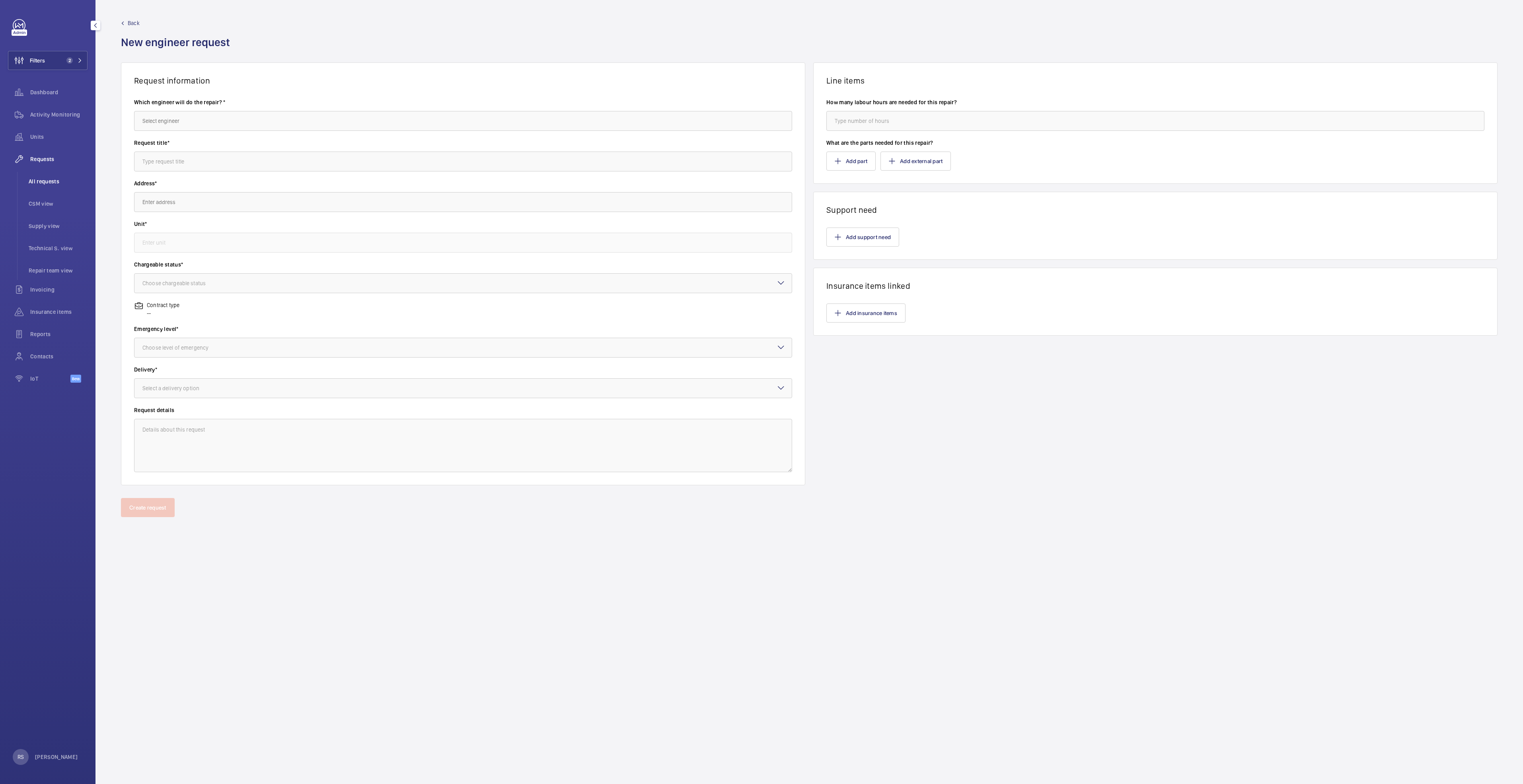
click at [51, 180] on span "All requests" at bounding box center [57, 181] width 59 height 8
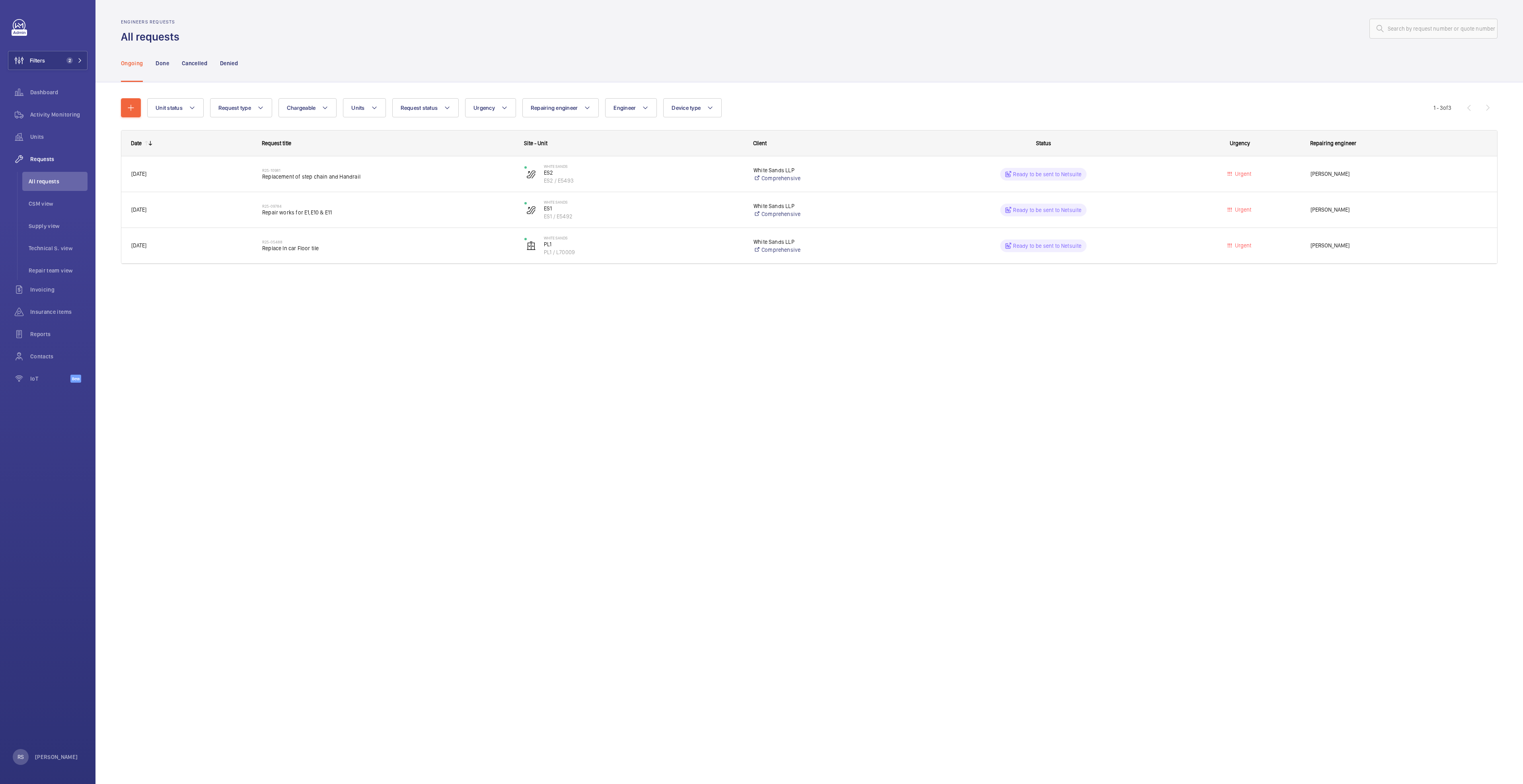
click at [170, 65] on nav "Ongoing Done Cancelled Denied" at bounding box center [179, 63] width 117 height 38
click at [166, 64] on p "Done" at bounding box center [162, 63] width 13 height 8
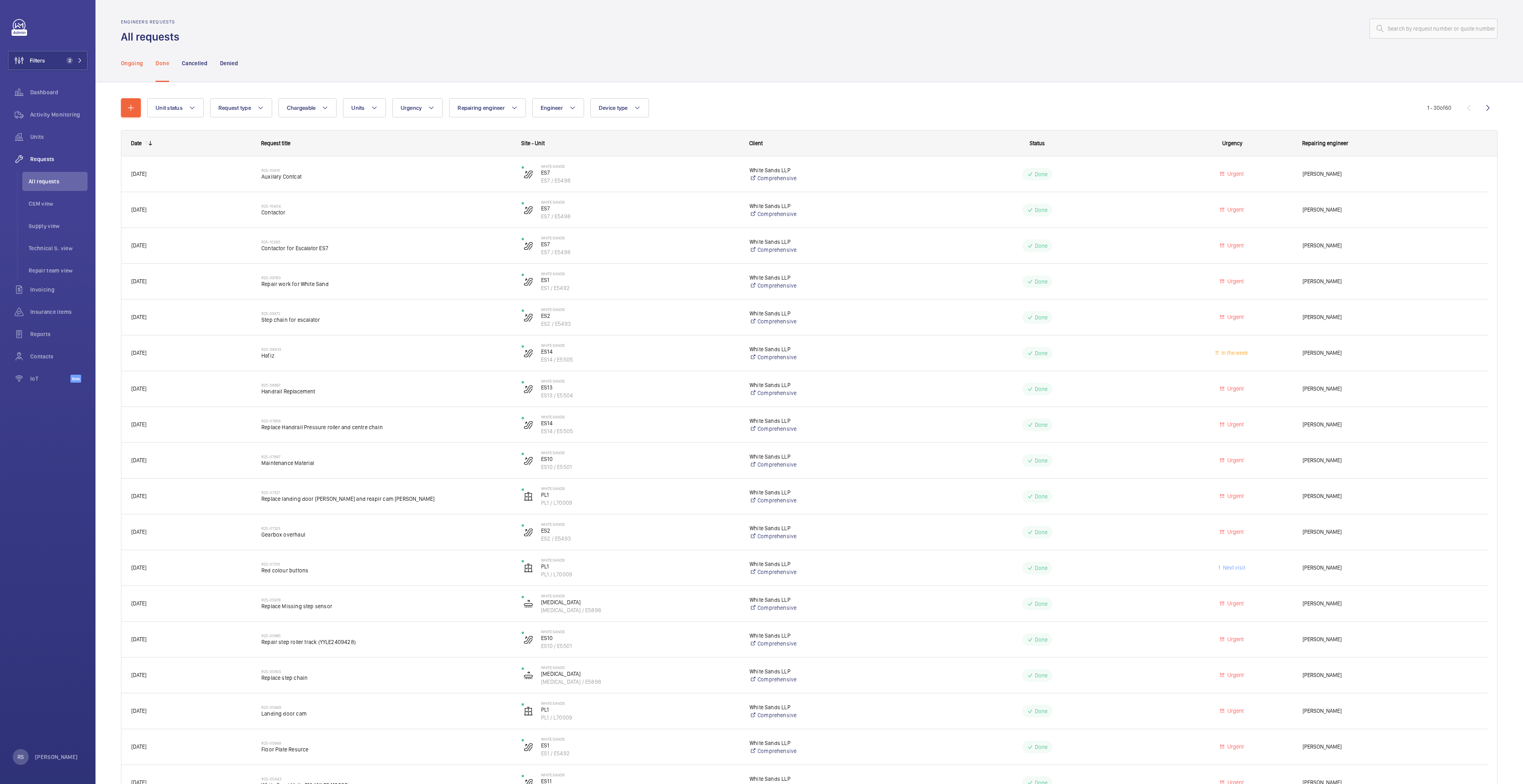
click at [136, 65] on p "Ongoing" at bounding box center [132, 63] width 22 height 8
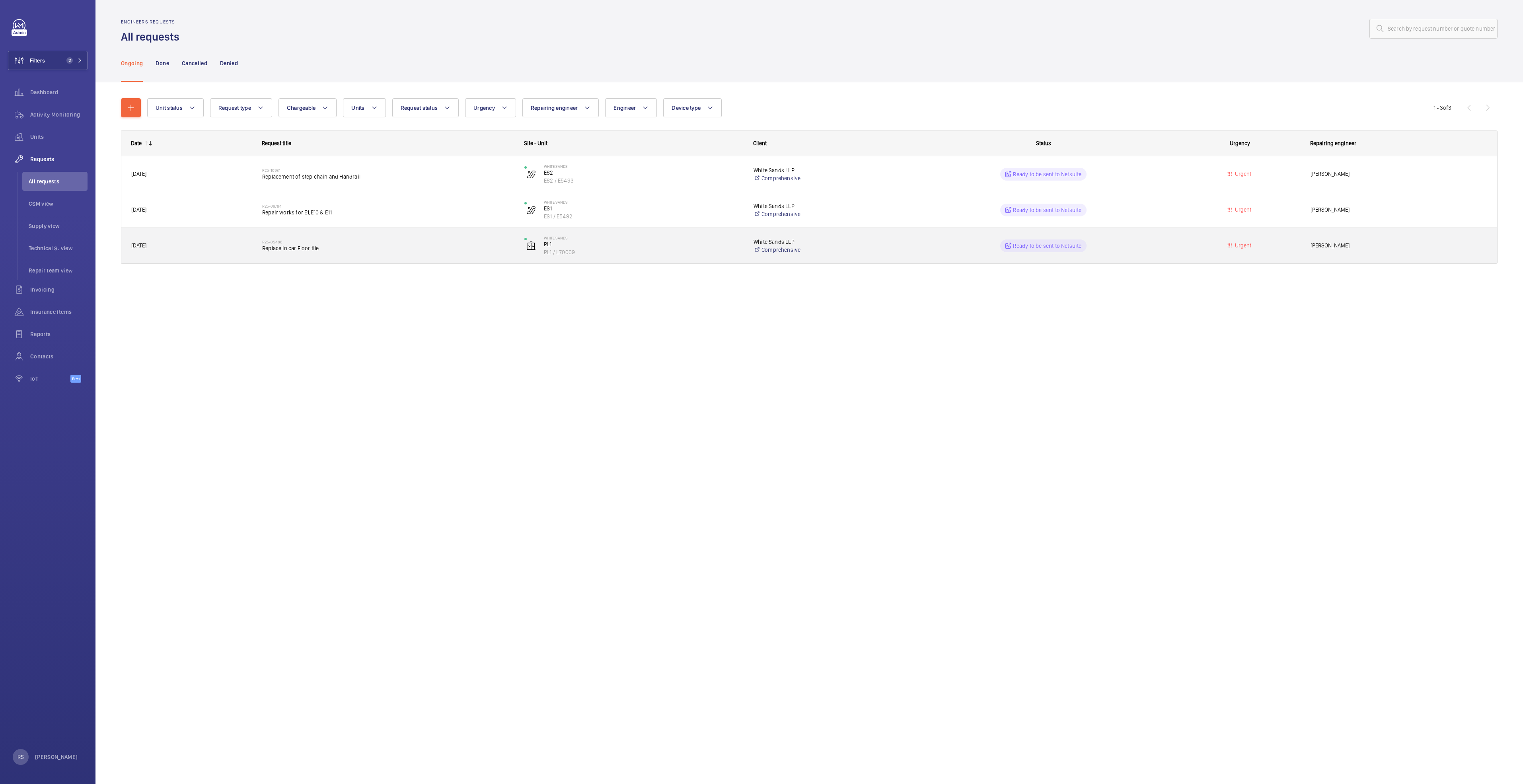
click at [294, 245] on span "Replace In car Floor tile" at bounding box center [388, 248] width 252 height 8
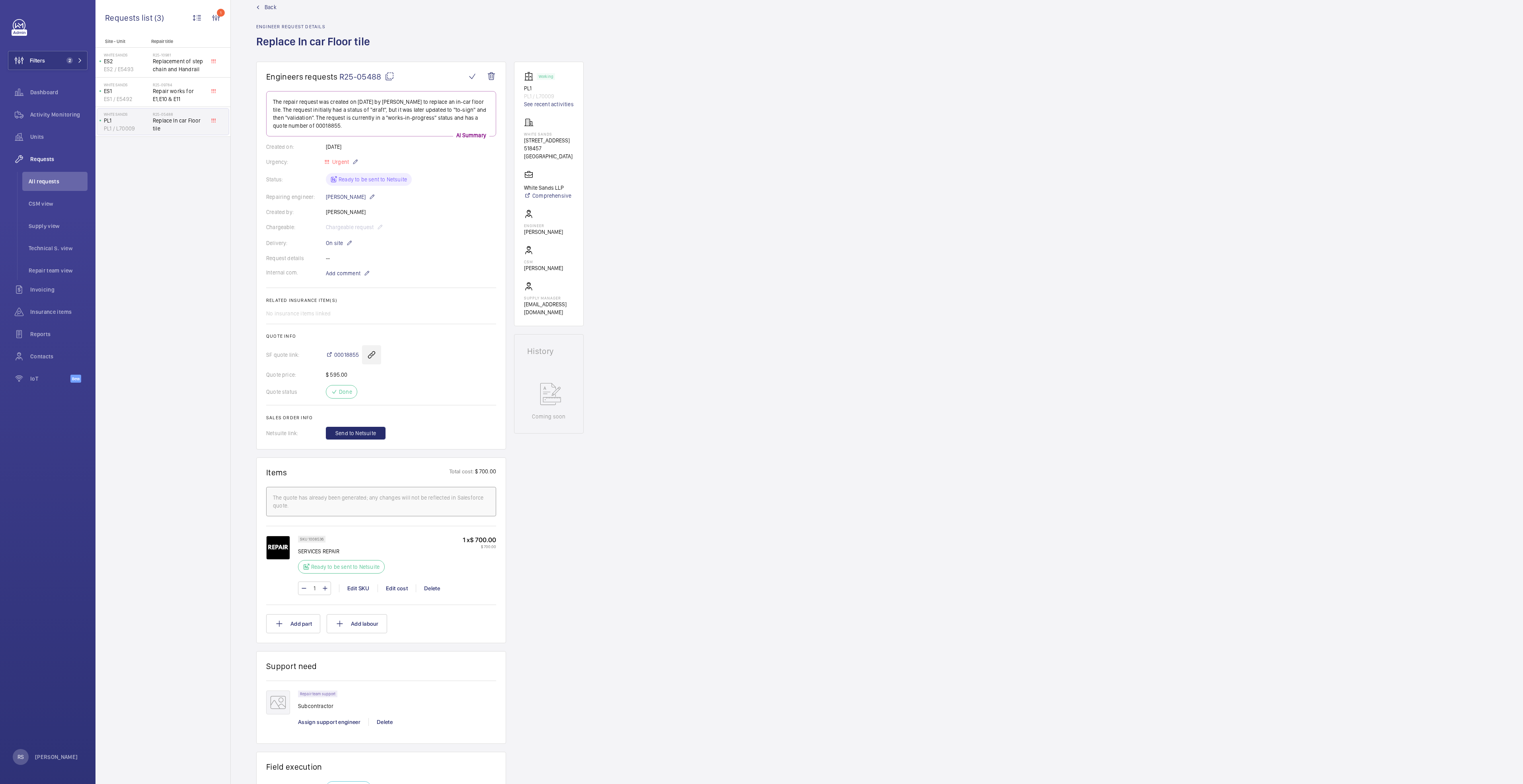
scroll to position [15, 0]
click at [260, 9] on link "Back" at bounding box center [316, 7] width 119 height 8
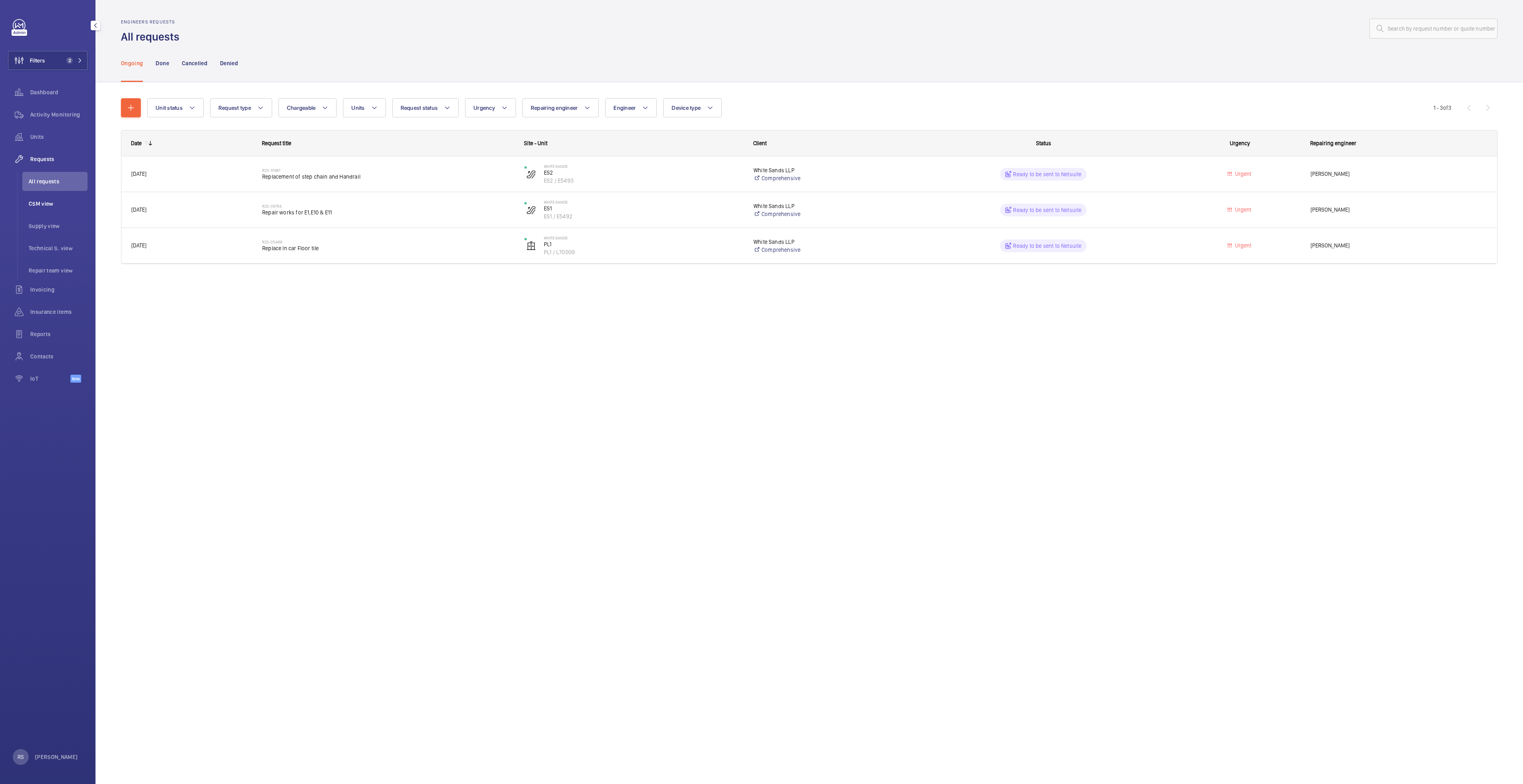
click at [34, 202] on span "CSM view" at bounding box center [57, 203] width 59 height 8
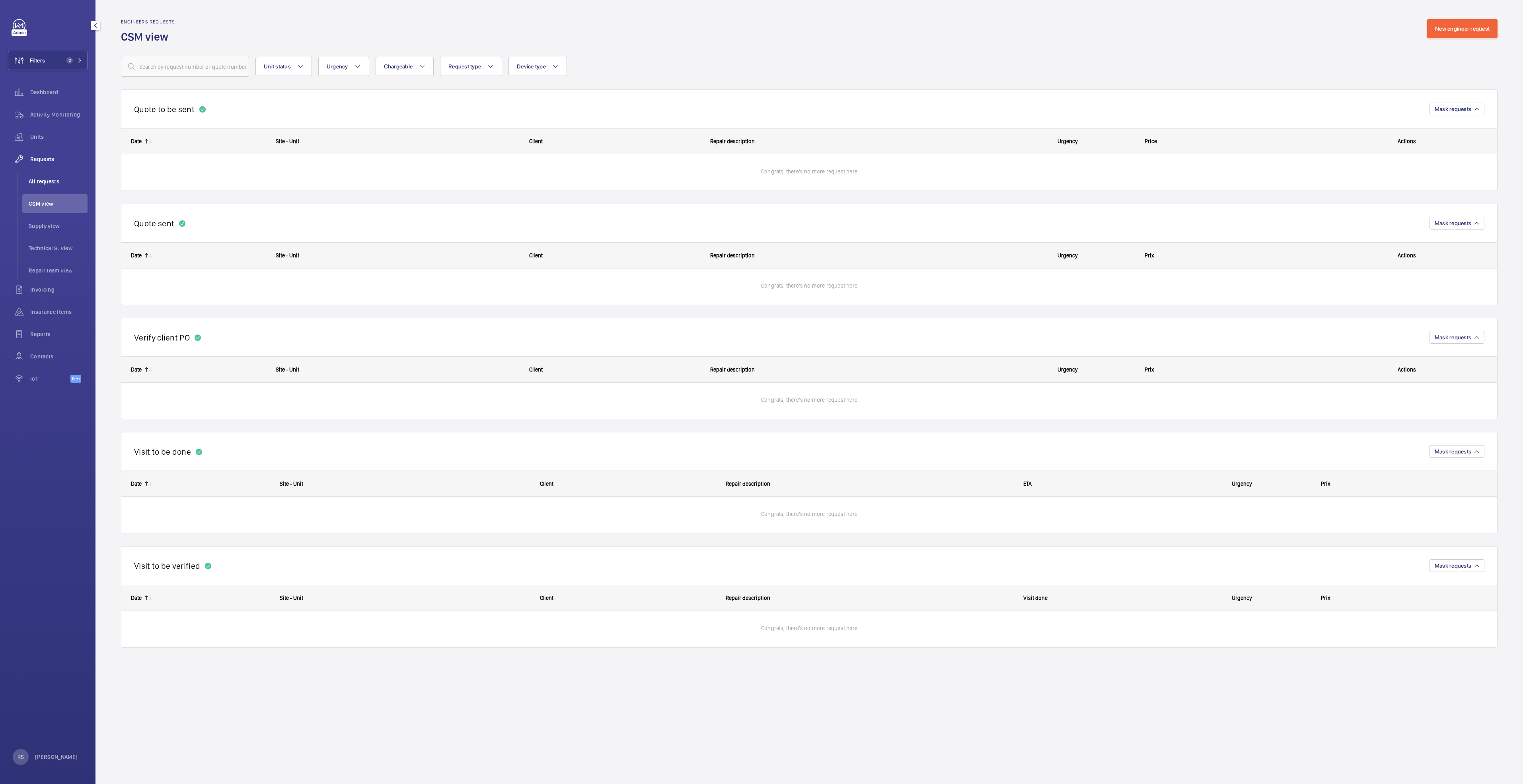
click at [47, 183] on span "All requests" at bounding box center [57, 181] width 59 height 8
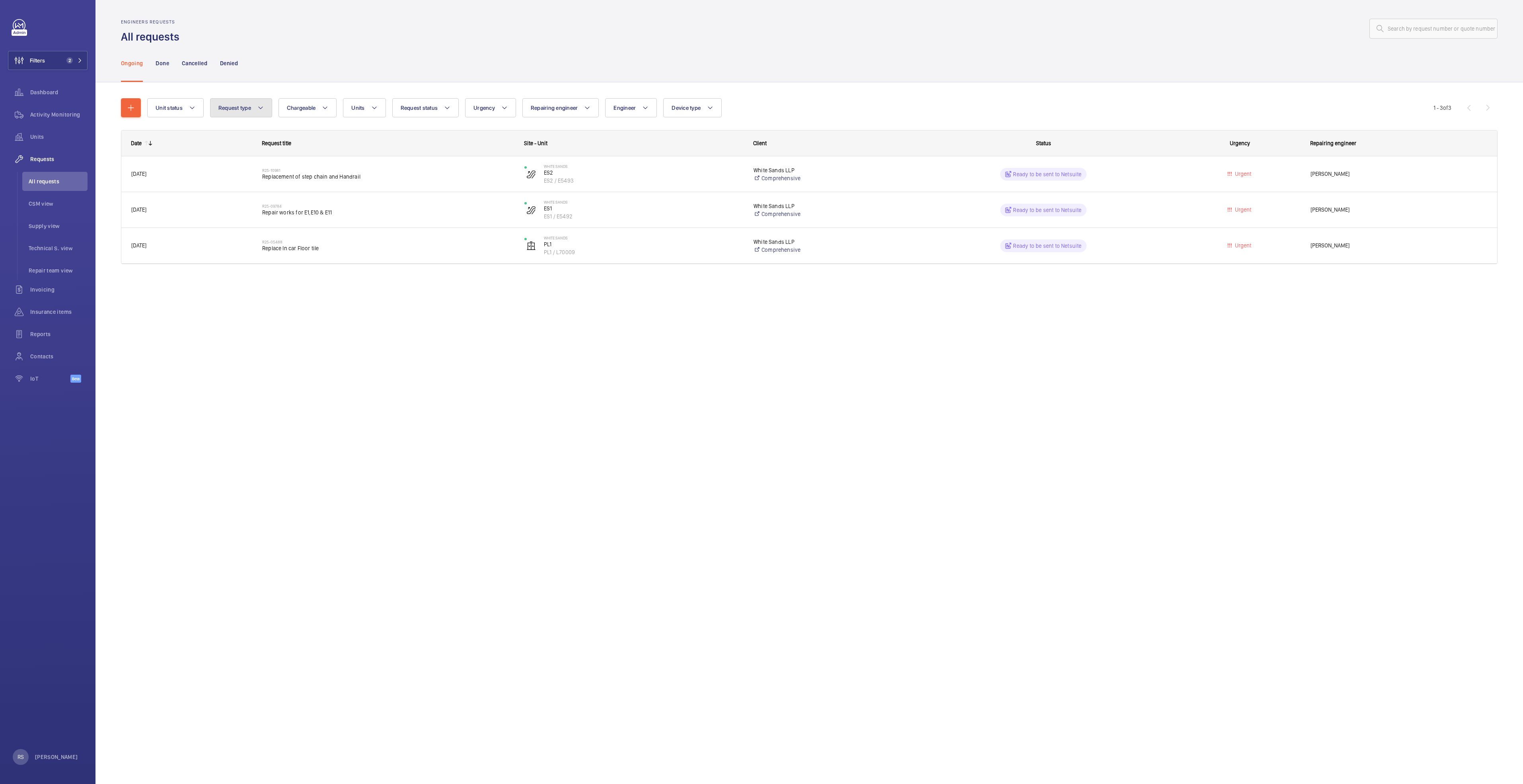
click at [258, 107] on mat-icon at bounding box center [261, 107] width 6 height 9
click at [258, 107] on button "Request type" at bounding box center [241, 107] width 62 height 19
click at [258, 107] on mat-icon at bounding box center [261, 107] width 6 height 9
click at [258, 107] on button "Request type" at bounding box center [241, 107] width 62 height 19
click at [81, 60] on mat-icon at bounding box center [80, 60] width 5 height 5
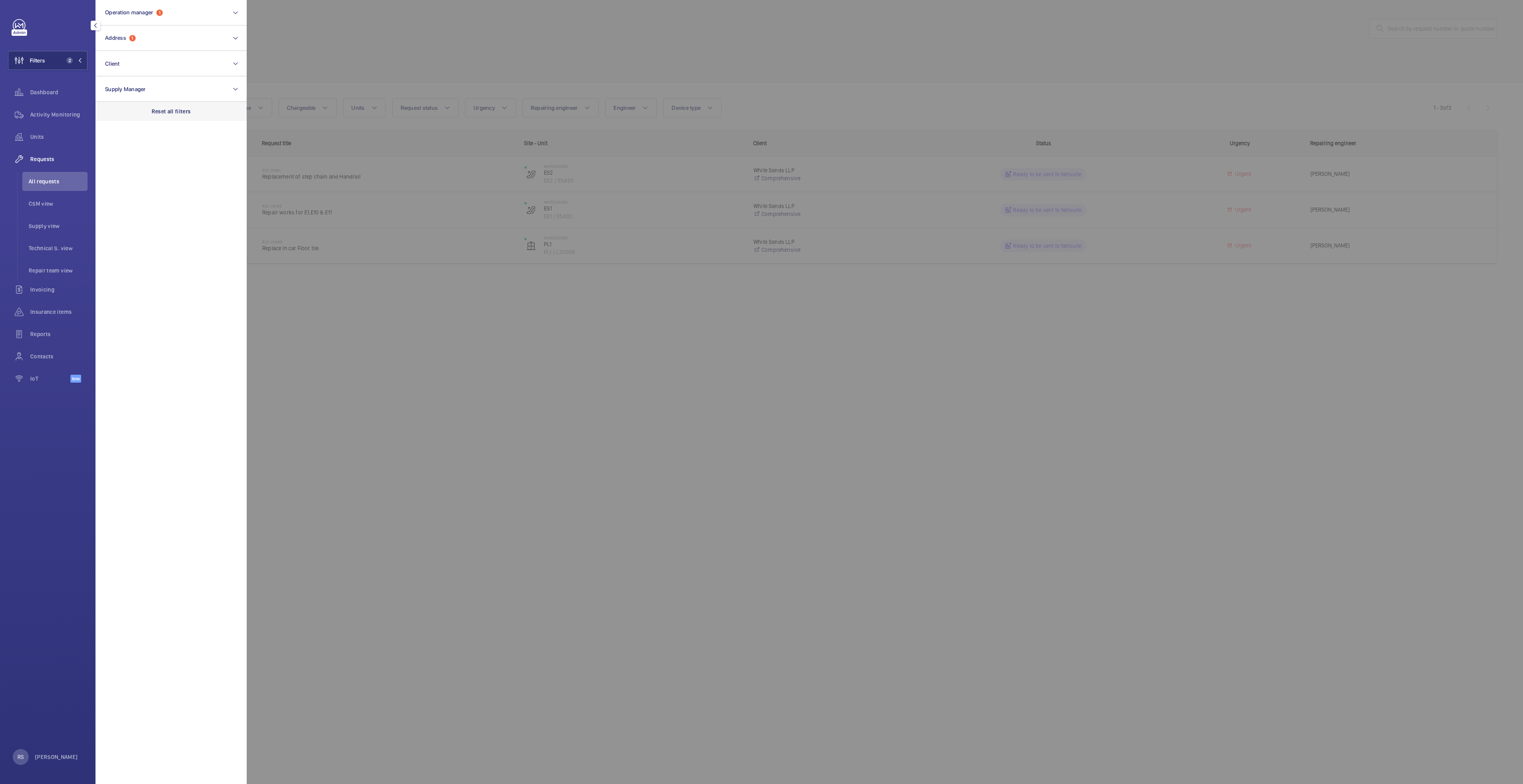
click at [178, 112] on p "Reset all filters" at bounding box center [171, 111] width 40 height 8
click at [347, 29] on div at bounding box center [1008, 392] width 1523 height 784
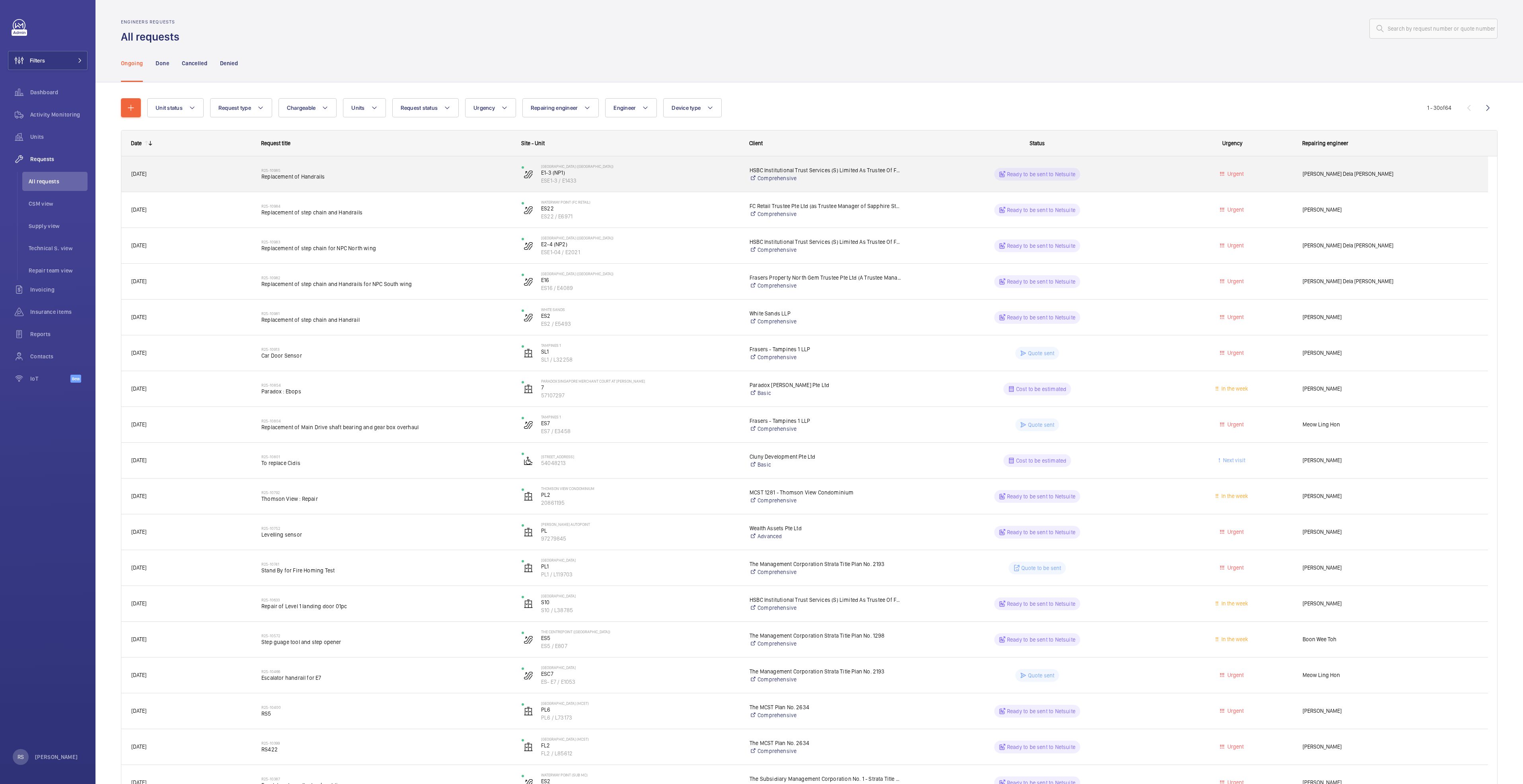
click at [292, 176] on span "Replacement of Handrails" at bounding box center [386, 177] width 250 height 8
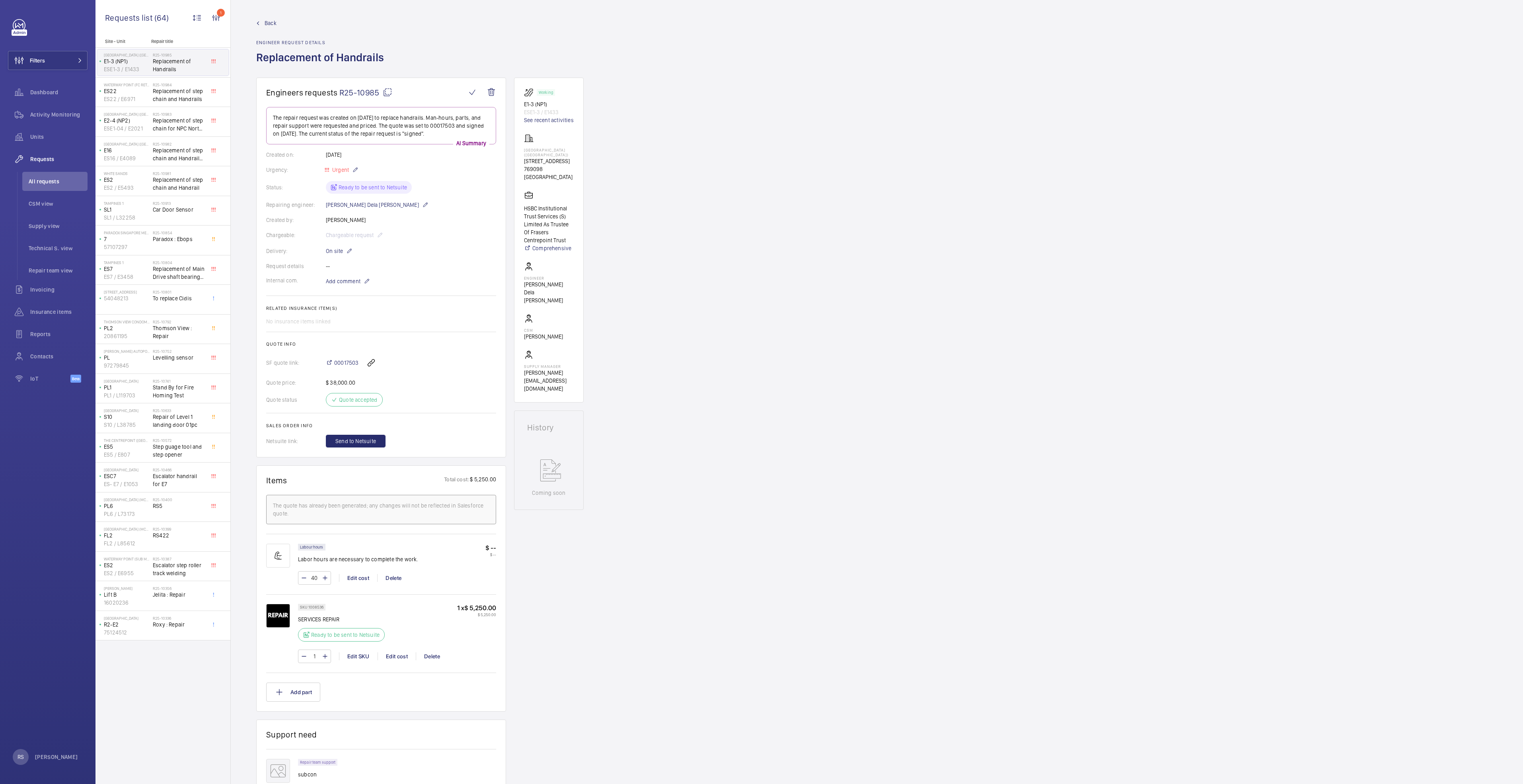
click at [259, 24] on mat-icon at bounding box center [258, 23] width 4 height 4
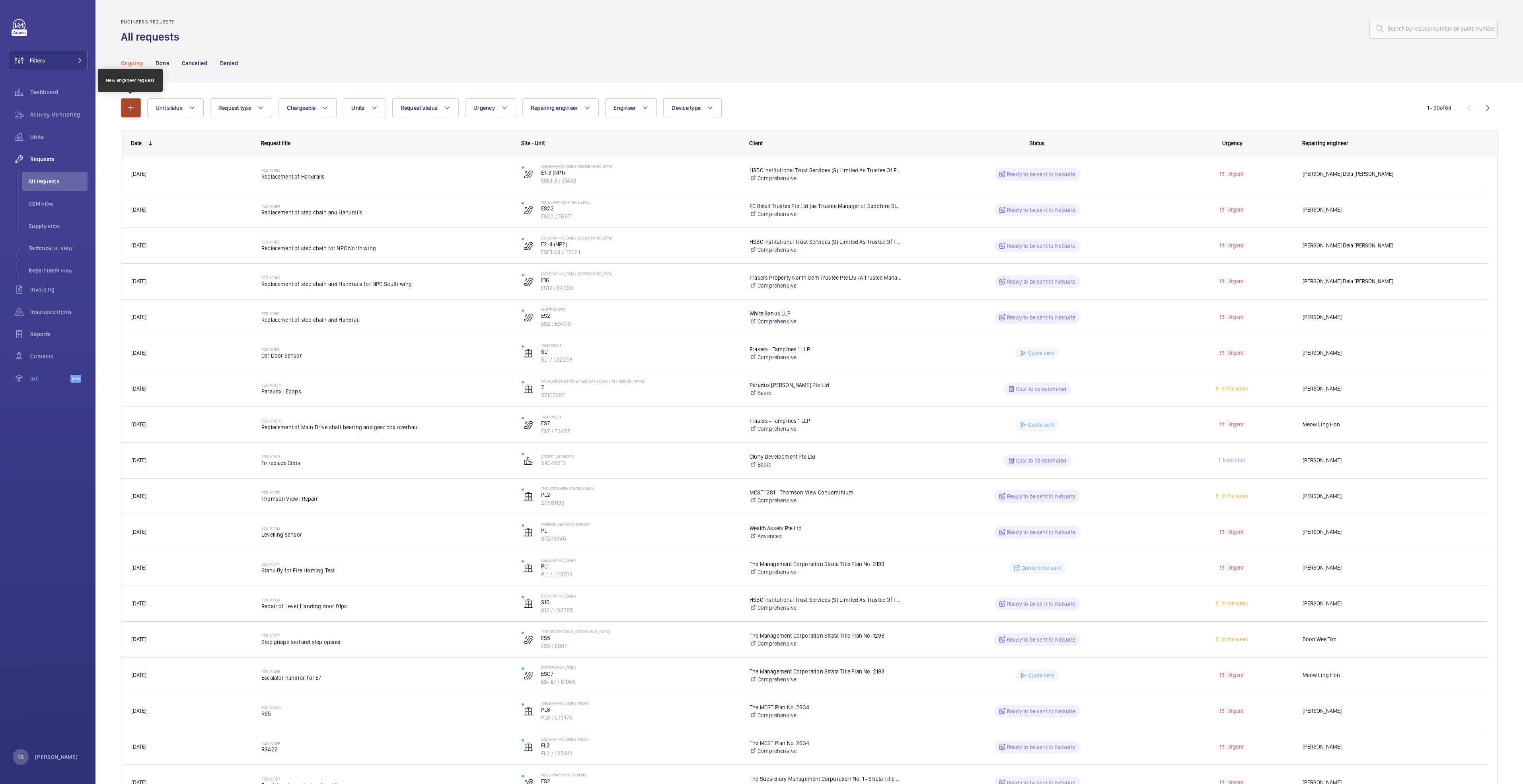
click at [135, 110] on mat-icon "button" at bounding box center [130, 107] width 9 height 9
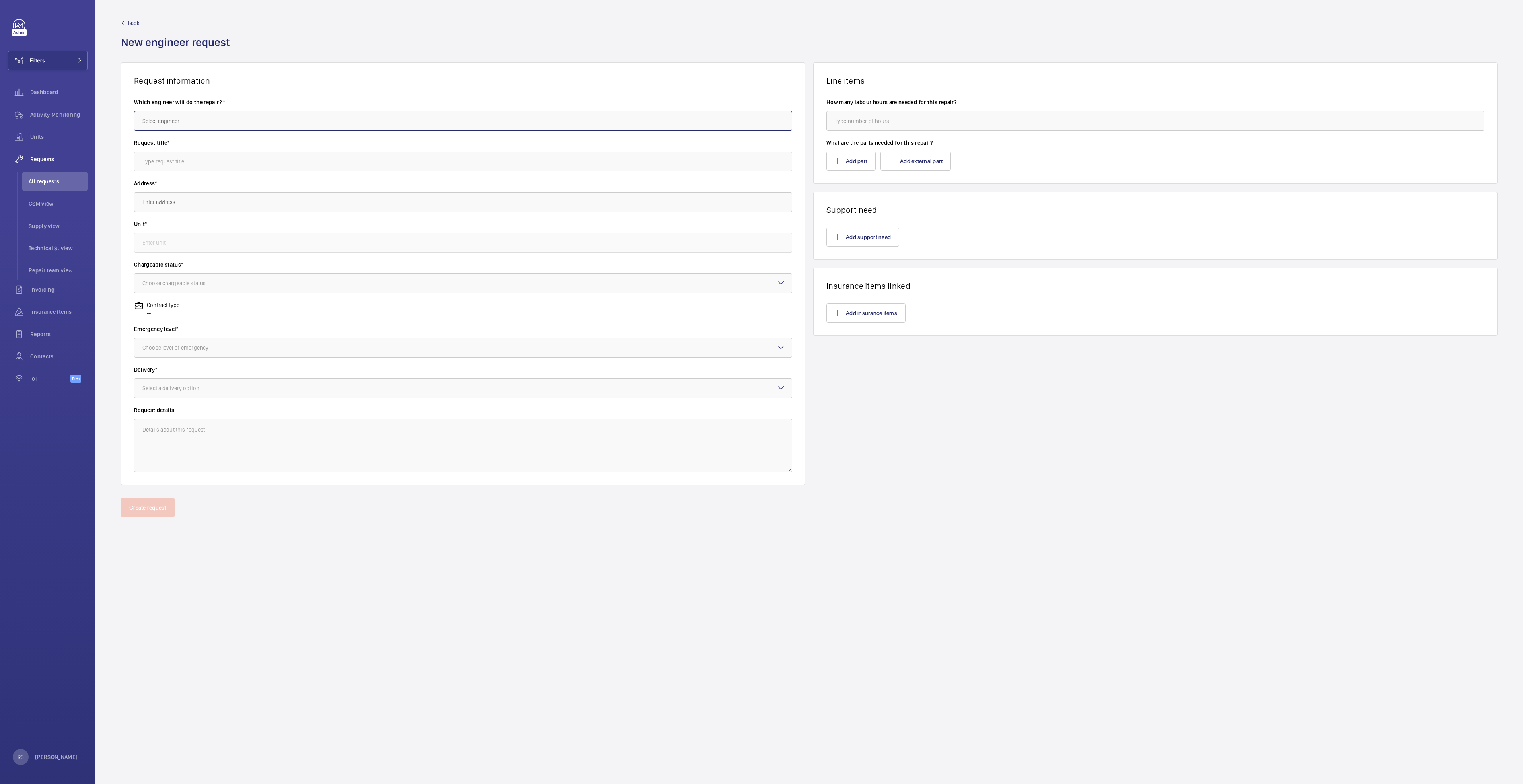
click at [194, 123] on input "text" at bounding box center [463, 121] width 658 height 20
type input "june"
click at [190, 147] on span "[PERSON_NAME] Dela [PERSON_NAME]" at bounding box center [189, 144] width 93 height 8
click at [192, 159] on input "text" at bounding box center [463, 161] width 658 height 20
type input "Replacement of Handrail and step chains"
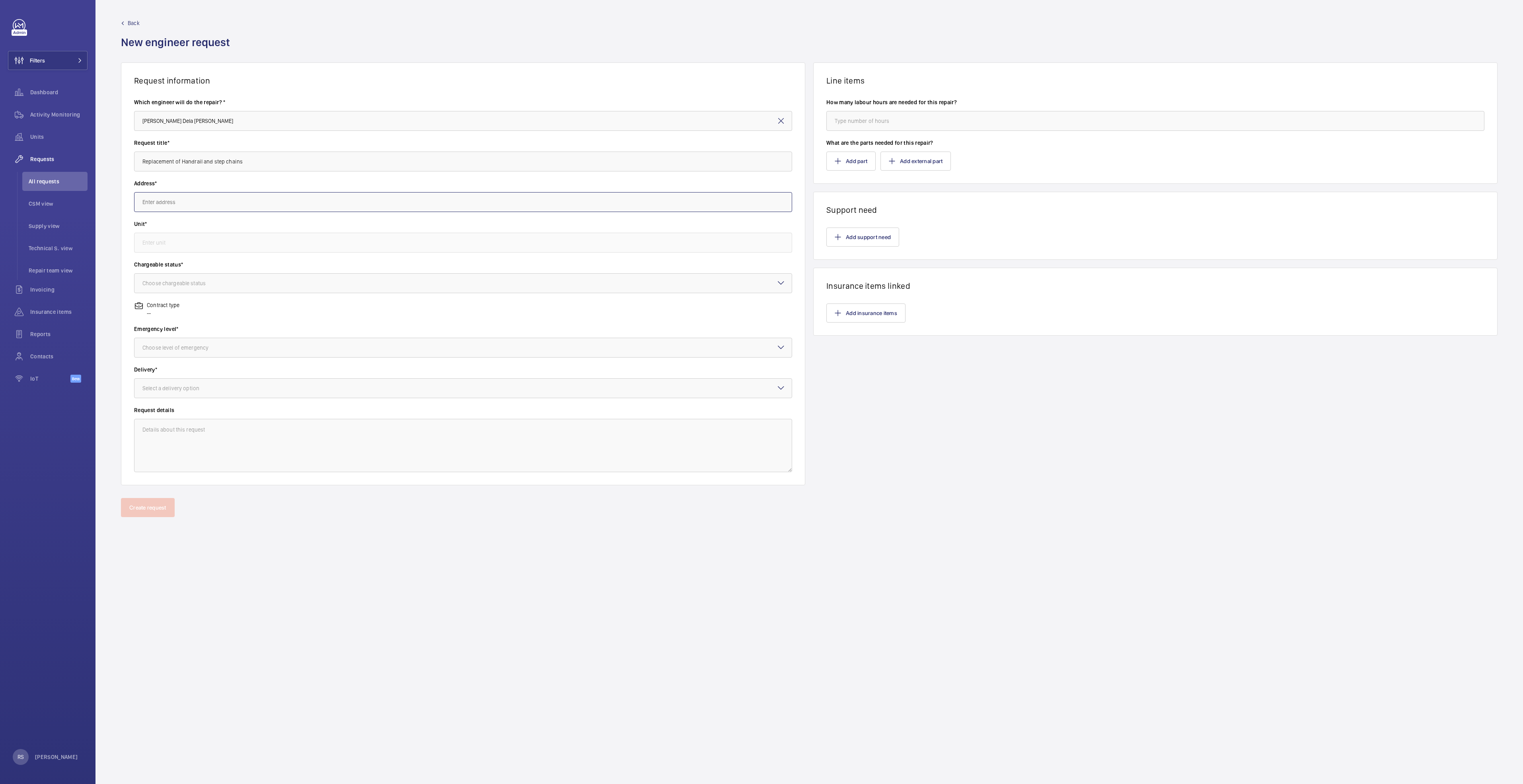
click at [187, 193] on input "text" at bounding box center [463, 202] width 658 height 20
click at [266, 246] on span "[GEOGRAPHIC_DATA] ([GEOGRAPHIC_DATA]) [STREET_ADDRESS]" at bounding box center [219, 245] width 153 height 8
click at [266, 246] on input "text" at bounding box center [463, 243] width 658 height 20
type input "[GEOGRAPHIC_DATA] ([GEOGRAPHIC_DATA]) [STREET_ADDRESS]"
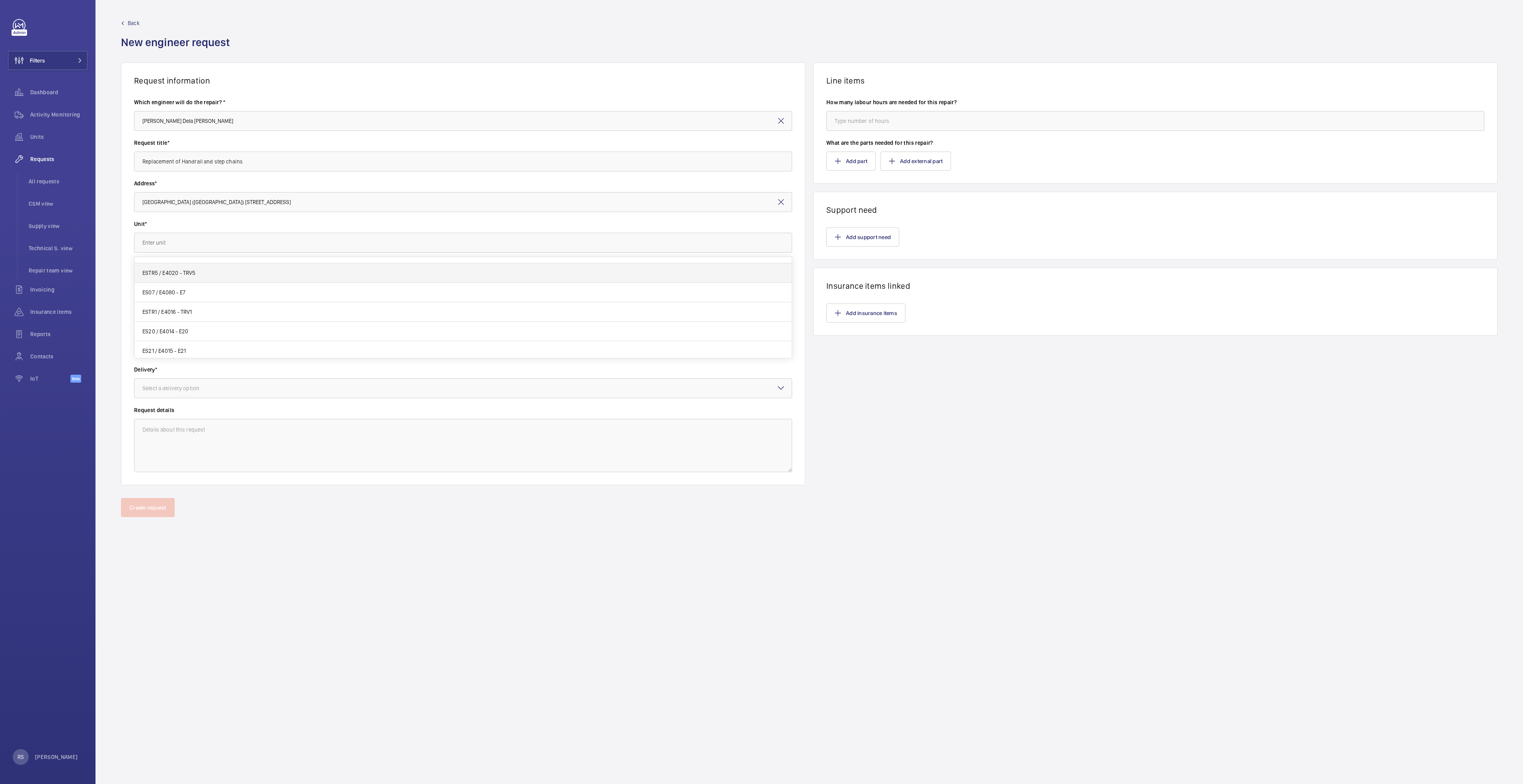
click at [179, 270] on span "ESTR5 / E4020 - TRV5" at bounding box center [169, 272] width 53 height 8
type input "ESTR5 / E4020 - TRV5"
click at [198, 285] on div "Choose chargeable status" at bounding box center [184, 283] width 83 height 8
click at [193, 309] on span "Chargeable" at bounding box center [463, 307] width 641 height 8
click at [198, 339] on div at bounding box center [463, 348] width 657 height 19
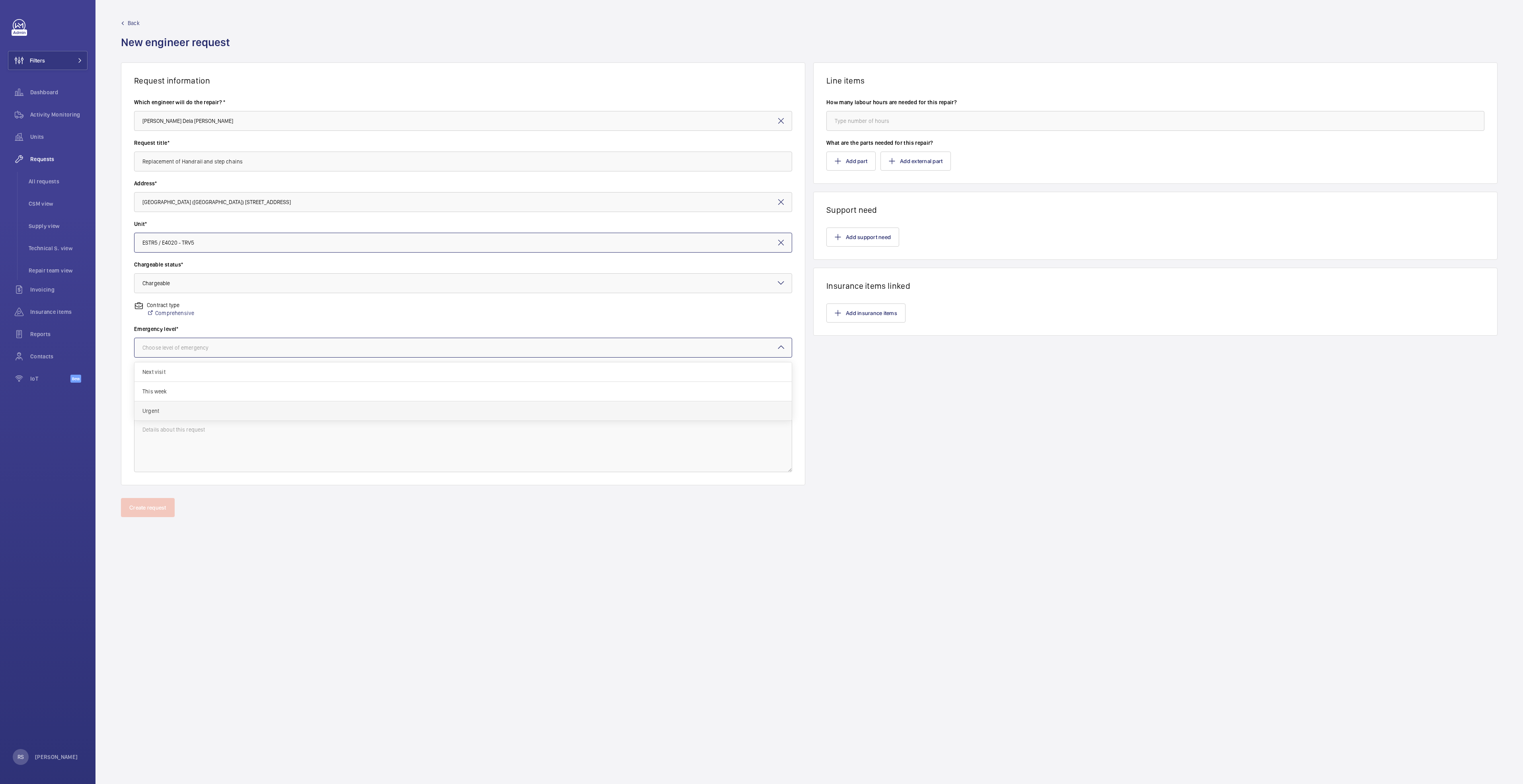
click at [191, 414] on span "Urgent" at bounding box center [463, 411] width 641 height 8
click at [191, 391] on div "Select a delivery option" at bounding box center [181, 388] width 77 height 8
click at [192, 433] on span "On site" at bounding box center [463, 432] width 641 height 8
click at [194, 443] on textarea at bounding box center [463, 445] width 658 height 53
click at [928, 131] on div "How many labour hours are needed for this repair?" at bounding box center [1155, 119] width 658 height 41
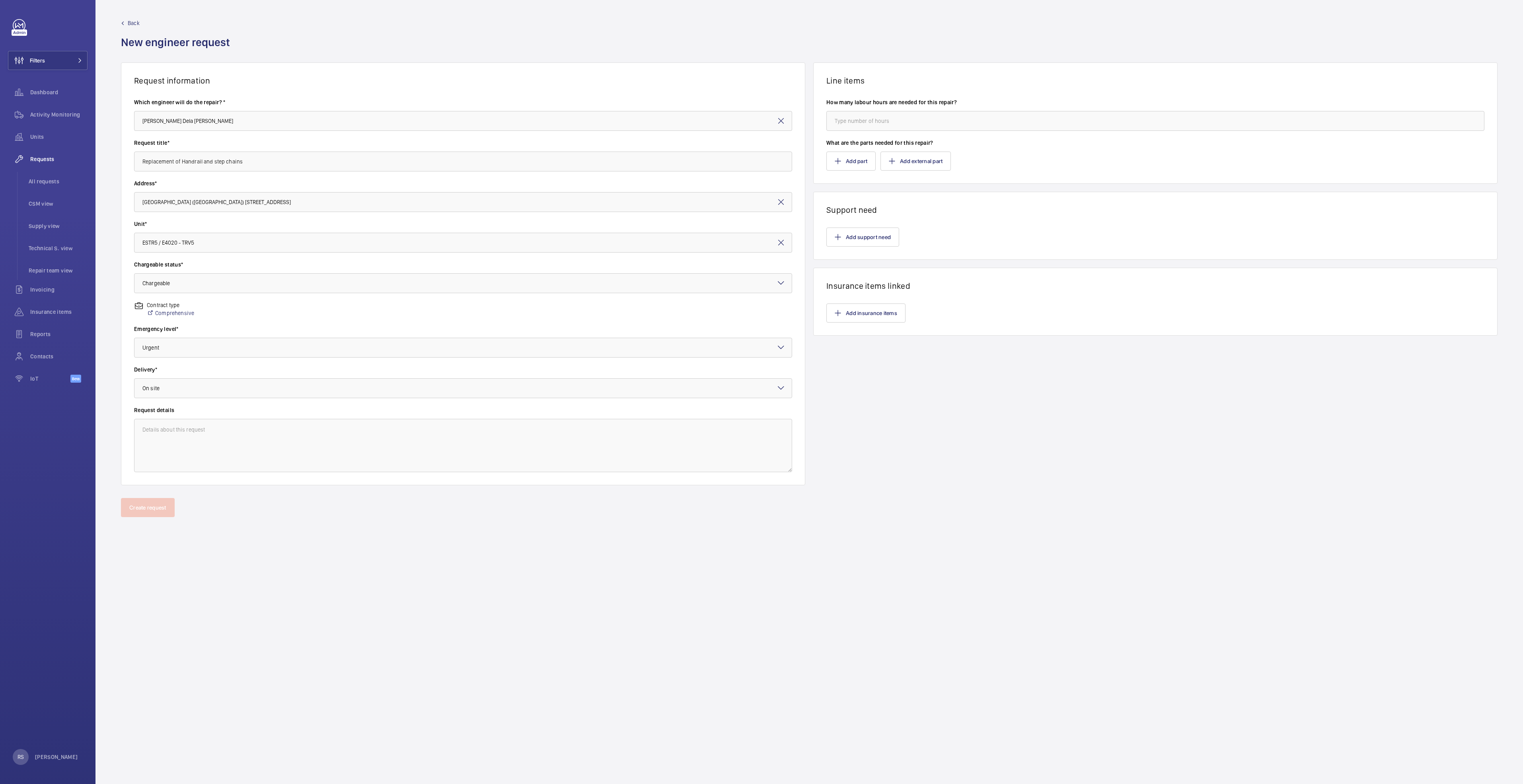
click at [912, 107] on wm-front-input "How many labour hours are needed for this repair?" at bounding box center [1155, 114] width 658 height 33
drag, startPoint x: 911, startPoint y: 107, endPoint x: 910, endPoint y: 120, distance: 13.0
click at [911, 115] on wm-front-input "How many labour hours are needed for this repair?" at bounding box center [1155, 114] width 658 height 33
click at [908, 122] on input "number" at bounding box center [1155, 121] width 658 height 20
click at [923, 128] on input "number" at bounding box center [1155, 121] width 658 height 20
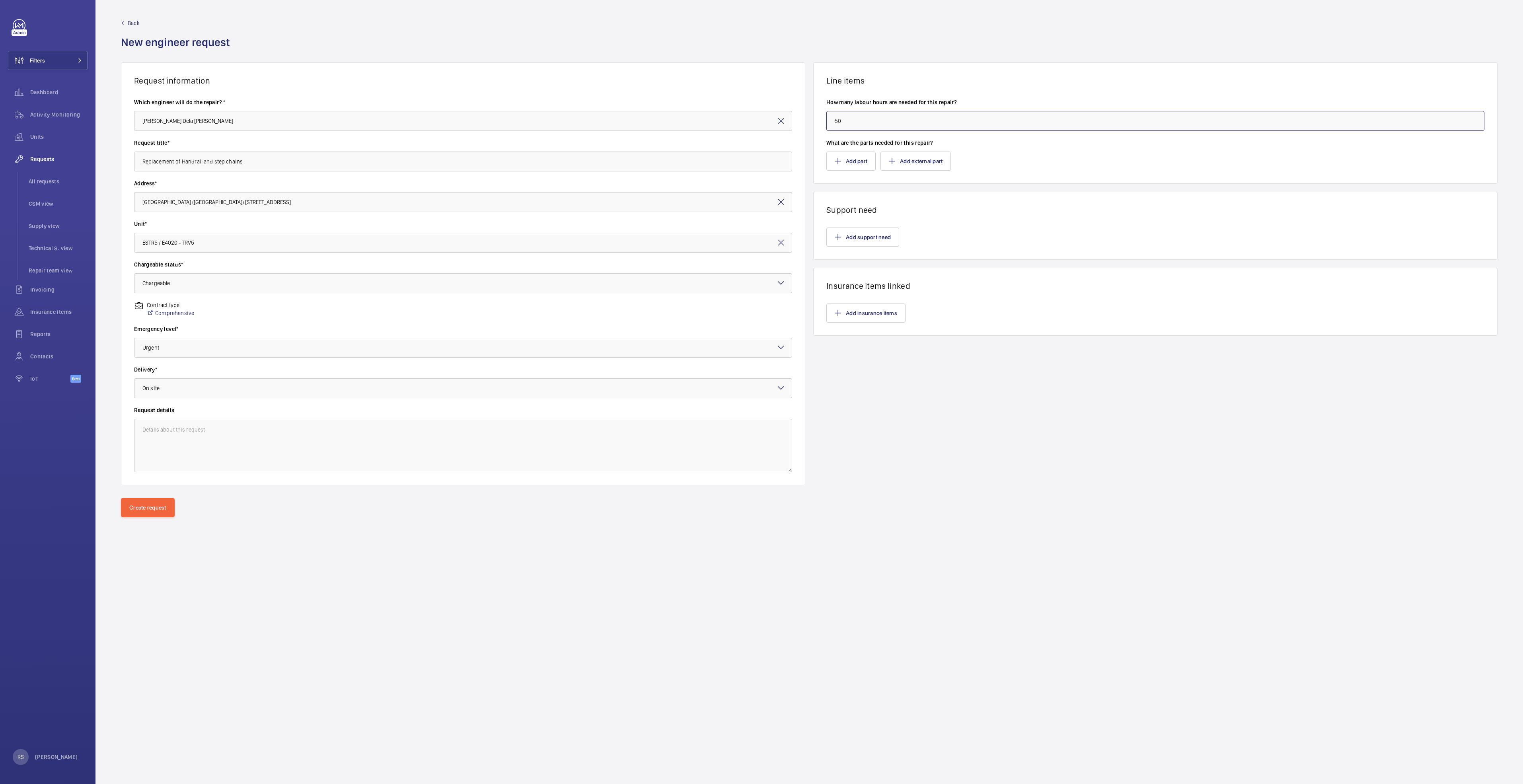
type input "5"
type input "4"
type input "100"
click at [857, 246] on button "Add support need" at bounding box center [863, 236] width 73 height 19
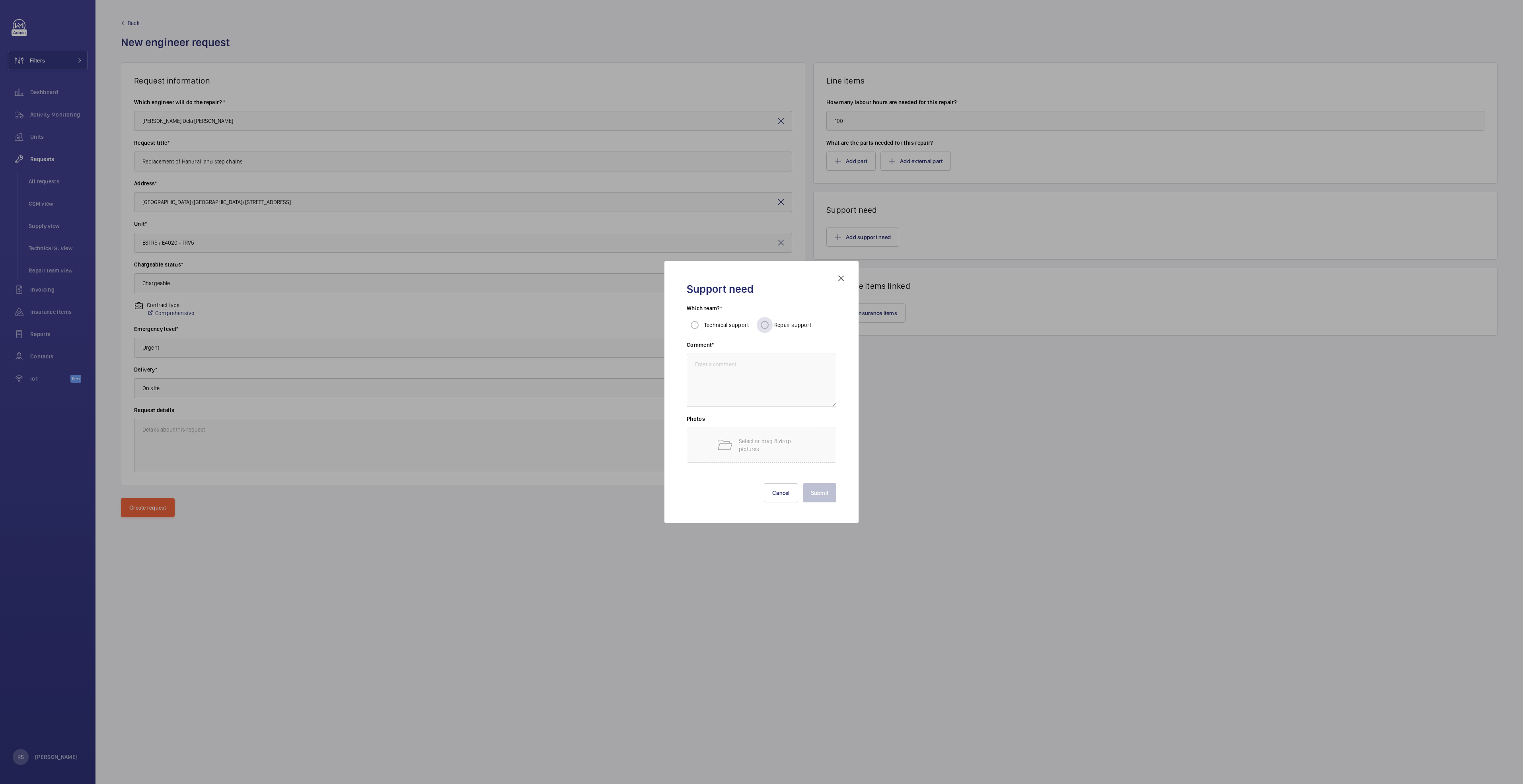
click at [789, 326] on span "Repair support" at bounding box center [793, 325] width 38 height 6
click at [773, 326] on input "Repair support" at bounding box center [765, 325] width 16 height 16
radio input "true"
click at [854, 154] on div at bounding box center [762, 392] width 1523 height 784
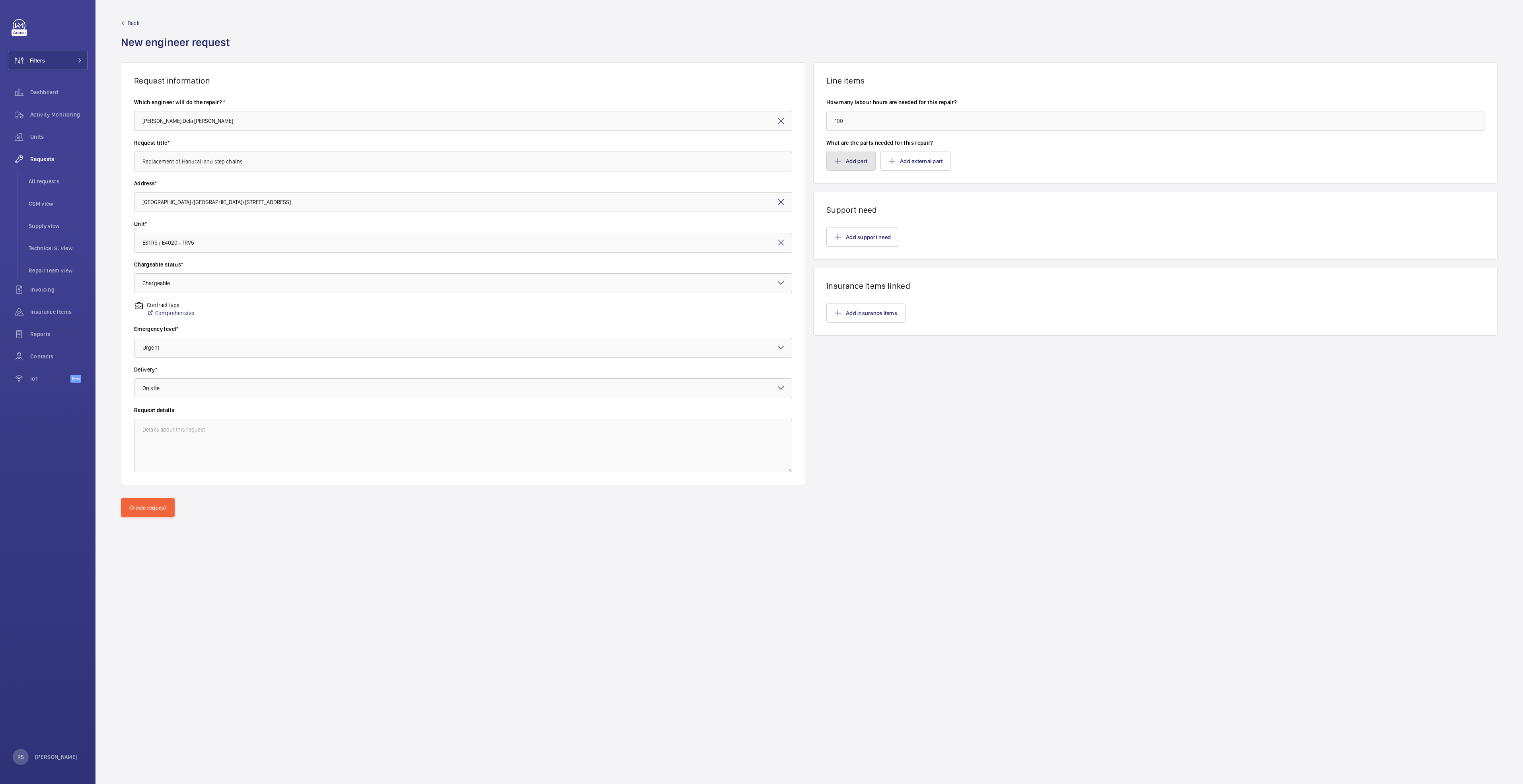
click at [858, 164] on button "Add part" at bounding box center [851, 161] width 49 height 19
click at [837, 161] on div at bounding box center [762, 392] width 1523 height 784
click at [598, 312] on div "Assign catalog part on request Select every part needed to add it to the reques…" at bounding box center [761, 397] width 401 height 228
click at [853, 164] on button "Add part" at bounding box center [851, 161] width 49 height 19
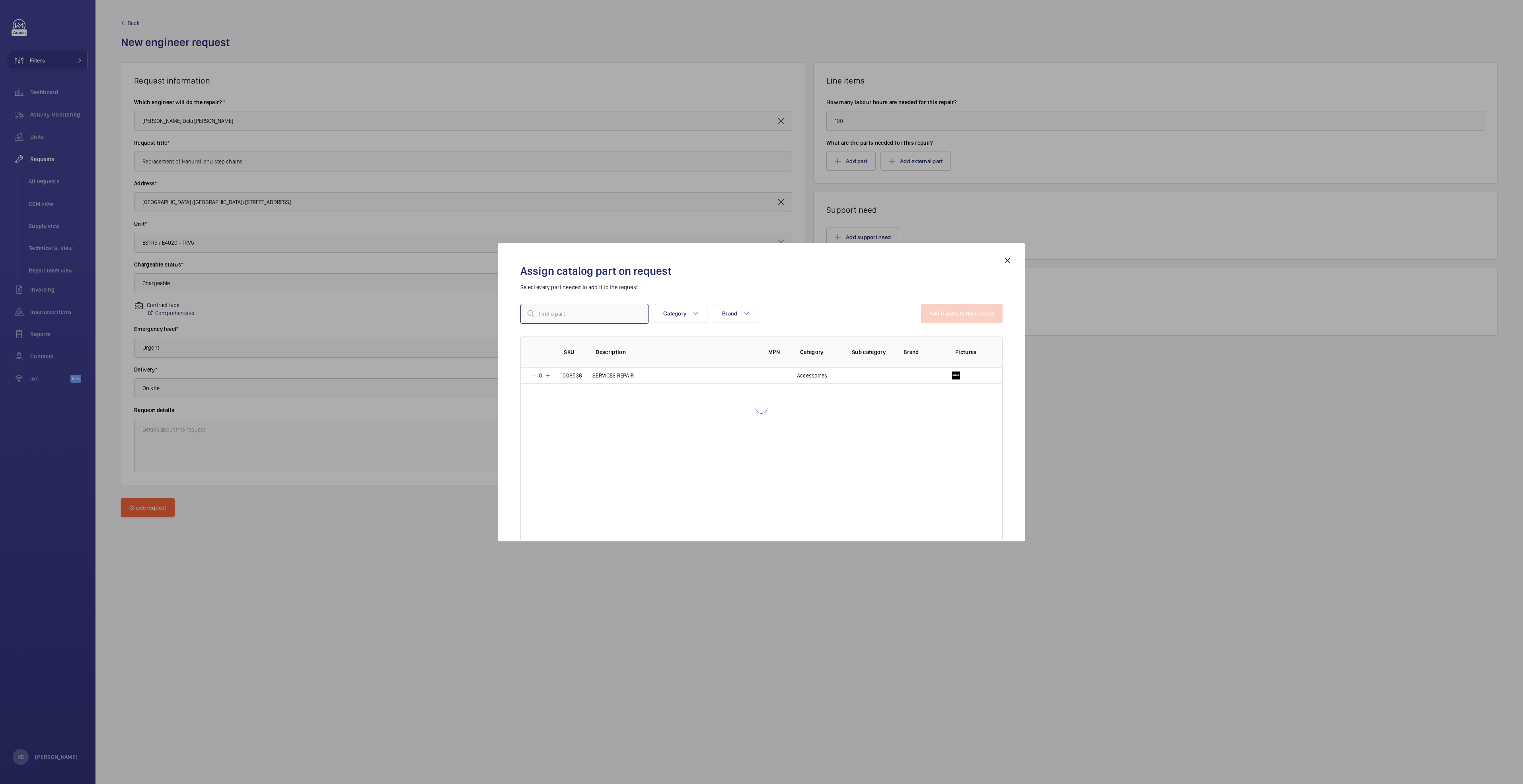
click at [569, 315] on input "text" at bounding box center [584, 314] width 128 height 20
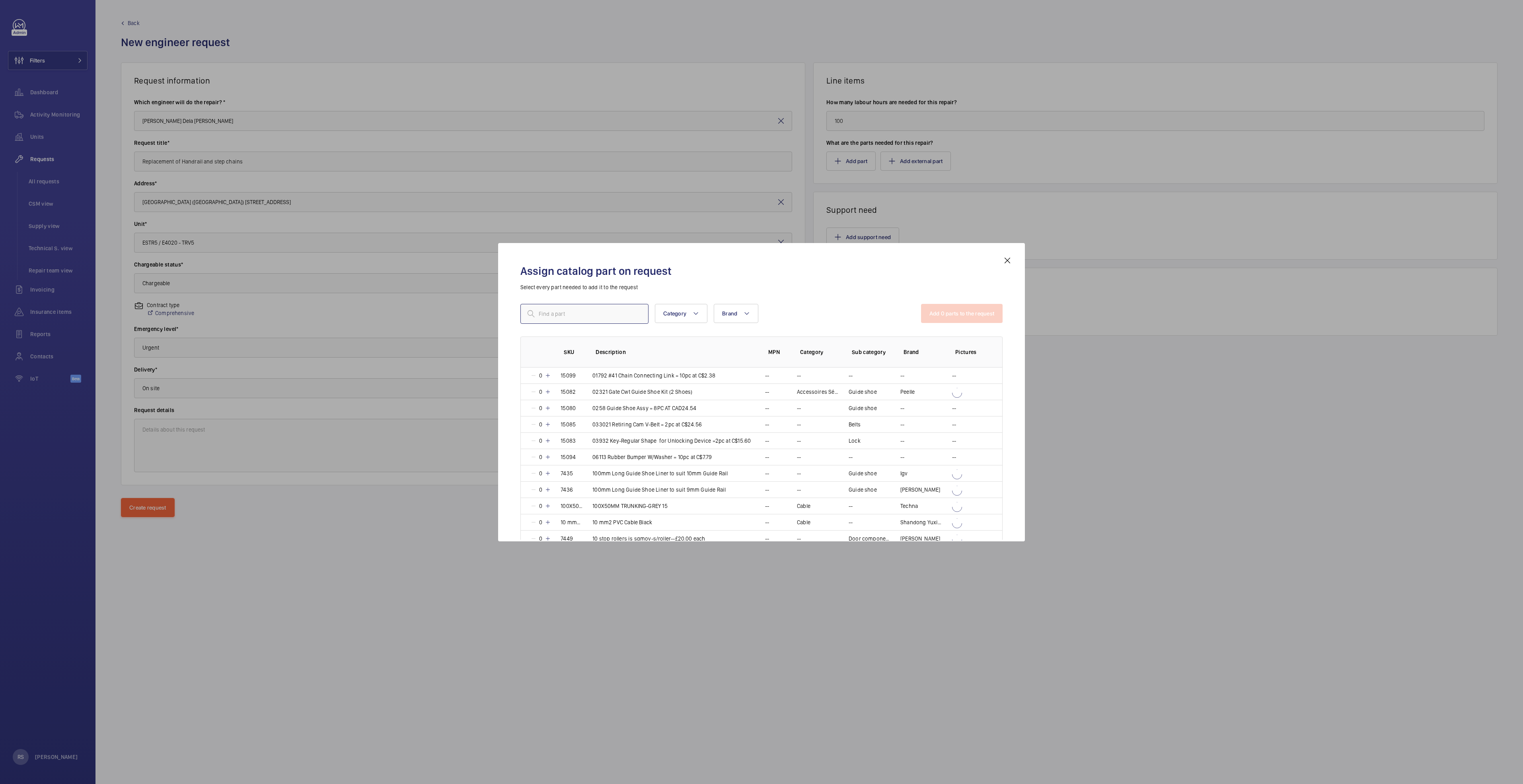
click at [562, 315] on input "text" at bounding box center [584, 314] width 128 height 20
click at [564, 318] on input "repair" at bounding box center [584, 314] width 128 height 20
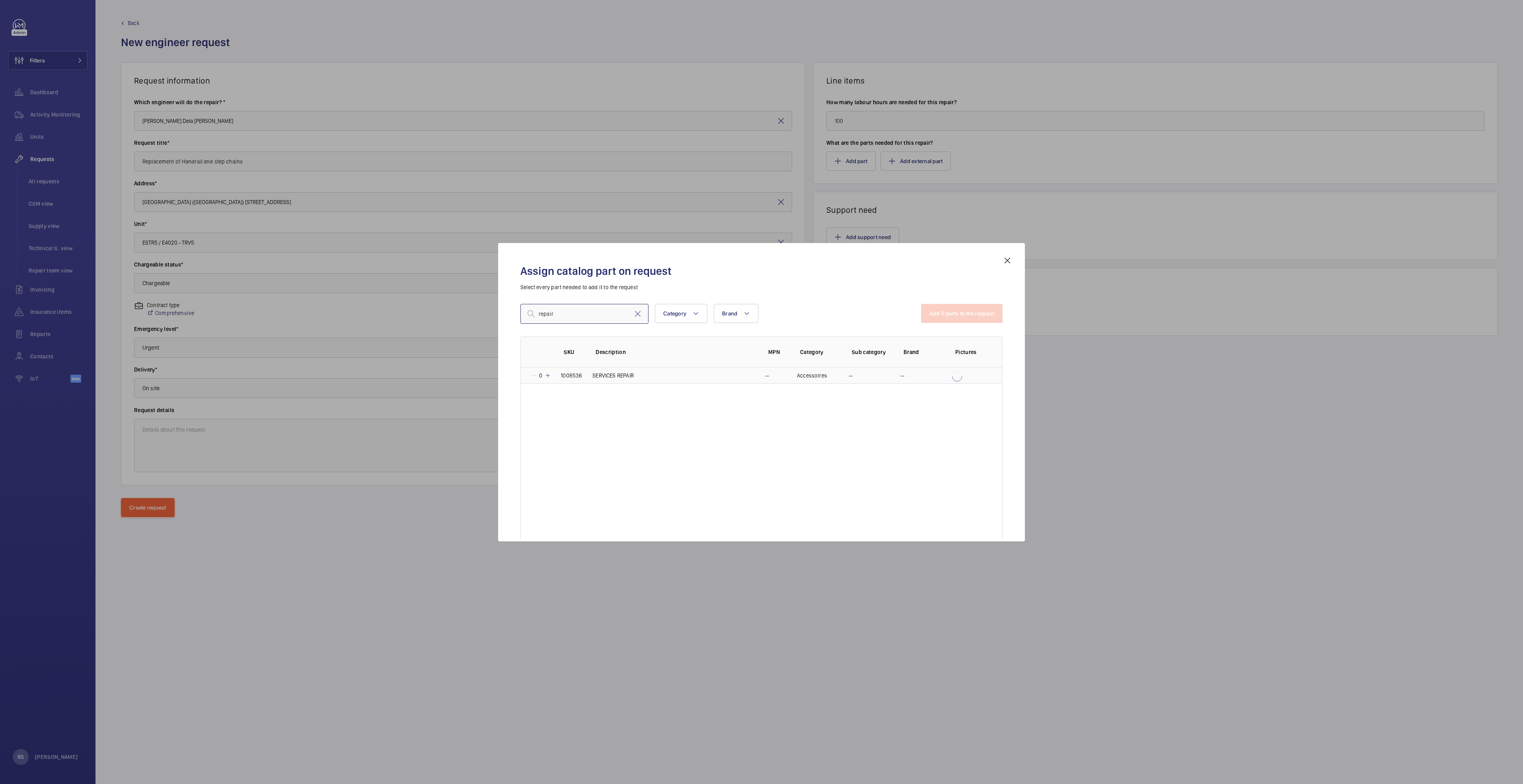
type input "repair"
click at [545, 377] on mat-icon at bounding box center [548, 375] width 6 height 6
click at [967, 314] on button "Add 1 parts to the request" at bounding box center [962, 313] width 81 height 19
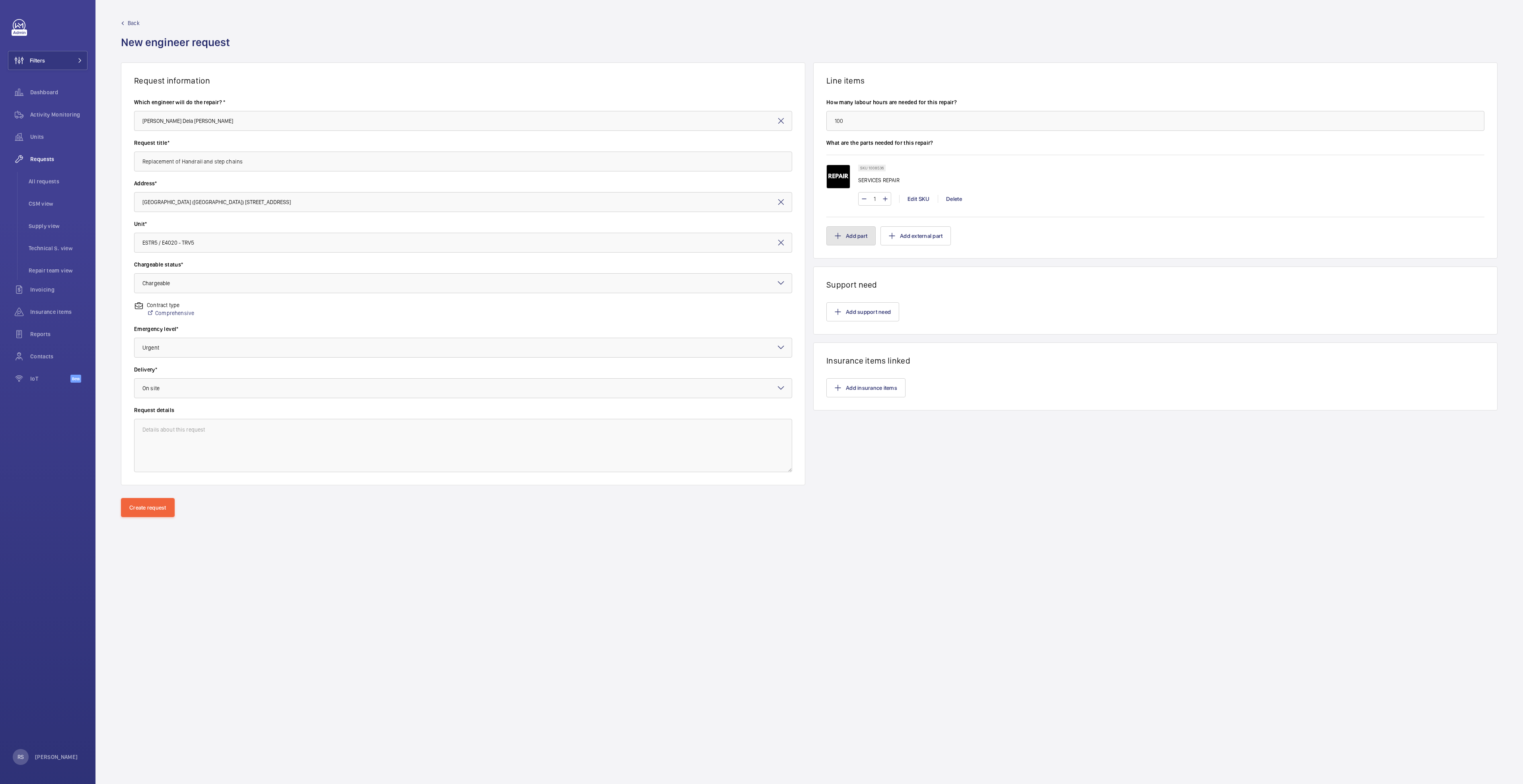
click at [839, 236] on mat-icon "button" at bounding box center [837, 236] width 6 height 6
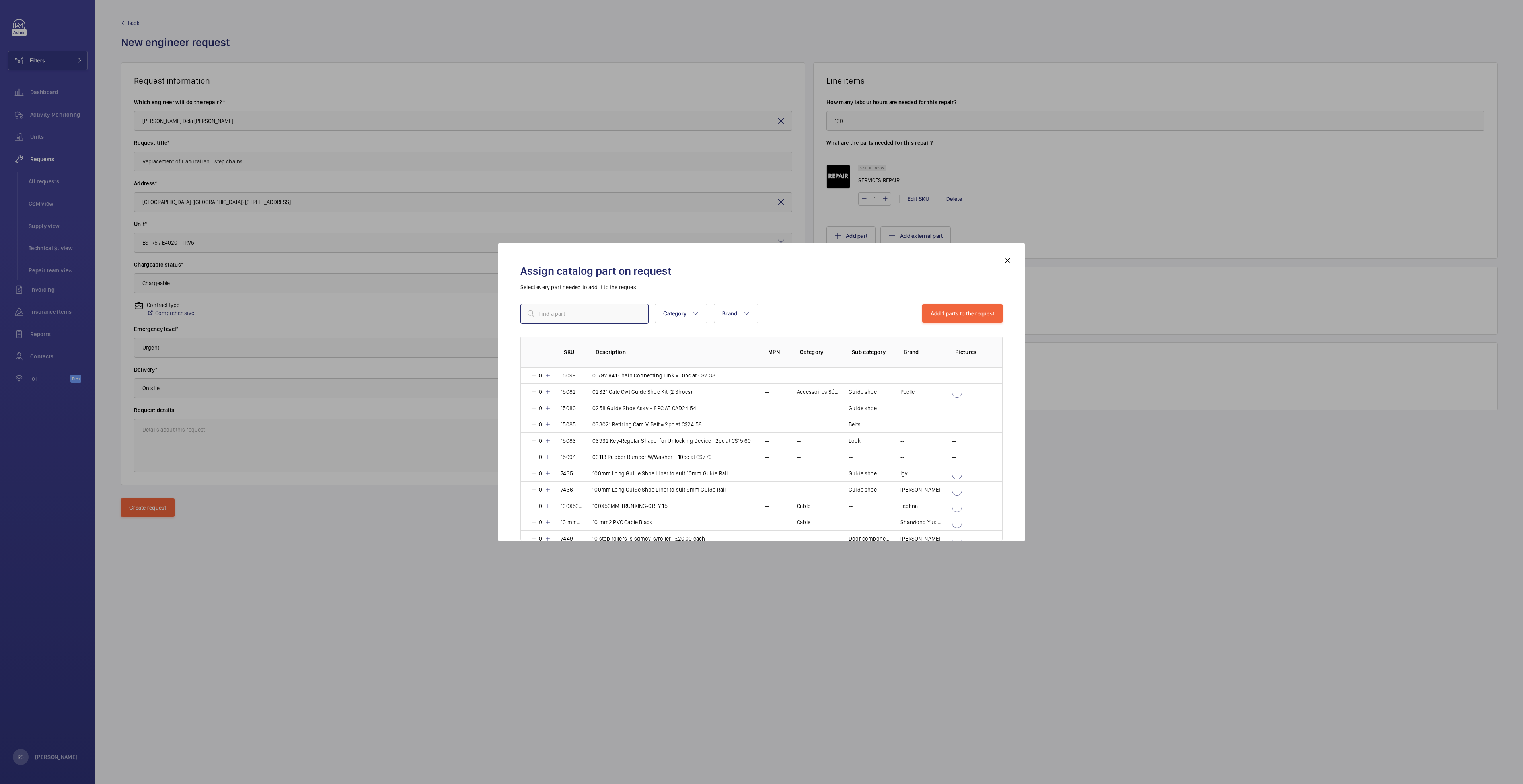
click at [590, 310] on input "text" at bounding box center [584, 314] width 128 height 20
click at [1010, 259] on mat-icon at bounding box center [1007, 260] width 9 height 9
click at [867, 317] on button "Add support need" at bounding box center [863, 312] width 73 height 19
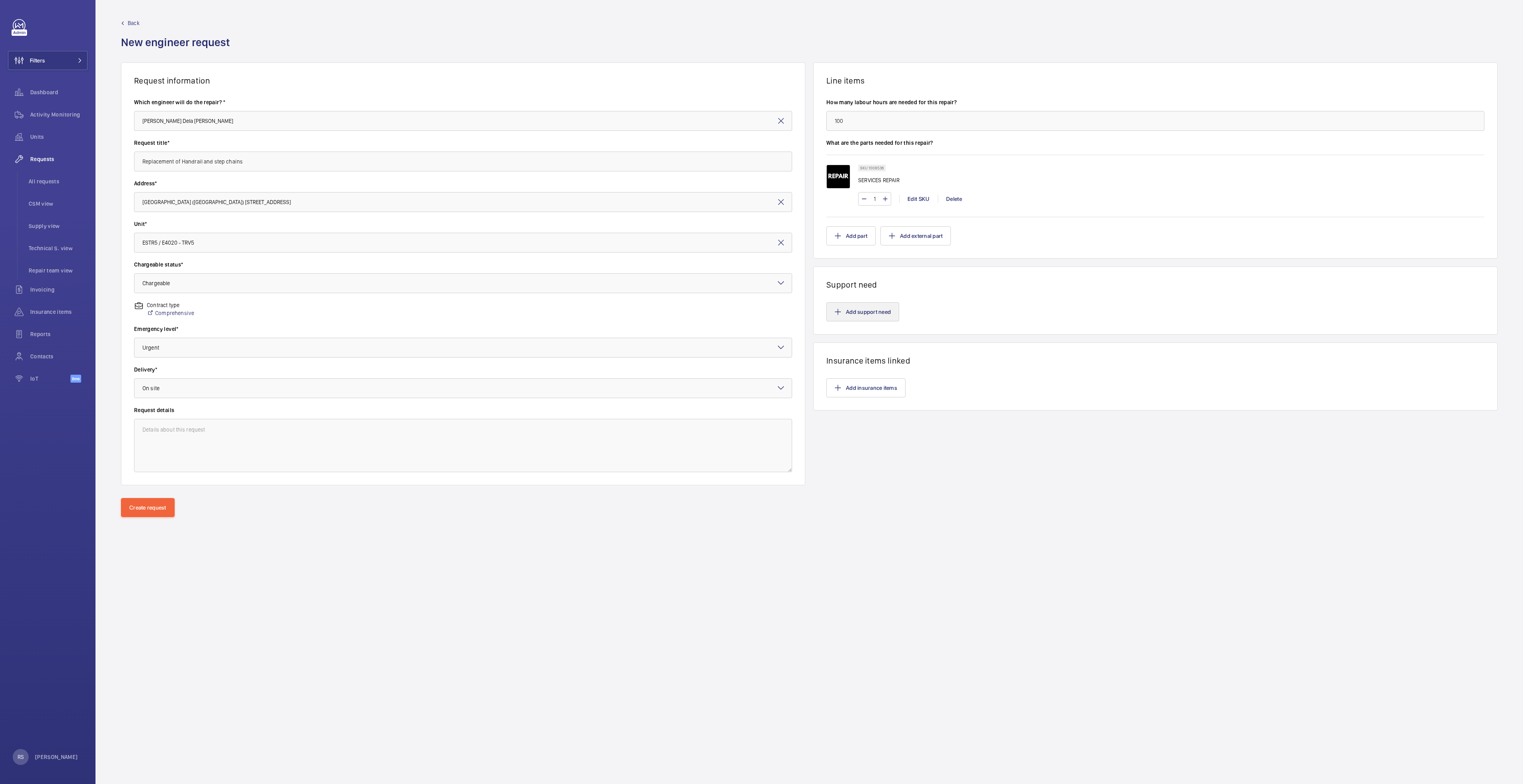
drag, startPoint x: 867, startPoint y: 317, endPoint x: 849, endPoint y: 311, distance: 19.0
click at [928, 300] on wm-front-card-body "Add support need" at bounding box center [1155, 312] width 684 height 44
click at [849, 311] on button "Add support need" at bounding box center [863, 312] width 73 height 19
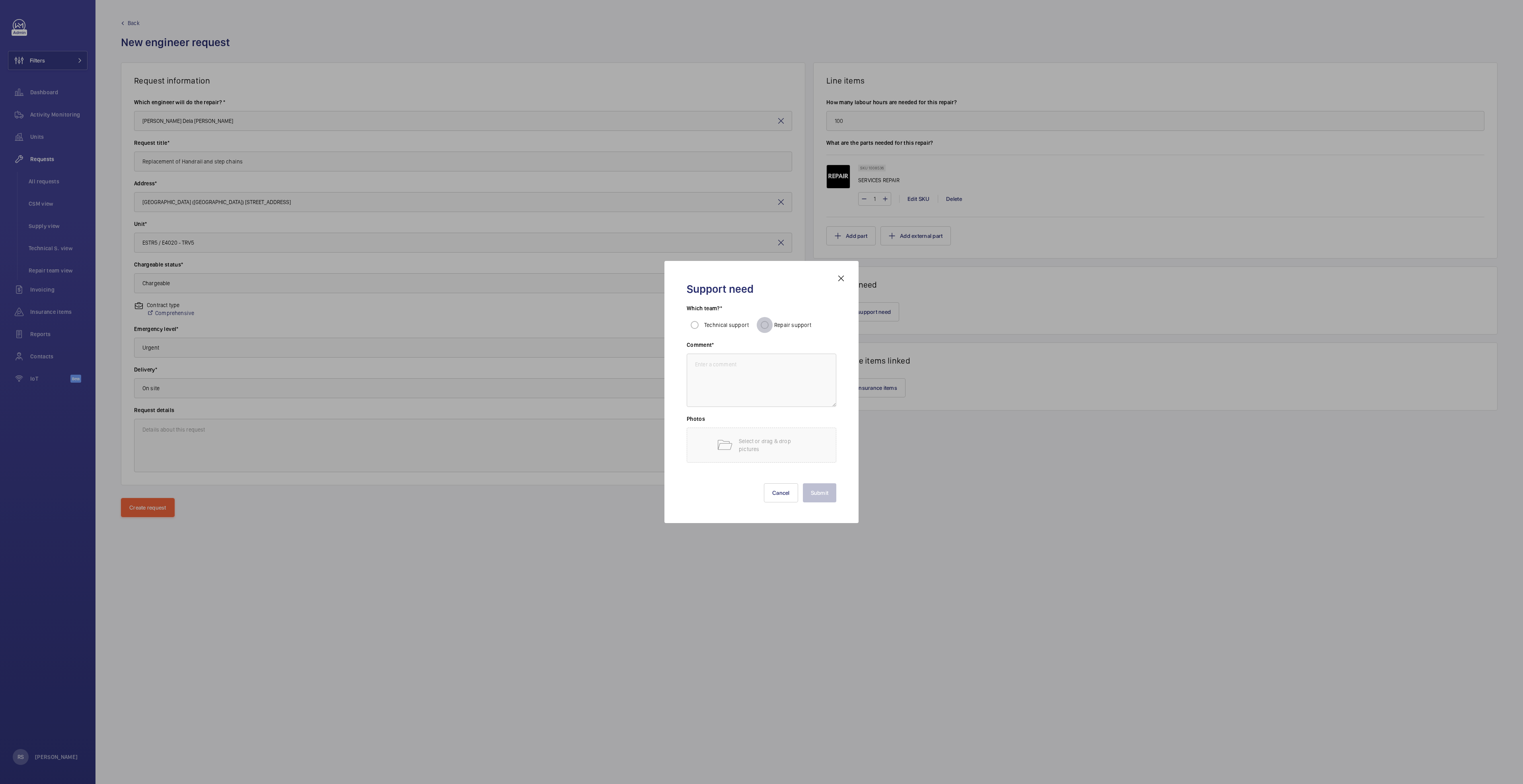
click at [766, 325] on input "Repair support" at bounding box center [765, 325] width 16 height 16
radio input "true"
click at [747, 370] on textarea at bounding box center [762, 380] width 149 height 53
type textarea "subcontractor"
click at [827, 493] on button "Submit" at bounding box center [820, 493] width 34 height 19
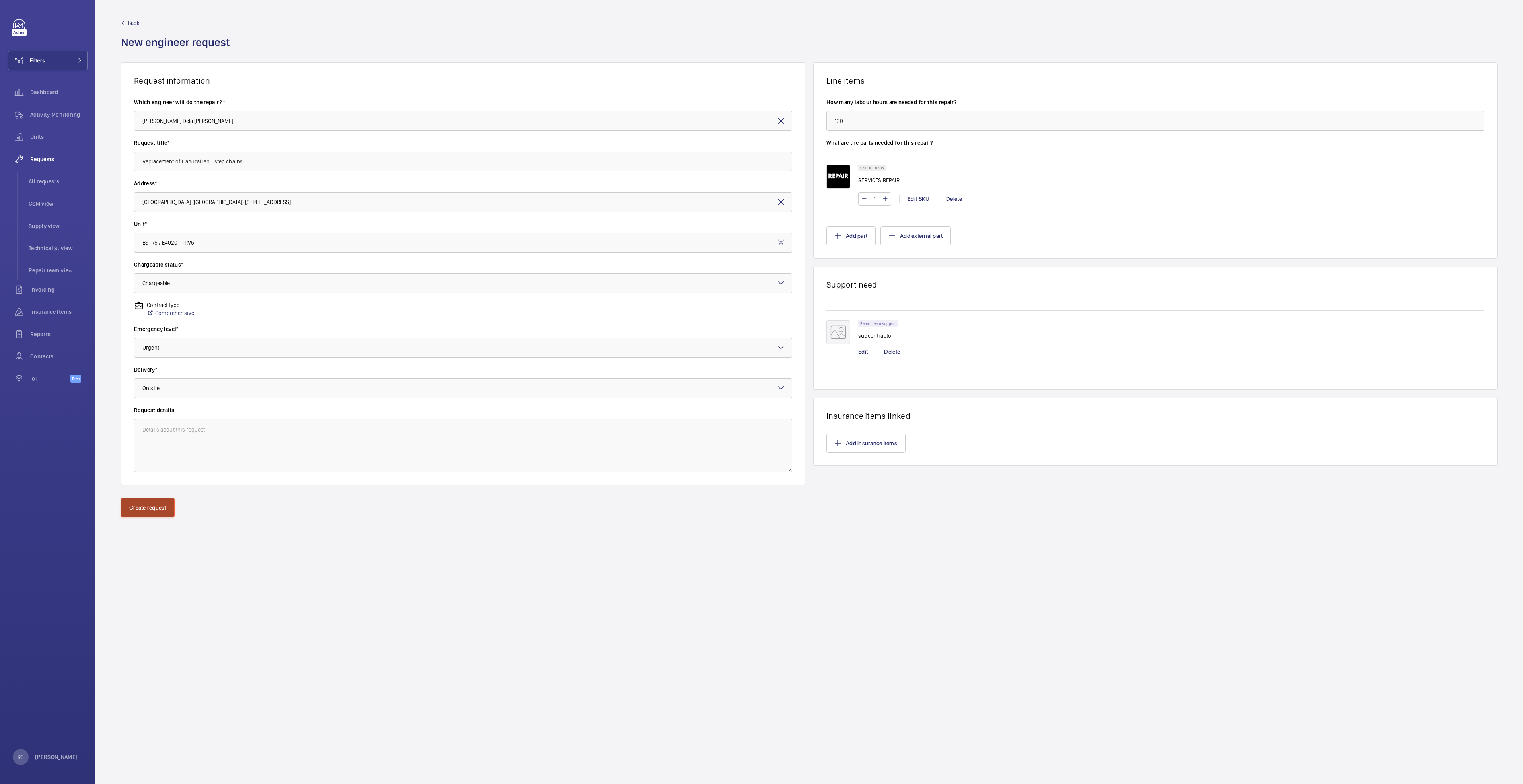
click at [161, 508] on button "Create request" at bounding box center [148, 507] width 54 height 19
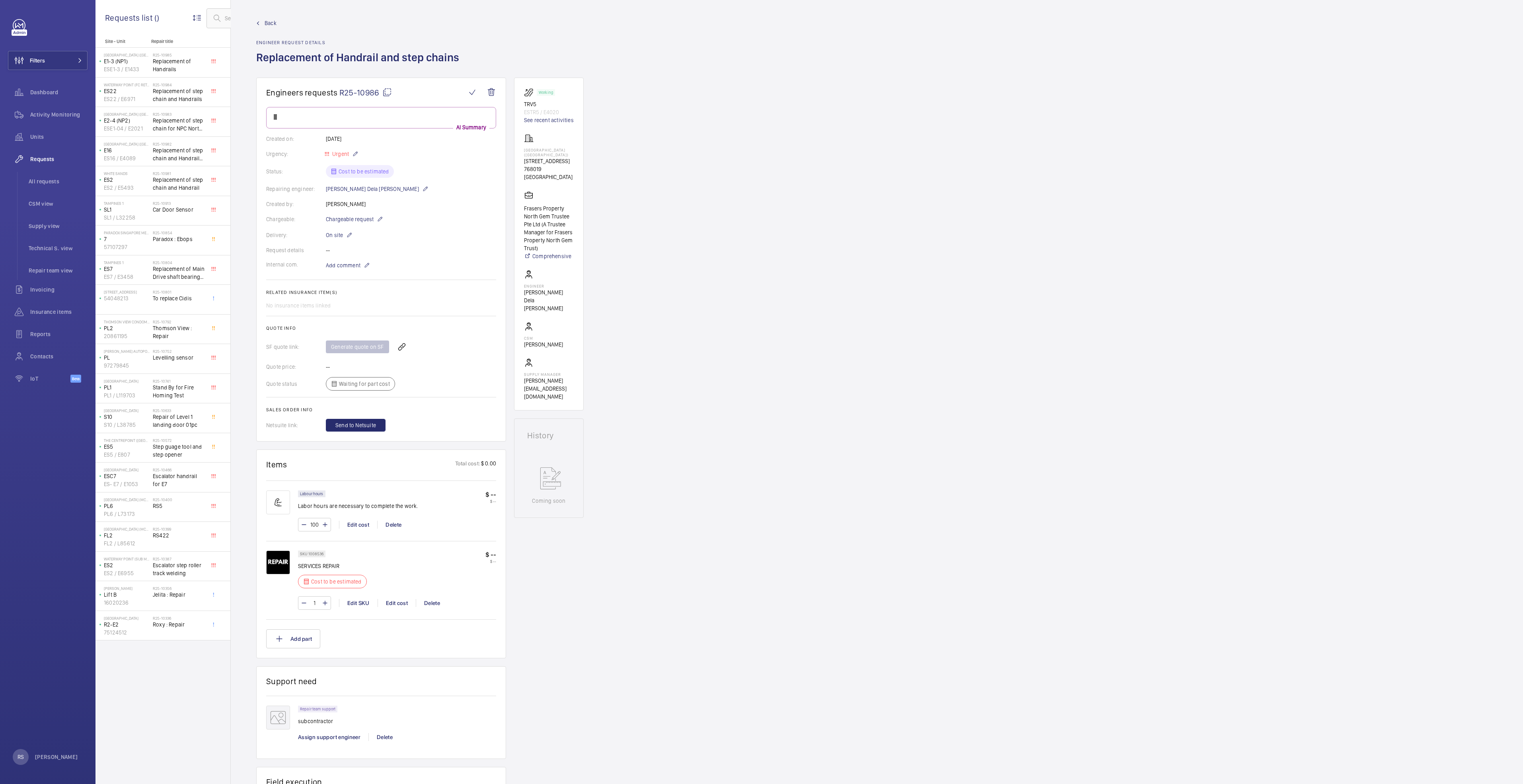
click at [398, 593] on div "SKU 1008536 SERVICES REPAIR Cost to be estimated $ -- $ --" at bounding box center [396, 572] width 198 height 43
click at [400, 593] on div "SKU 1008536 SERVICES REPAIR Cost to be estimated $ -- $ --" at bounding box center [396, 572] width 198 height 43
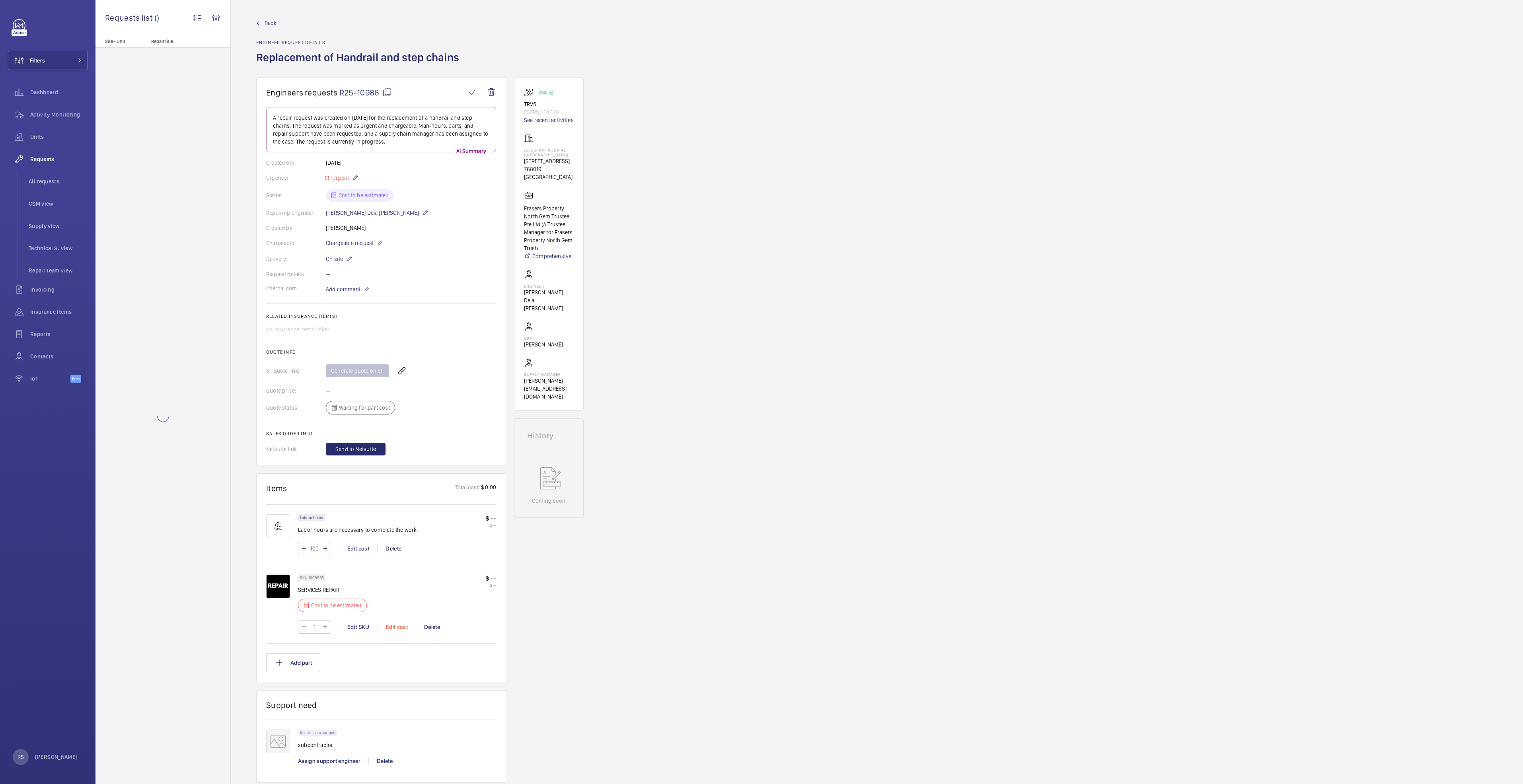
click at [389, 628] on div "Edit cost" at bounding box center [396, 627] width 38 height 8
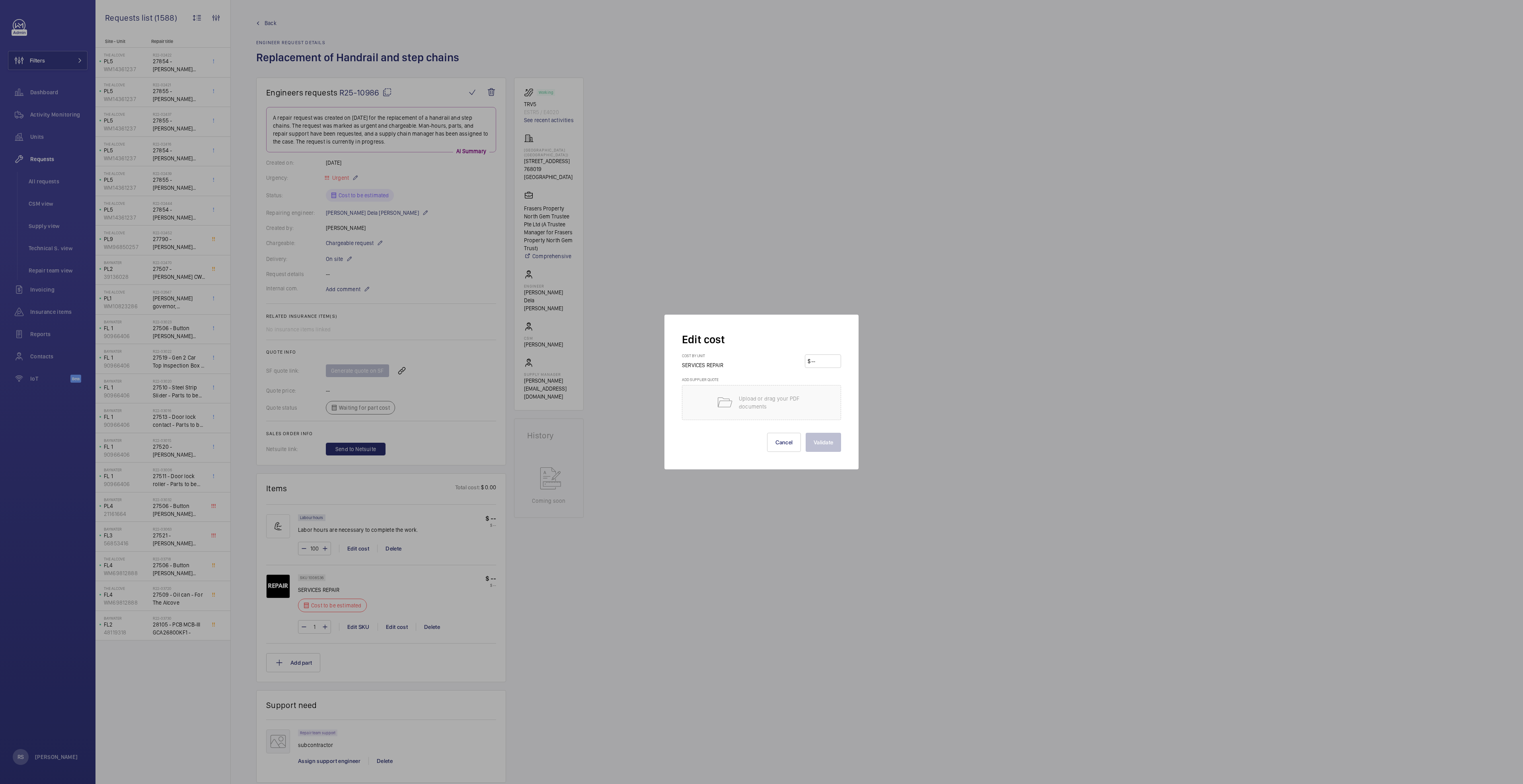
click at [826, 362] on input "number" at bounding box center [824, 361] width 28 height 13
type input "23900"
click at [834, 450] on button "Validate" at bounding box center [823, 442] width 35 height 19
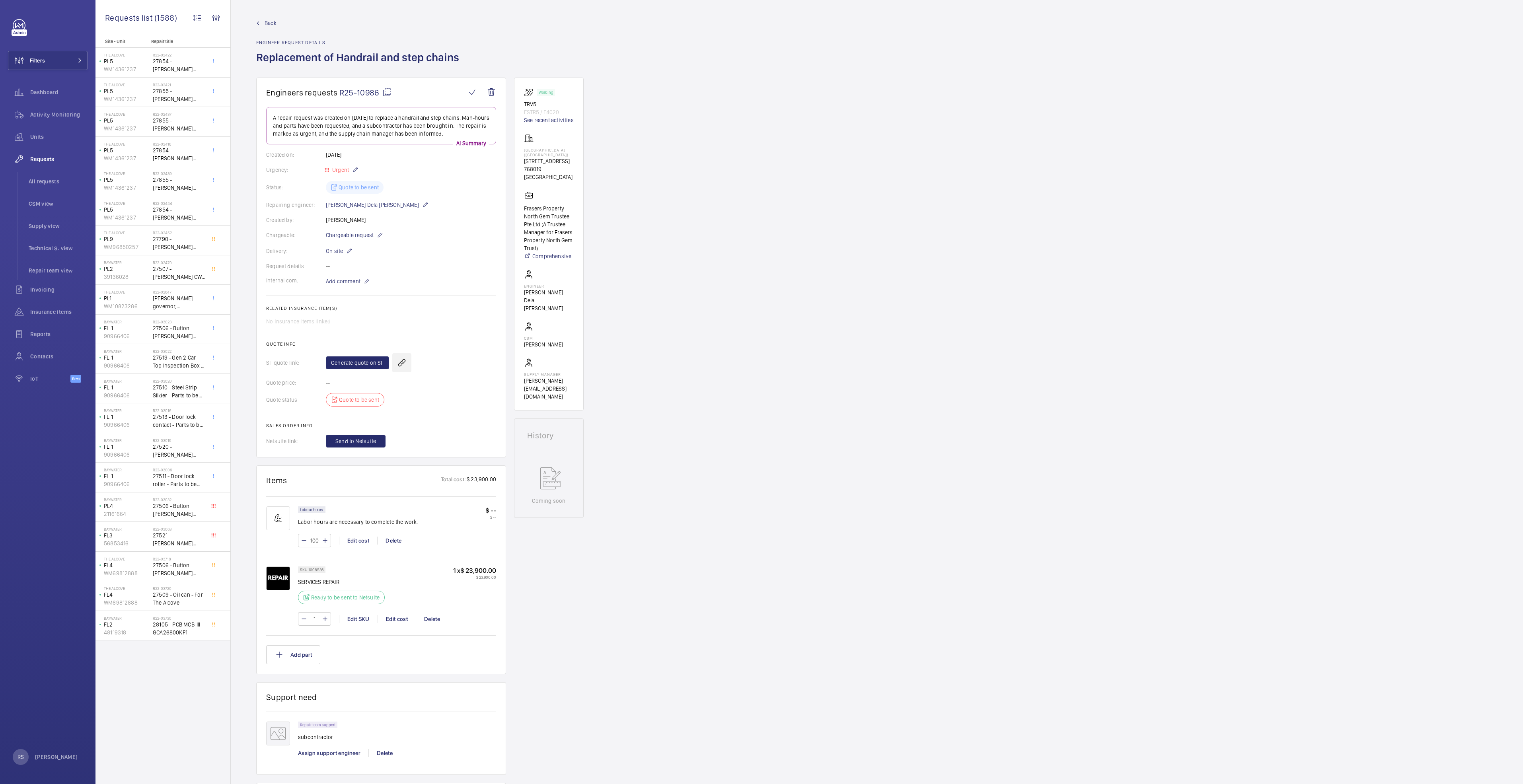
click at [402, 357] on wm-front-icon-button at bounding box center [401, 362] width 19 height 19
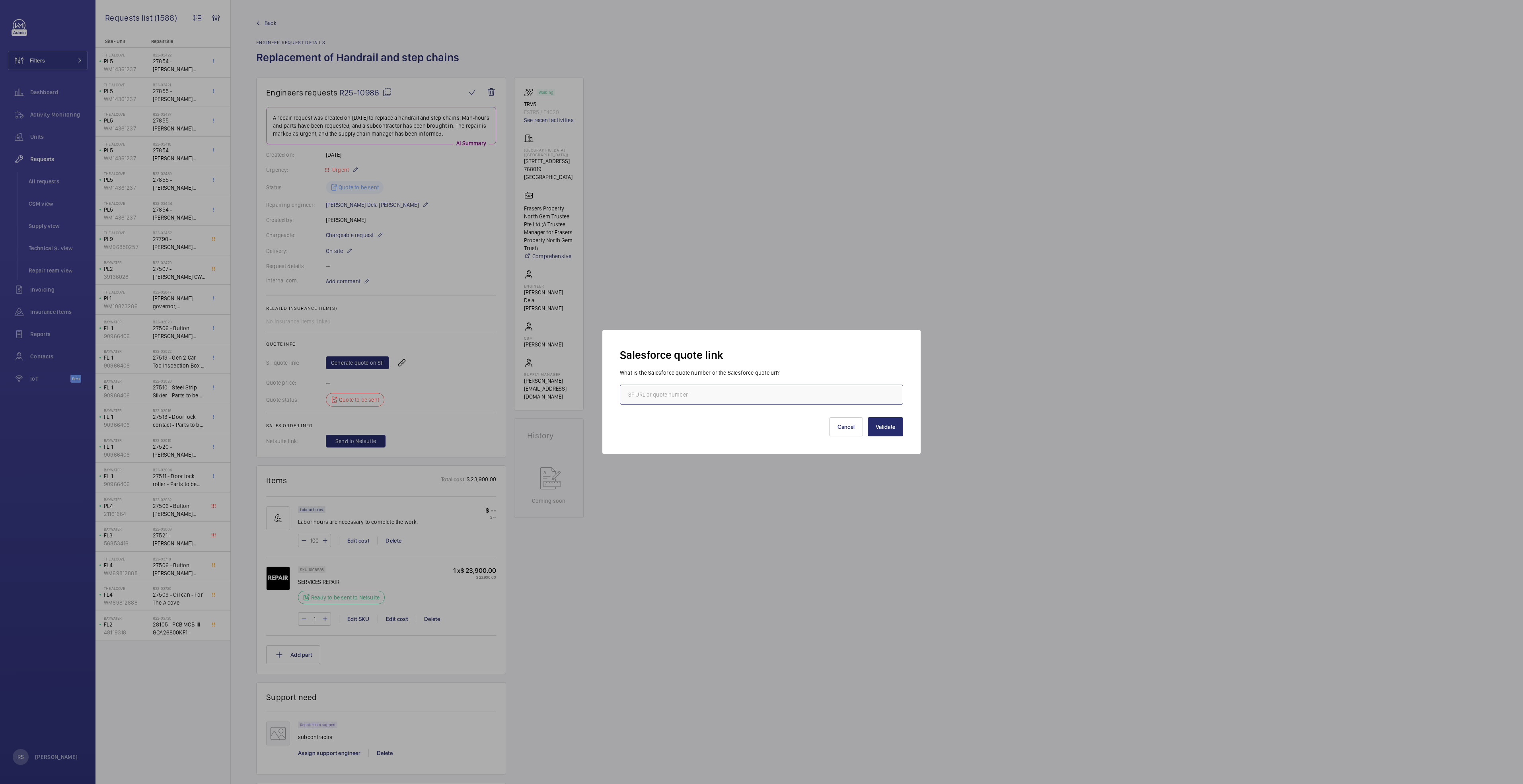
click at [729, 390] on input "text" at bounding box center [762, 394] width 283 height 20
type input "00018631"
click at [889, 431] on button "Validate" at bounding box center [885, 427] width 35 height 19
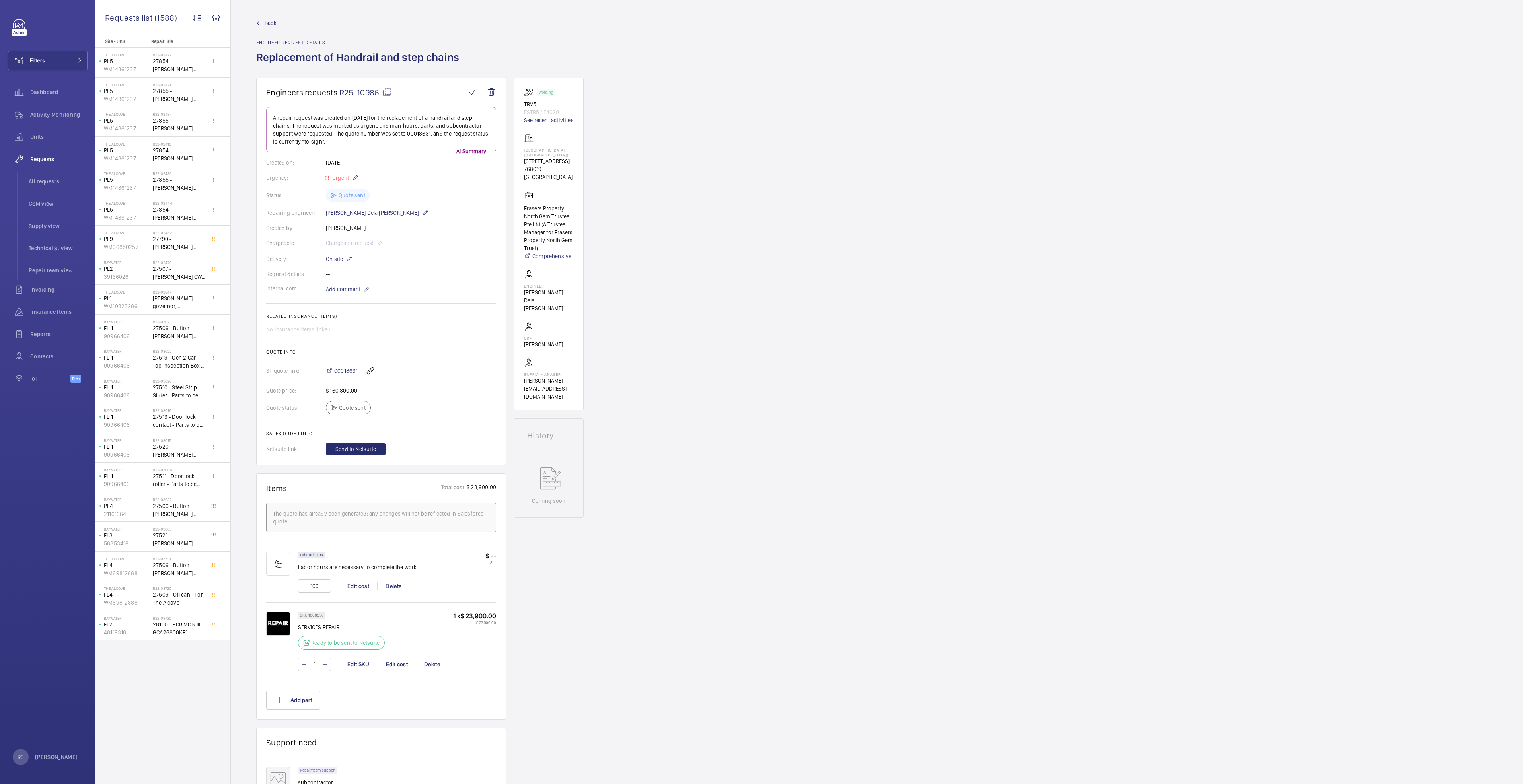
click at [249, 330] on div "Engineers requests R25-10986 A repair request was created on [DATE] for the rep…" at bounding box center [877, 558] width 1292 height 961
click at [492, 90] on wm-front-icon-button at bounding box center [491, 92] width 19 height 19
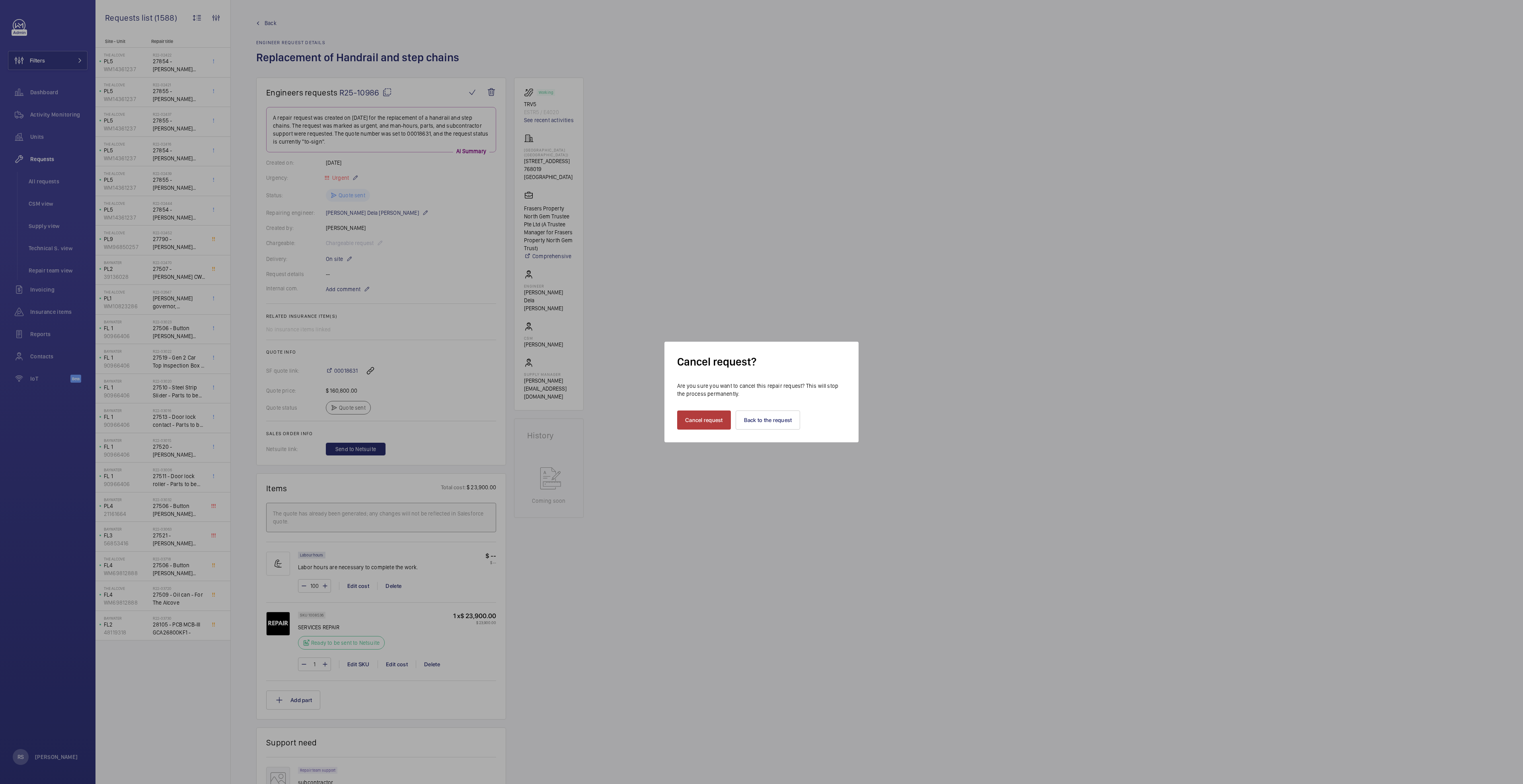
click at [718, 424] on button "Cancel request" at bounding box center [703, 420] width 54 height 19
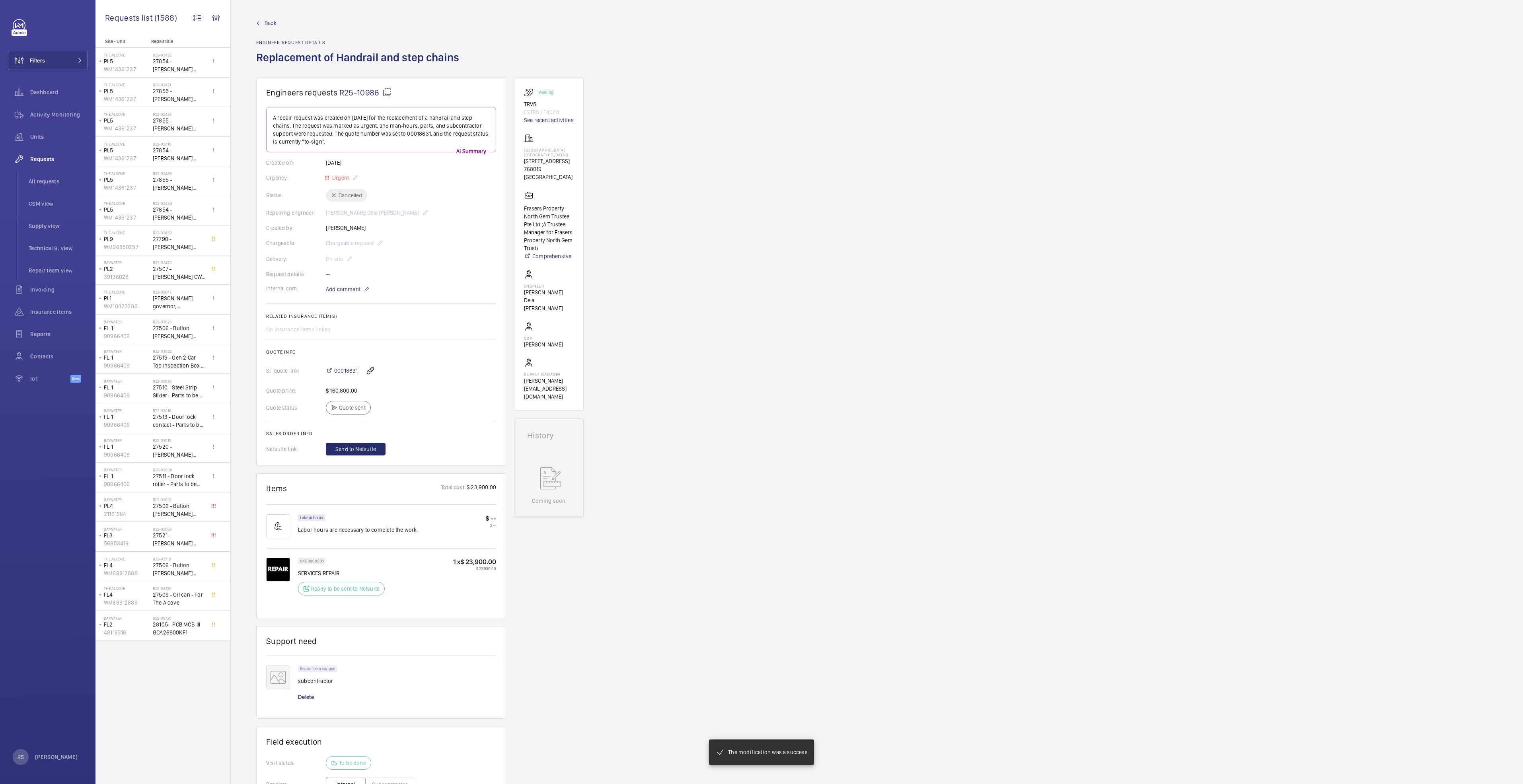
click at [266, 24] on span "Back" at bounding box center [270, 23] width 12 height 8
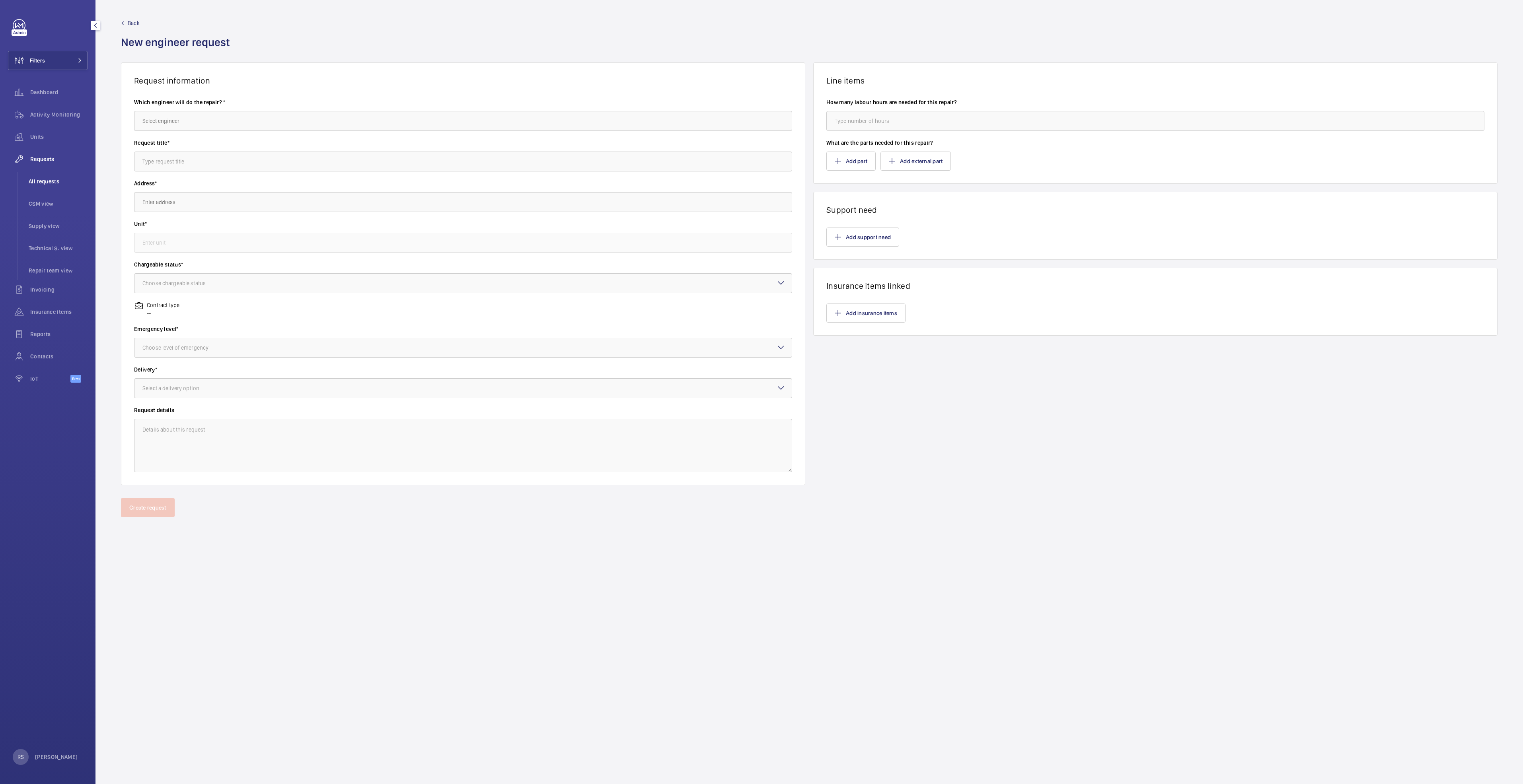
click at [33, 178] on span "All requests" at bounding box center [57, 181] width 59 height 8
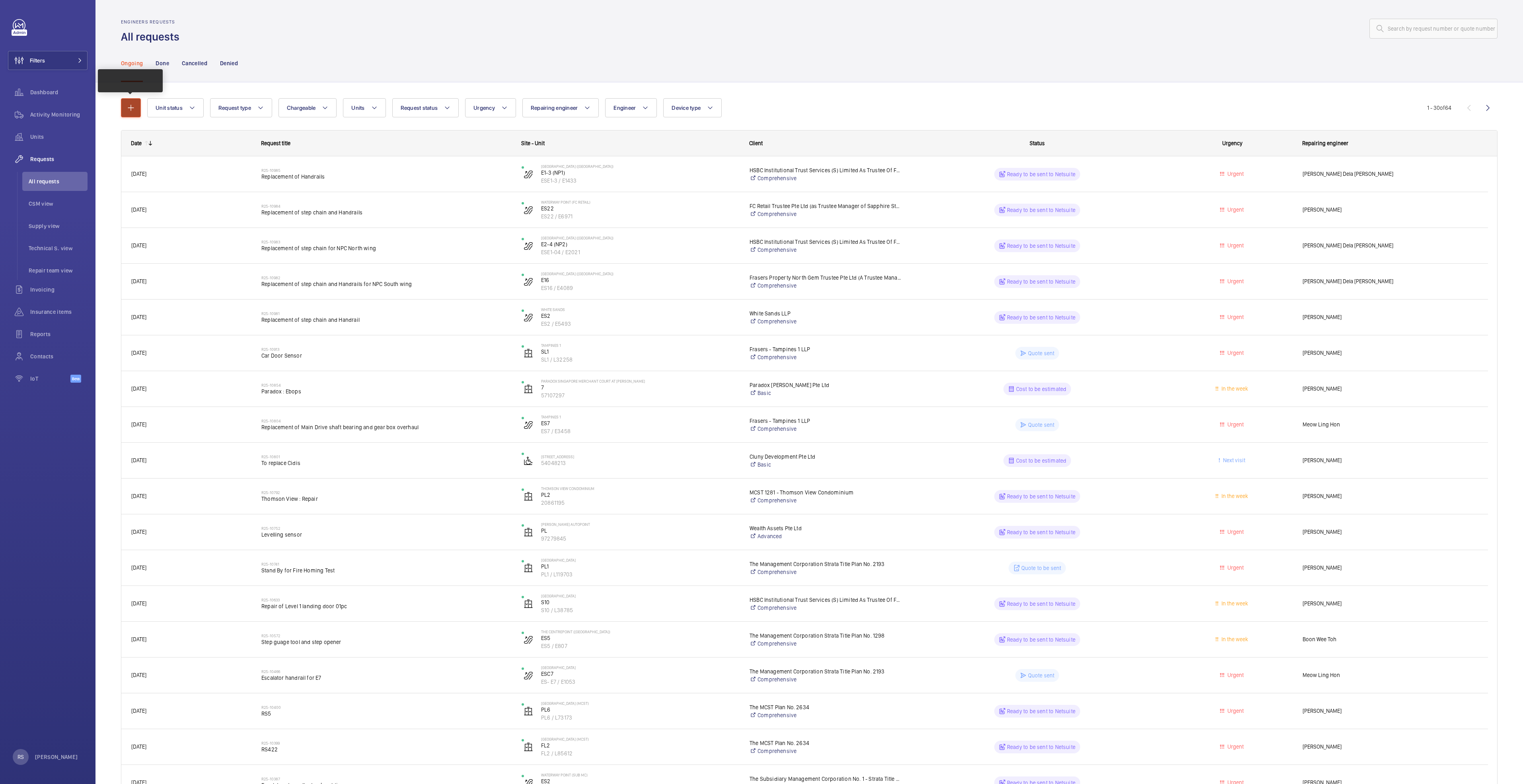
click at [132, 103] on mat-icon "button" at bounding box center [130, 107] width 9 height 9
